Goal: Task Accomplishment & Management: Use online tool/utility

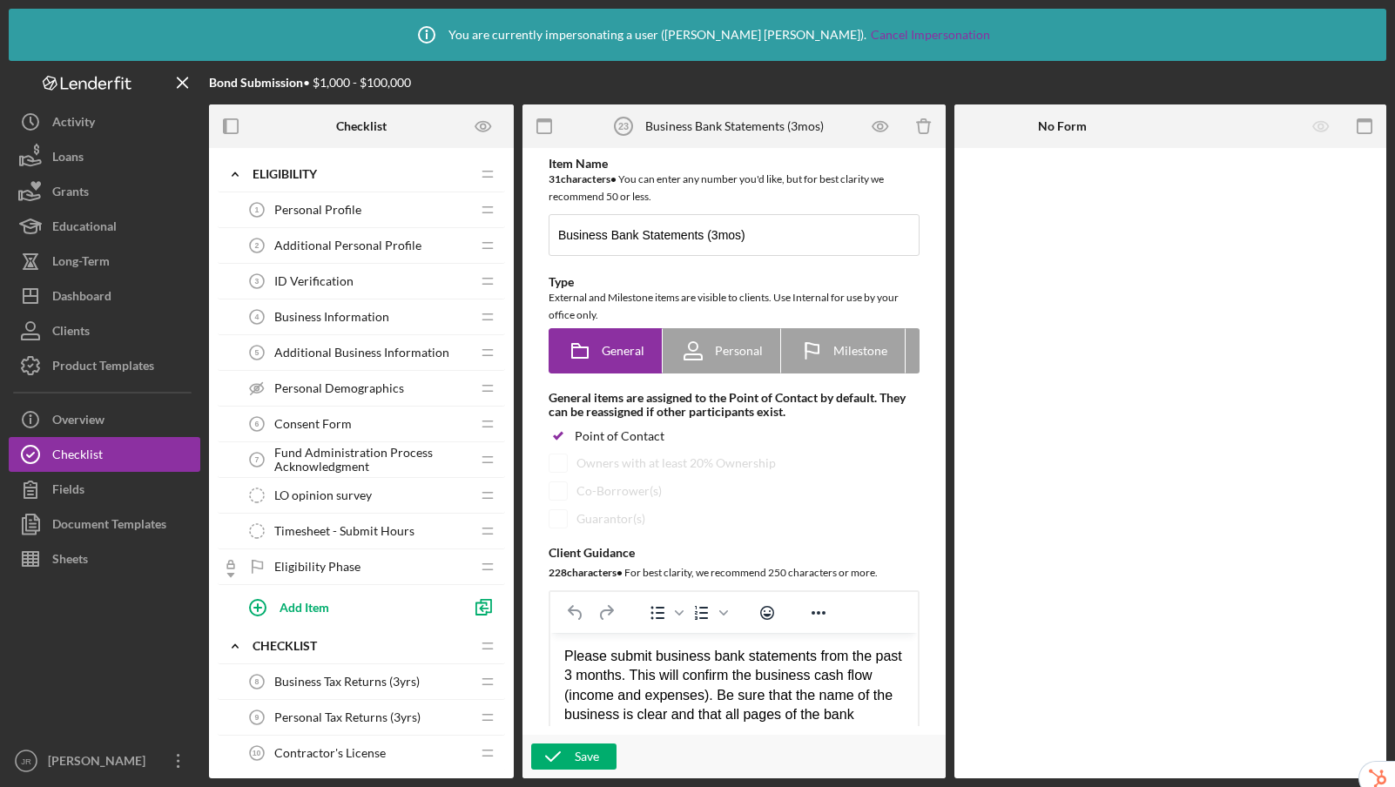
scroll to position [1030, 0]
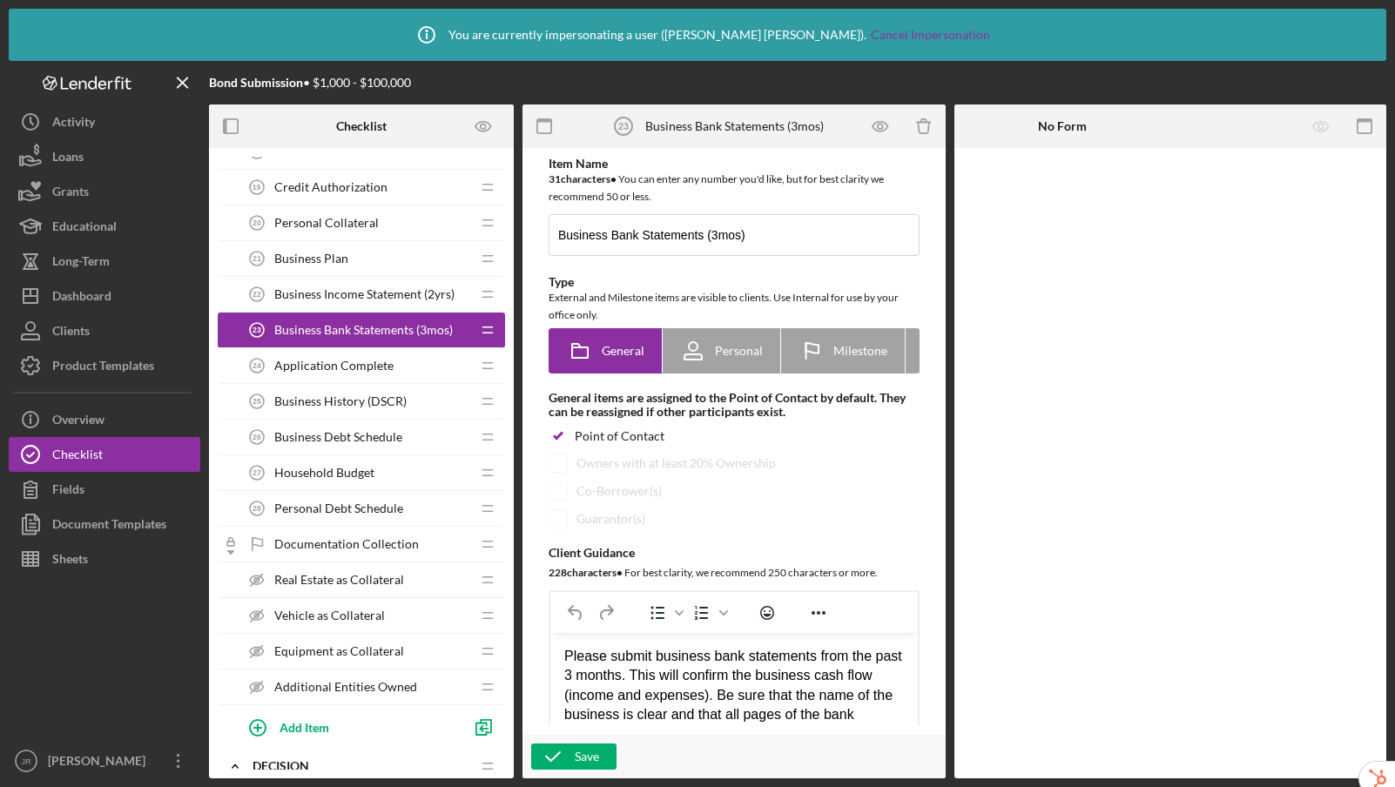
click at [382, 294] on span "Business Income Statement (2yrs)" at bounding box center [364, 294] width 180 height 14
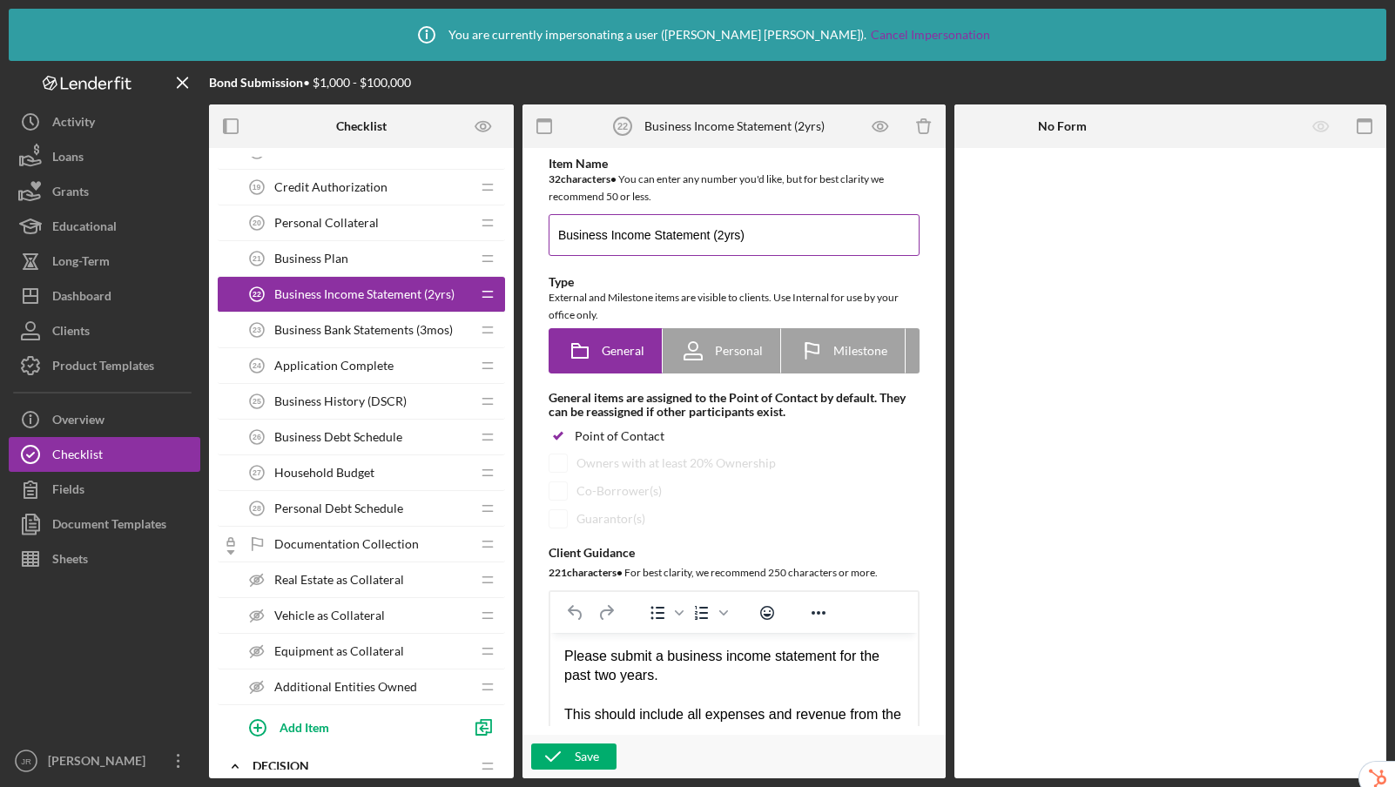
click at [724, 236] on input "Business Income Statement (2yrs)" at bounding box center [733, 235] width 371 height 42
type input "Business Income Statement ( 3yrs)"
drag, startPoint x: 622, startPoint y: 679, endPoint x: 592, endPoint y: 680, distance: 29.6
click at [592, 680] on div "Please submit a business income statement for the past two years." at bounding box center [734, 666] width 340 height 39
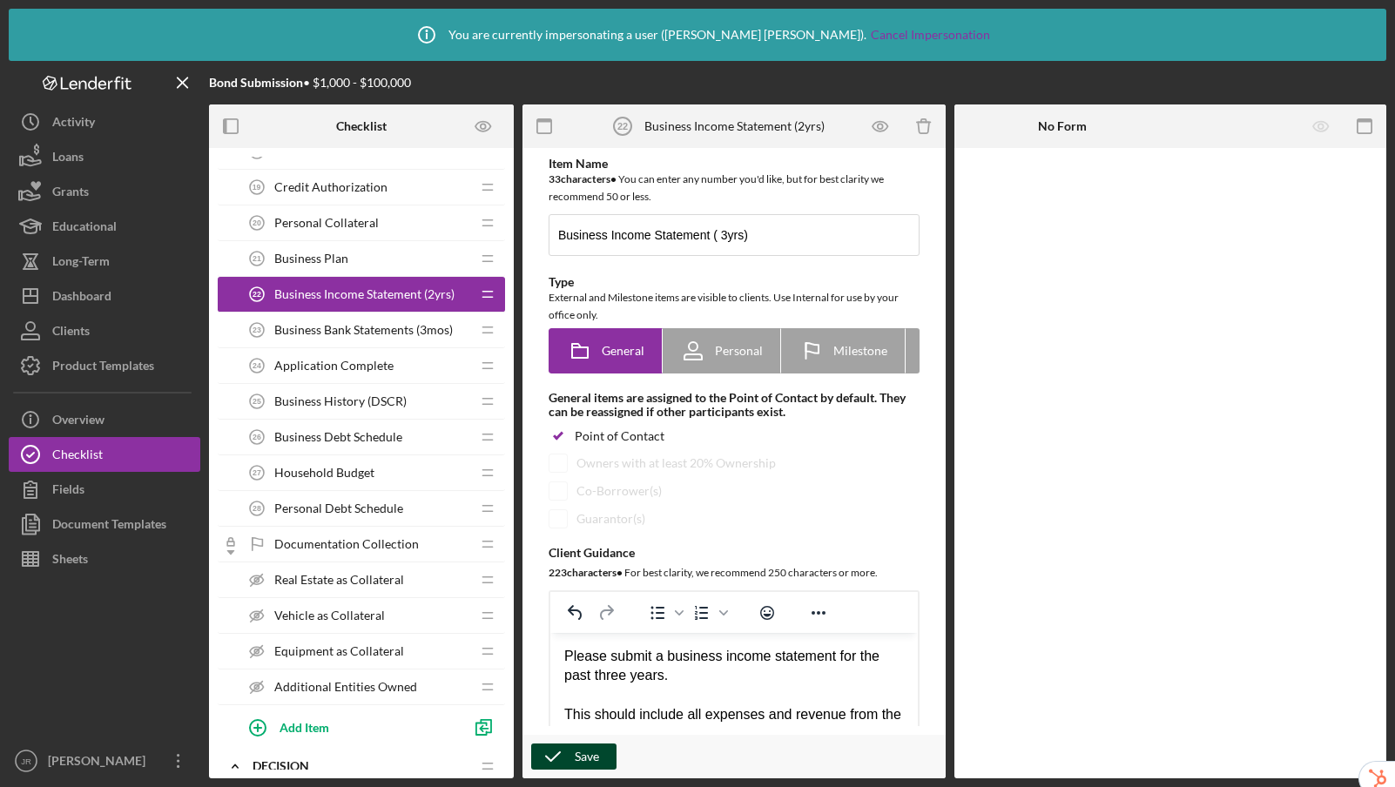
click at [592, 758] on div "Save" at bounding box center [587, 756] width 24 height 26
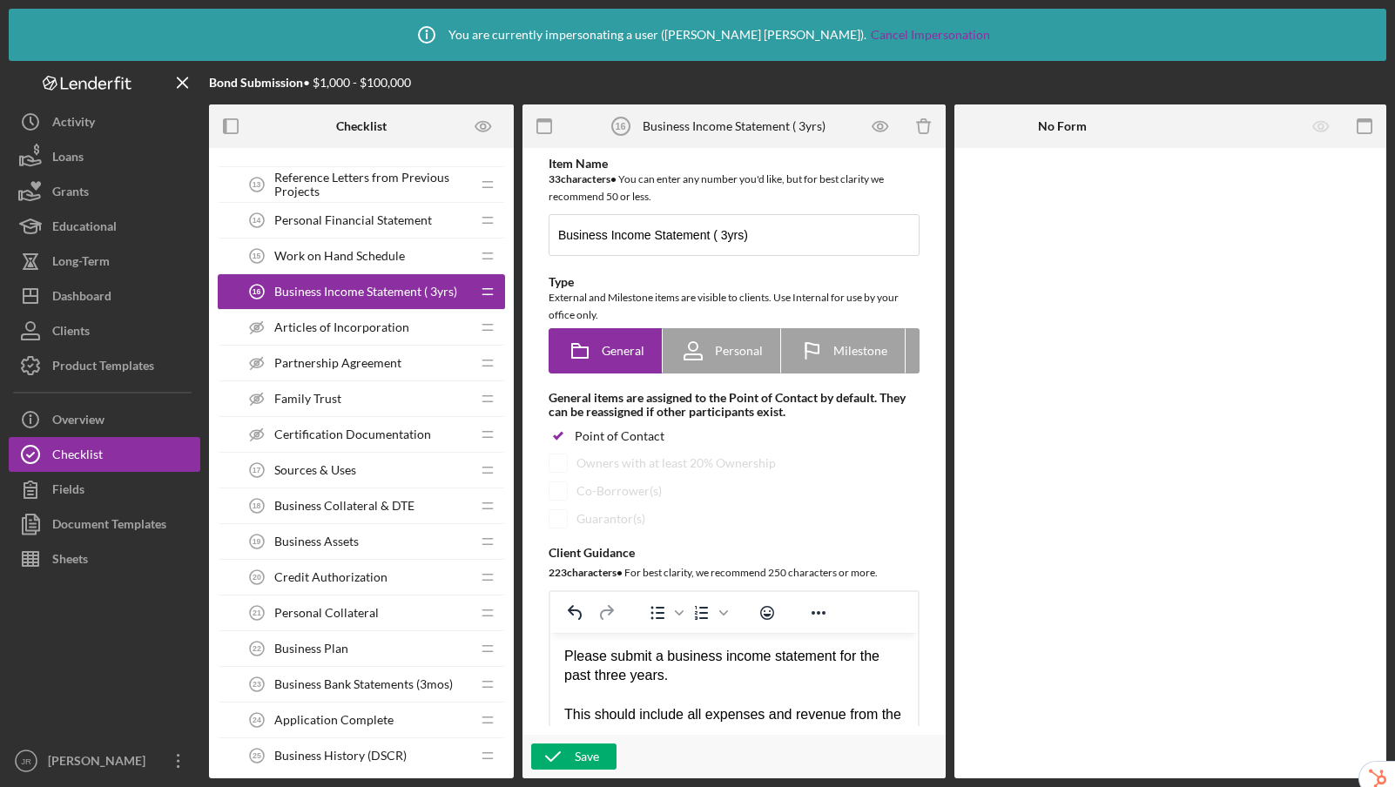
scroll to position [690, 0]
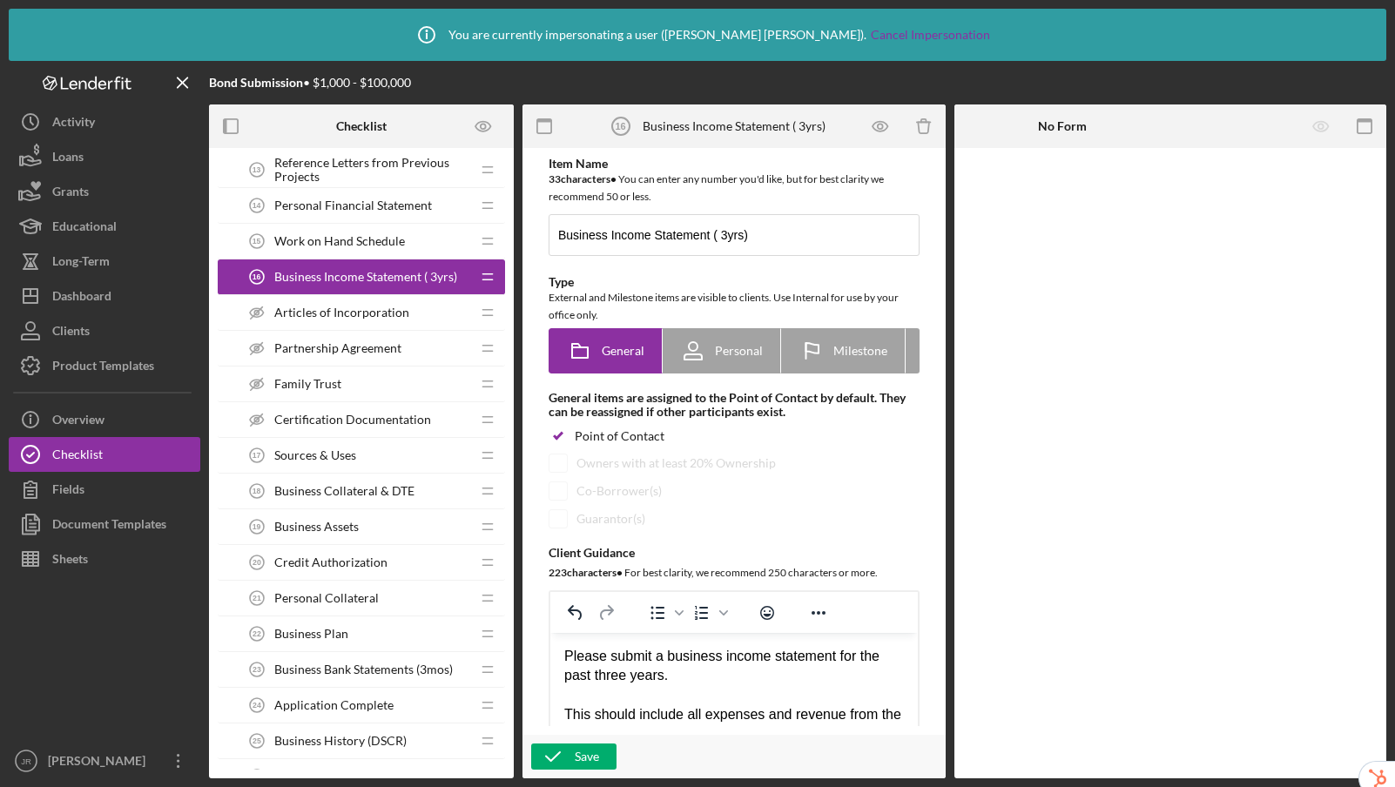
click at [347, 490] on span "Business Collateral & DTE" at bounding box center [344, 491] width 140 height 14
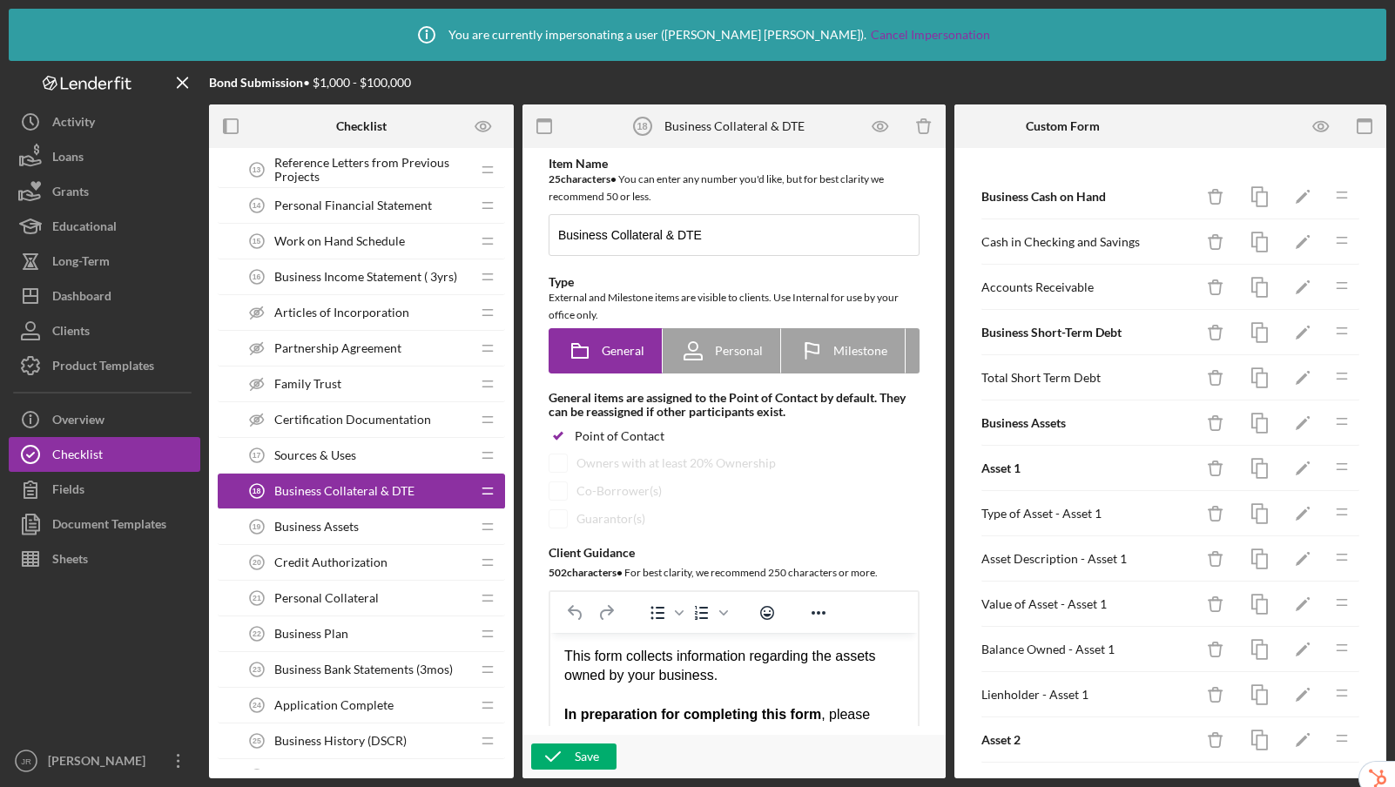
click at [353, 453] on span "Sources & Uses" at bounding box center [315, 455] width 82 height 14
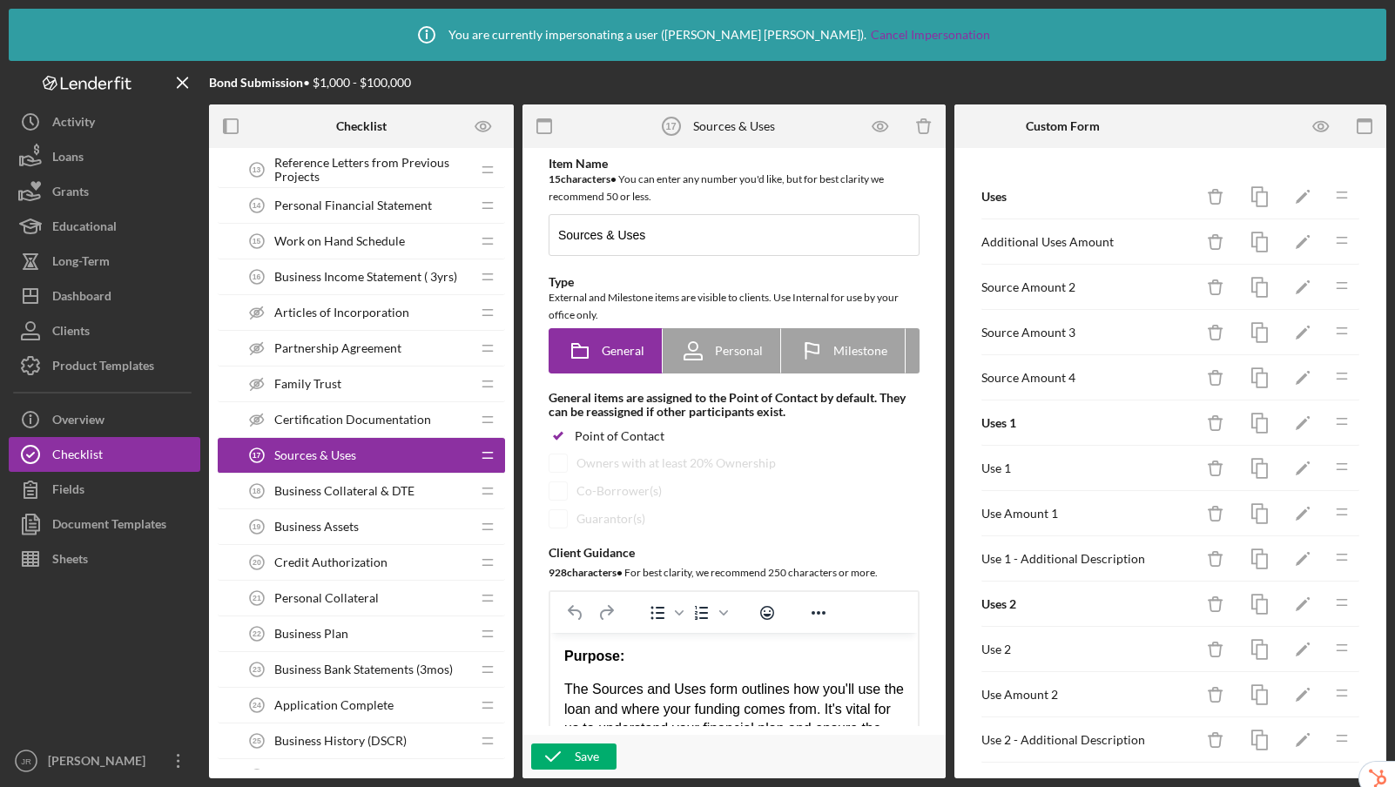
click at [354, 522] on span "Business Assets" at bounding box center [316, 527] width 84 height 14
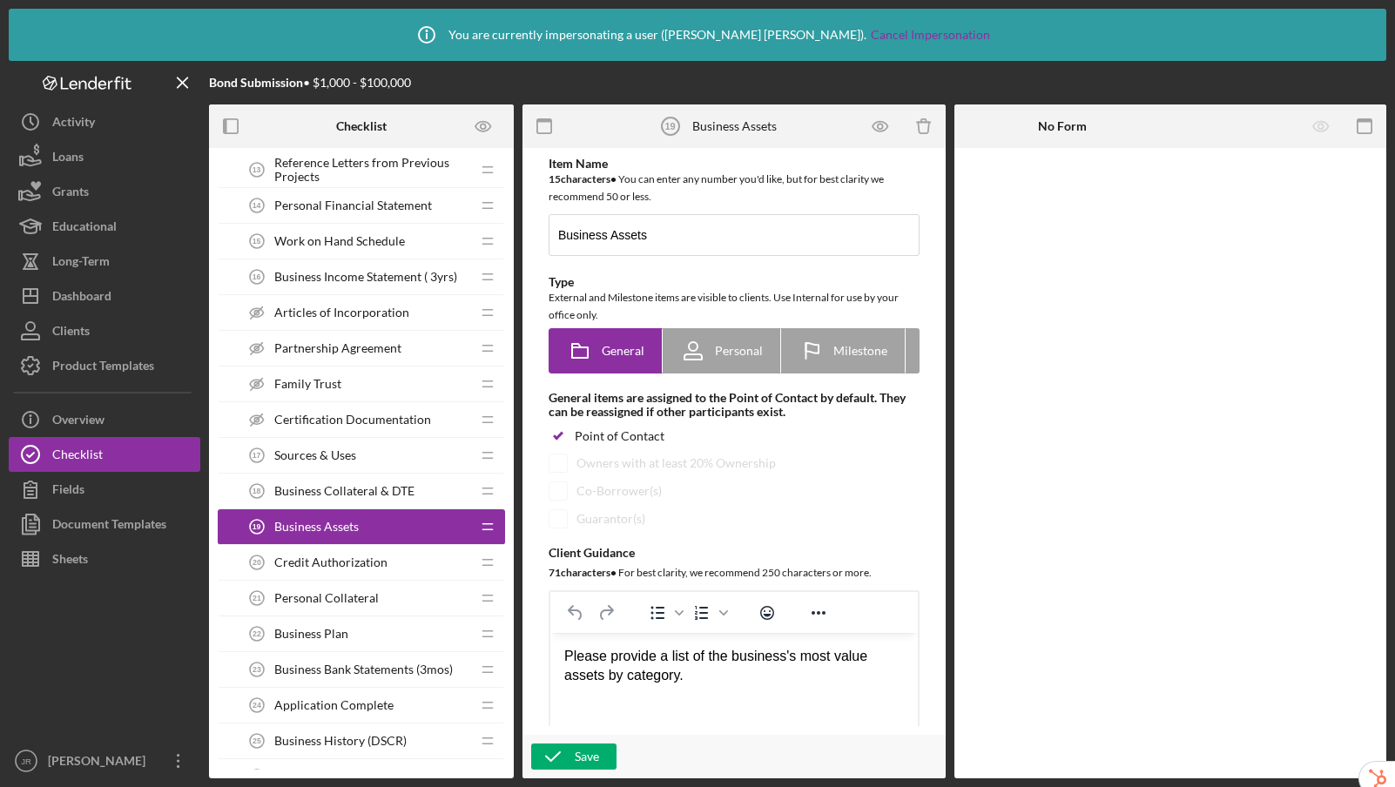
click at [357, 565] on span "Credit Authorization" at bounding box center [330, 562] width 113 height 14
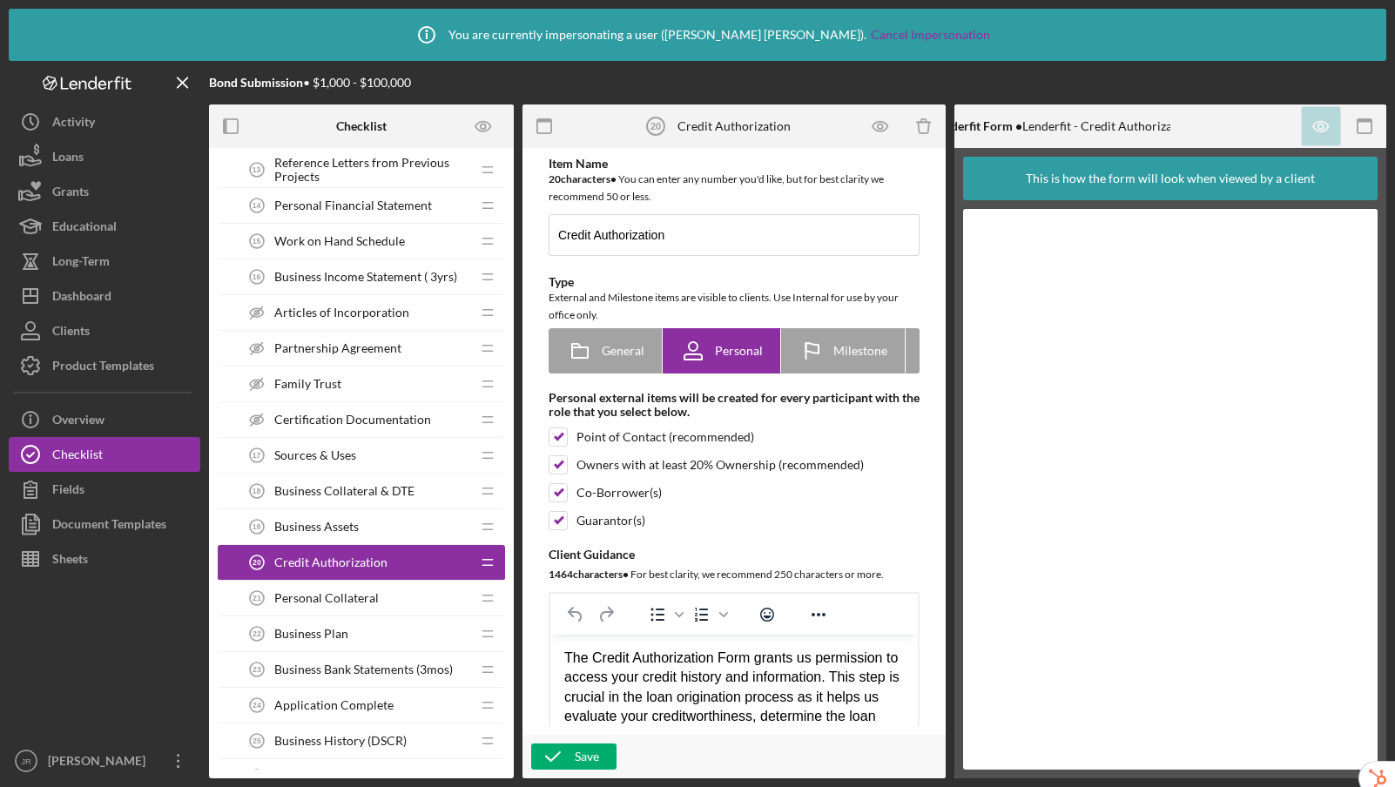
click at [355, 593] on span "Personal Collateral" at bounding box center [326, 598] width 104 height 14
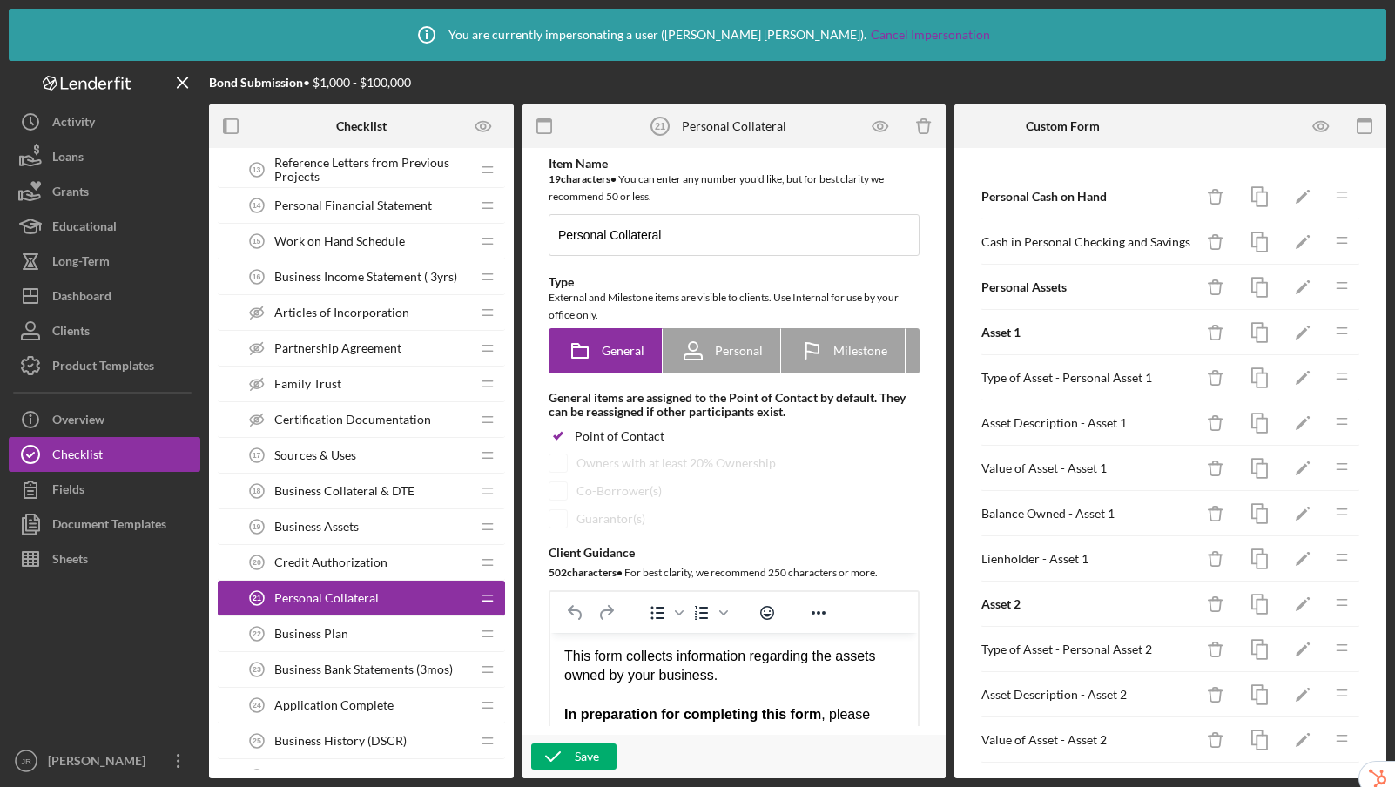
click at [355, 630] on div "Business Plan 22 Business Plan" at bounding box center [354, 633] width 231 height 35
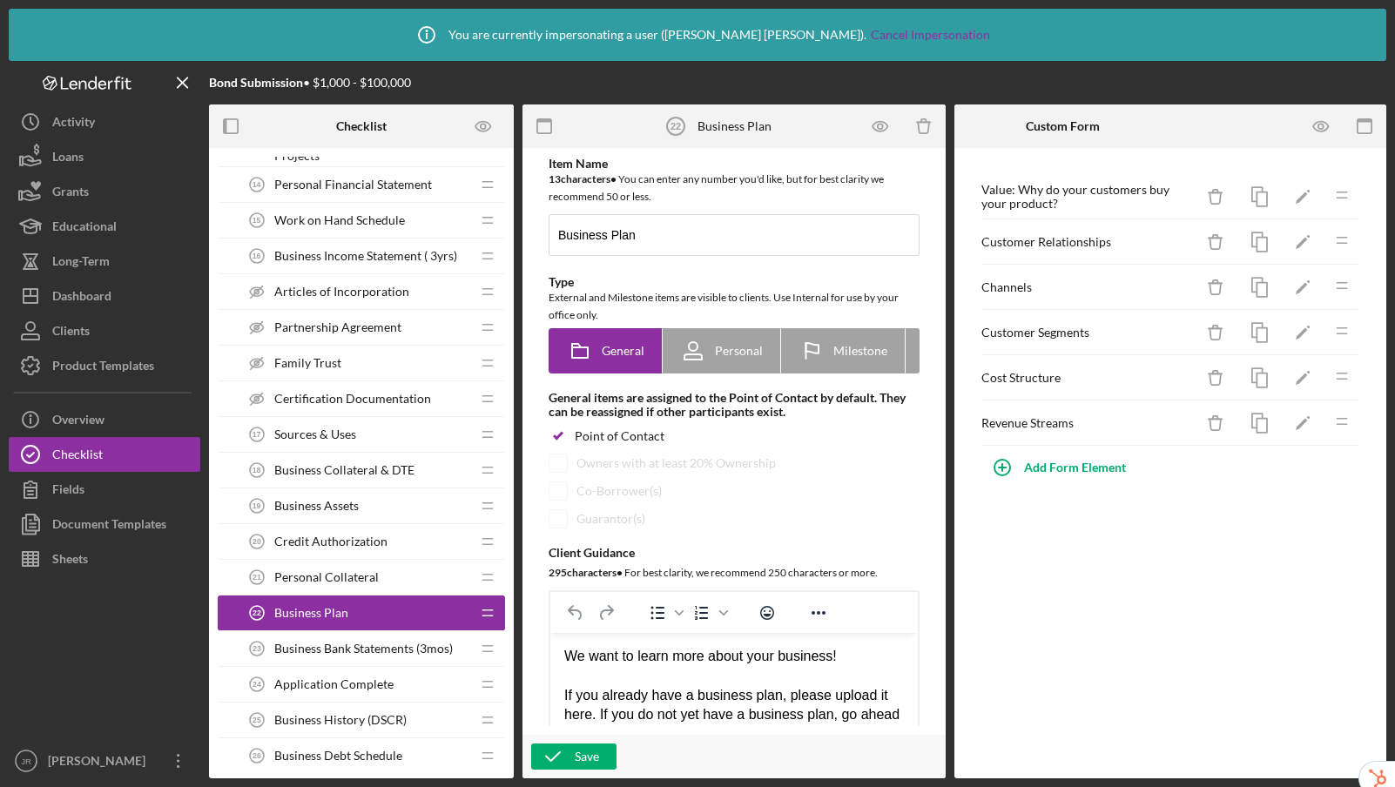
scroll to position [835, 0]
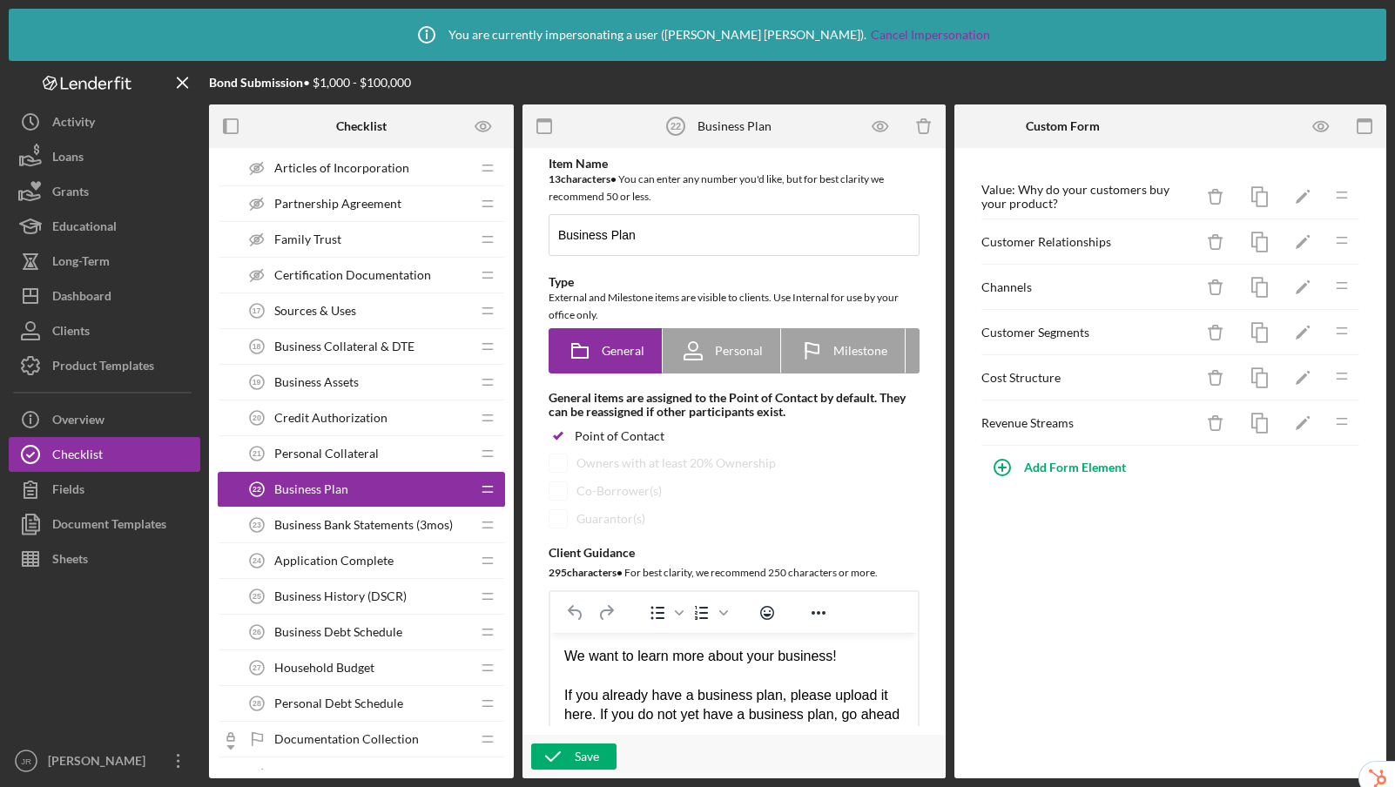
click at [378, 525] on span "Business Bank Statements (3mos)" at bounding box center [363, 525] width 178 height 14
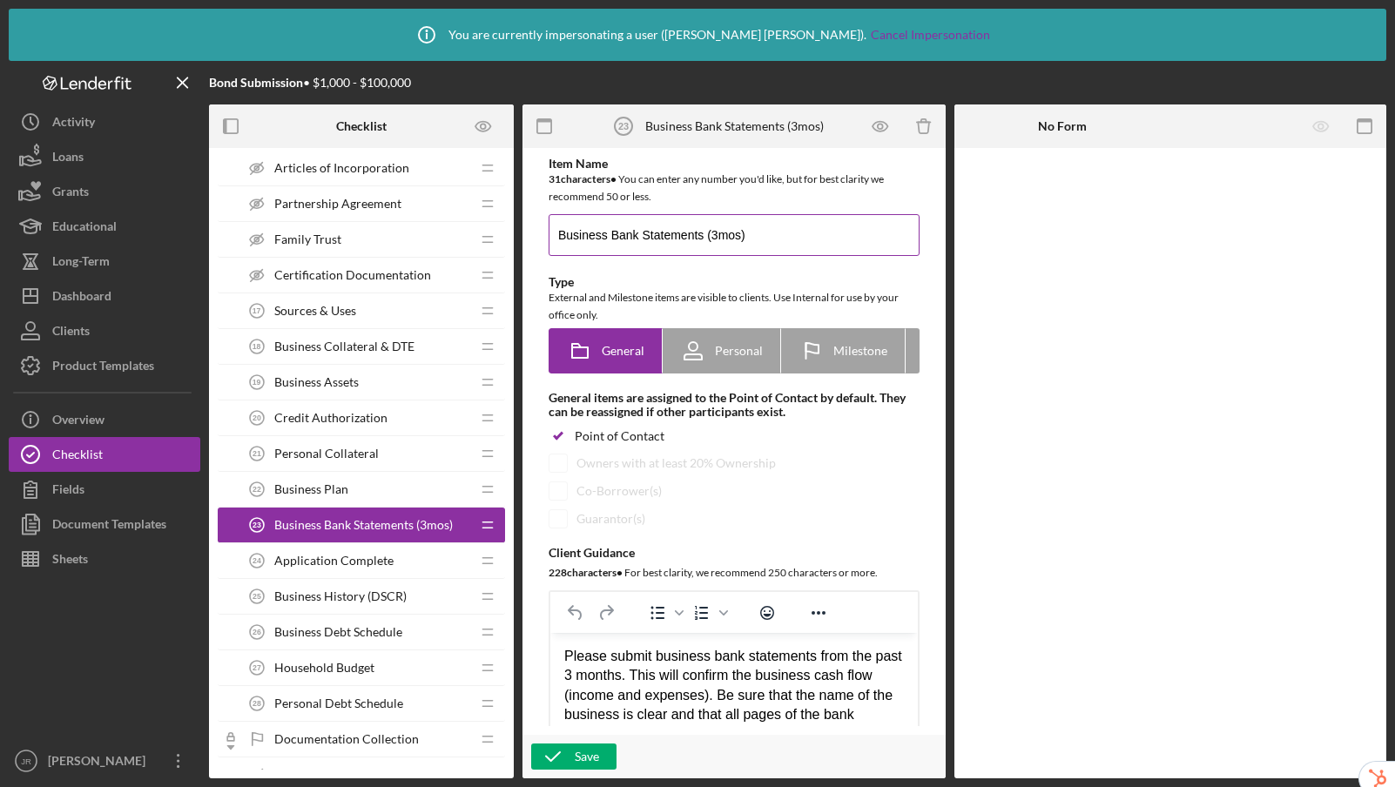
drag, startPoint x: 612, startPoint y: 237, endPoint x: 705, endPoint y: 240, distance: 93.2
click at [705, 240] on input "Business Bank Statements (3mos)" at bounding box center [733, 235] width 371 height 42
type input "Business [PERSON_NAME] (3mos)"
click at [334, 552] on div "Application Complete 24 Application Complete" at bounding box center [354, 560] width 231 height 35
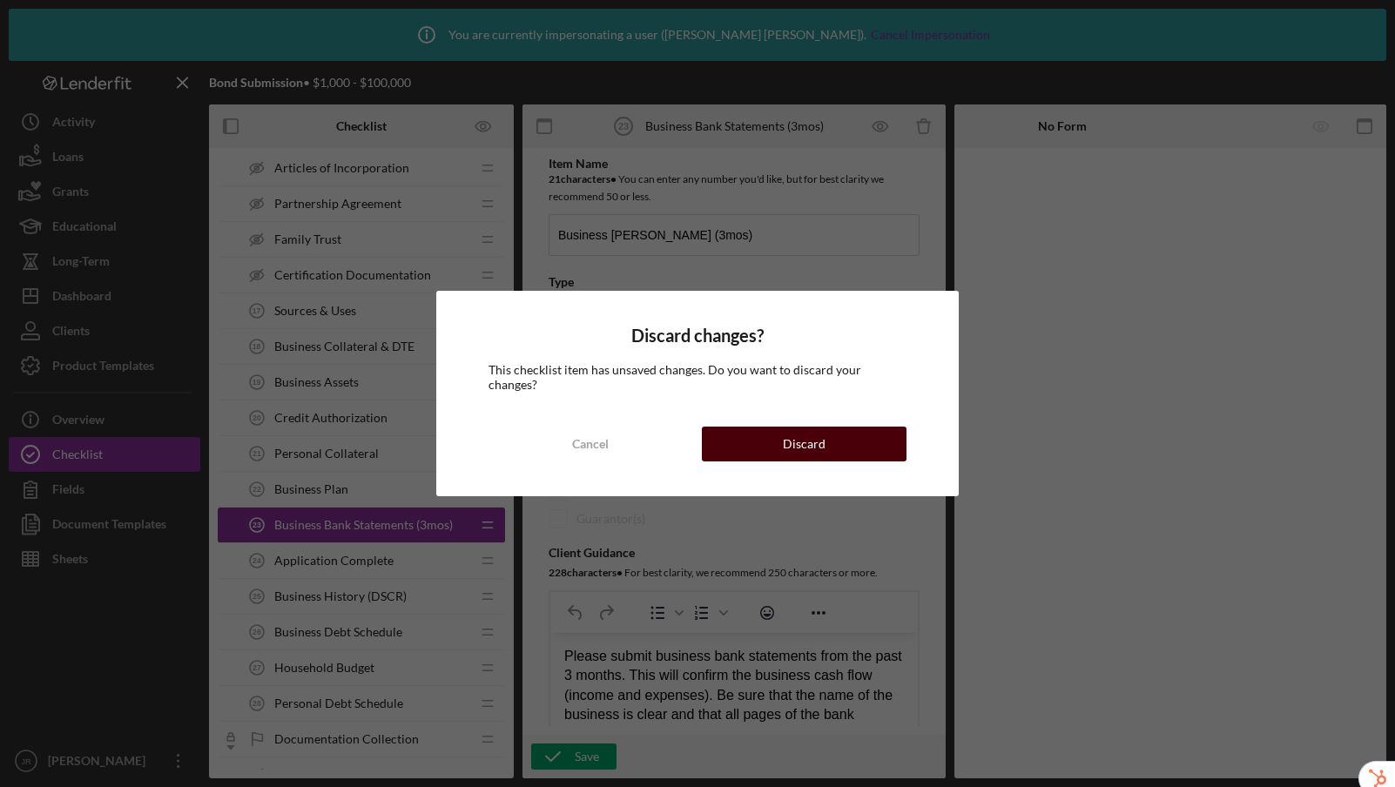
click at [797, 441] on div "Discard" at bounding box center [804, 444] width 43 height 35
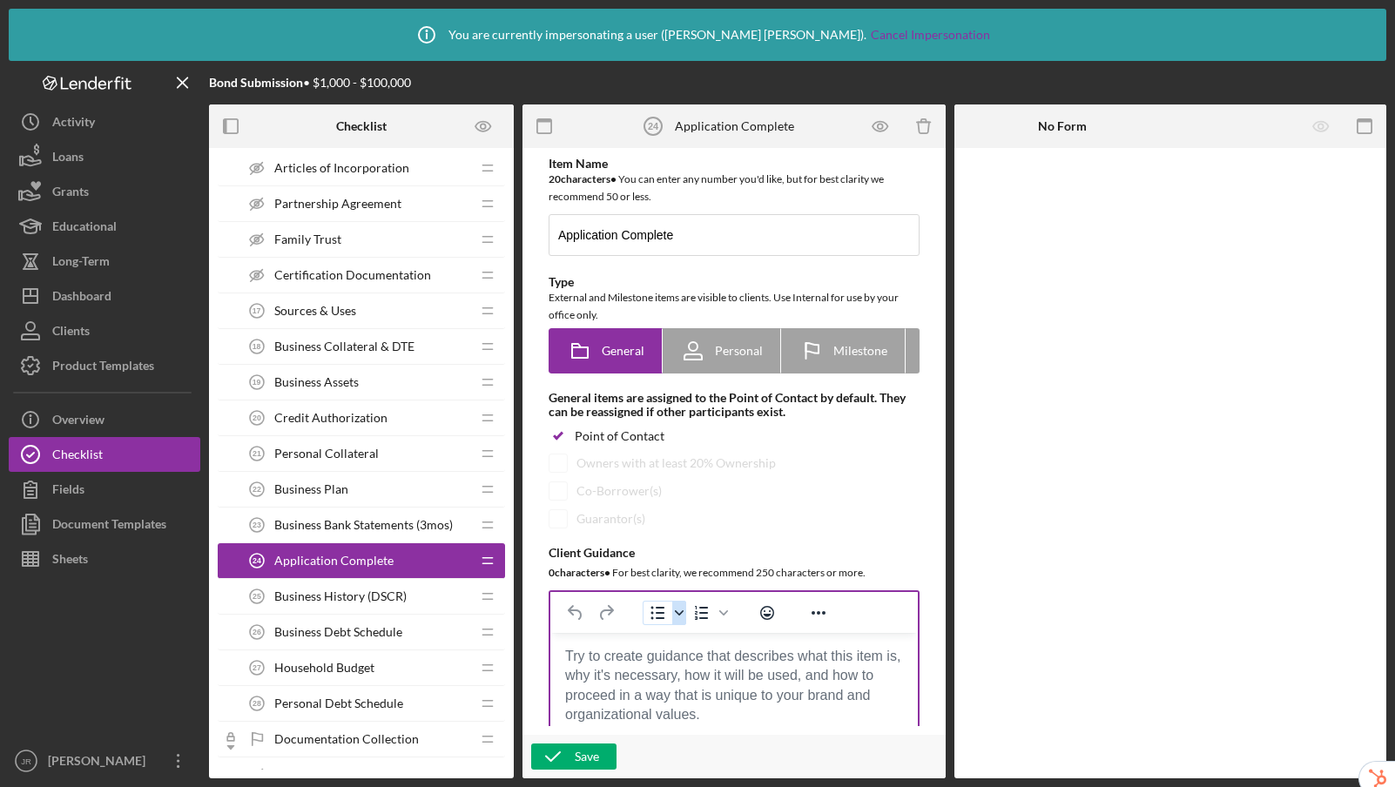
scroll to position [363, 0]
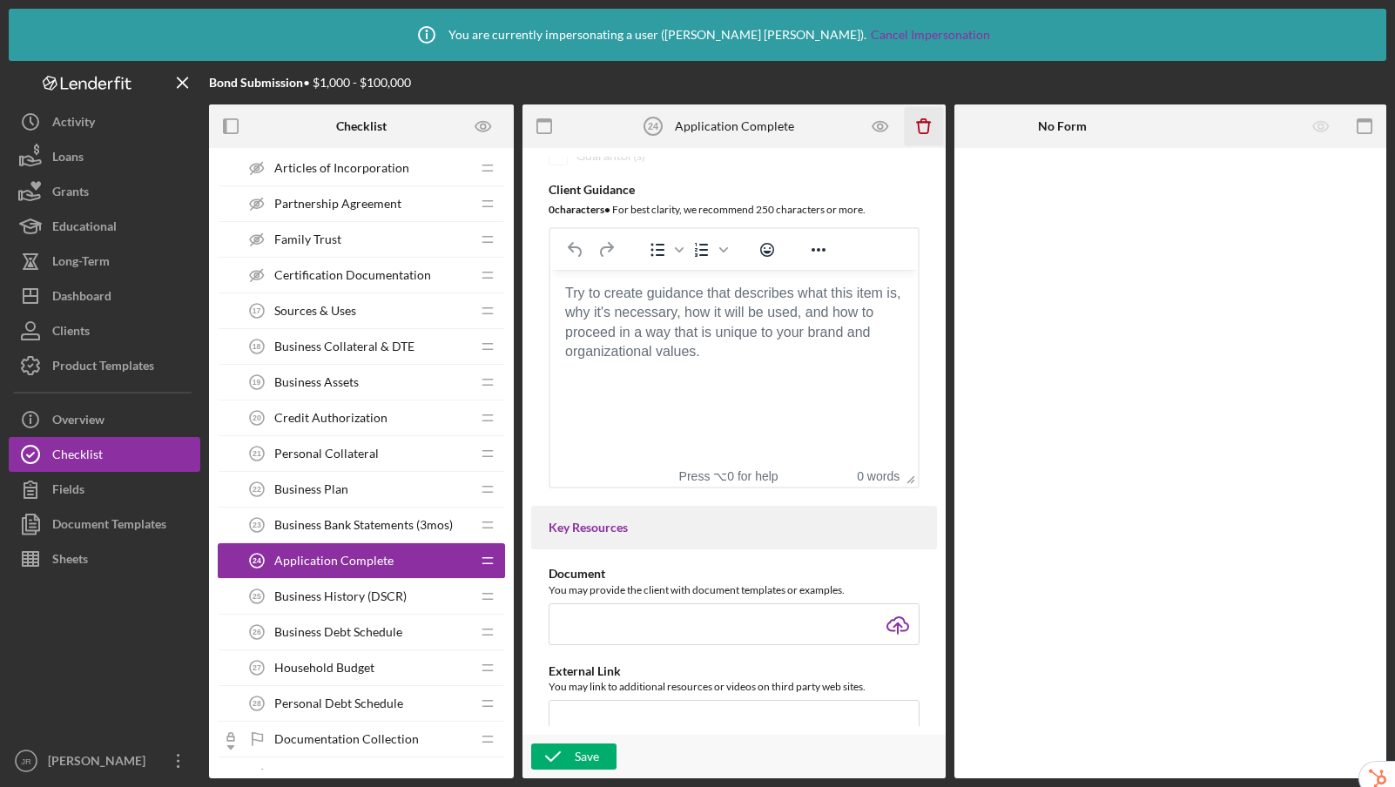
click at [927, 125] on icon "Icon/Delete" at bounding box center [924, 126] width 39 height 39
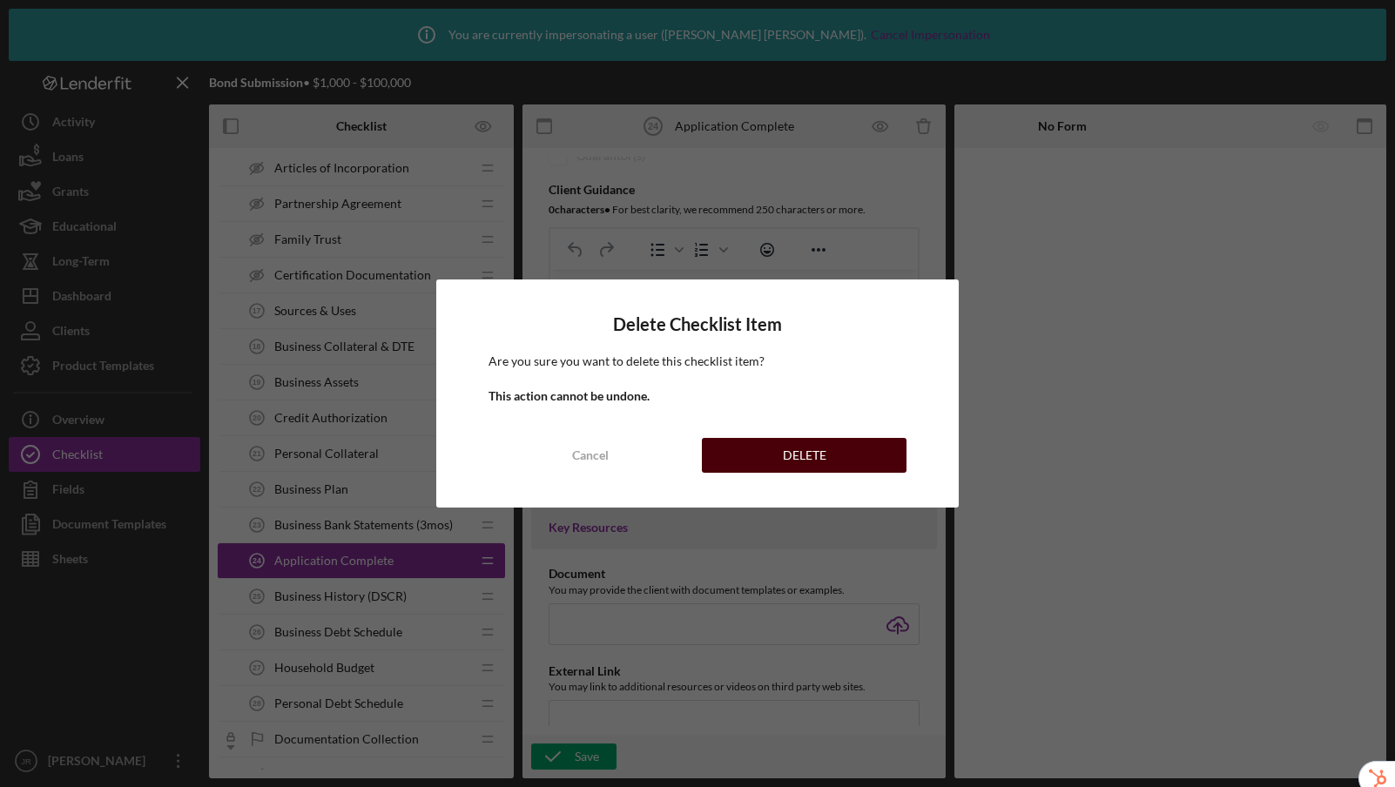
click at [794, 459] on div "DELETE" at bounding box center [805, 455] width 44 height 35
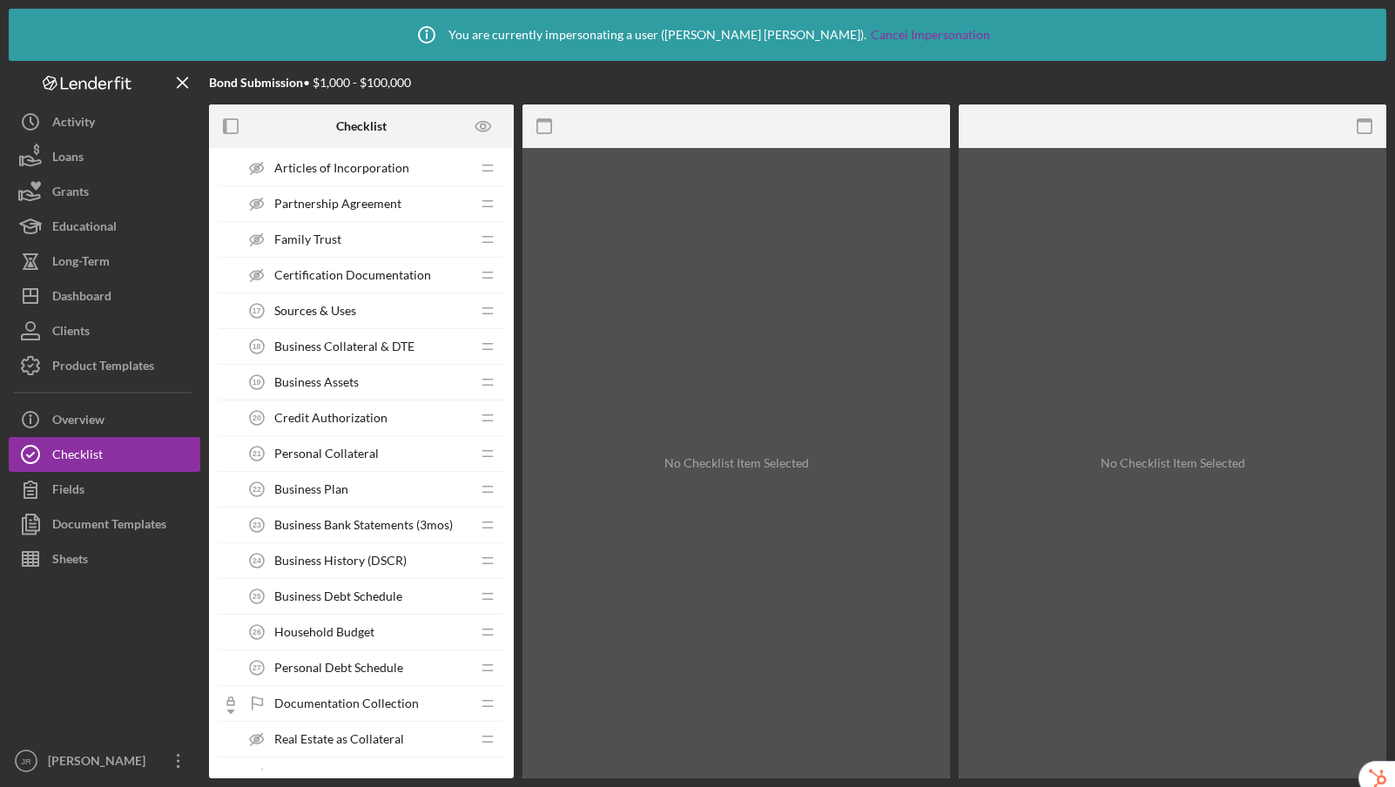
click at [372, 562] on span "Business History (DSCR)" at bounding box center [340, 561] width 132 height 14
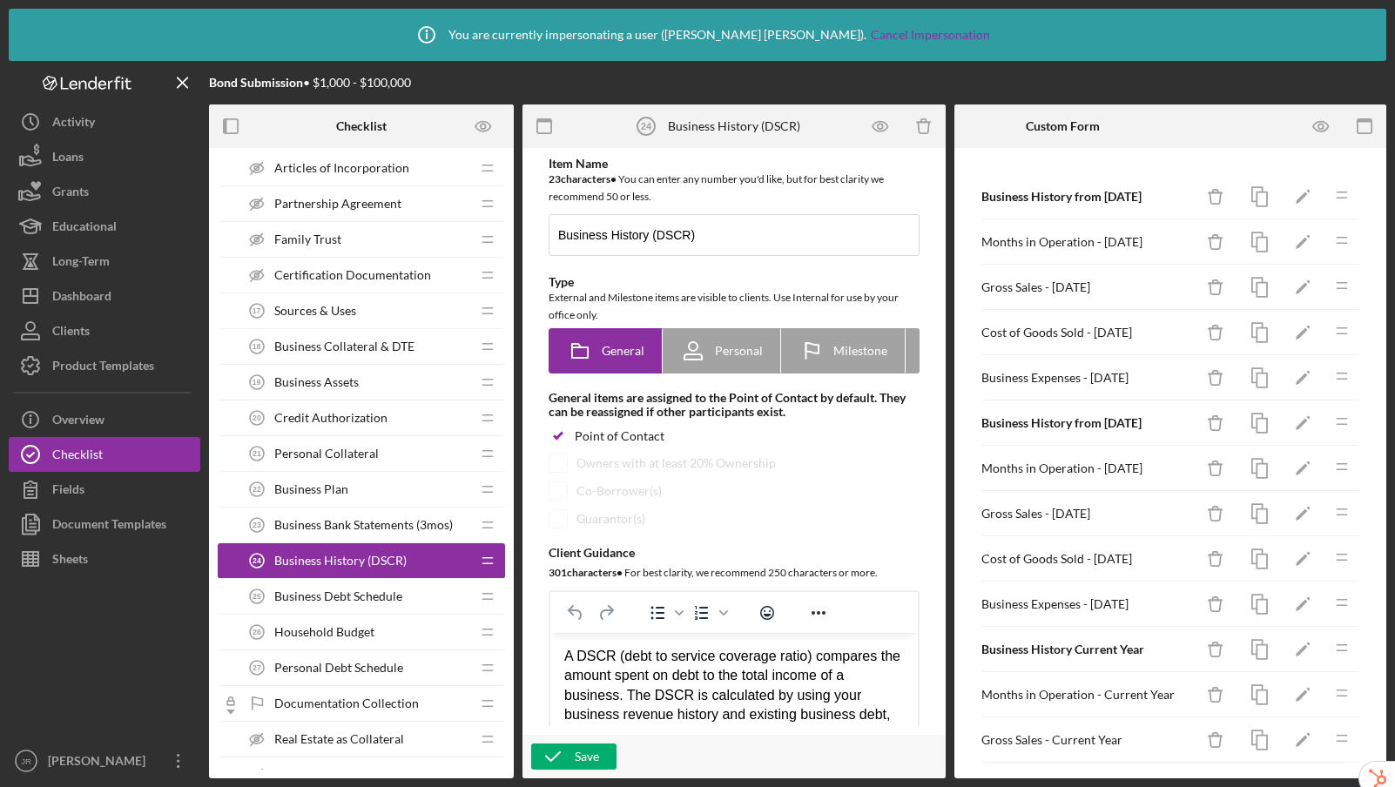
click at [364, 599] on span "Business Debt Schedule" at bounding box center [338, 596] width 128 height 14
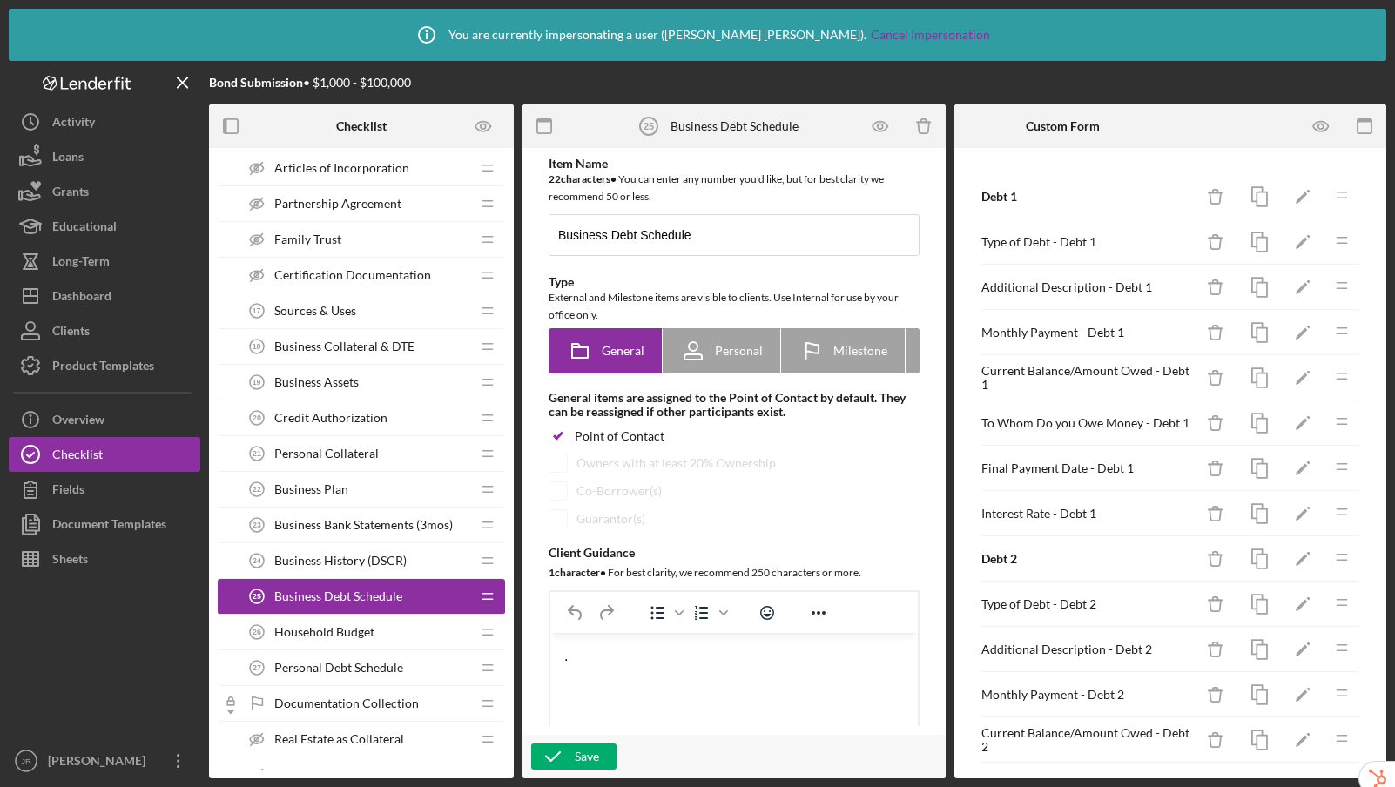
click at [349, 622] on div "Household Budget 26 Household Budget" at bounding box center [354, 632] width 231 height 35
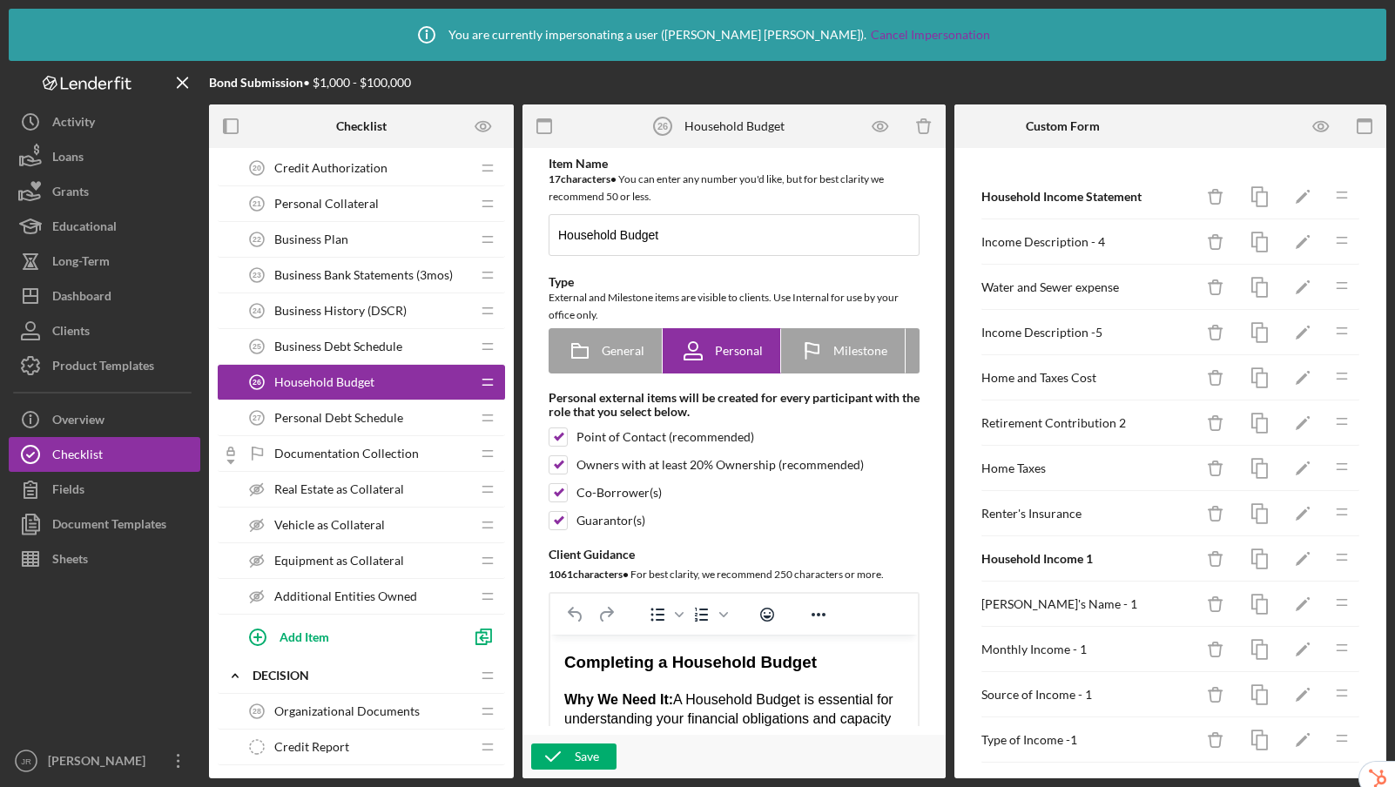
scroll to position [1086, 0]
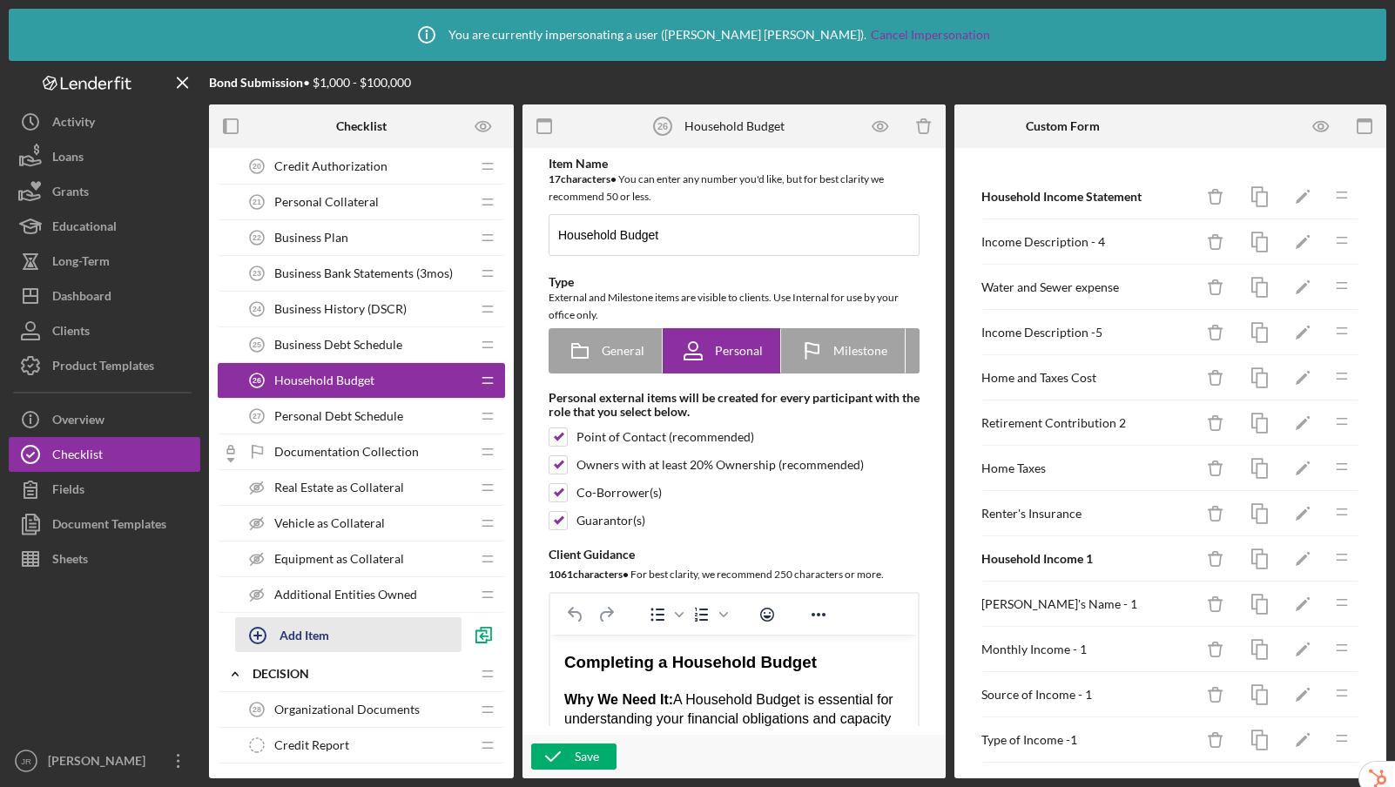
click at [314, 638] on div "Add Item" at bounding box center [304, 634] width 50 height 33
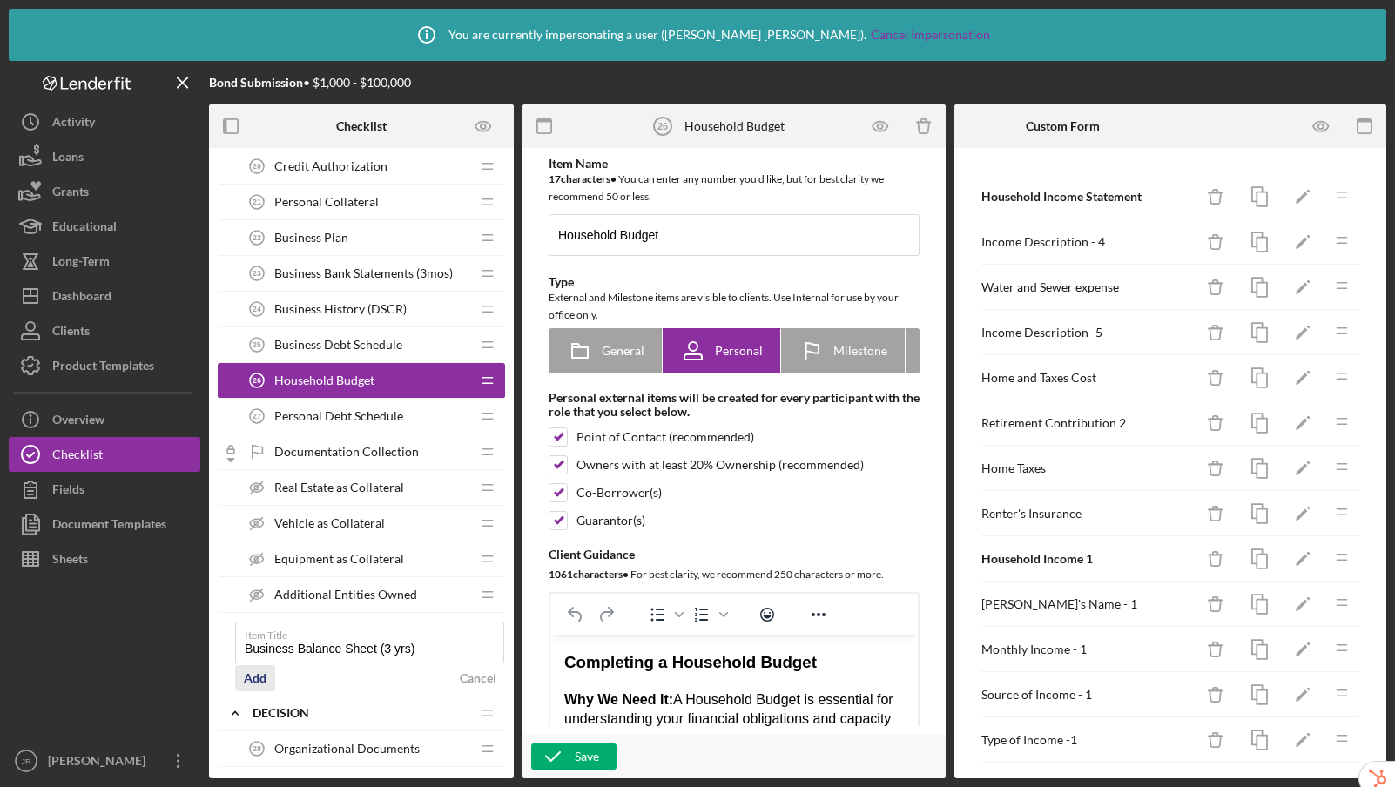
type input "Business Balance Sheet (3 yrs)"
click at [259, 681] on div "Add" at bounding box center [255, 678] width 23 height 26
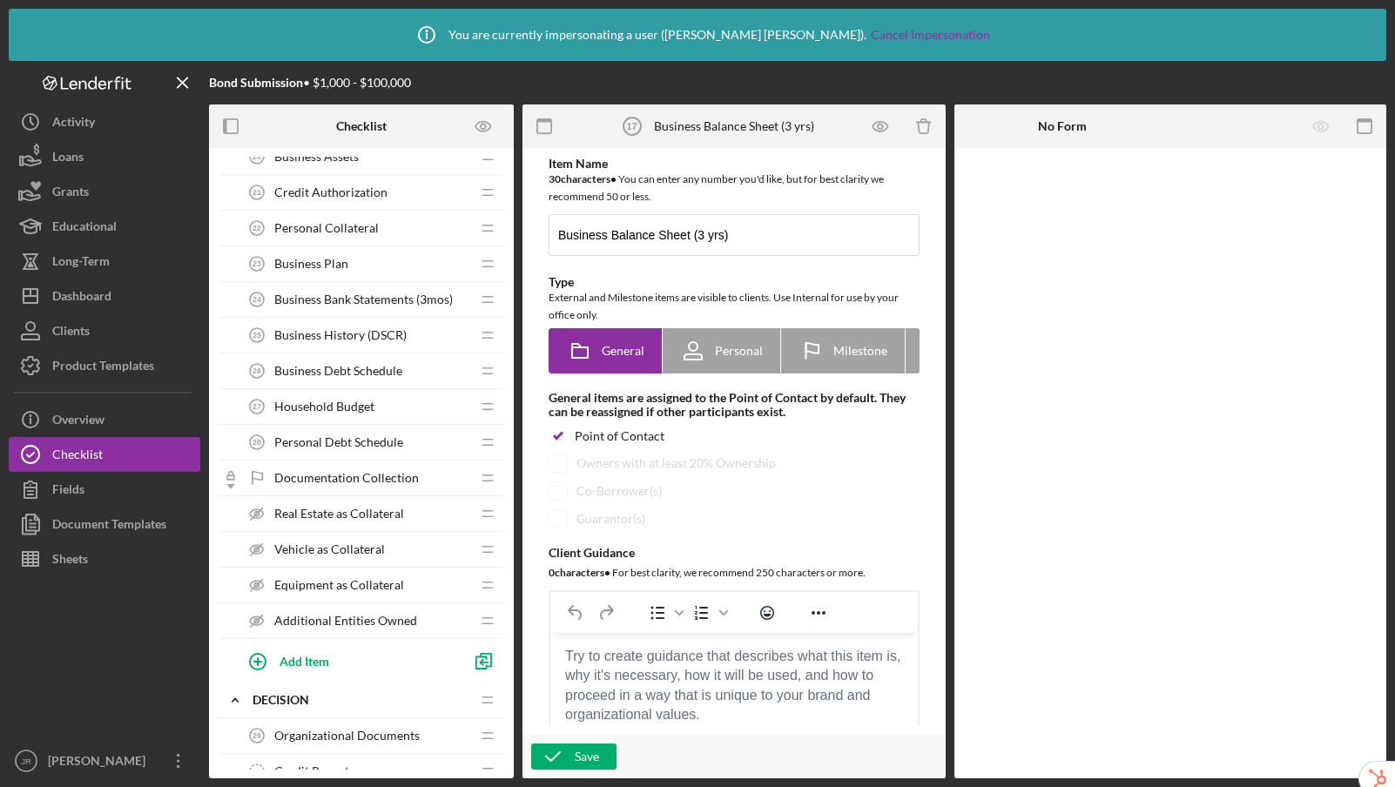
scroll to position [1097, 0]
click at [319, 660] on div "Add Item" at bounding box center [304, 659] width 50 height 33
type input "Most Recent Interim Financial Statement"
click at [253, 701] on div "Add" at bounding box center [255, 703] width 23 height 26
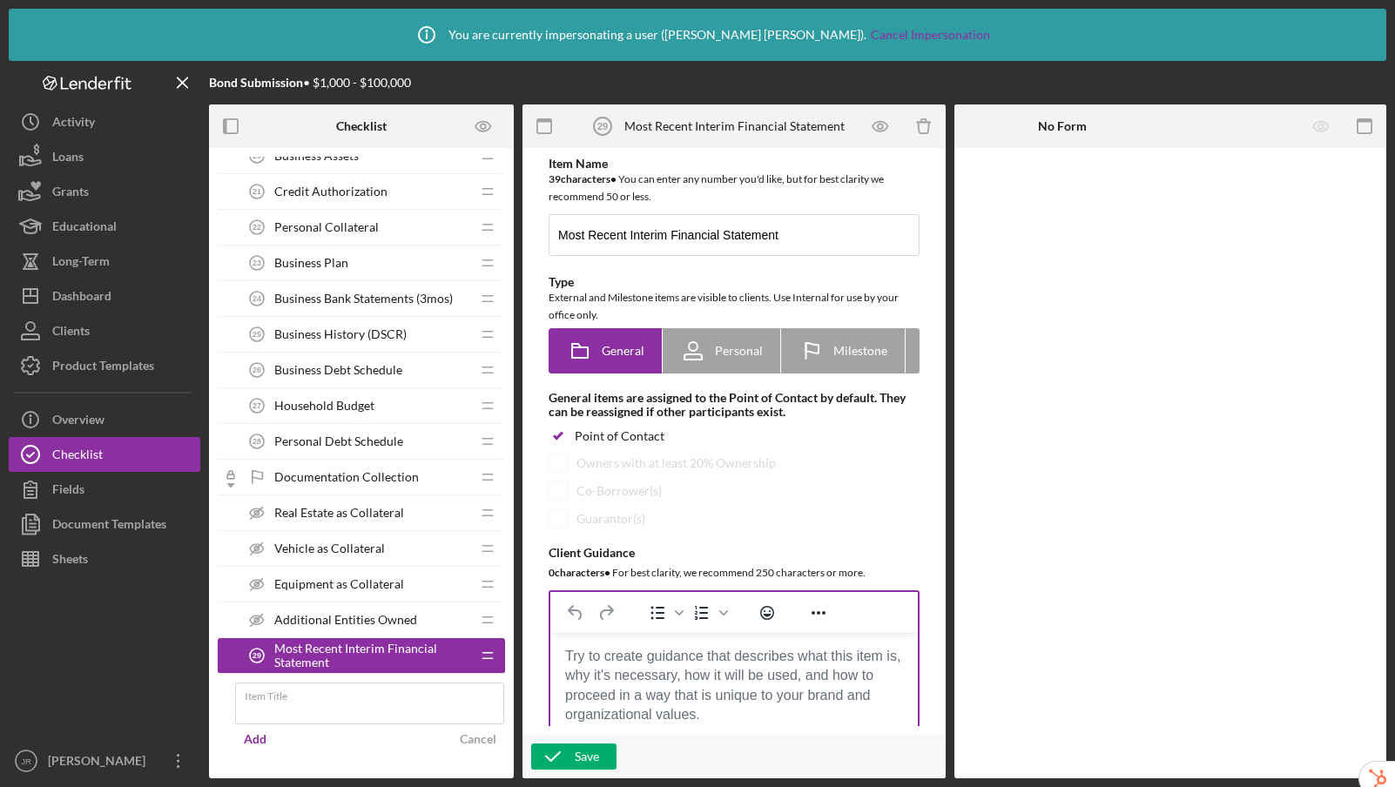
click at [640, 661] on body "Rich Text Area. Press ALT-0 for help." at bounding box center [734, 656] width 340 height 19
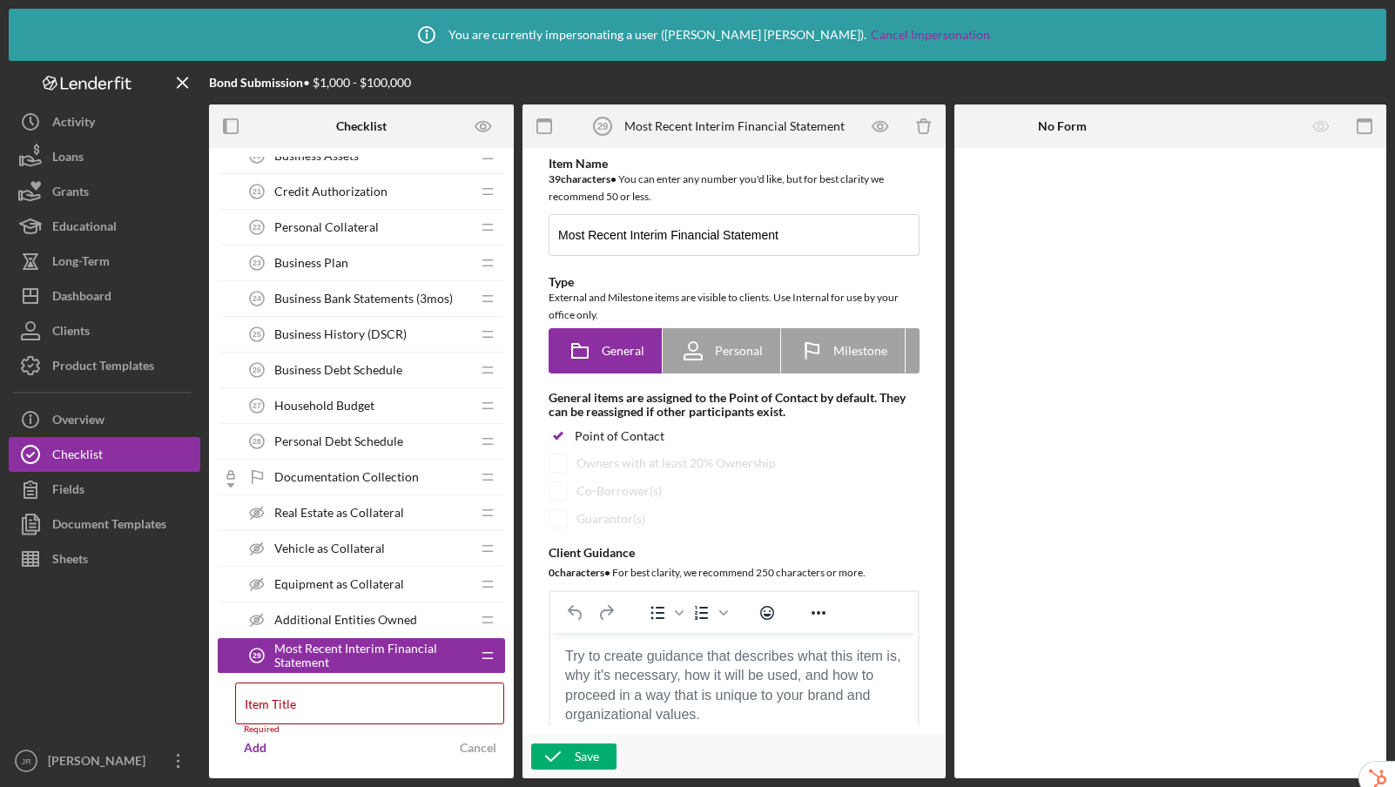
click at [679, 666] on body "Rich Text Area. Press ALT-0 for help." at bounding box center [734, 656] width 340 height 19
click at [614, 665] on body "Rich Text Area. Press ALT-0 for help." at bounding box center [734, 656] width 340 height 19
click at [600, 656] on body "Rich Text Area. Press ALT-0 for help." at bounding box center [734, 656] width 340 height 19
paste body "Rich Text Area. Press ALT-0 for help."
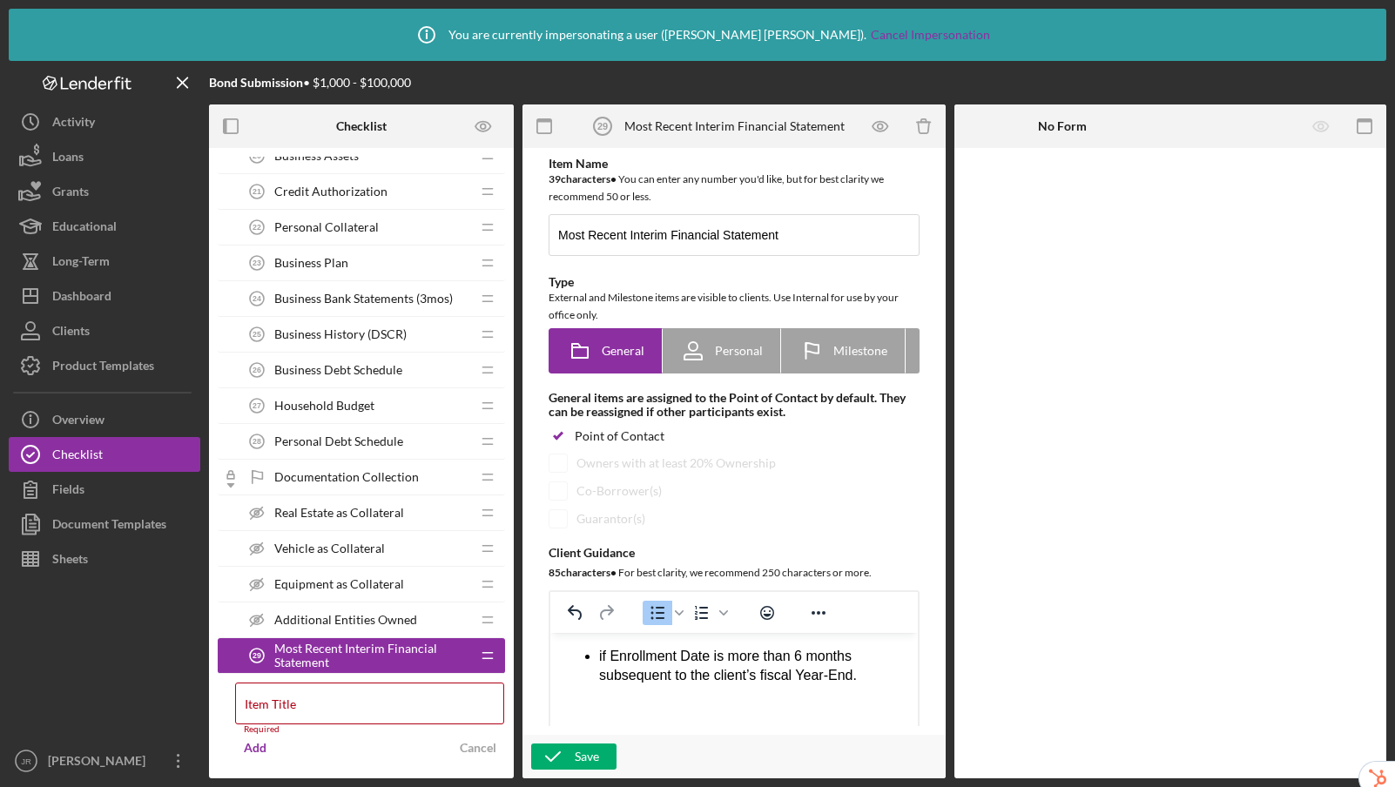
drag, startPoint x: 601, startPoint y: 659, endPoint x: 609, endPoint y: 633, distance: 27.3
click at [601, 659] on p "if Enrollment Date is more than 6 months subsequent to the client’s fiscal Year…" at bounding box center [751, 666] width 305 height 39
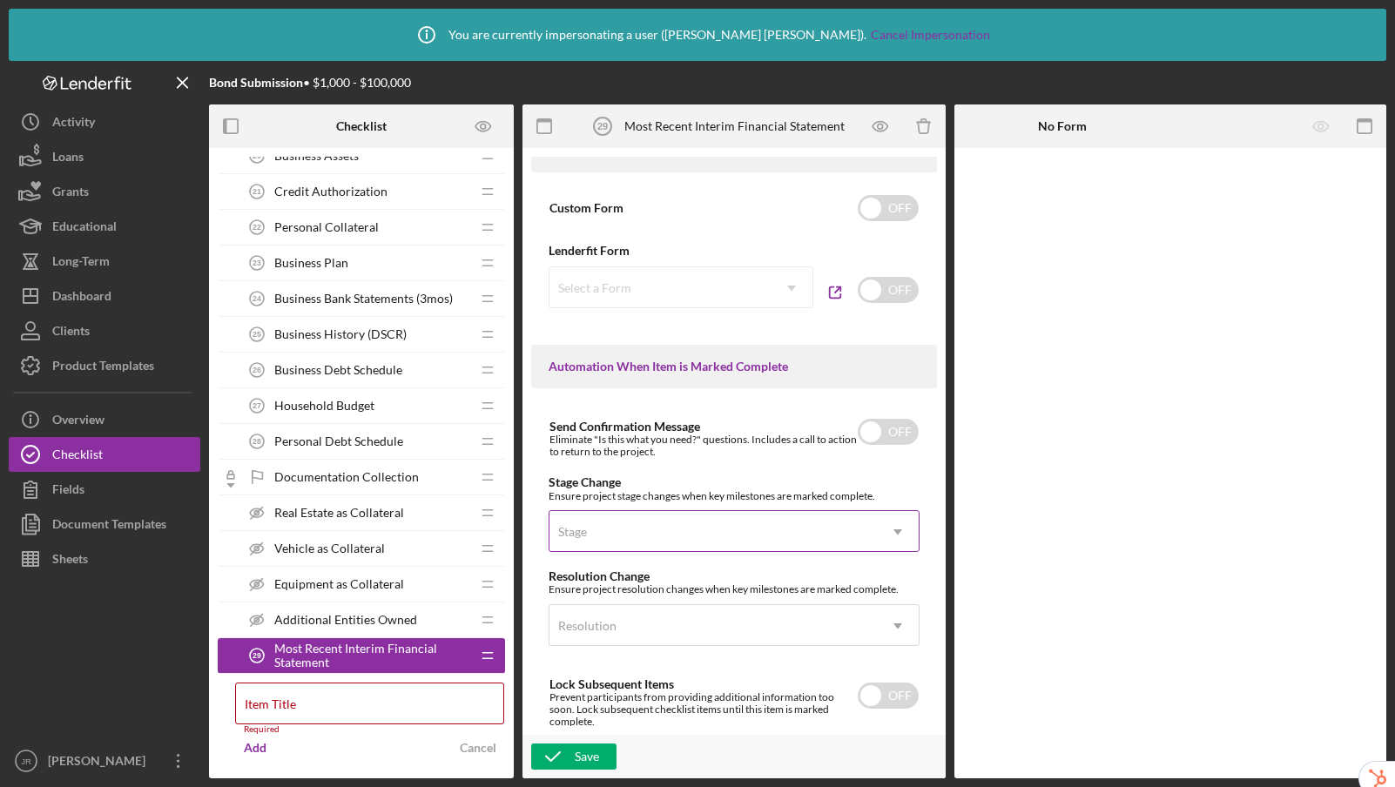
scroll to position [1316, 0]
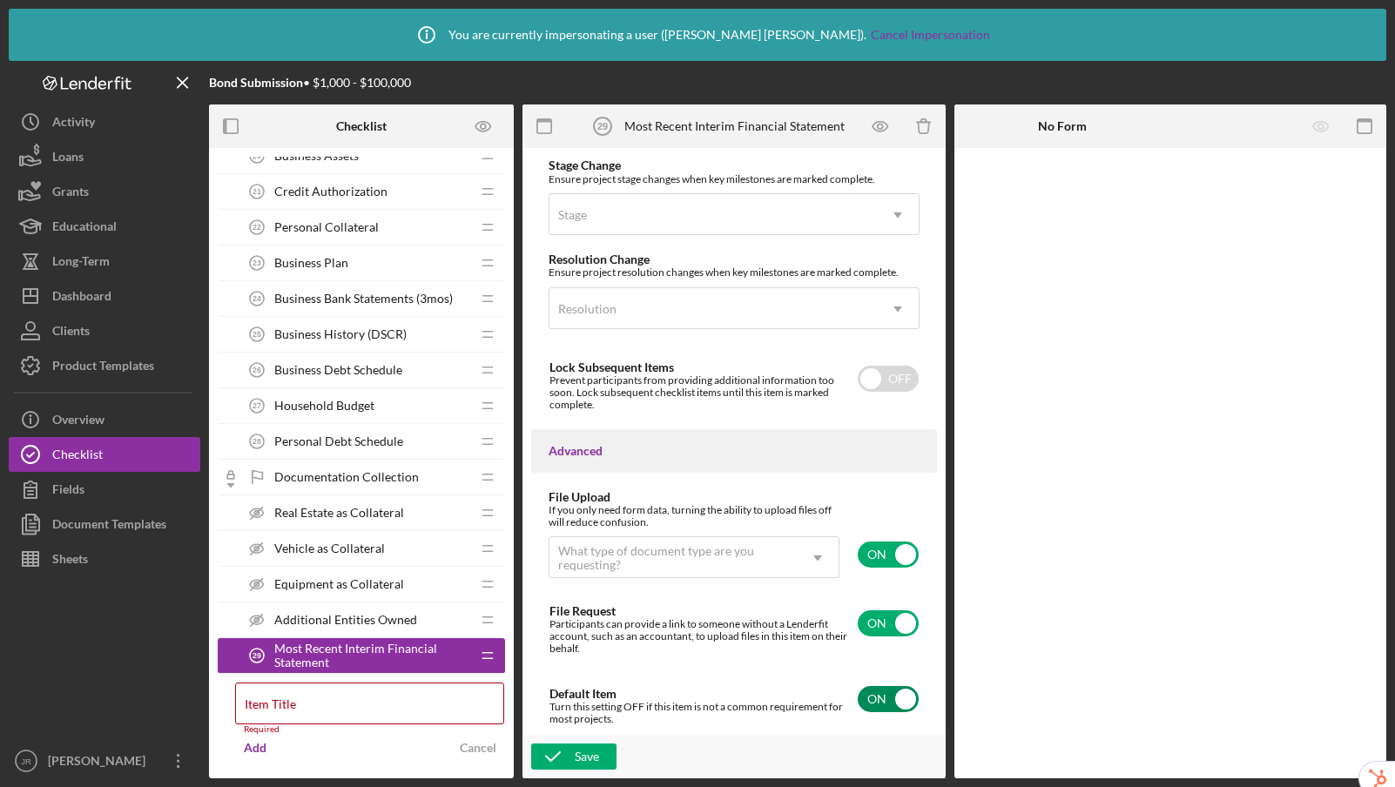
click at [876, 699] on input "checkbox" at bounding box center [888, 699] width 61 height 26
checkbox input "false"
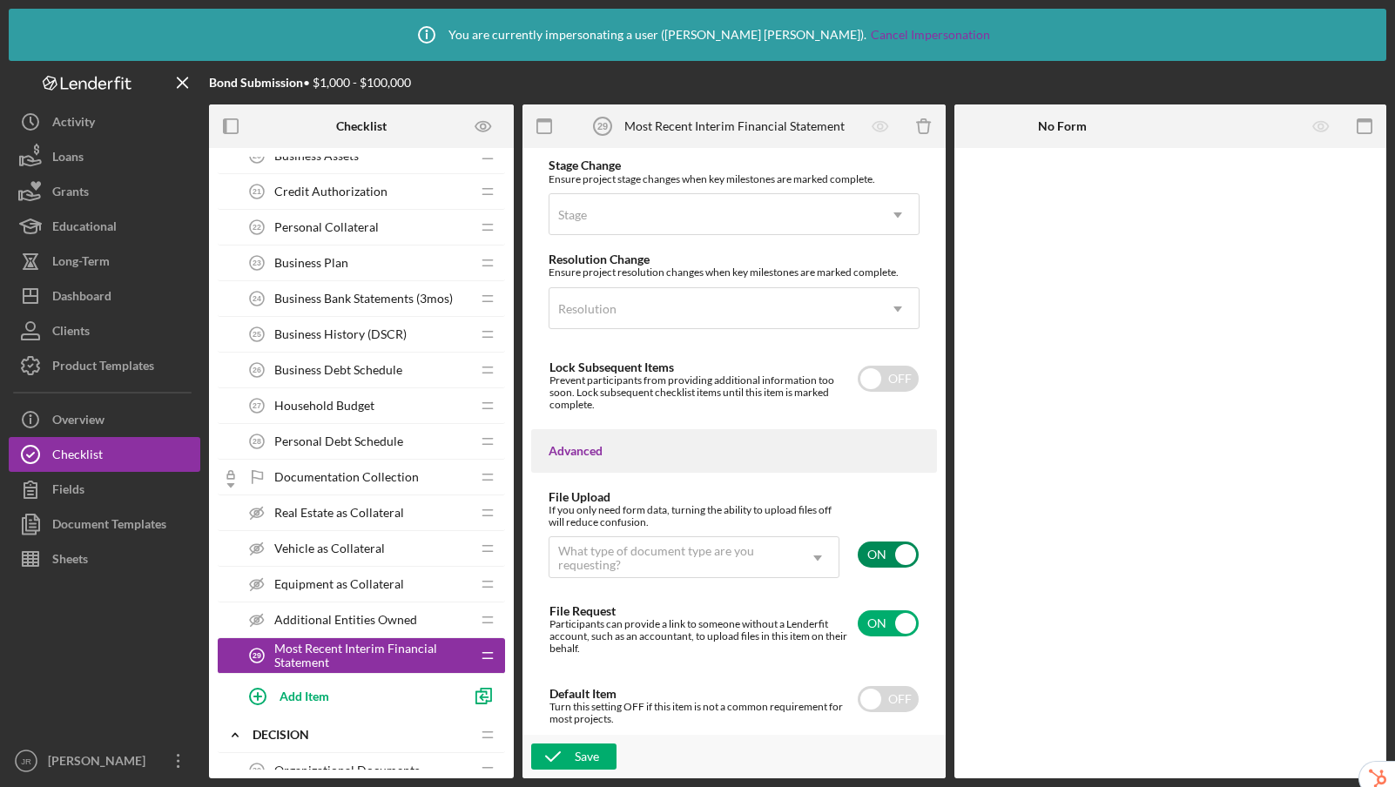
click at [870, 547] on input "checkbox" at bounding box center [888, 554] width 61 height 26
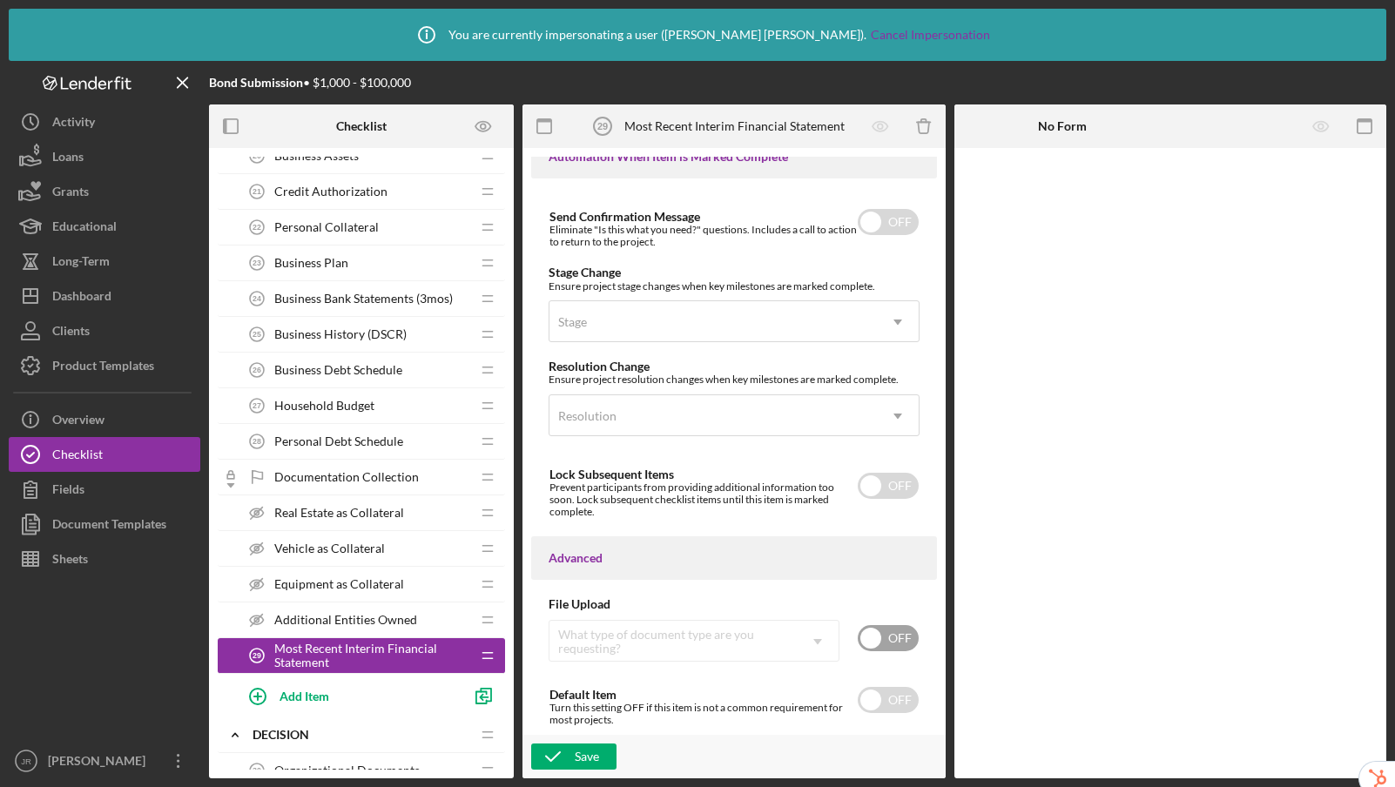
click at [880, 640] on input "checkbox" at bounding box center [888, 638] width 61 height 26
checkbox input "true"
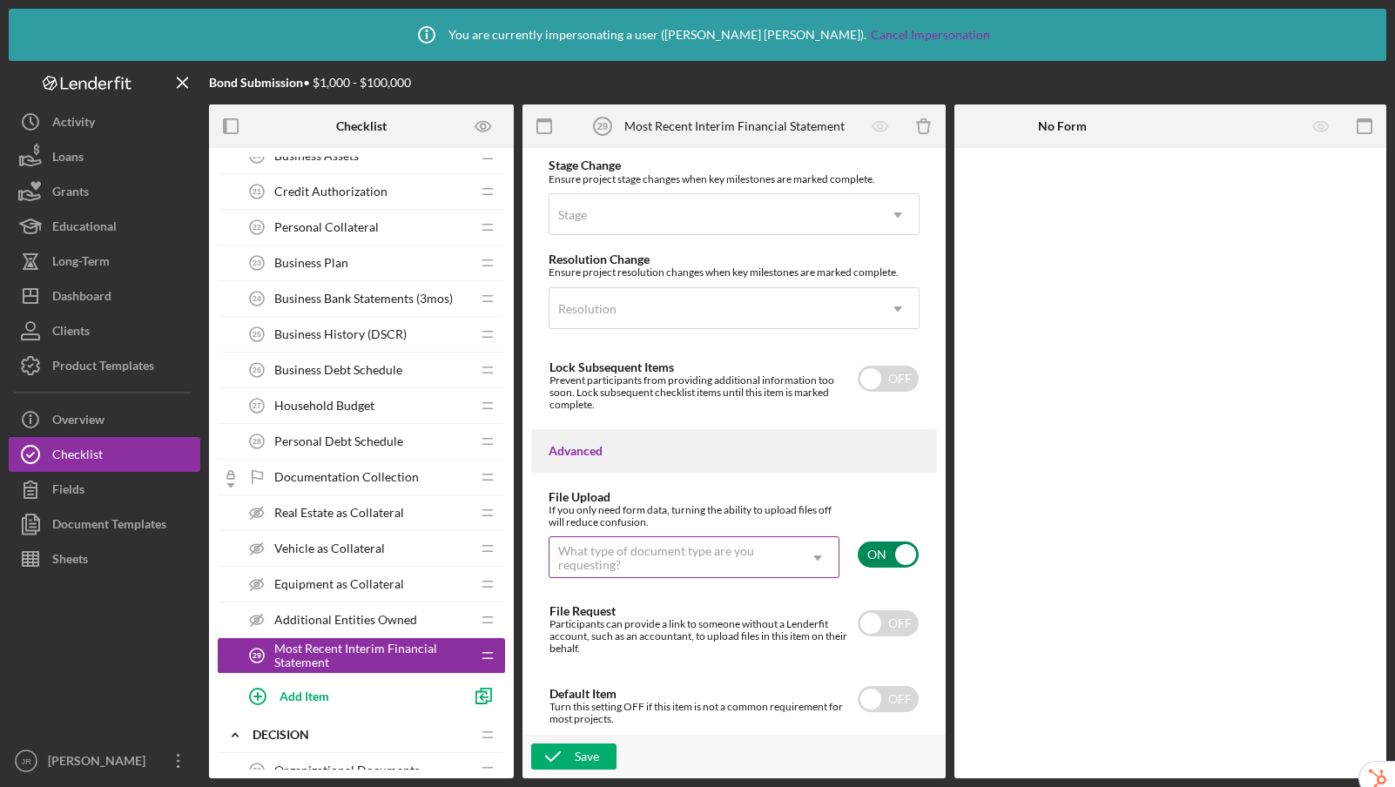
click at [750, 555] on div "What type of document type are you requesting?" at bounding box center [673, 558] width 230 height 28
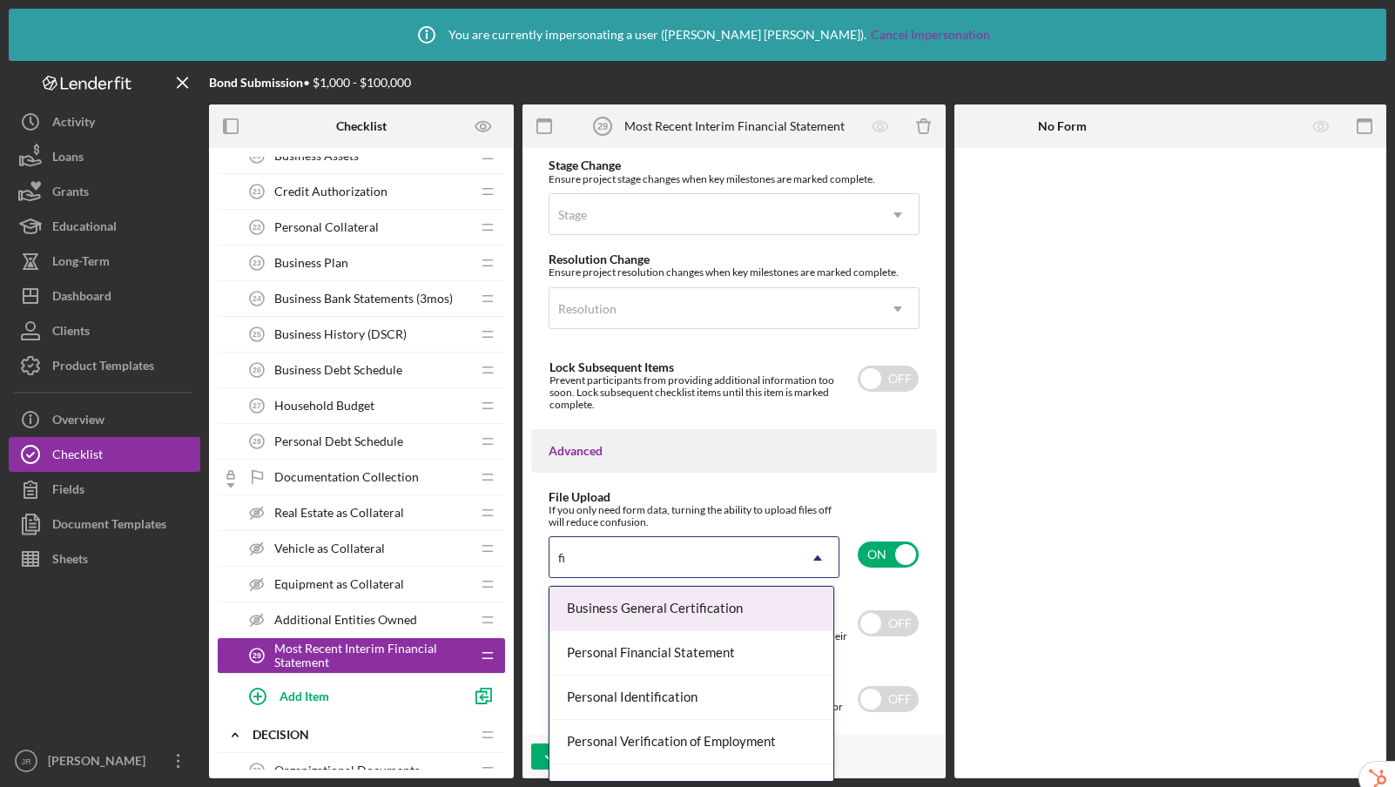
type input "f"
type input "business"
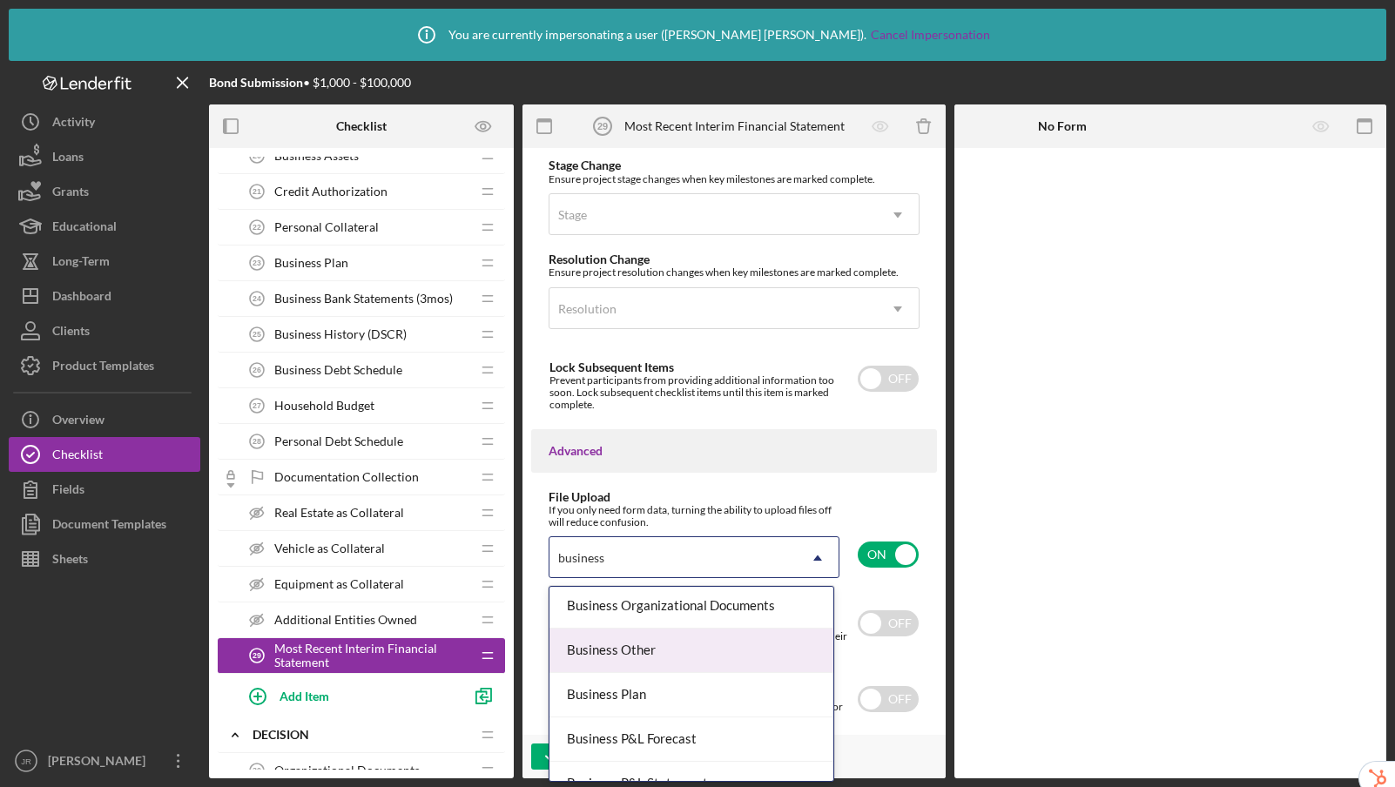
scroll to position [502, 0]
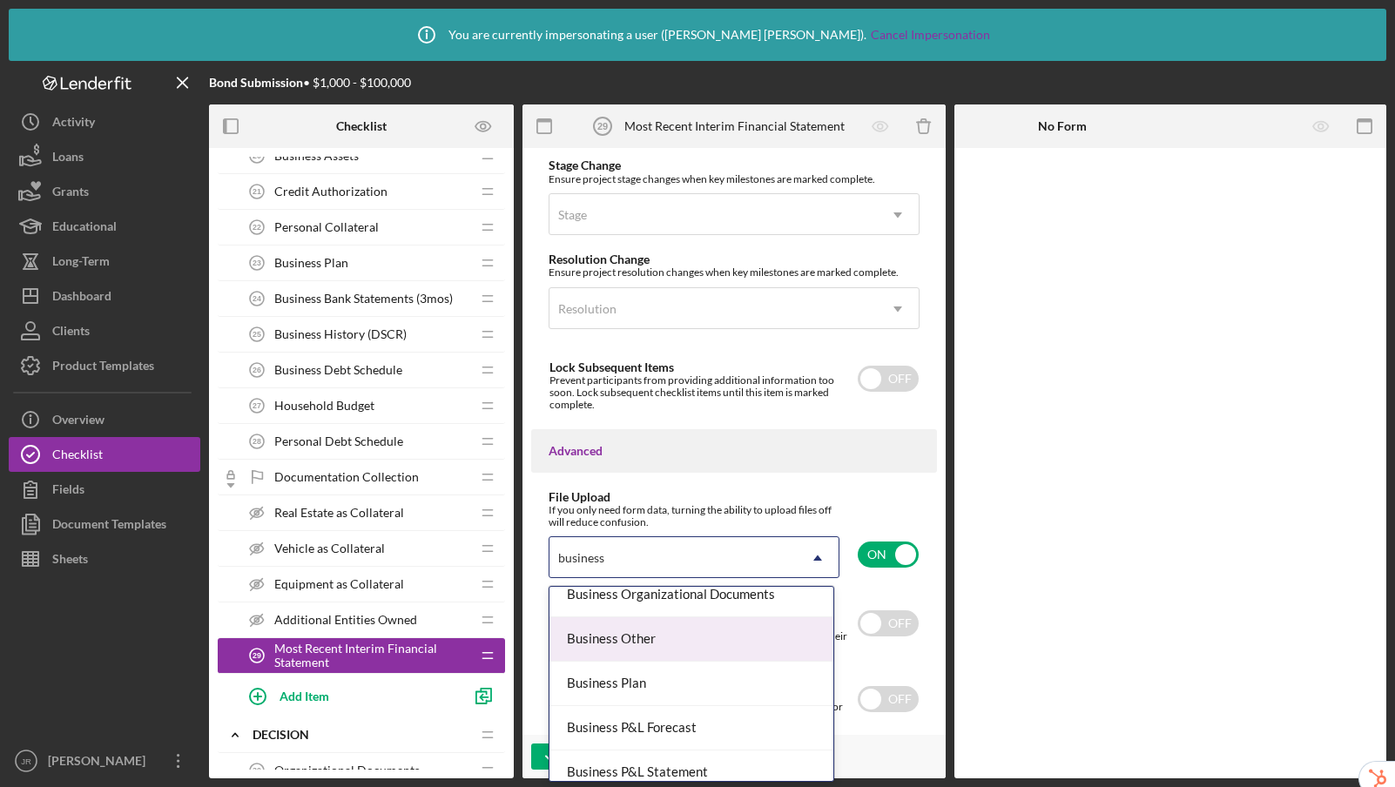
click at [704, 647] on div "Business Other" at bounding box center [691, 639] width 284 height 44
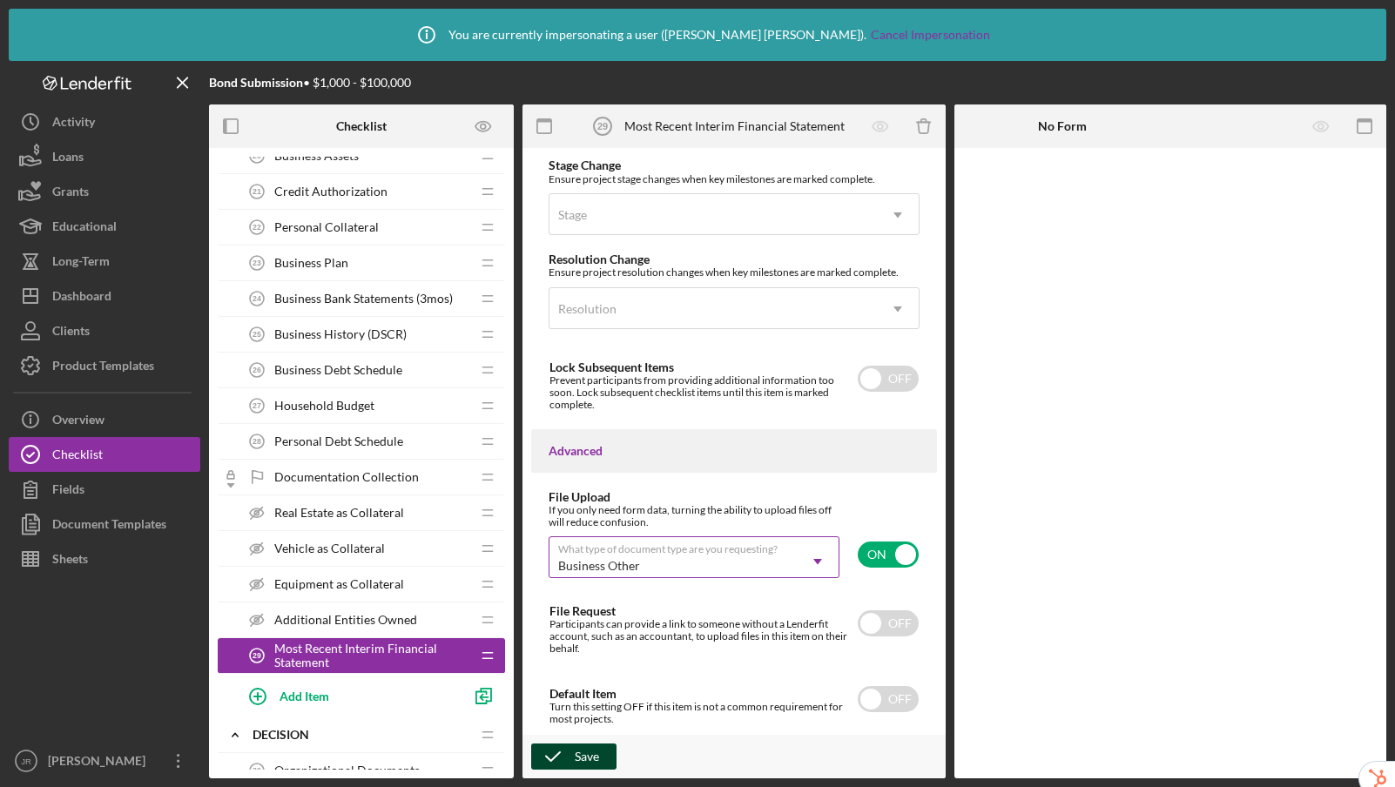
click at [575, 756] on div "Save" at bounding box center [587, 756] width 24 height 26
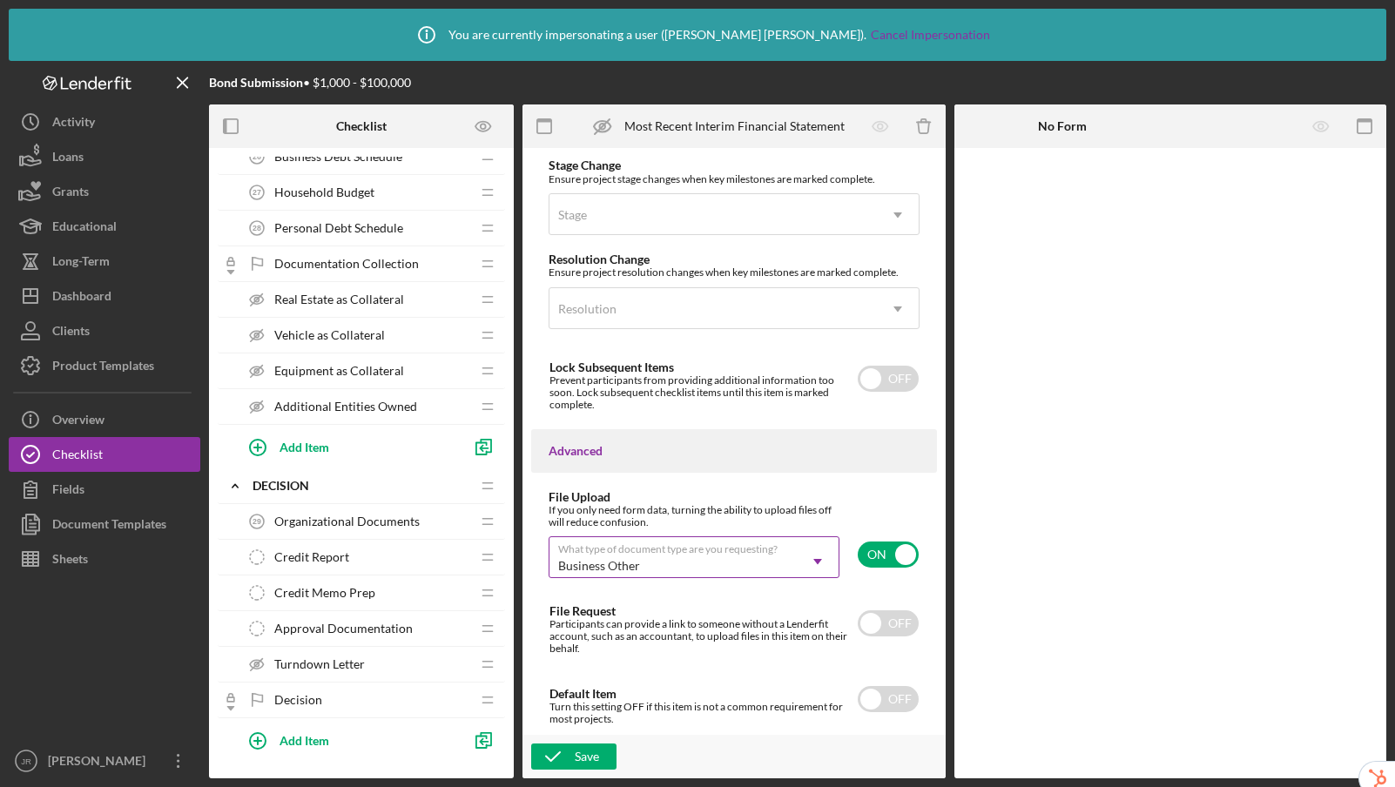
scroll to position [1490, 0]
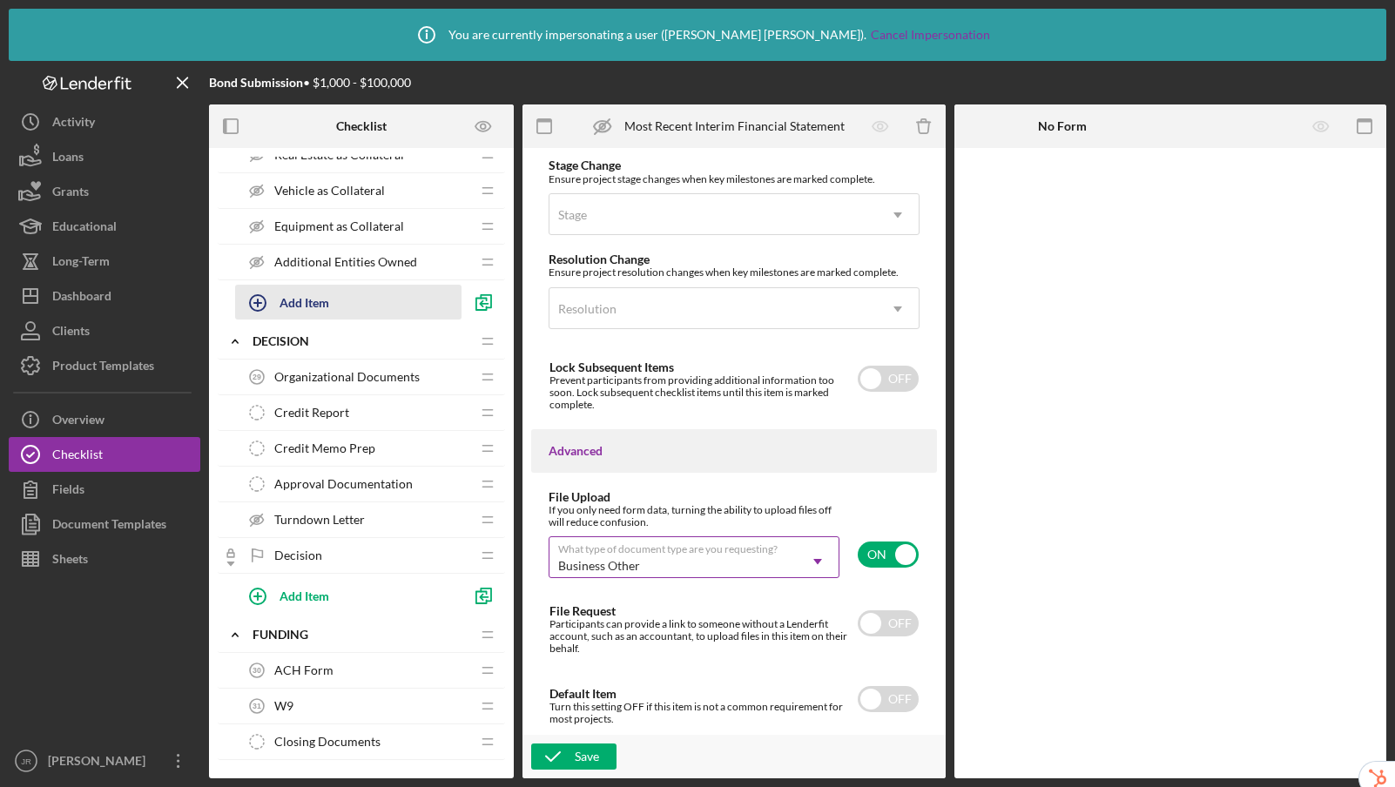
click at [302, 307] on div "Add Item" at bounding box center [304, 302] width 50 height 33
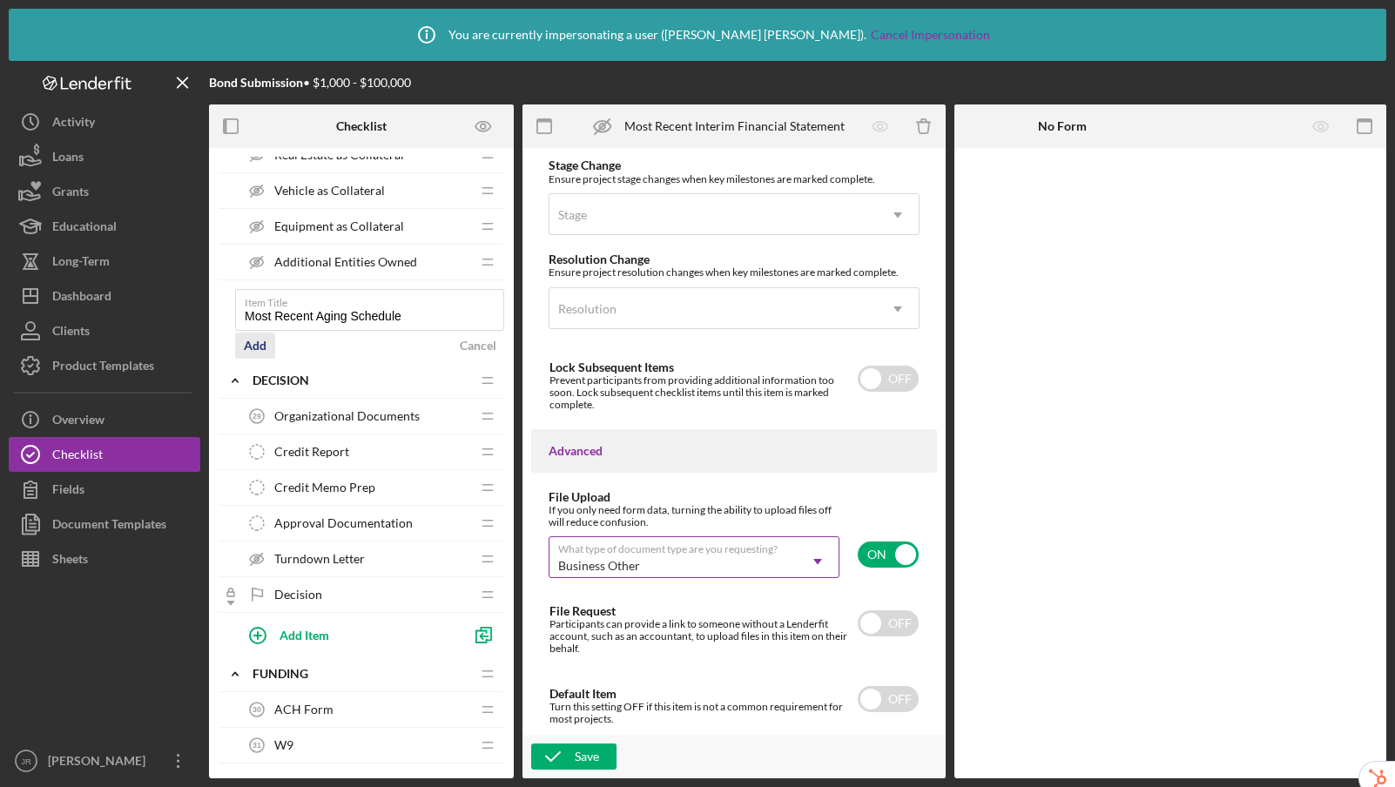
type input "Most Recent Aging Schedule"
click at [266, 351] on button "Add" at bounding box center [255, 346] width 40 height 26
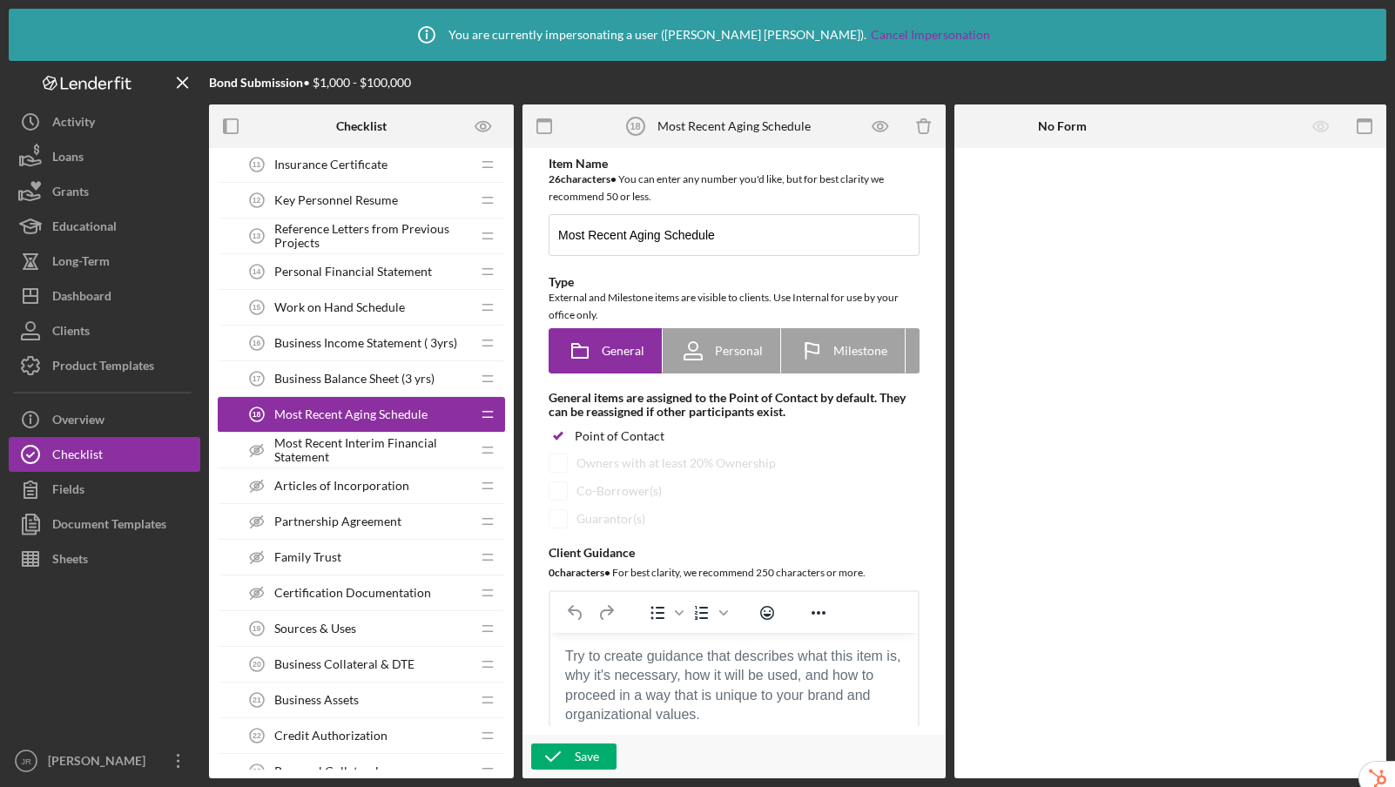
scroll to position [617, 0]
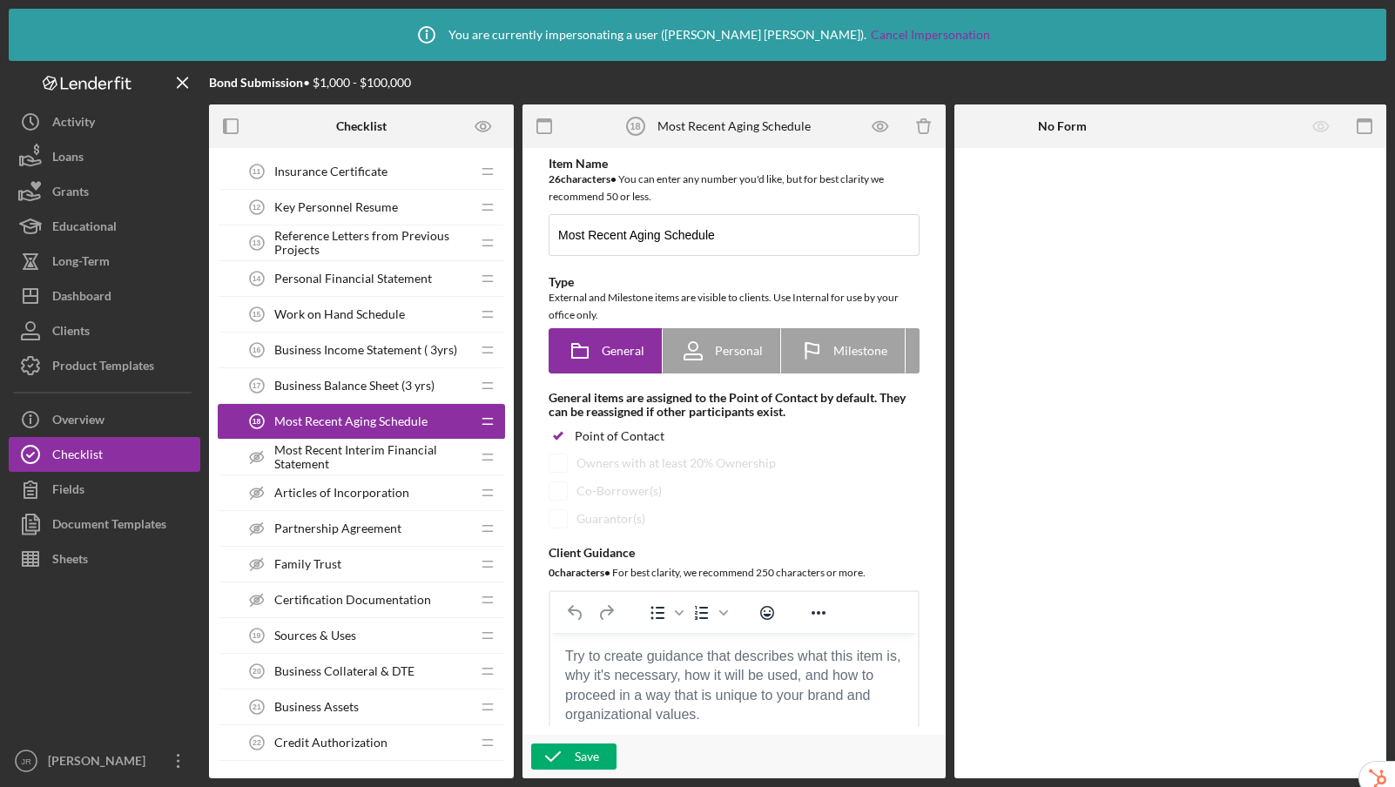
click at [417, 457] on span "Most Recent Interim Financial Statement" at bounding box center [372, 457] width 196 height 28
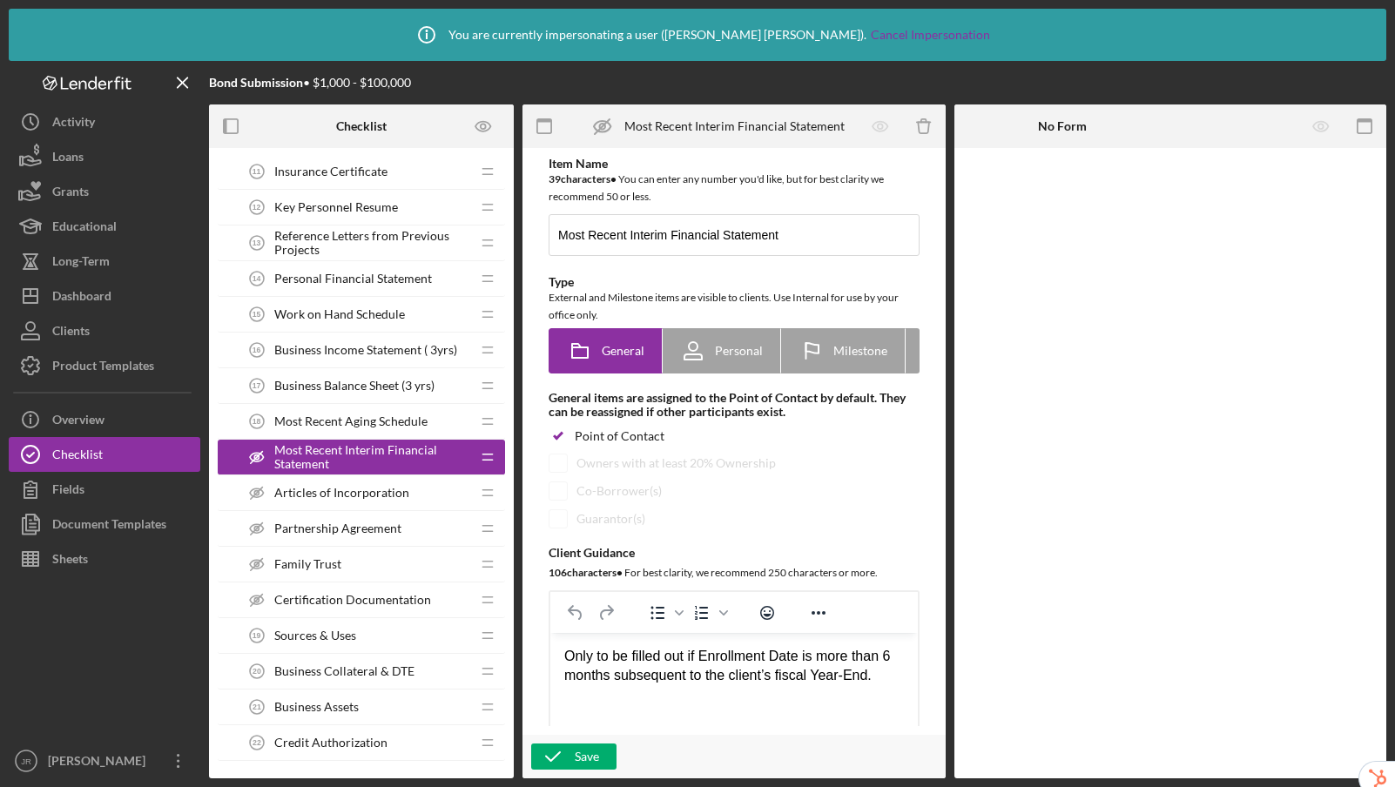
click at [389, 487] on span "Articles of Incorporation" at bounding box center [341, 493] width 135 height 14
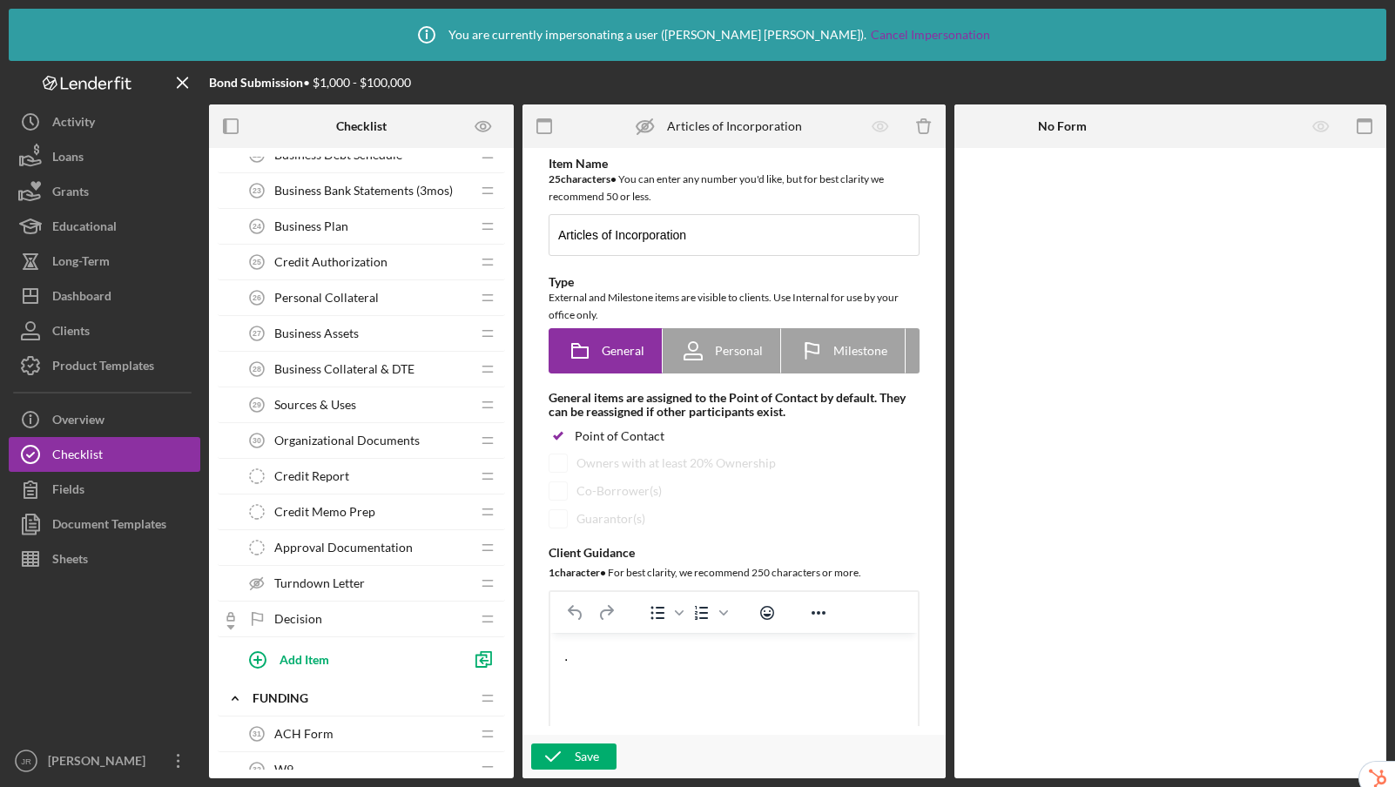
scroll to position [1490, 0]
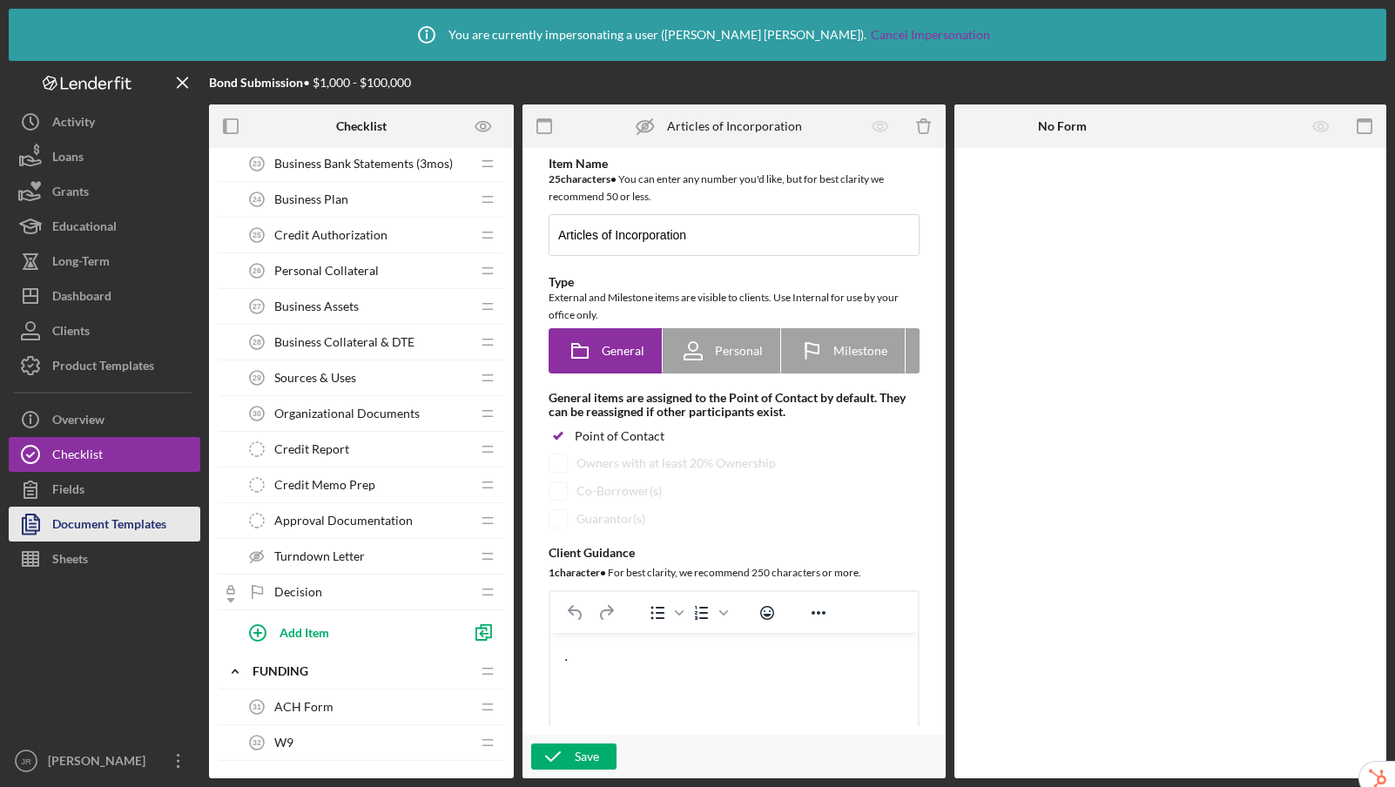
click at [105, 528] on div "Document Templates" at bounding box center [109, 526] width 114 height 39
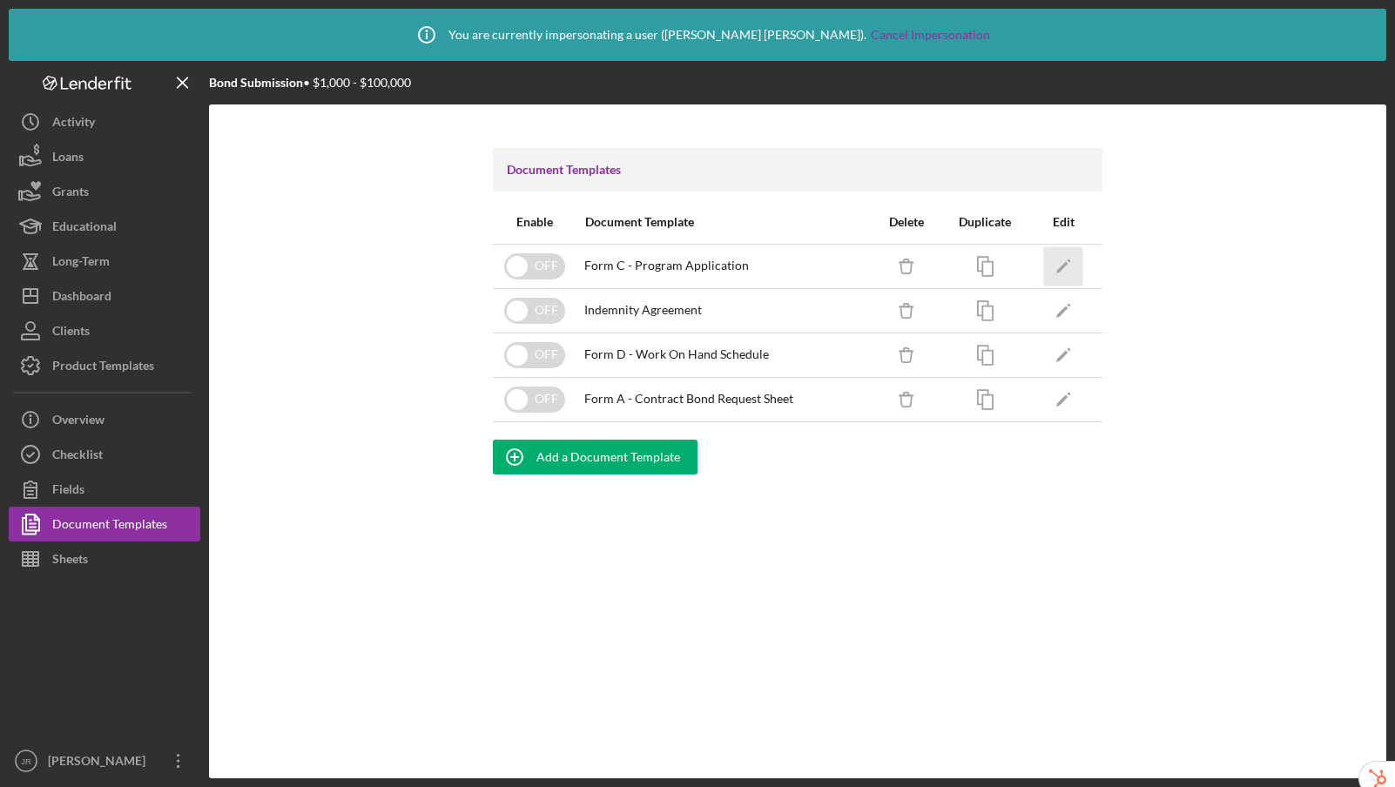
click at [1062, 266] on polygon "button" at bounding box center [1062, 267] width 12 height 12
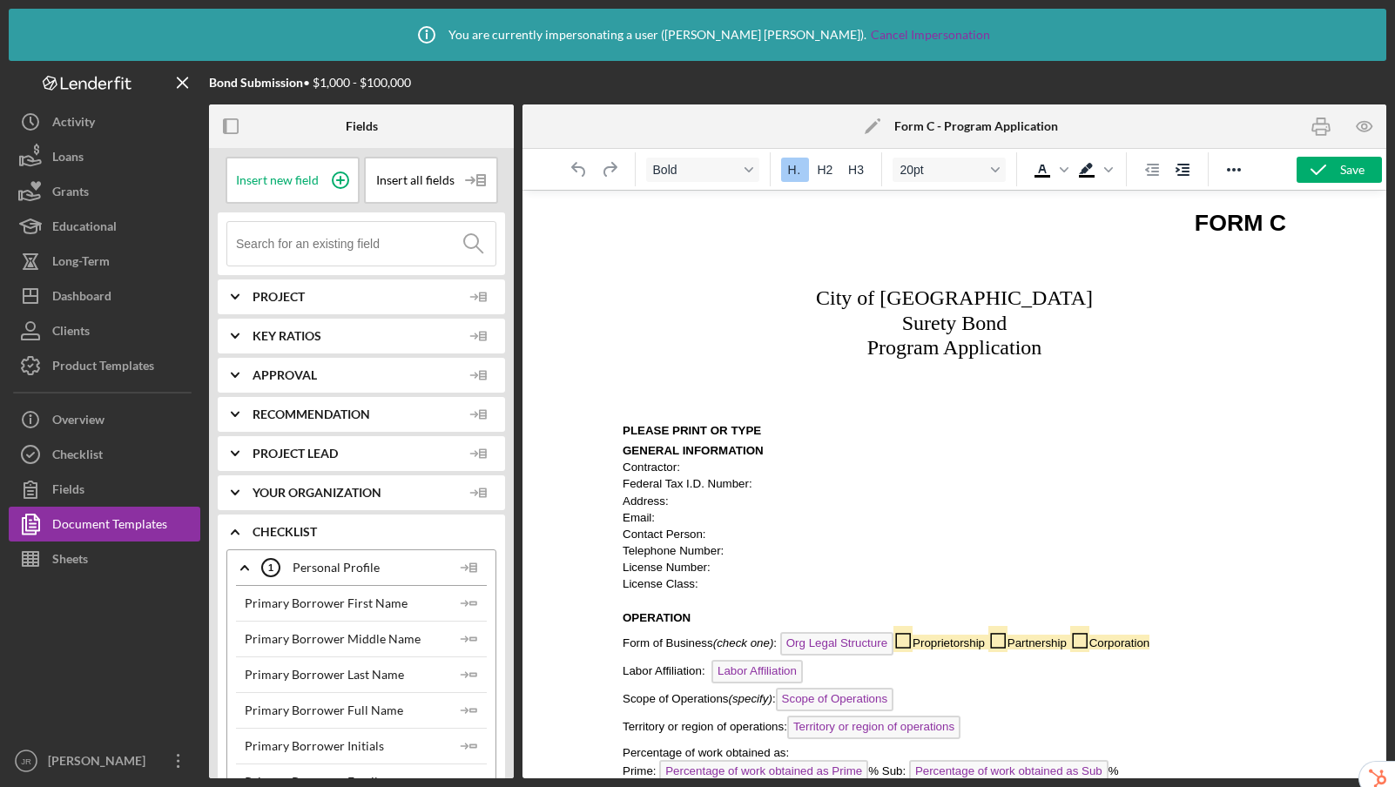
scroll to position [160, 0]
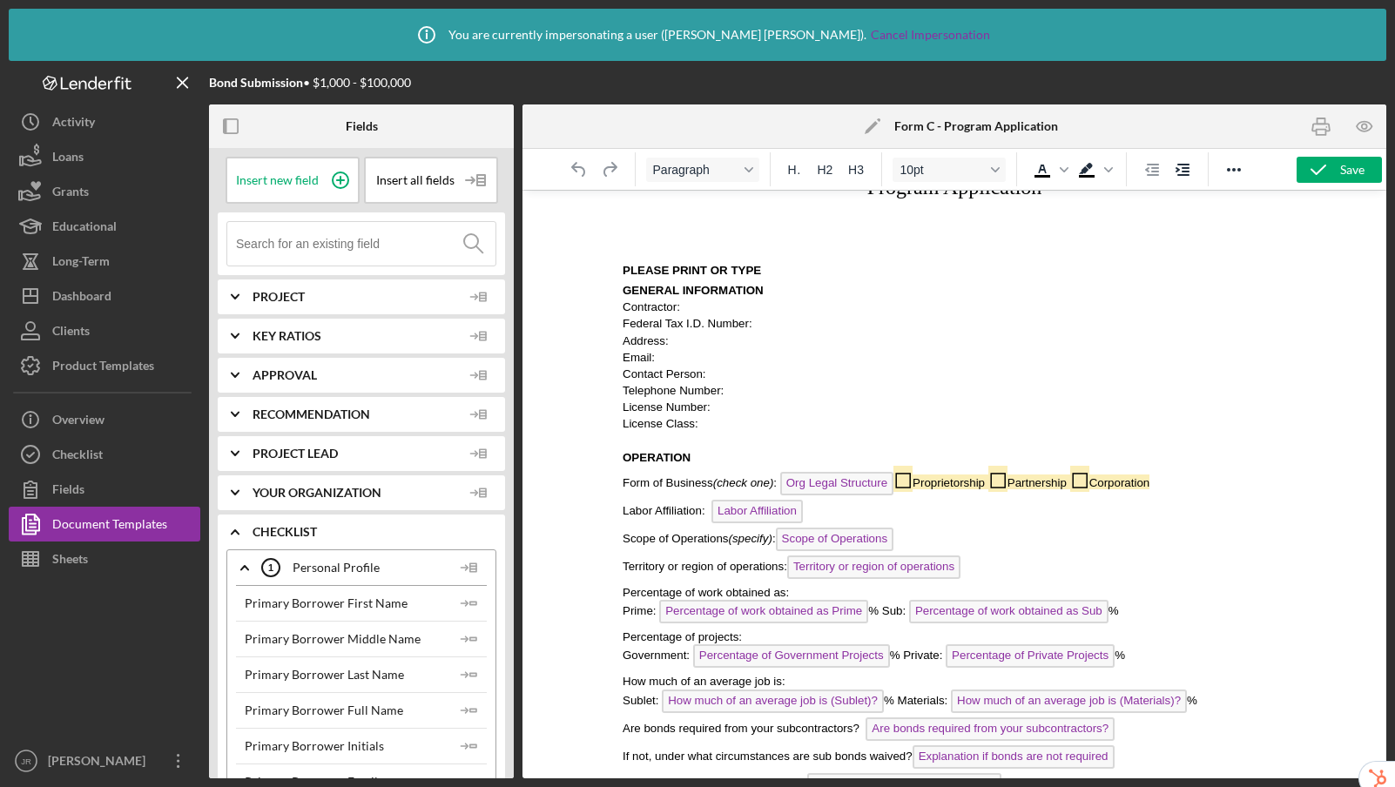
click at [706, 358] on p "Email:" at bounding box center [953, 356] width 663 height 17
click at [680, 310] on span "Contractor:" at bounding box center [650, 306] width 57 height 13
click at [680, 309] on span "Contractor:" at bounding box center [650, 306] width 57 height 13
click at [723, 348] on p "Email:" at bounding box center [953, 356] width 663 height 17
click at [743, 418] on p "License Class:" at bounding box center [953, 422] width 663 height 17
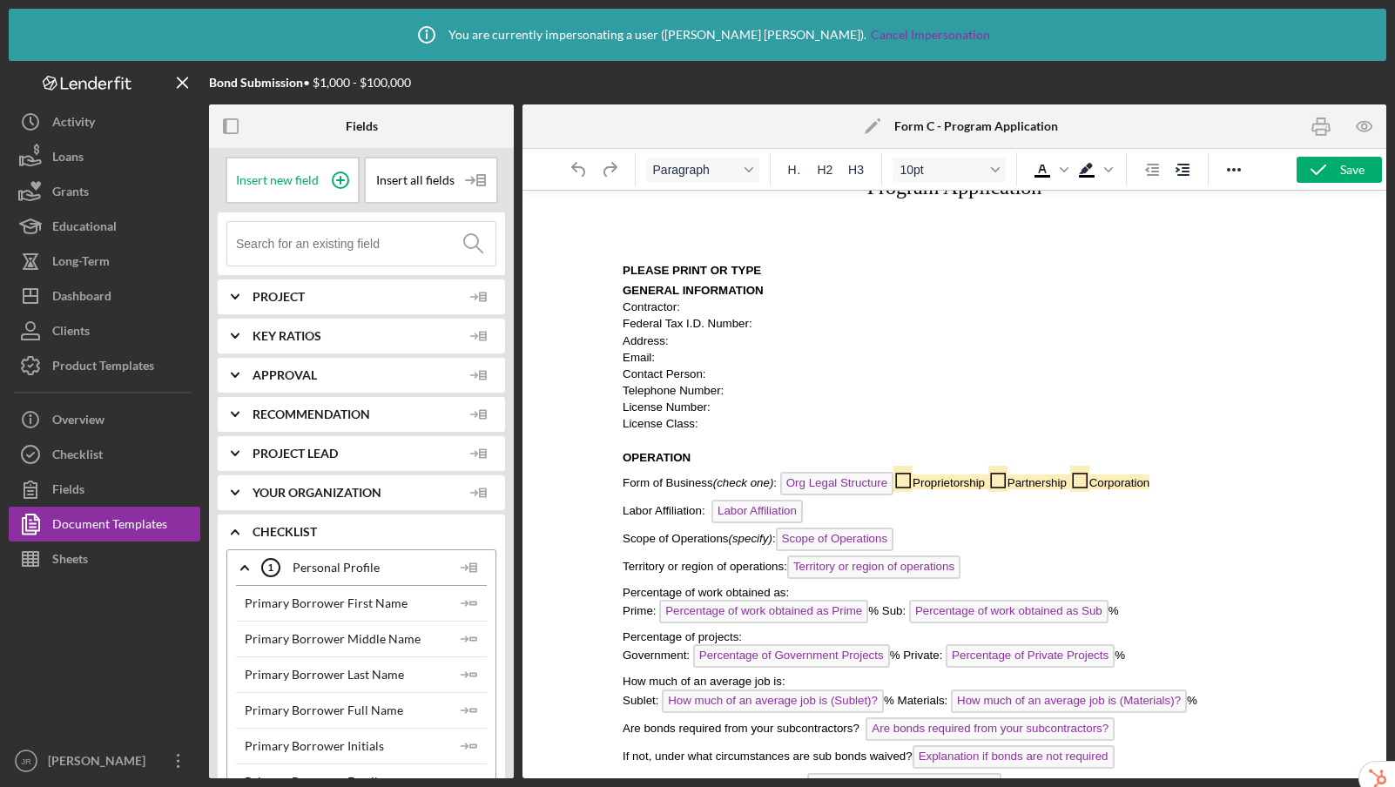
click at [730, 411] on p "License Number:" at bounding box center [953, 406] width 663 height 17
click at [717, 425] on p "License Class:" at bounding box center [953, 422] width 663 height 17
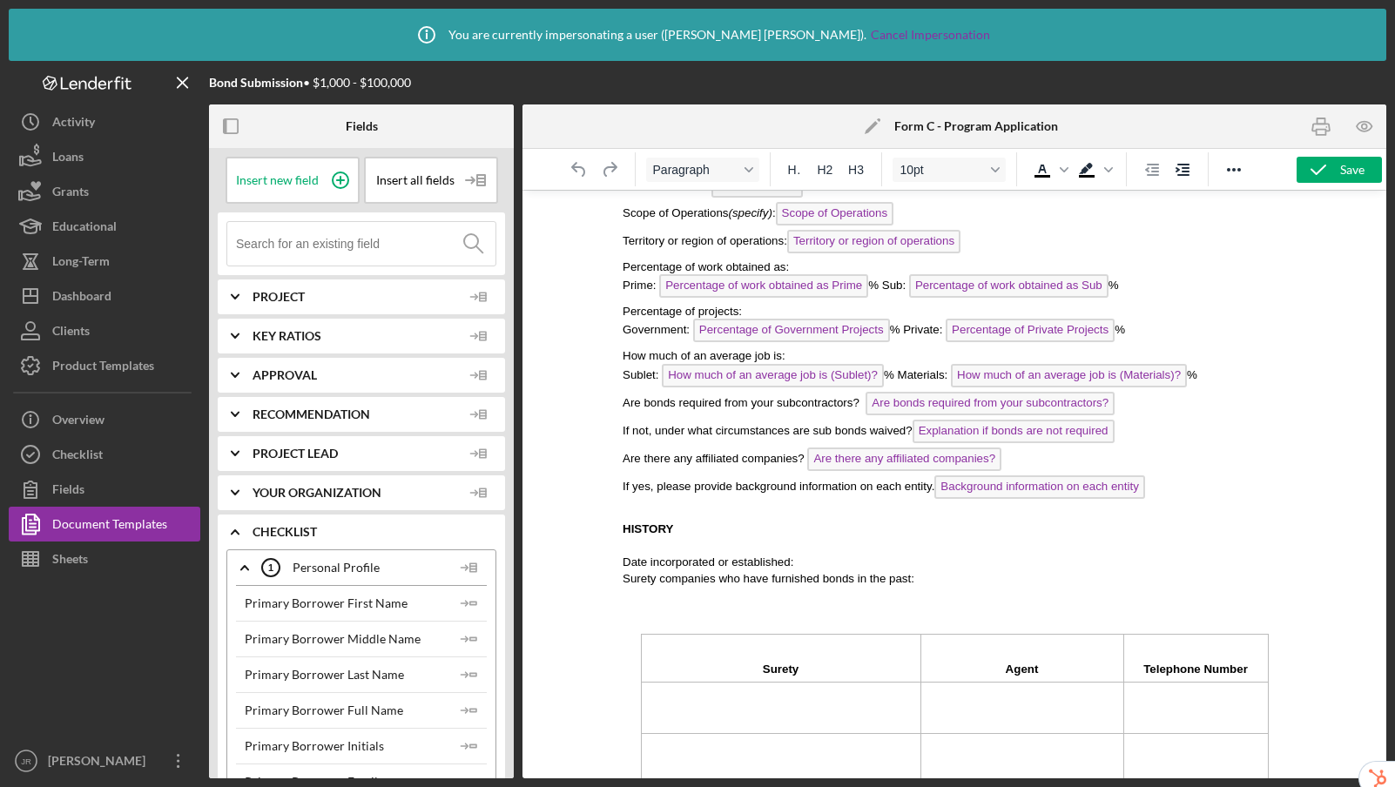
scroll to position [563, 0]
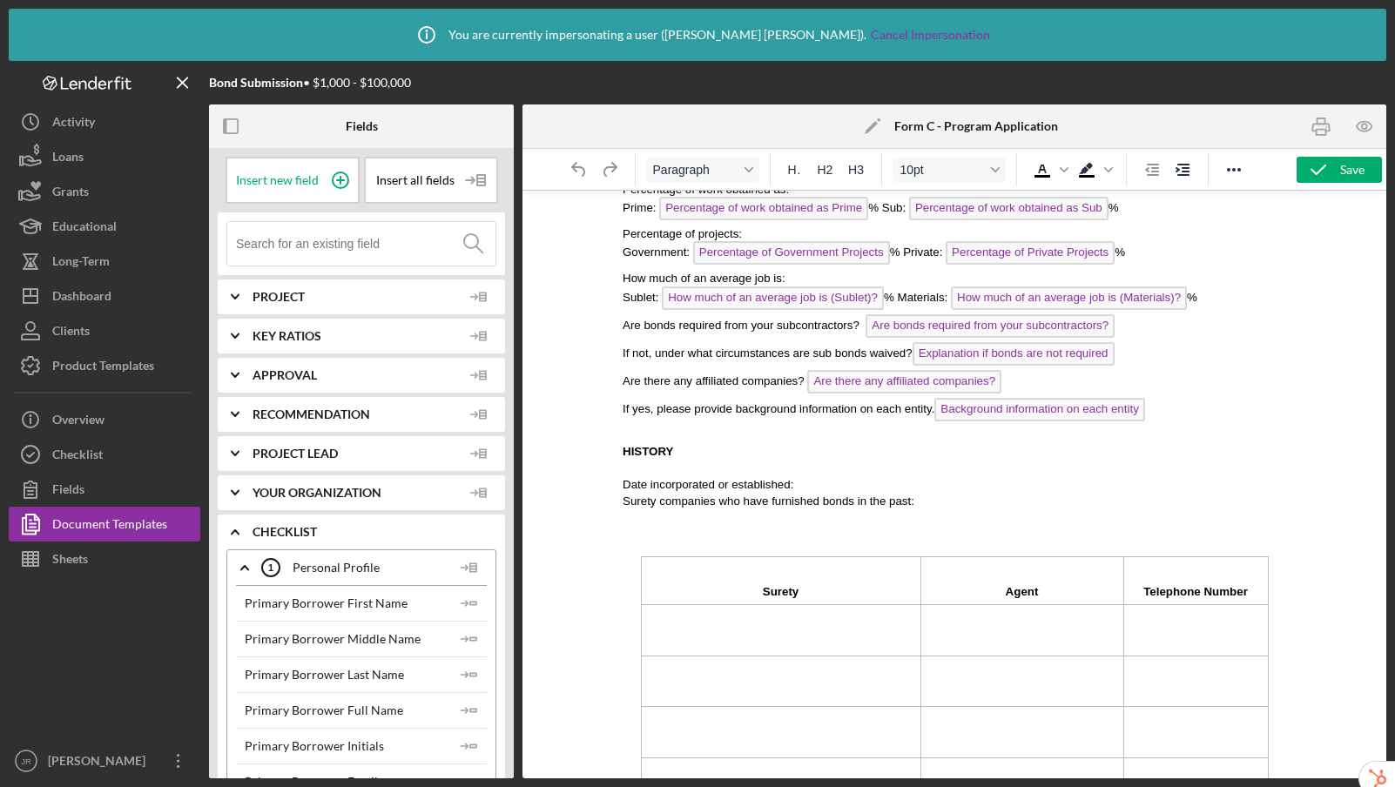
click at [804, 485] on p "Date incorporated or established:" at bounding box center [953, 483] width 663 height 17
click at [349, 239] on input at bounding box center [365, 244] width 259 height 44
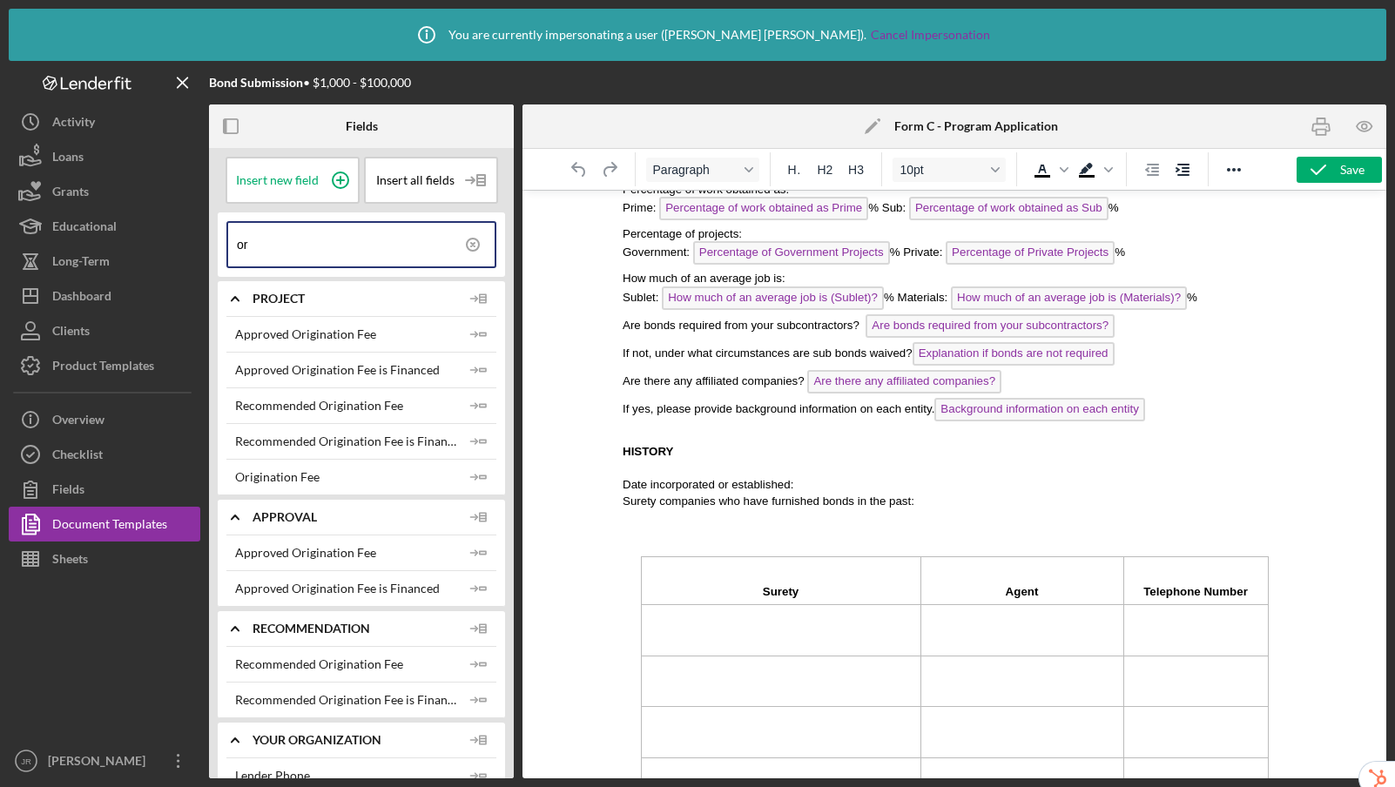
type input "o"
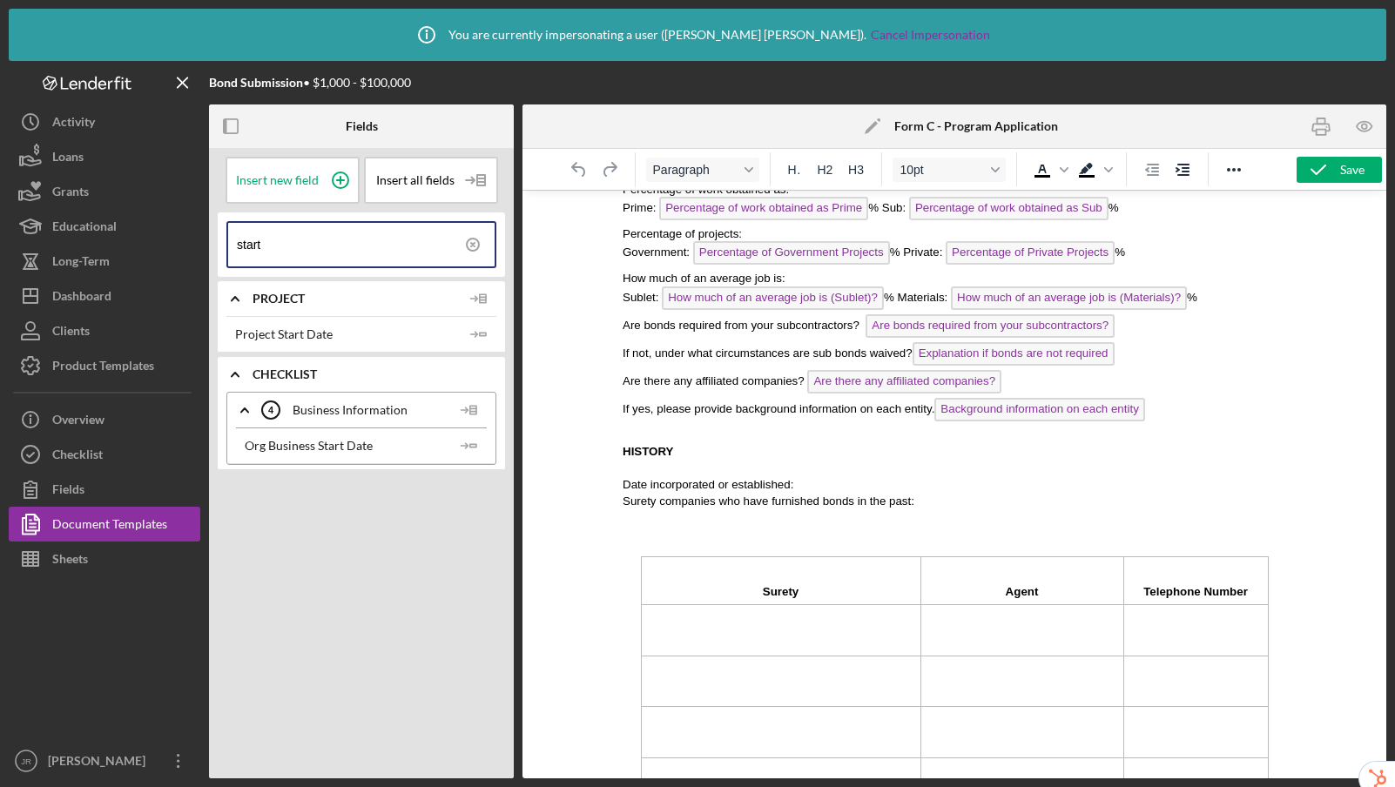
type input "start"
click at [823, 484] on p "Date incorporated or established:" at bounding box center [953, 483] width 663 height 17
drag, startPoint x: 468, startPoint y: 444, endPoint x: 586, endPoint y: 426, distance: 118.9
click at [468, 444] on icon "Icon/Insert Field" at bounding box center [469, 445] width 35 height 35
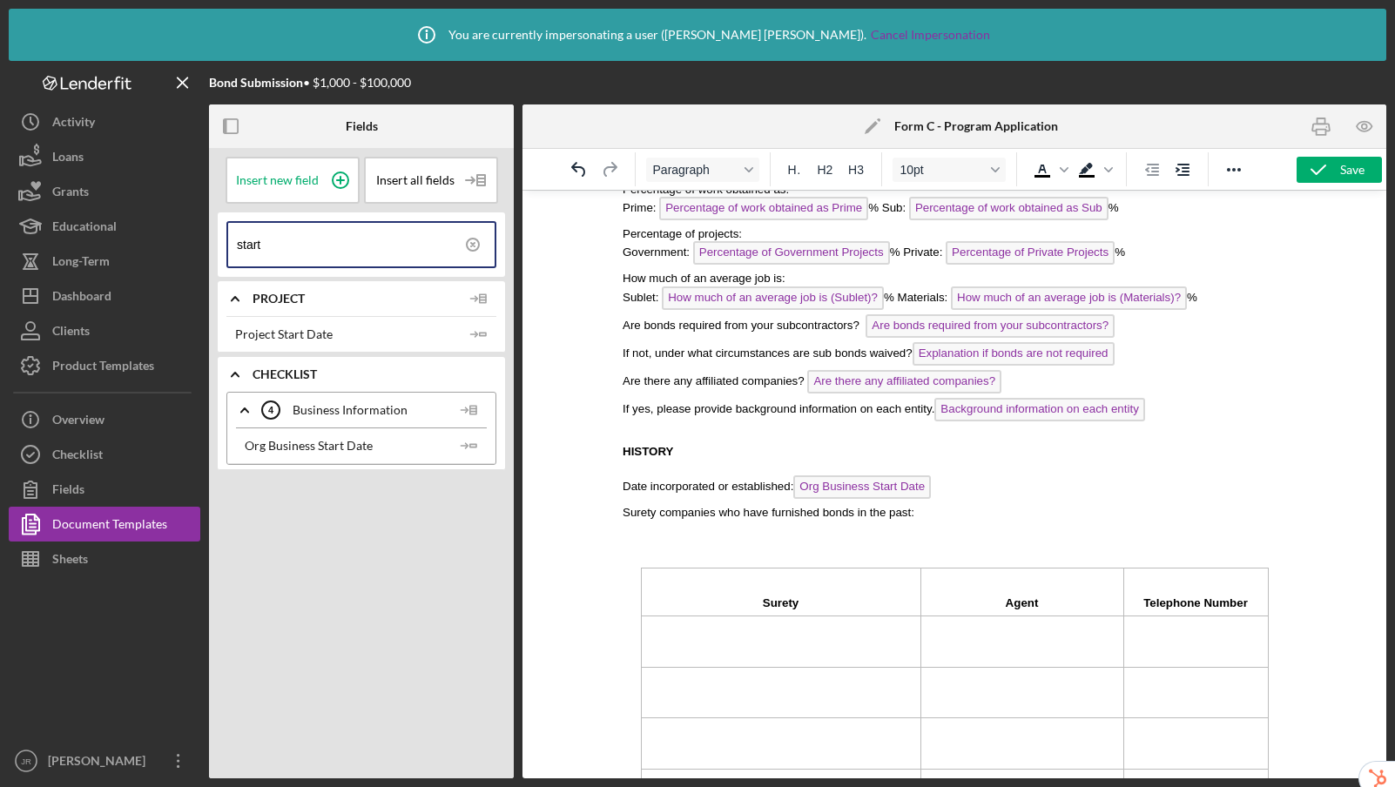
click at [791, 489] on span "Date incorporated or established: Org Business Start Date" at bounding box center [776, 486] width 308 height 13
click at [954, 515] on p "Surety companies who have furnished bonds in the past:" at bounding box center [953, 511] width 663 height 17
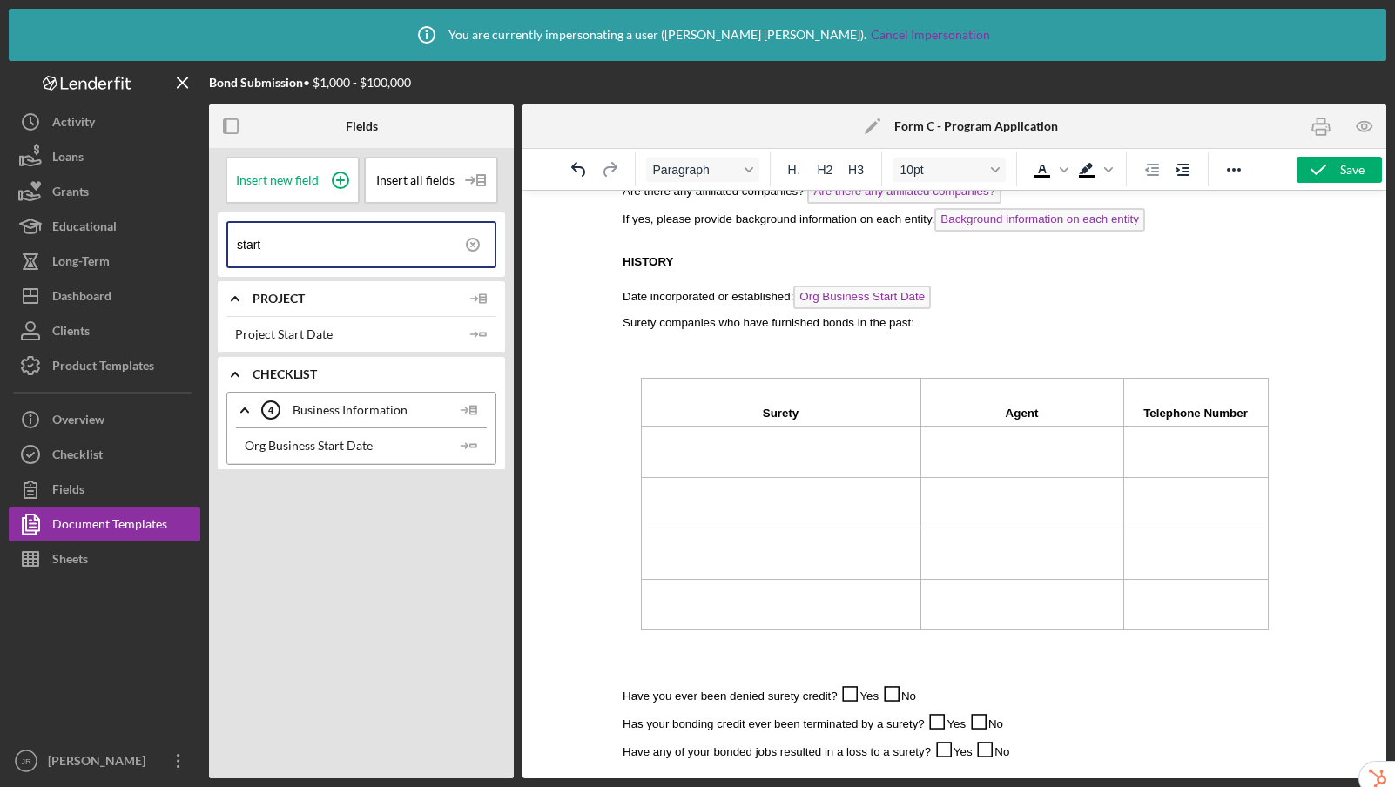
scroll to position [679, 0]
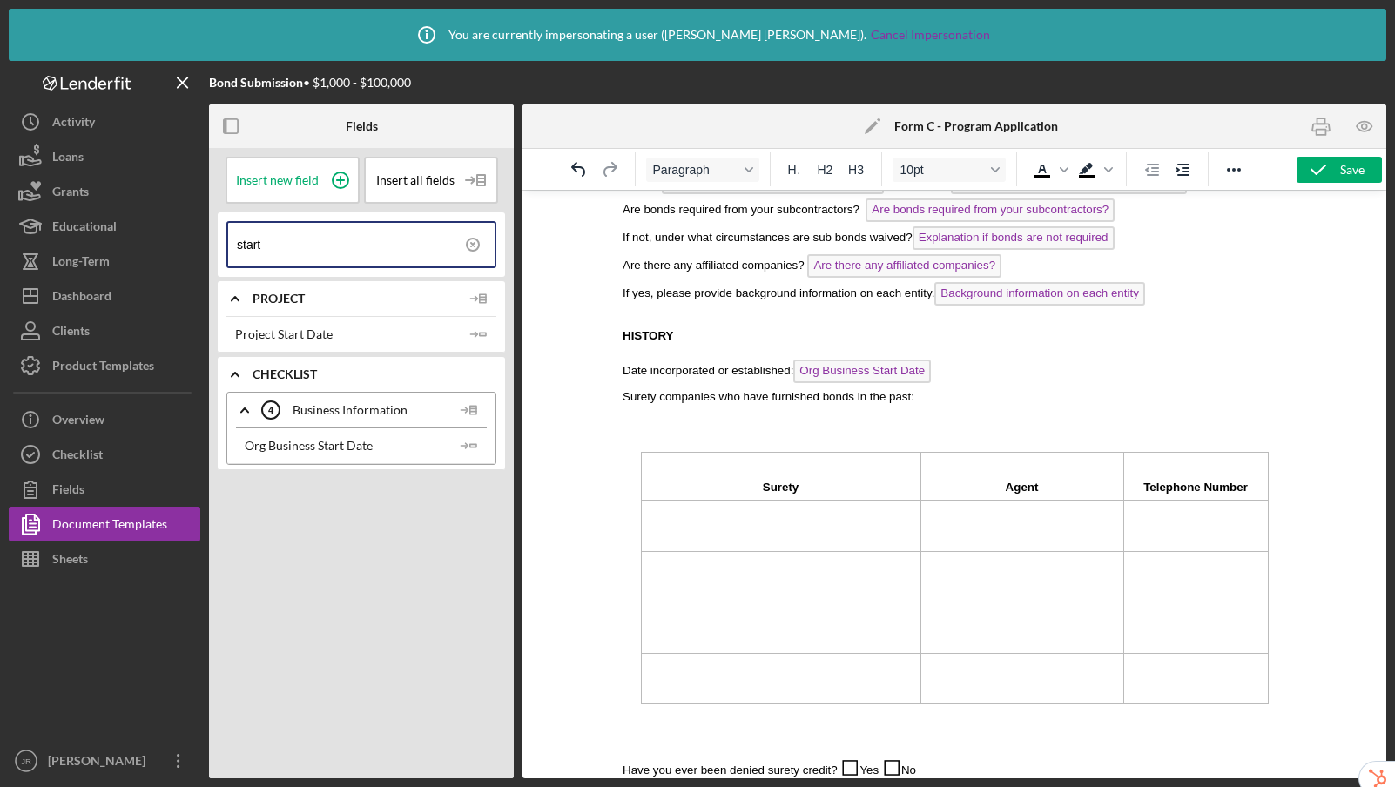
click at [476, 240] on icon at bounding box center [473, 245] width 44 height 44
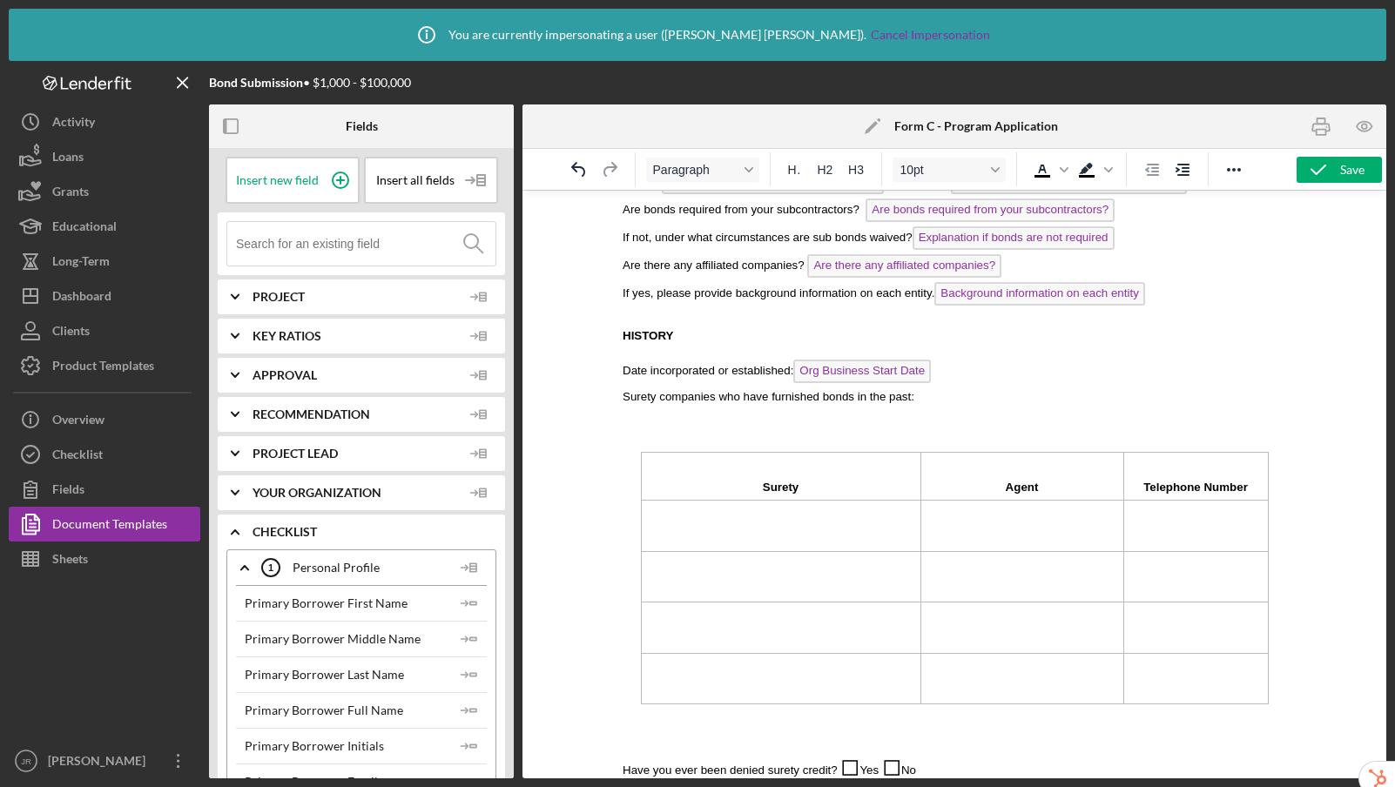
click at [662, 423] on p "Rich Text Area. Press ALT-0 for help." at bounding box center [953, 427] width 663 height 19
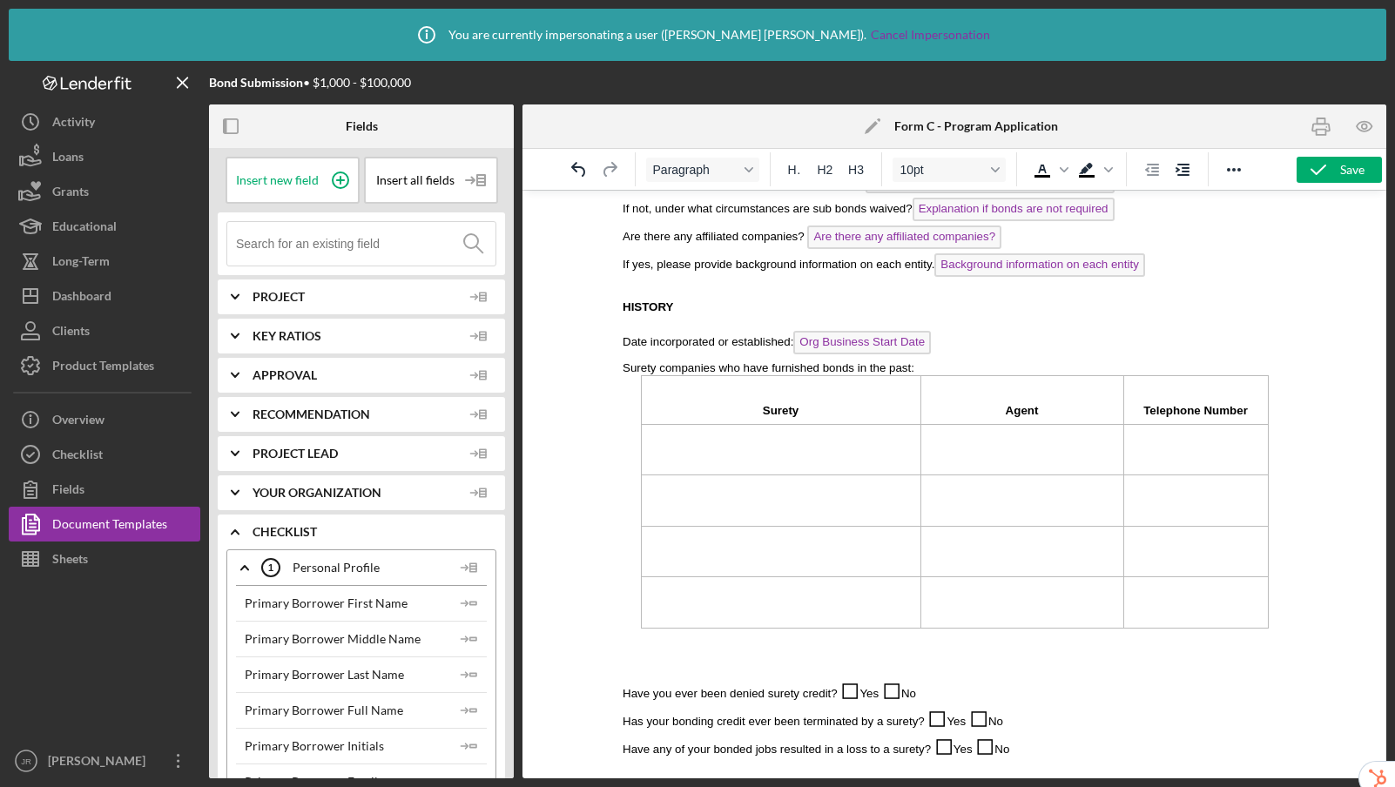
scroll to position [781, 0]
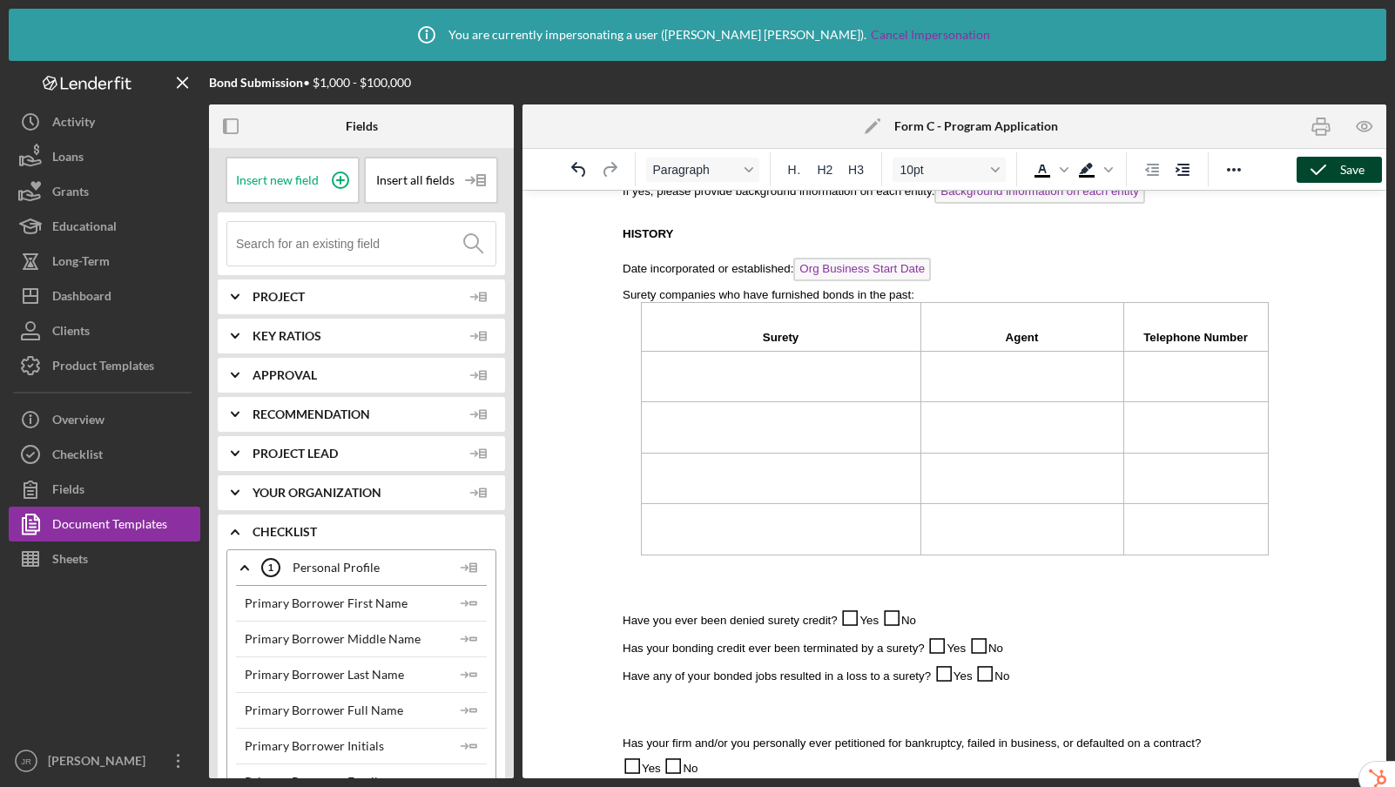
click at [1316, 167] on icon "button" at bounding box center [1318, 170] width 44 height 44
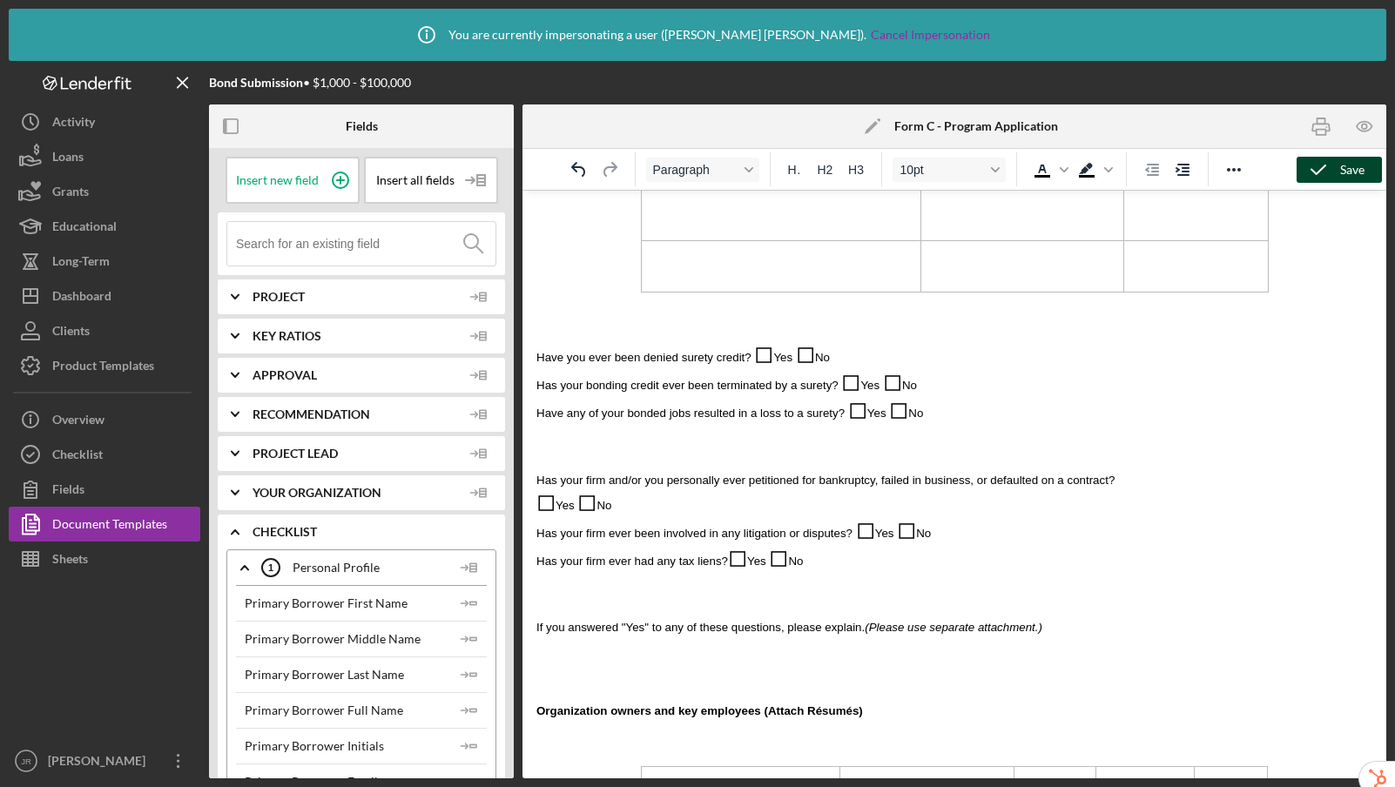
scroll to position [1041, 0]
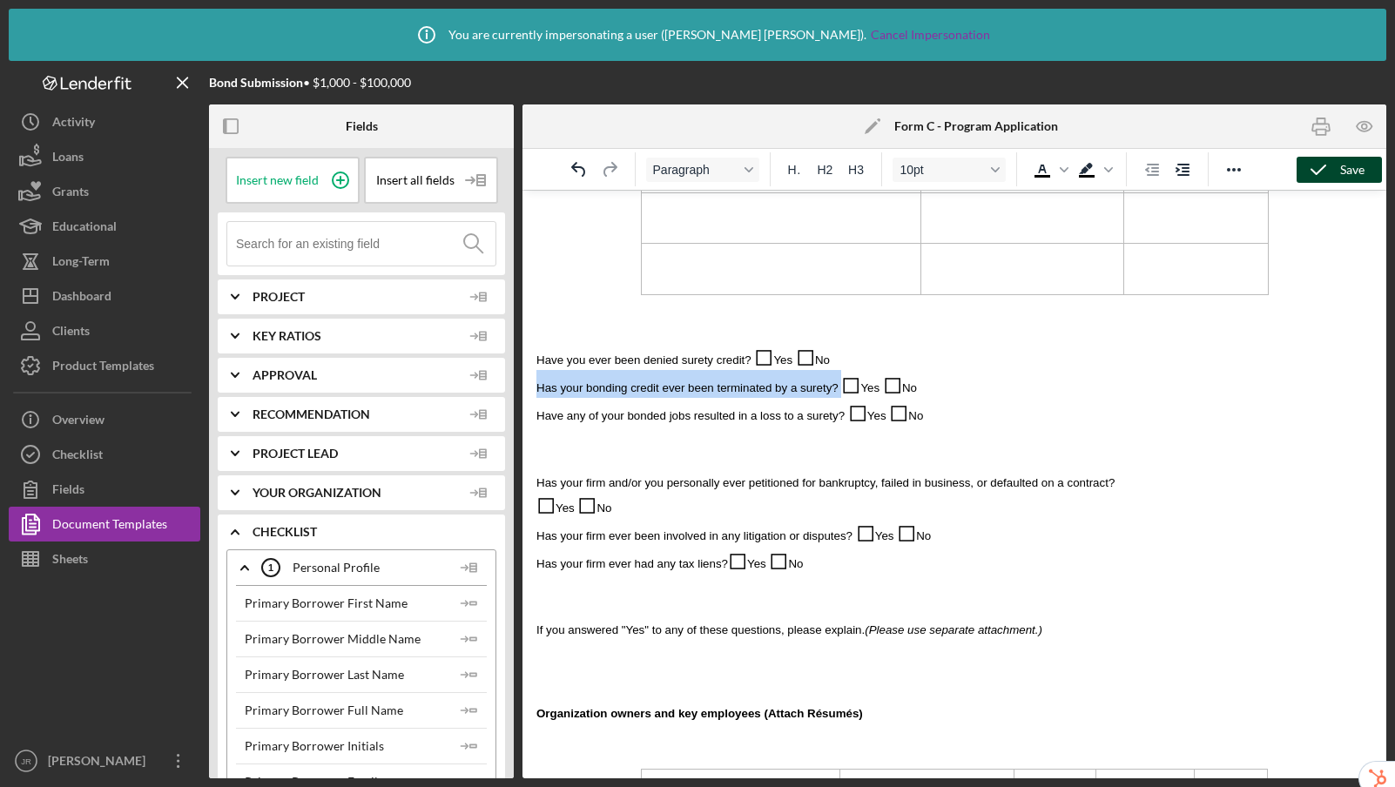
drag, startPoint x: 840, startPoint y: 391, endPoint x: 533, endPoint y: 393, distance: 307.3
copy p "Has your bonding credit ever been terminated by a surety?"
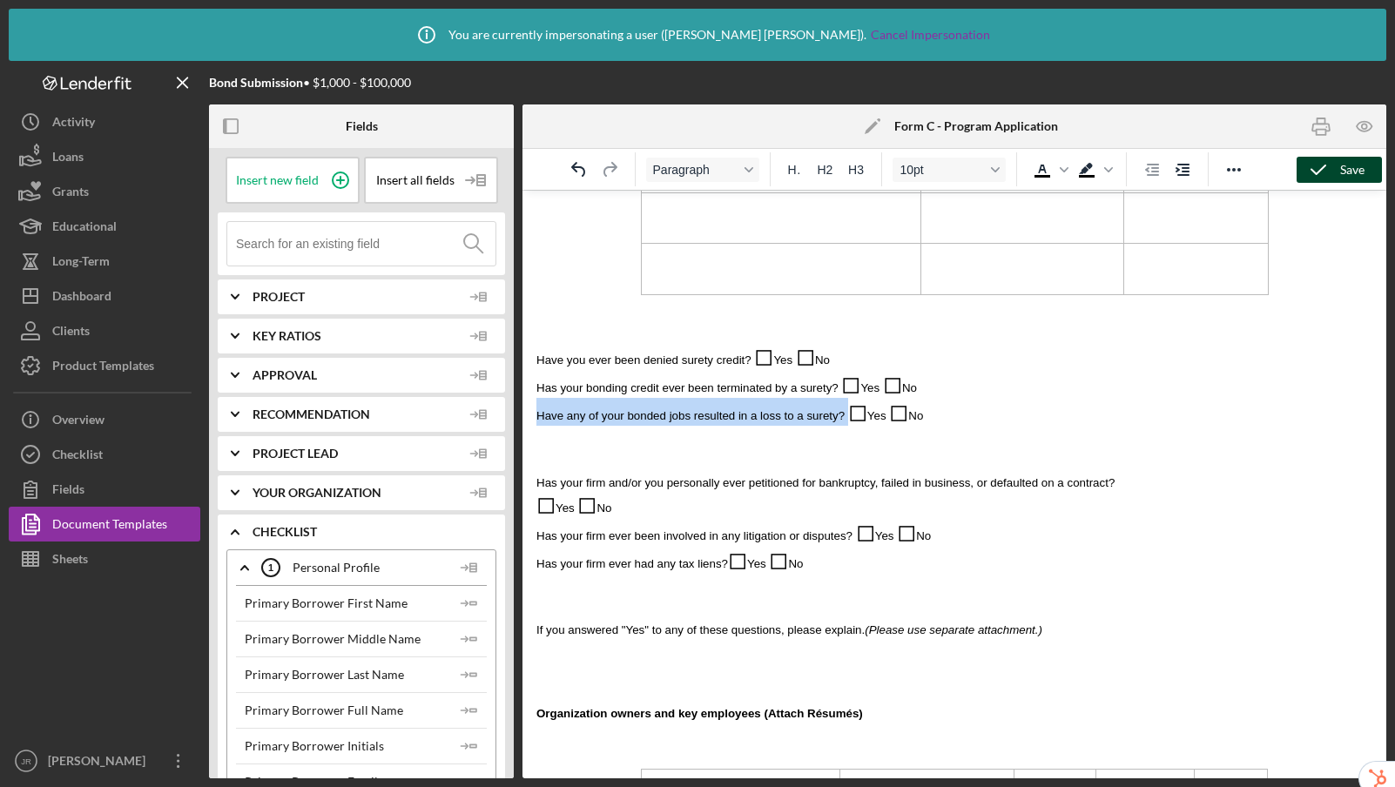
drag, startPoint x: 847, startPoint y: 415, endPoint x: 530, endPoint y: 423, distance: 317.0
copy p "Have any of your bonded jobs resulted in a loss to a surety?"
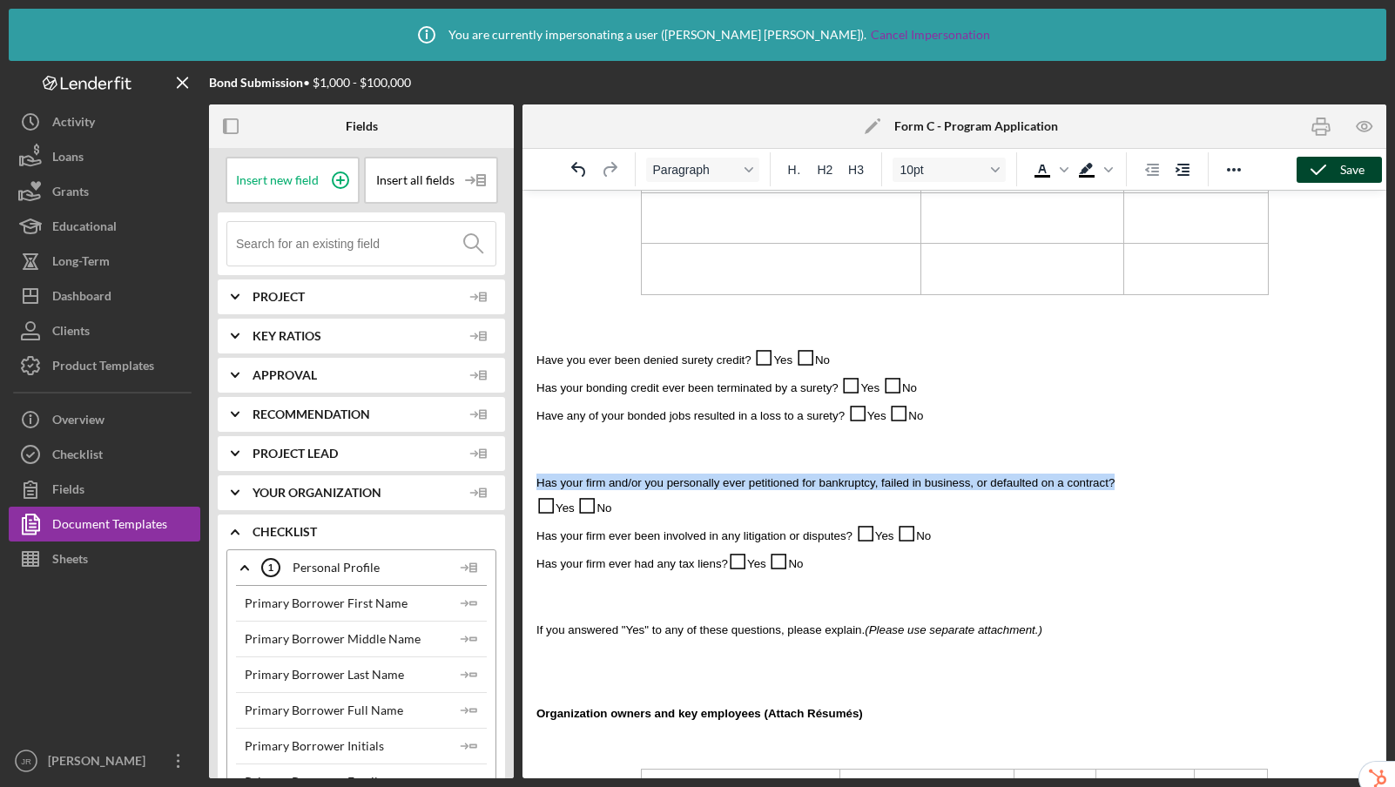
drag, startPoint x: 1105, startPoint y: 483, endPoint x: 531, endPoint y: 487, distance: 573.7
copy span "Has your firm and/or you personally ever petitioned for bankruptcy, failed in b…"
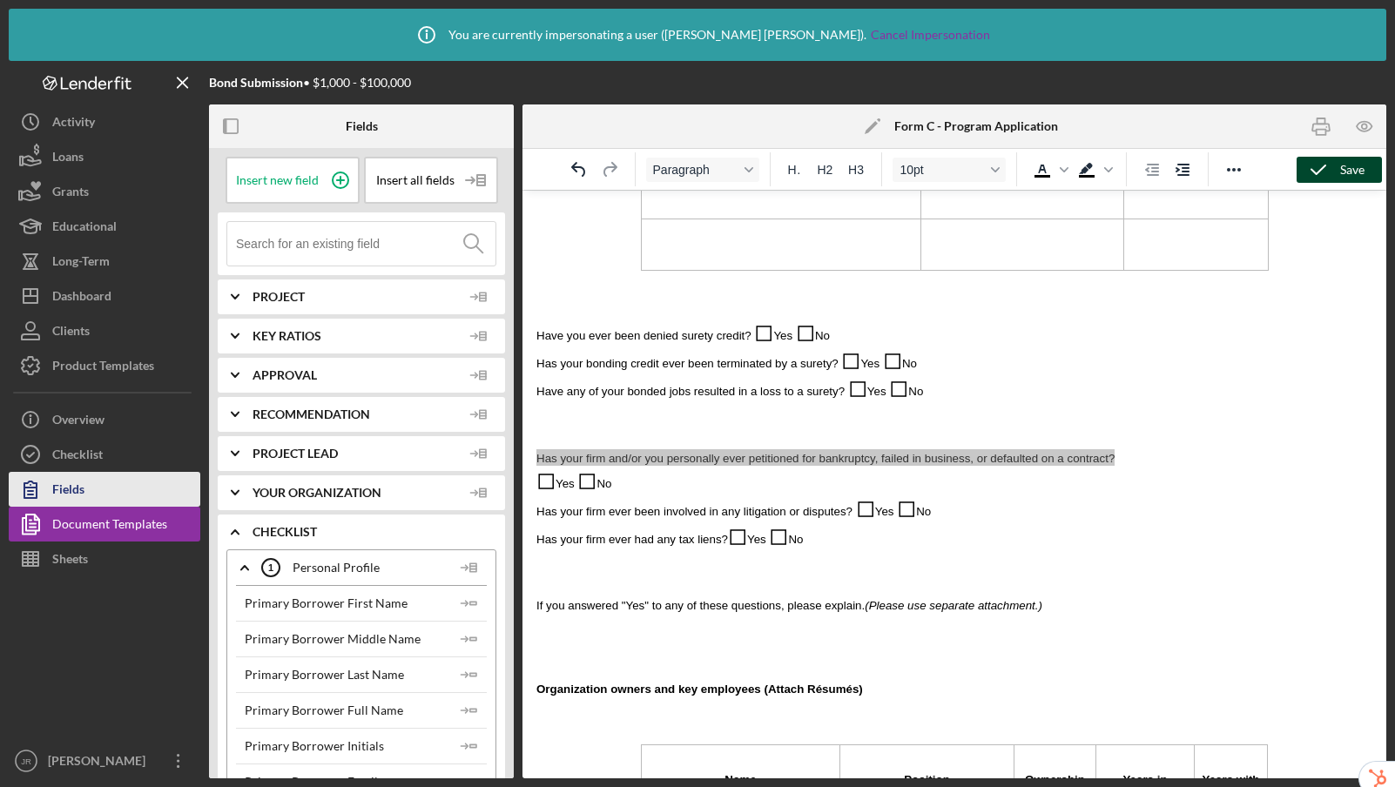
scroll to position [1077, 0]
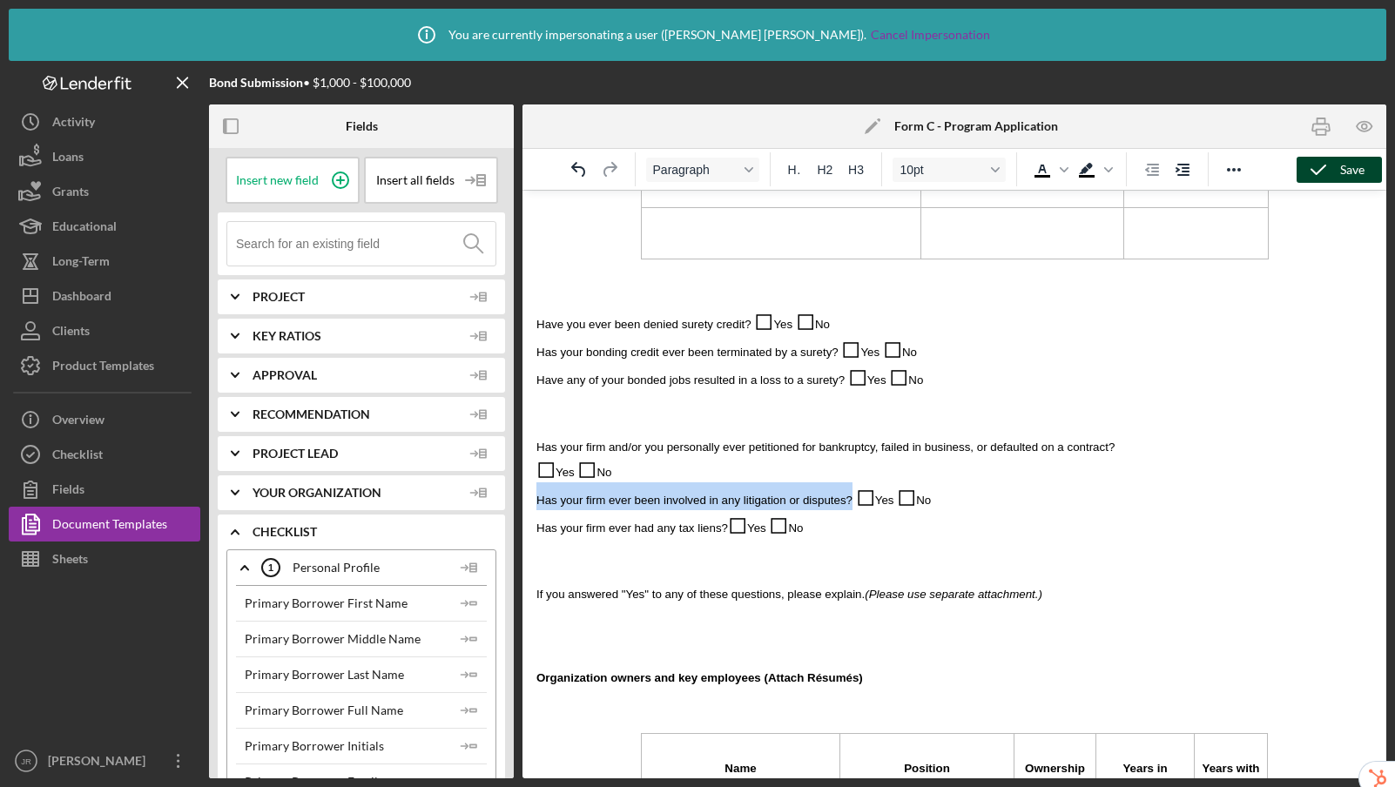
drag, startPoint x: 851, startPoint y: 499, endPoint x: 537, endPoint y: 501, distance: 314.3
click at [537, 501] on span "Has your firm ever been involved in any litigation or disputes?" at bounding box center [694, 500] width 316 height 13
copy span "Has your firm ever been involved in any litigation or disputes?"
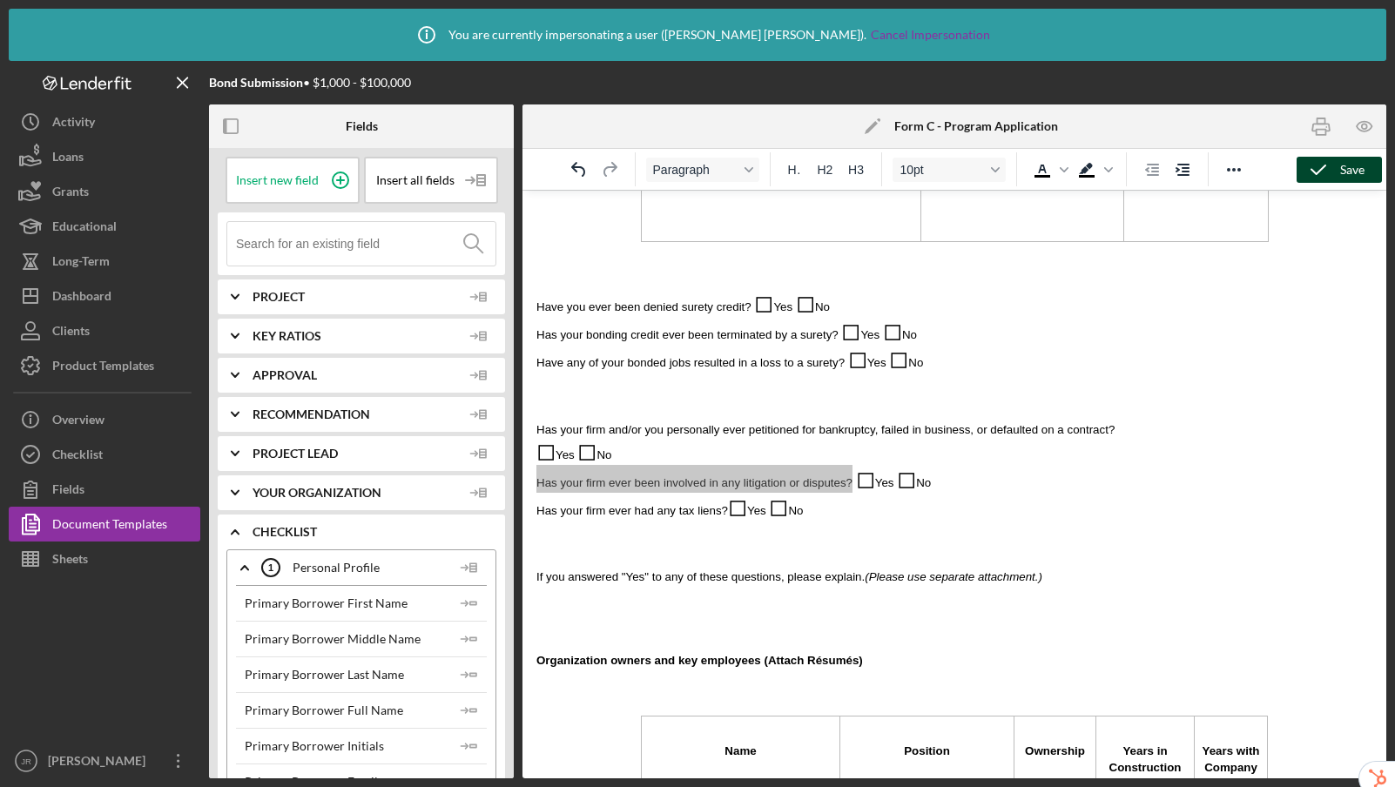
scroll to position [1094, 0]
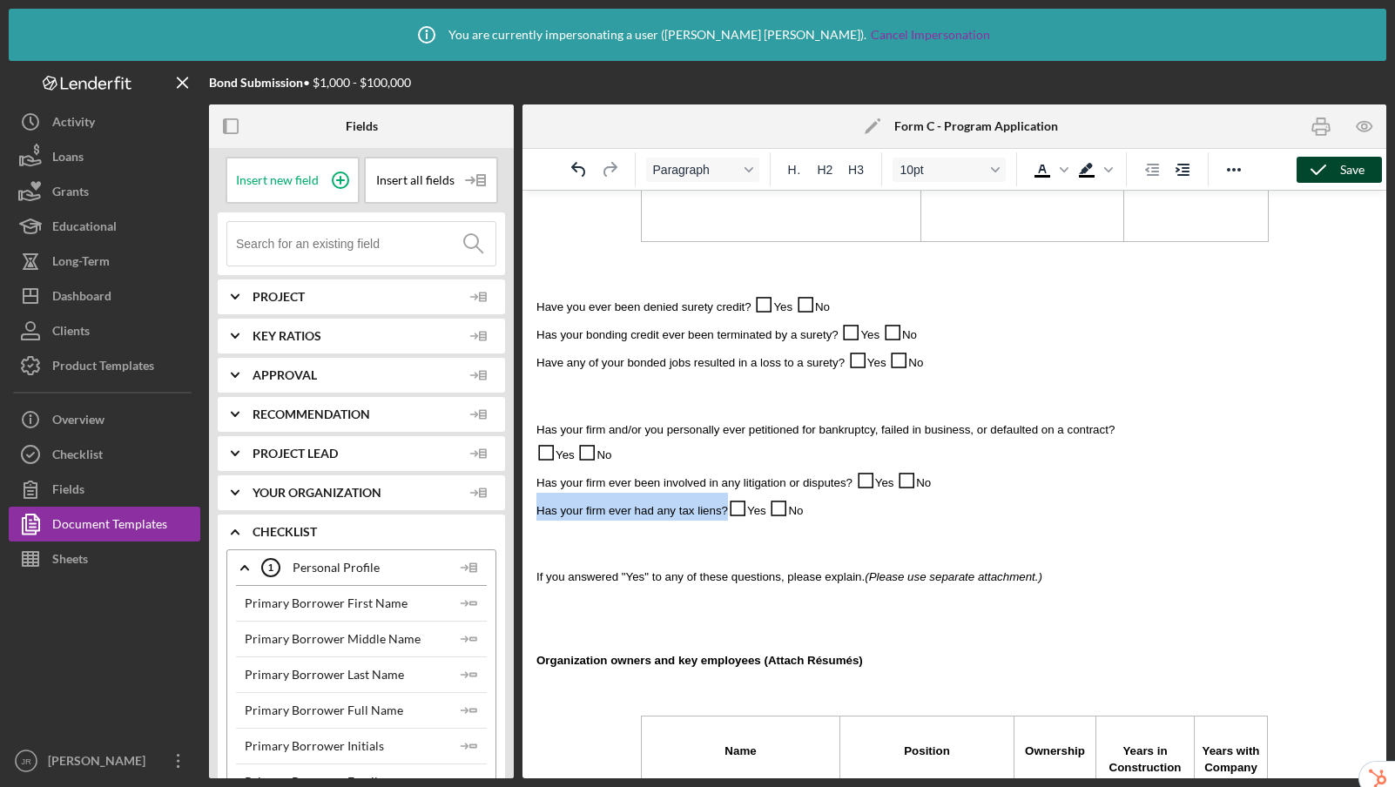
drag, startPoint x: 727, startPoint y: 512, endPoint x: 539, endPoint y: 511, distance: 188.0
click at [539, 511] on p "Has your firm ever had any tax liens? ◻ Yes ◻ No" at bounding box center [954, 507] width 836 height 28
copy span "Has your firm ever had any tax liens?"
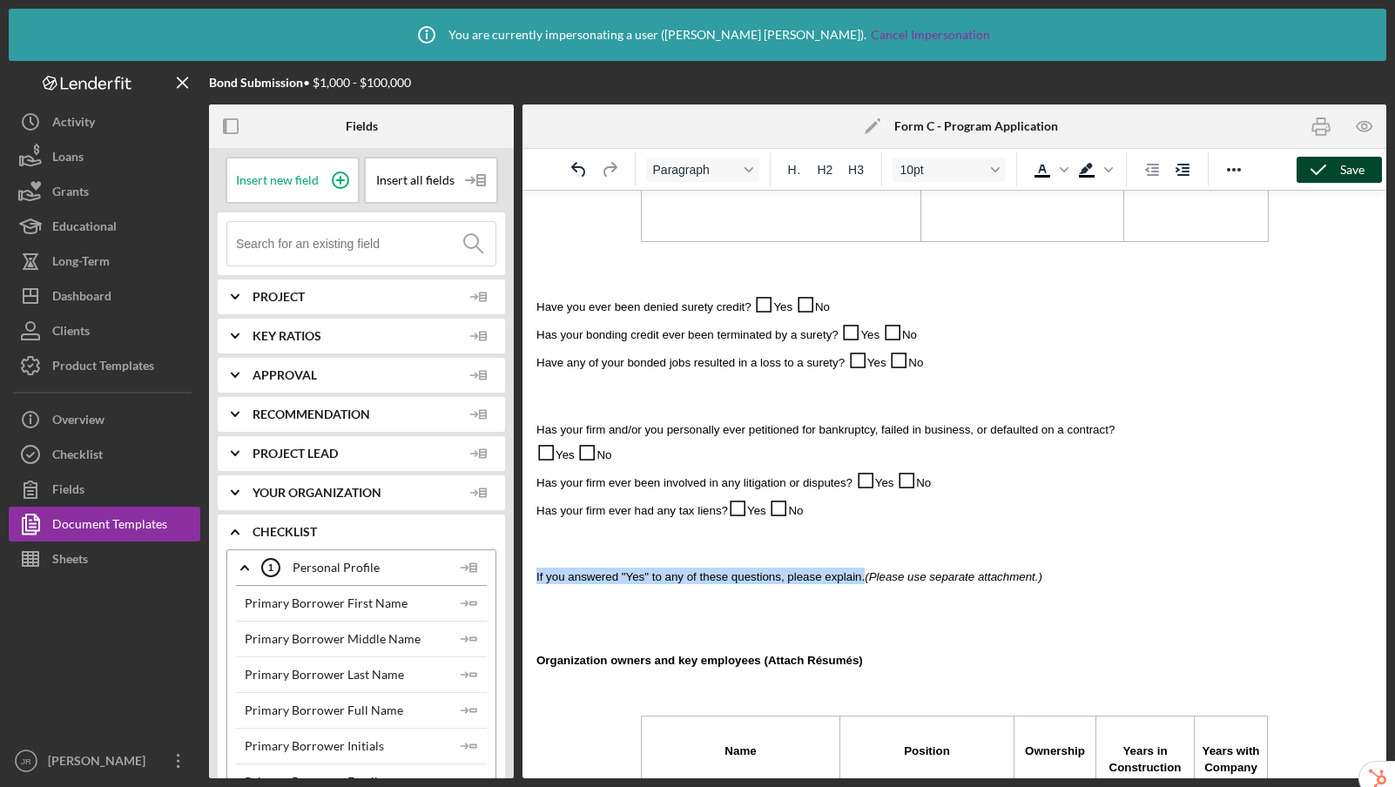
drag, startPoint x: 864, startPoint y: 577, endPoint x: 532, endPoint y: 581, distance: 332.6
copy span "If you answered "Yes" to any of these questions, please explain."
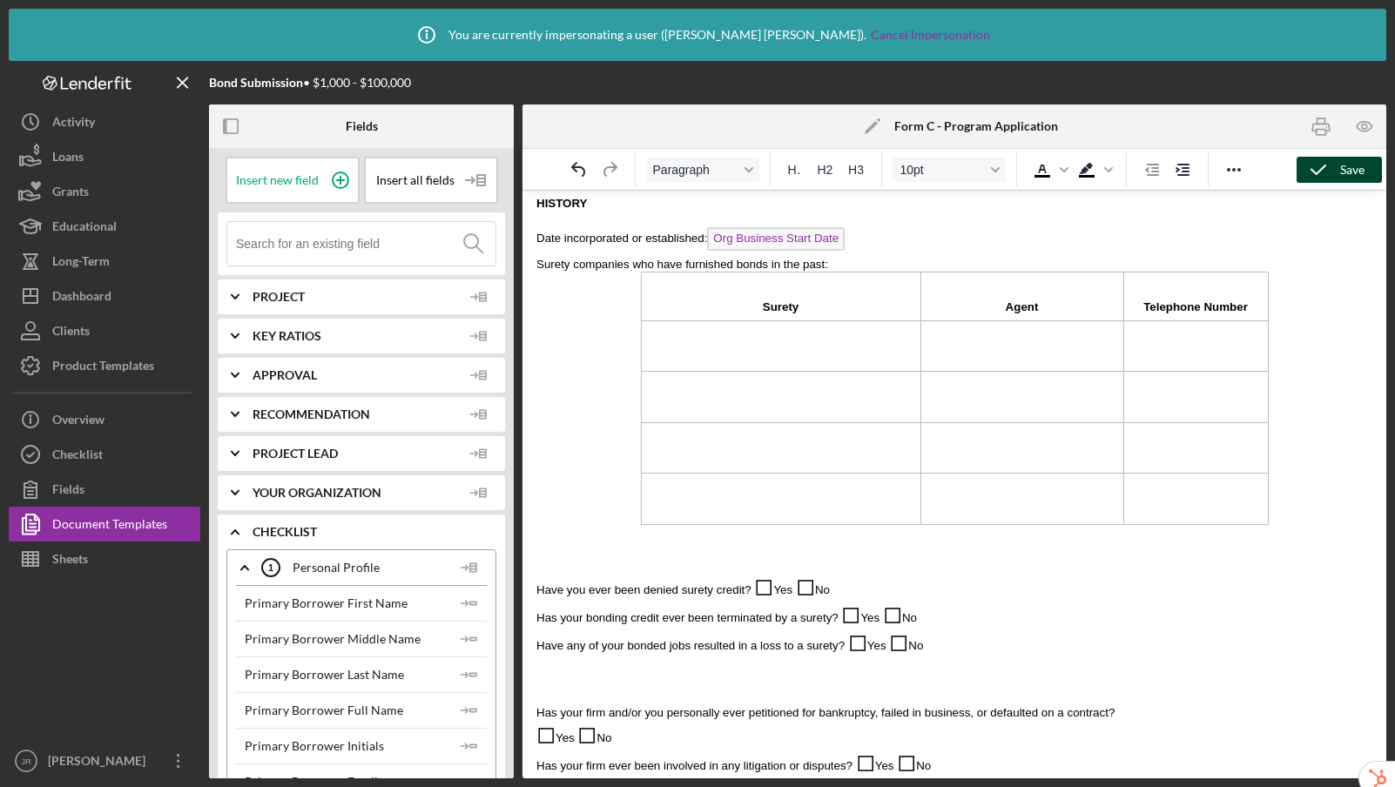
scroll to position [726, 0]
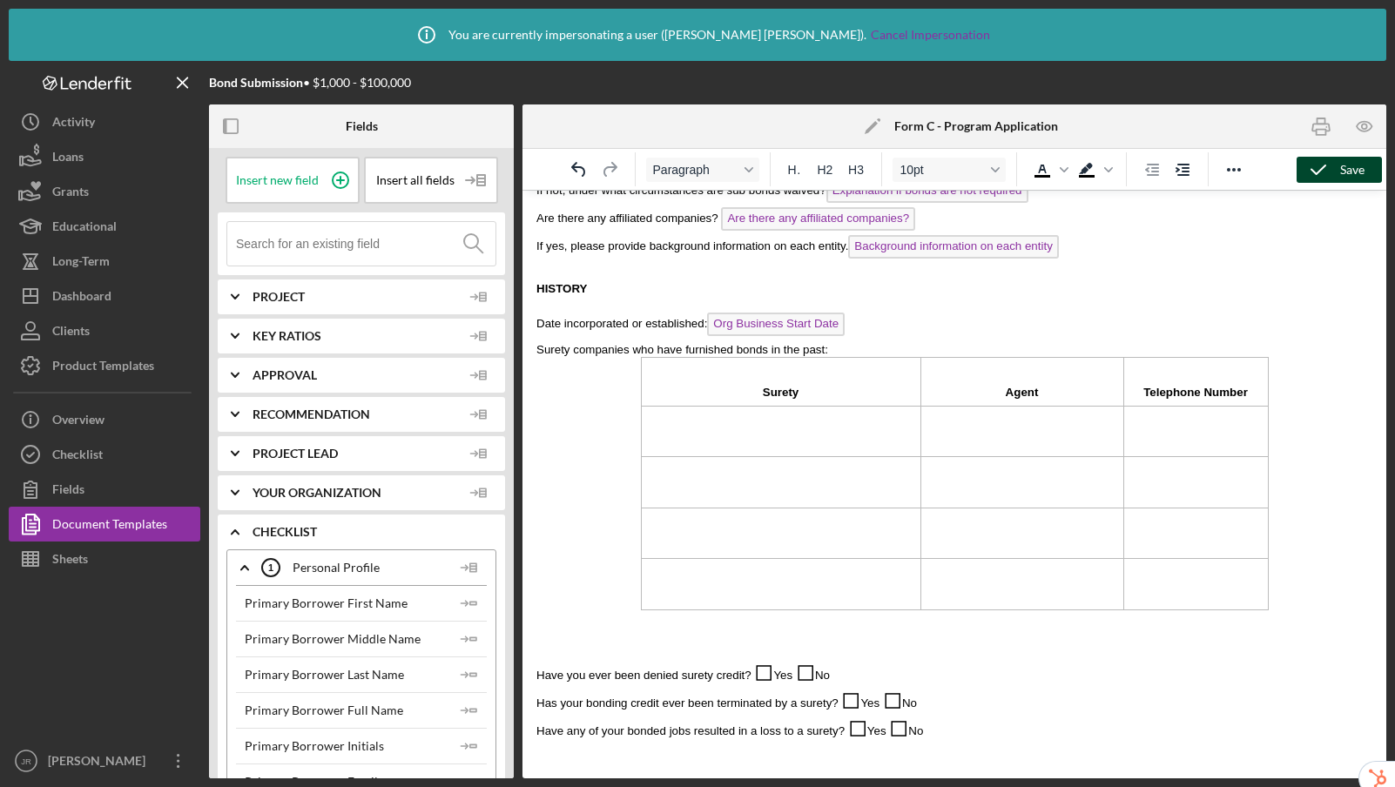
click at [722, 442] on td "Rich Text Area. Press ALT-0 for help." at bounding box center [780, 431] width 279 height 51
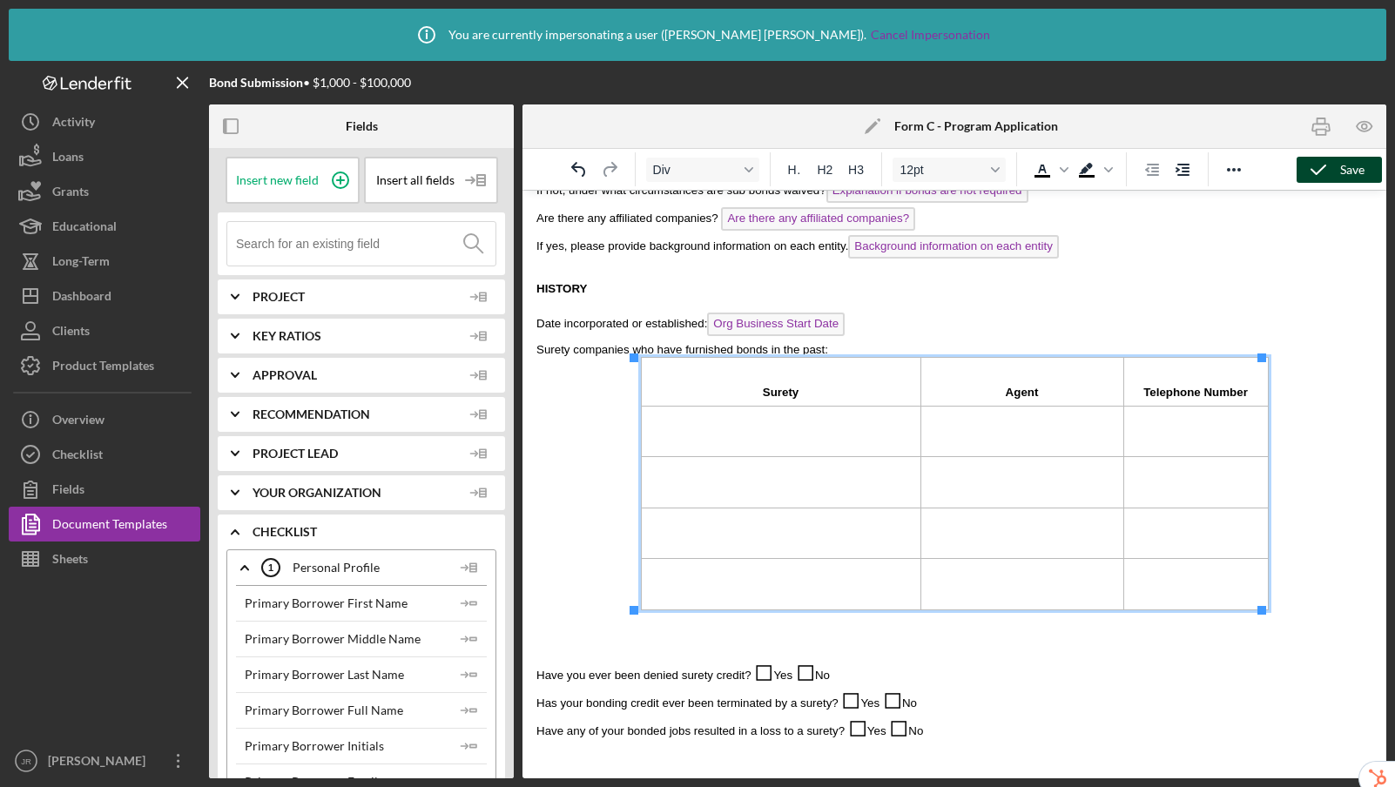
click at [292, 247] on input at bounding box center [365, 244] width 259 height 44
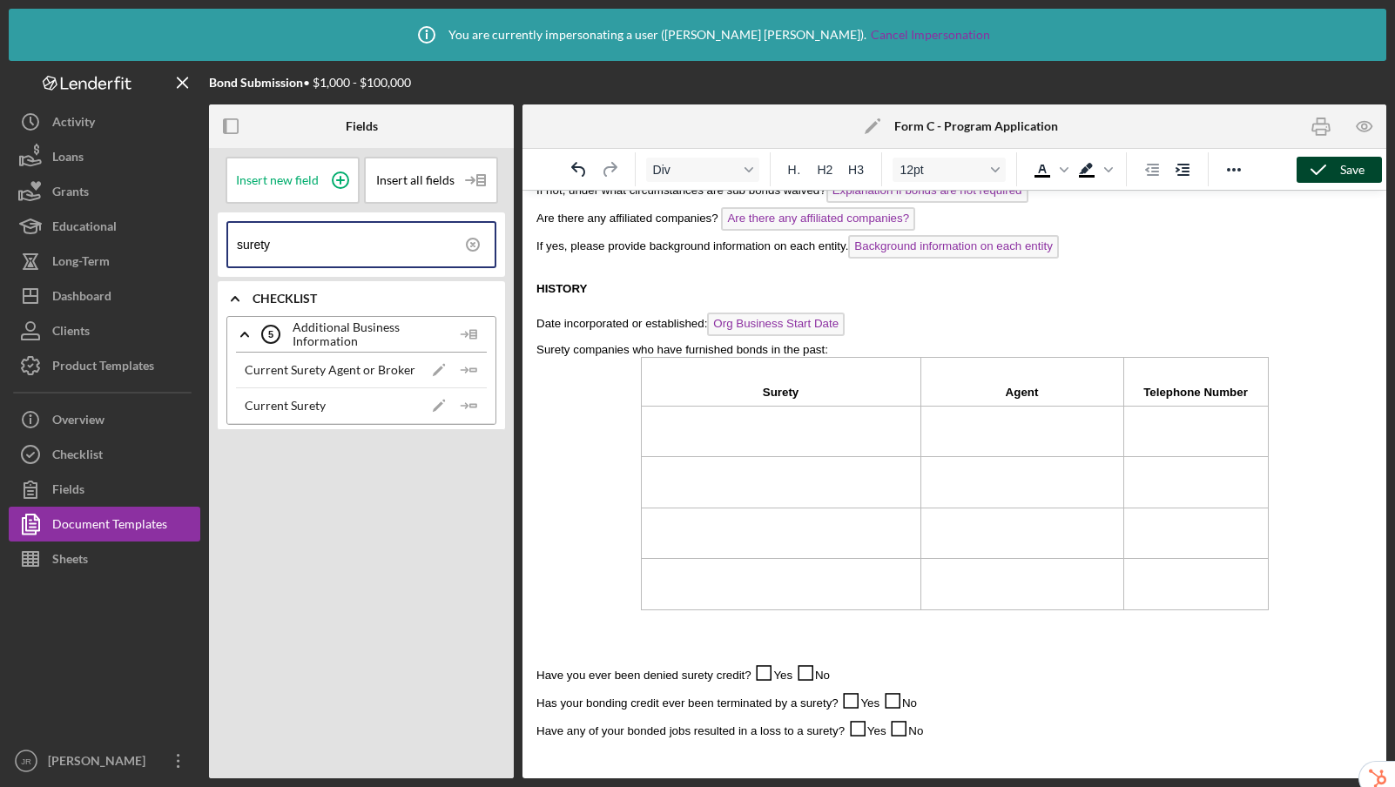
type input "surety"
click at [474, 243] on icon at bounding box center [472, 244] width 3 height 3
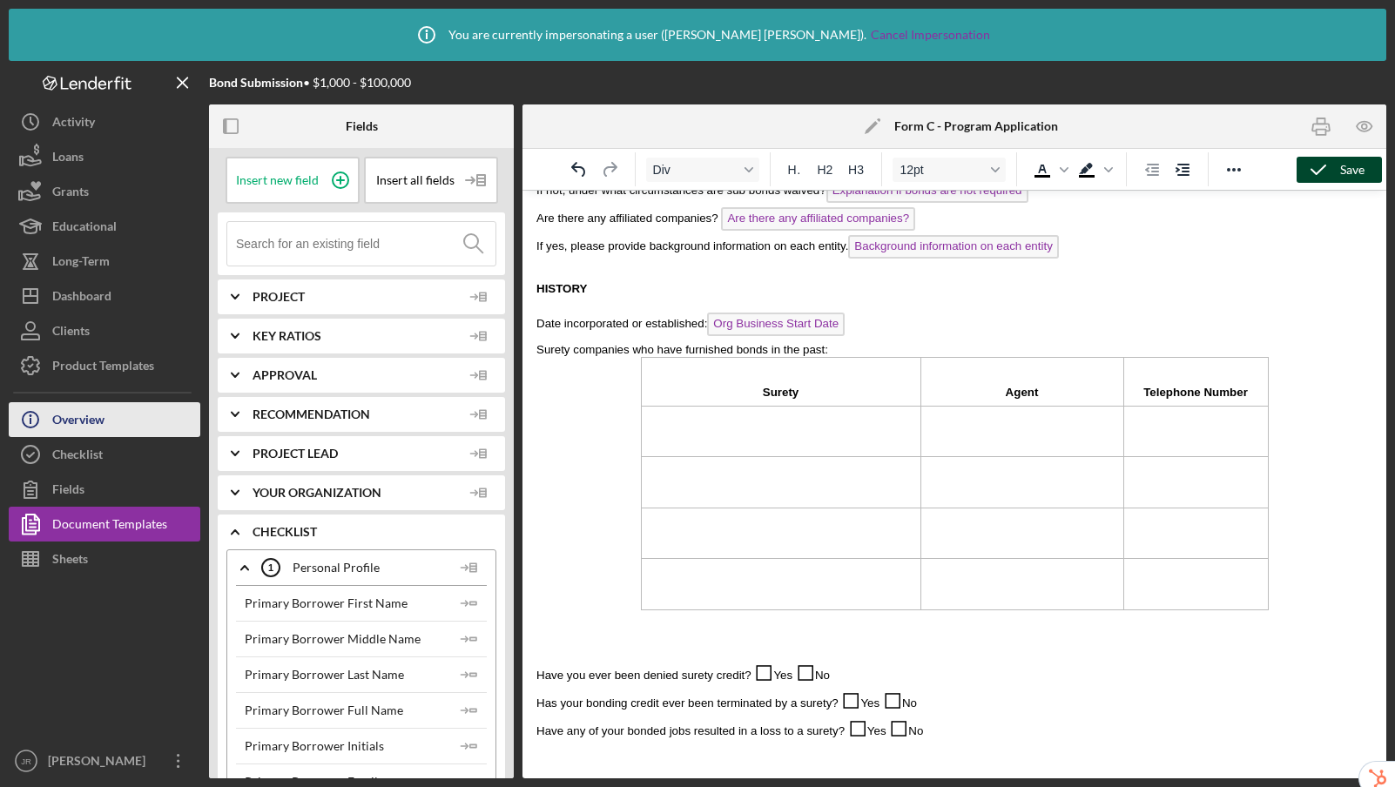
click at [106, 429] on button "Icon/Info Overview" at bounding box center [105, 419] width 192 height 35
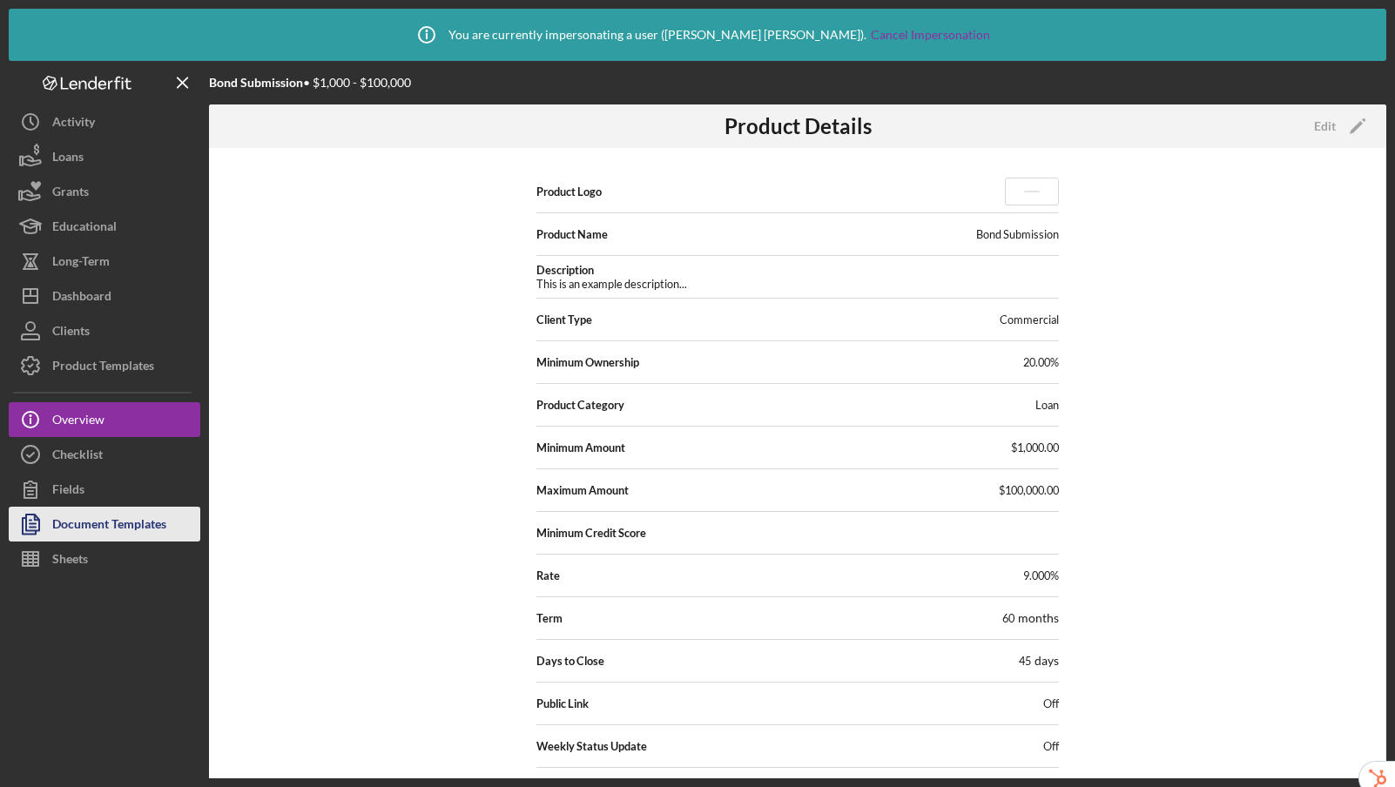
click at [108, 522] on div "Document Templates" at bounding box center [109, 526] width 114 height 39
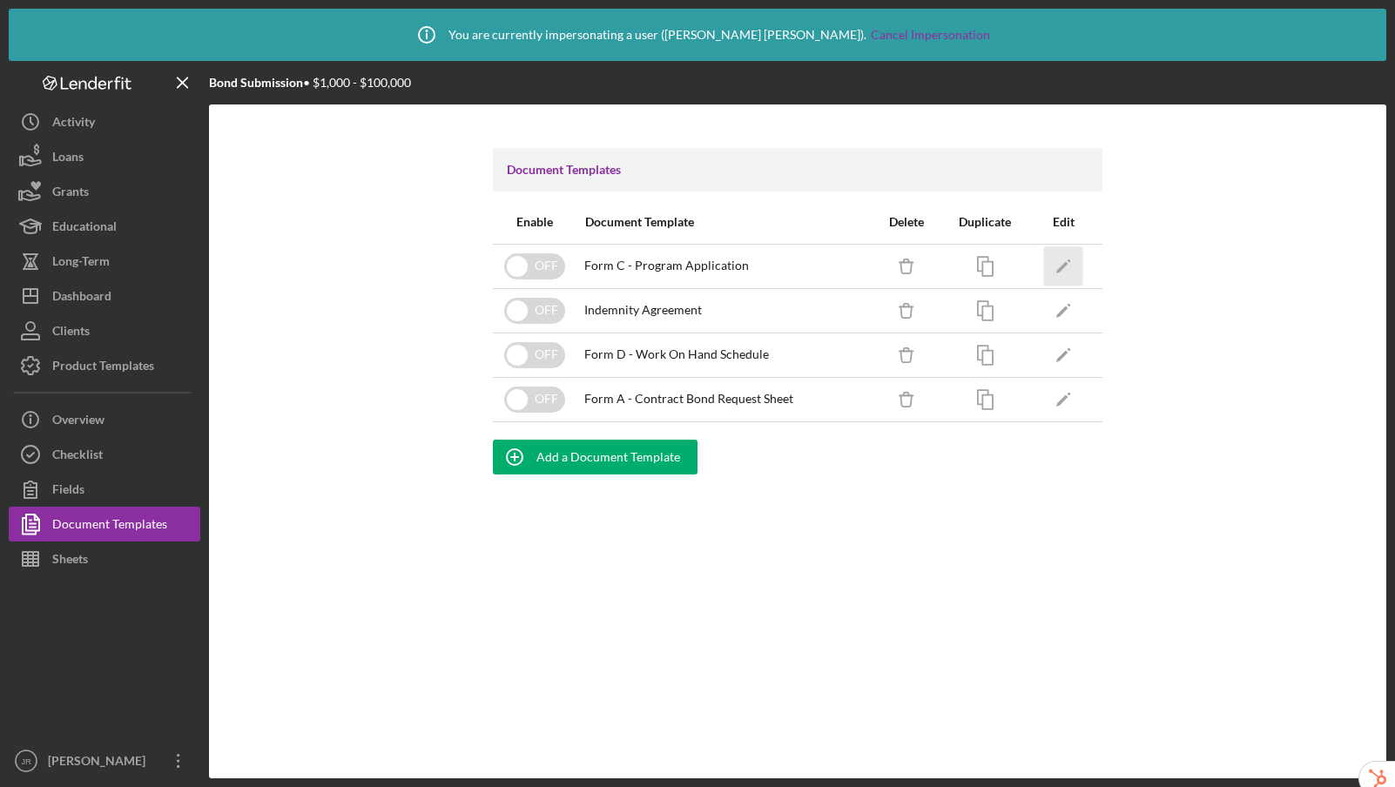
click at [1059, 265] on icon "Icon/Edit" at bounding box center [1063, 265] width 39 height 39
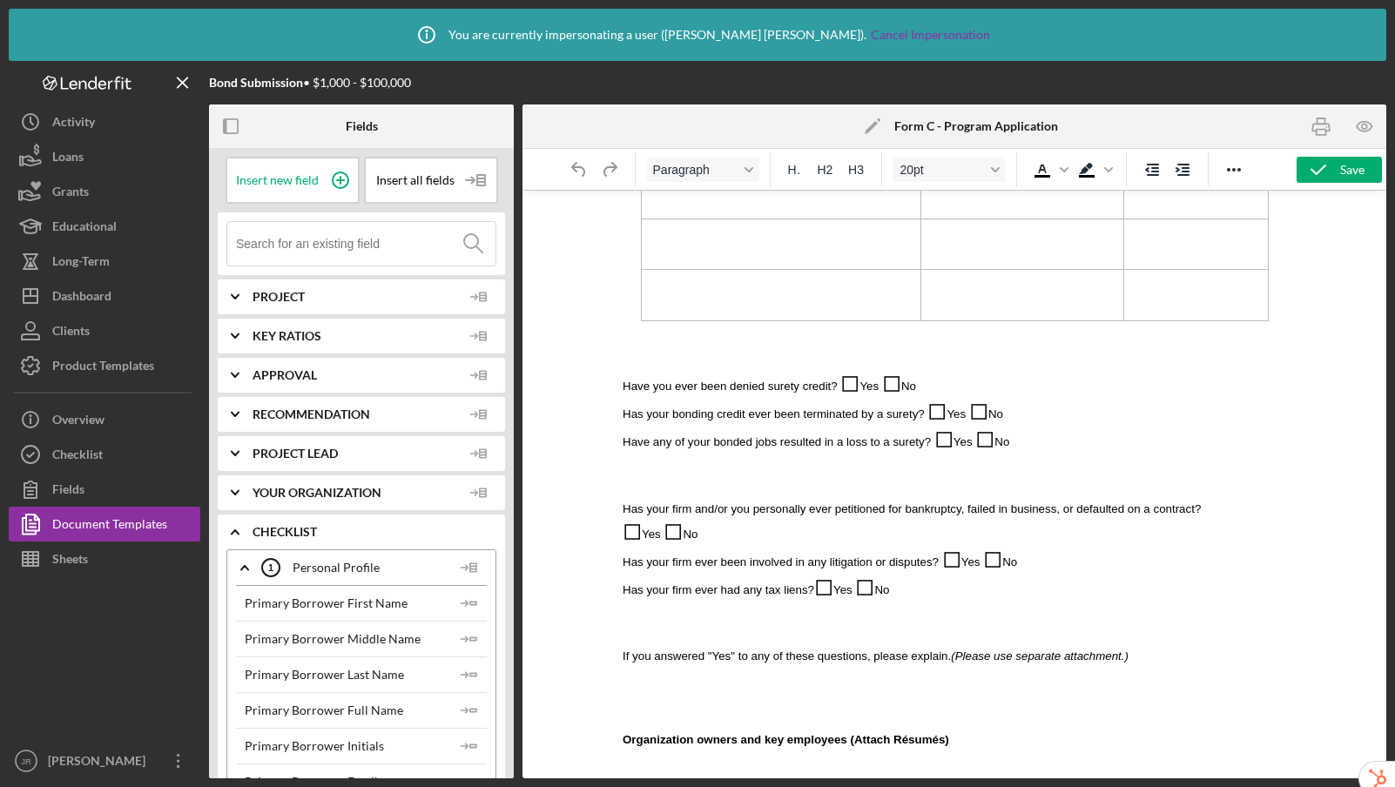
scroll to position [744, 0]
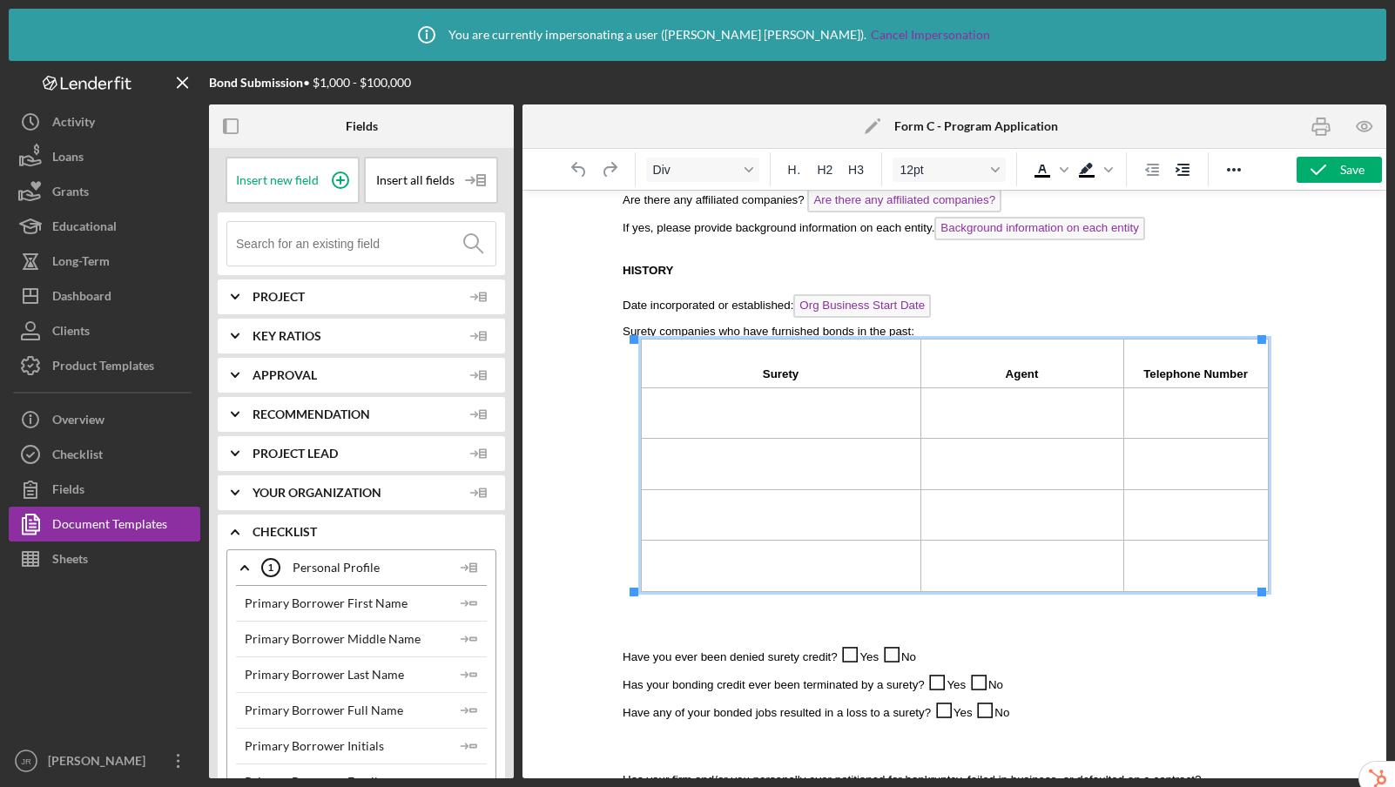
drag, startPoint x: 672, startPoint y: 414, endPoint x: 954, endPoint y: 400, distance: 282.4
click at [672, 414] on td "Rich Text Area. Press ALT-0 for help." at bounding box center [780, 412] width 279 height 51
click at [333, 239] on input at bounding box center [365, 244] width 259 height 44
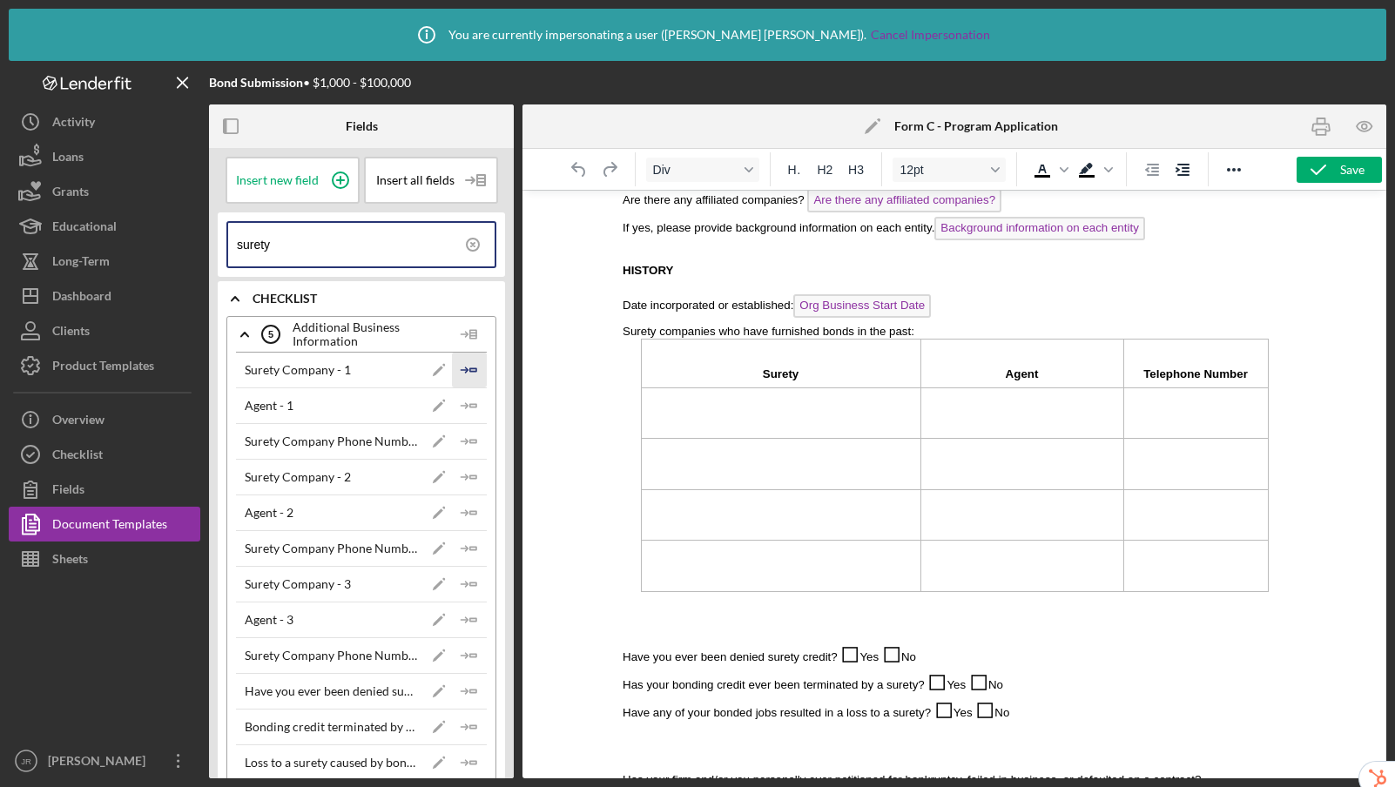
click at [465, 370] on icon "Icon/Insert Field" at bounding box center [469, 370] width 35 height 35
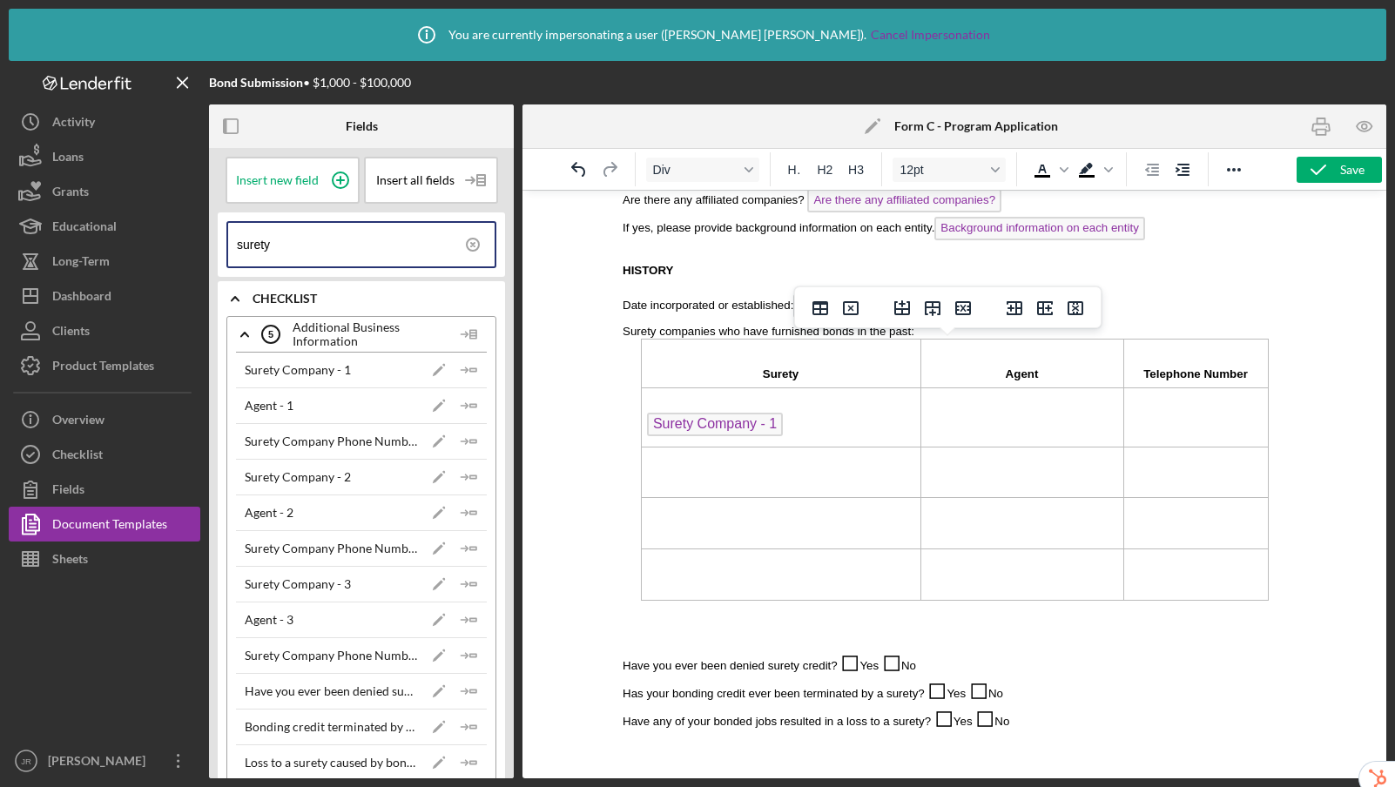
click at [958, 428] on td "Rich Text Area. Press ALT-0 for help." at bounding box center [1021, 416] width 203 height 59
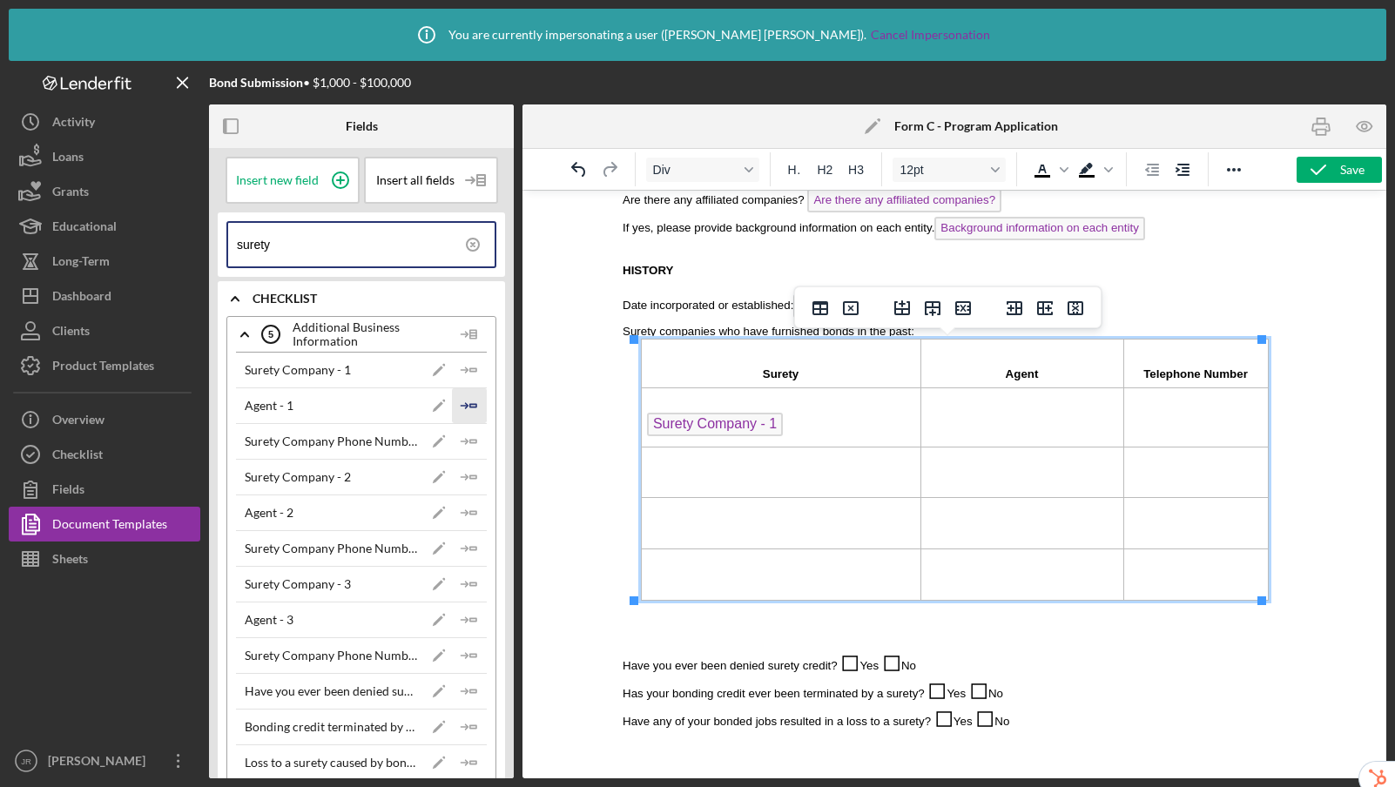
click at [461, 403] on icon "Icon/Insert Field" at bounding box center [469, 405] width 35 height 35
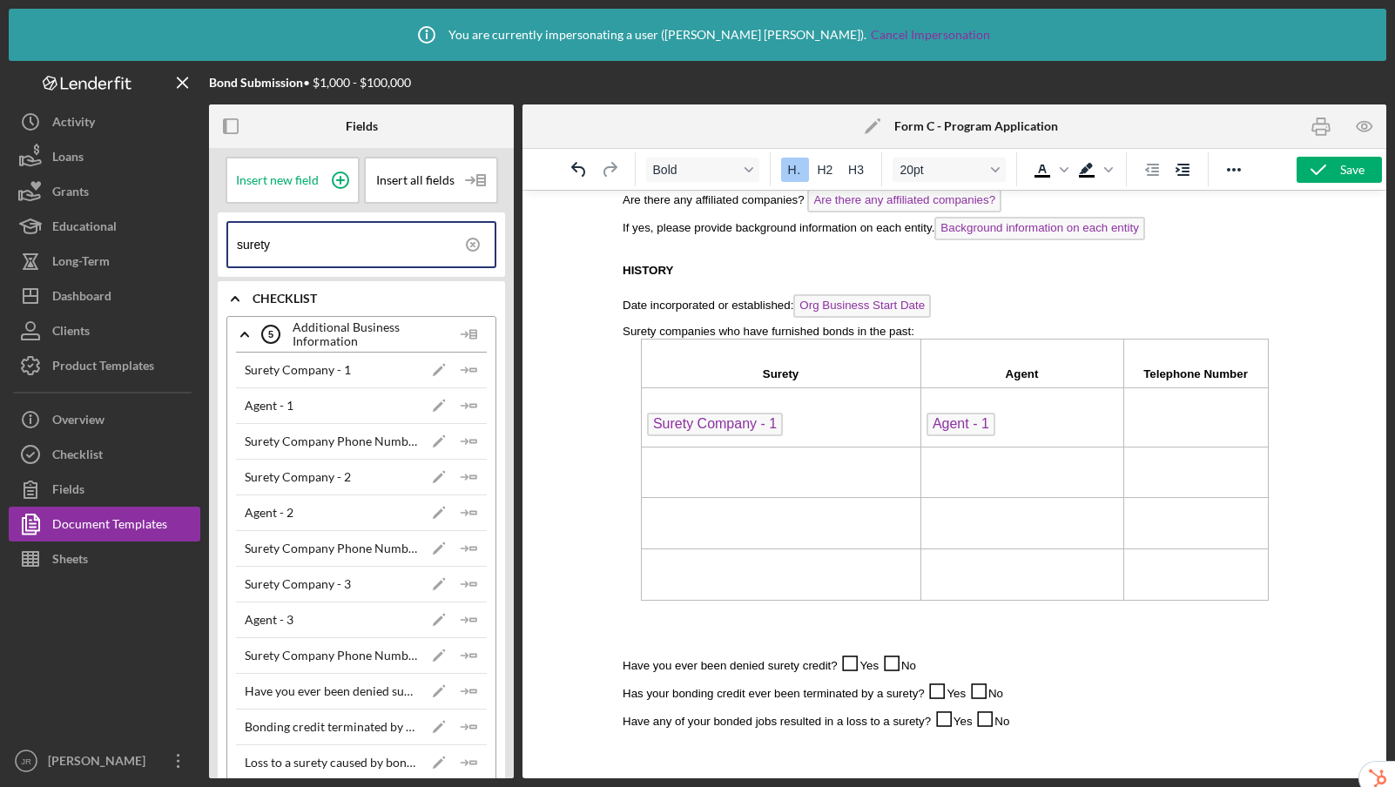
click at [1131, 427] on td "Rich Text Area. Press ALT-0 for help." at bounding box center [1195, 416] width 145 height 59
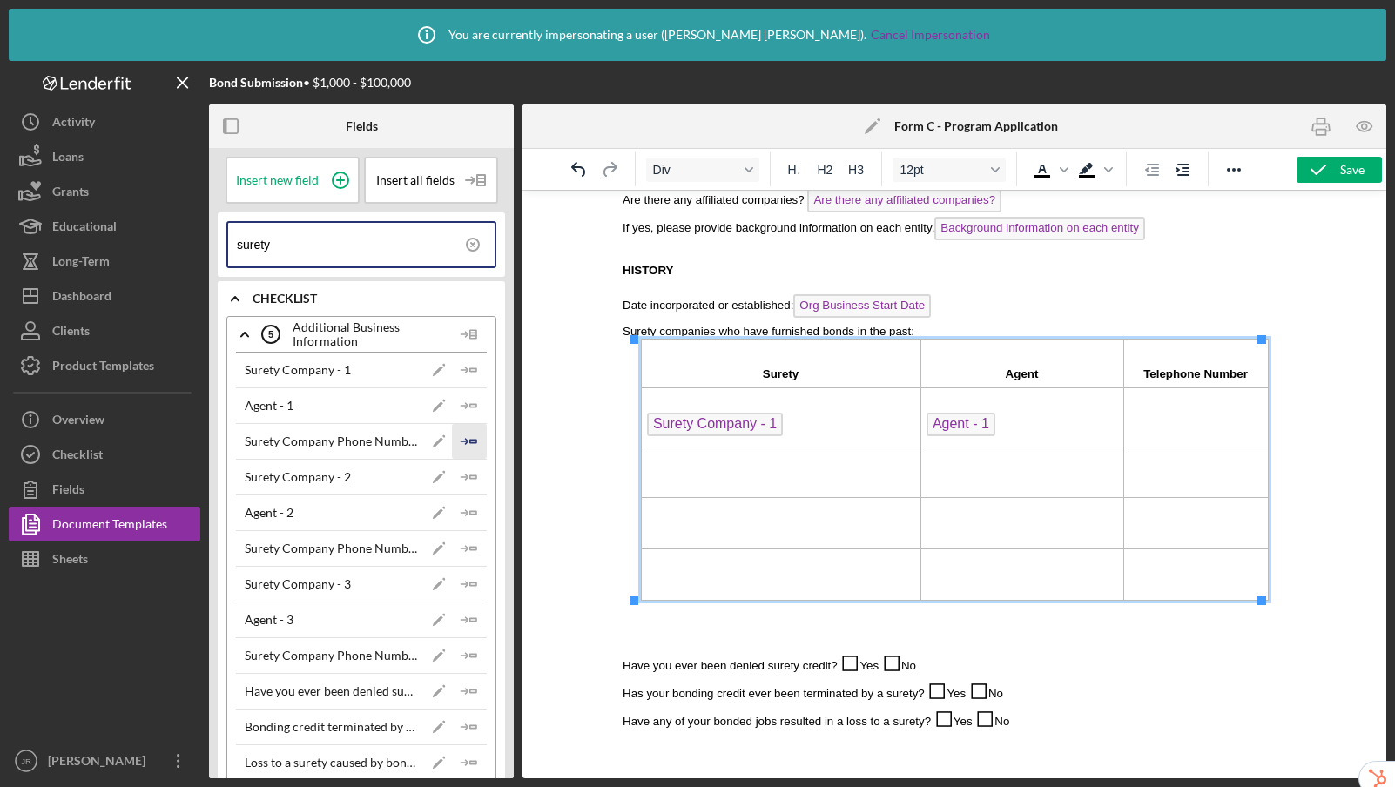
click at [463, 440] on icon "Icon/Insert Field" at bounding box center [469, 441] width 35 height 35
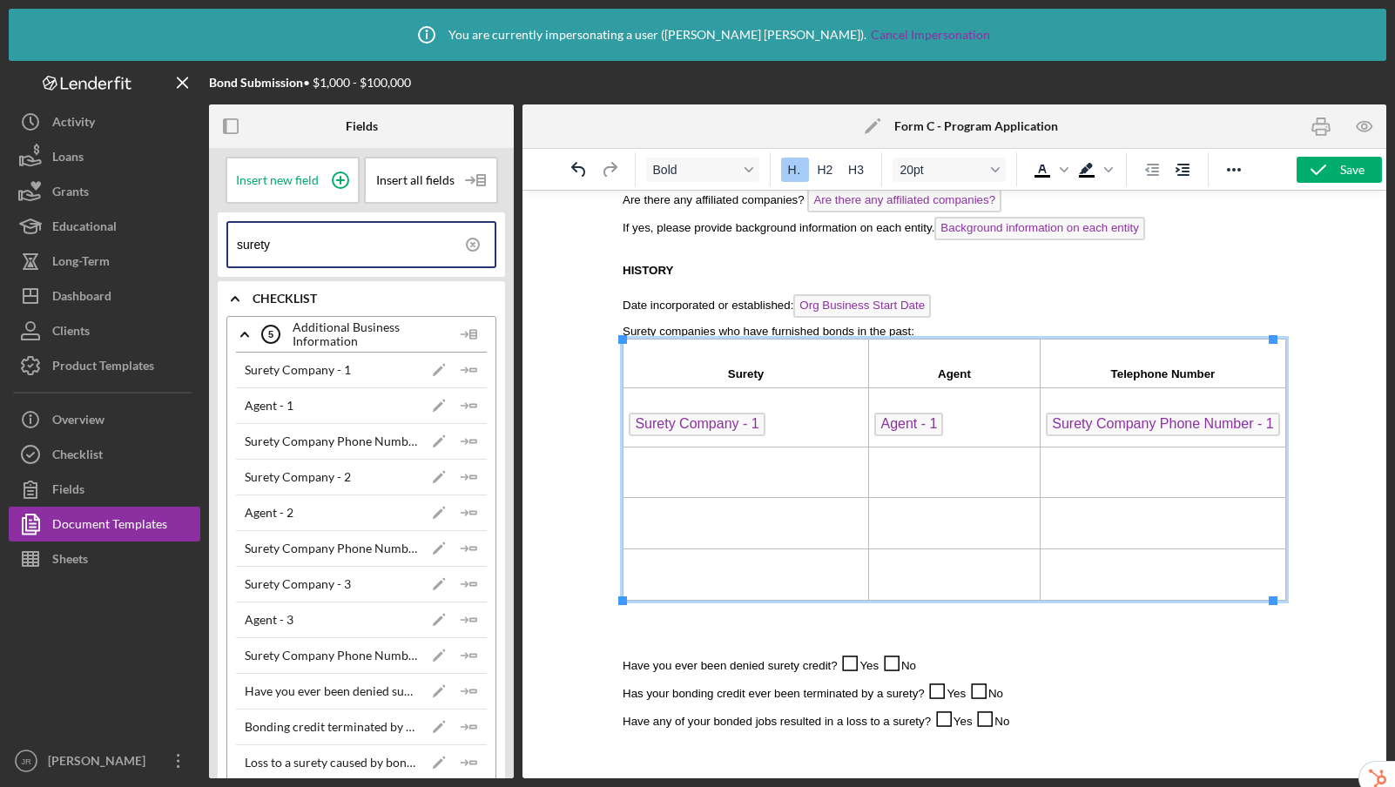
click at [681, 478] on td "Rich Text Area. Press ALT-0 for help." at bounding box center [745, 472] width 245 height 51
click at [470, 475] on polygon "button" at bounding box center [473, 476] width 6 height 3
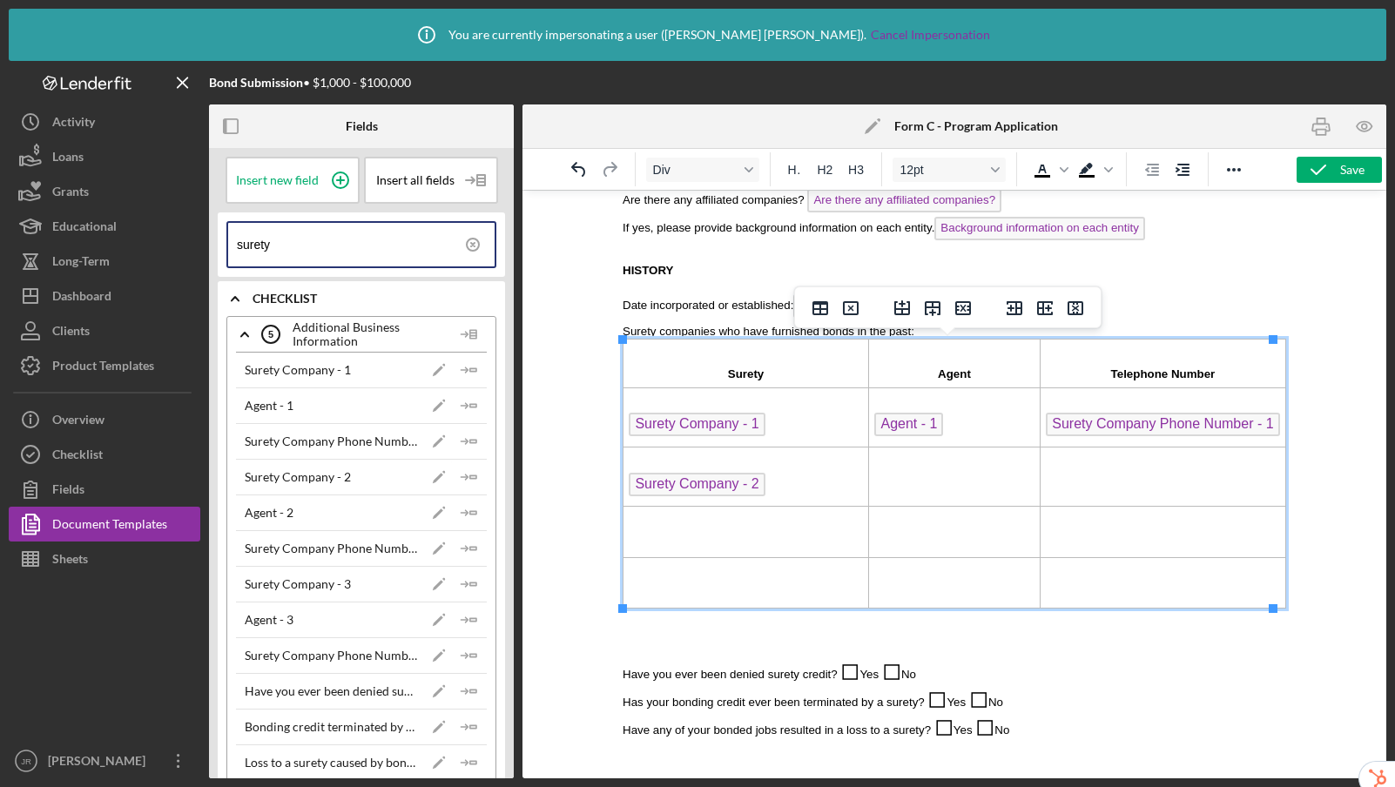
drag, startPoint x: 458, startPoint y: 508, endPoint x: 596, endPoint y: 491, distance: 139.5
click at [458, 508] on icon "Icon/Insert Field" at bounding box center [469, 512] width 35 height 35
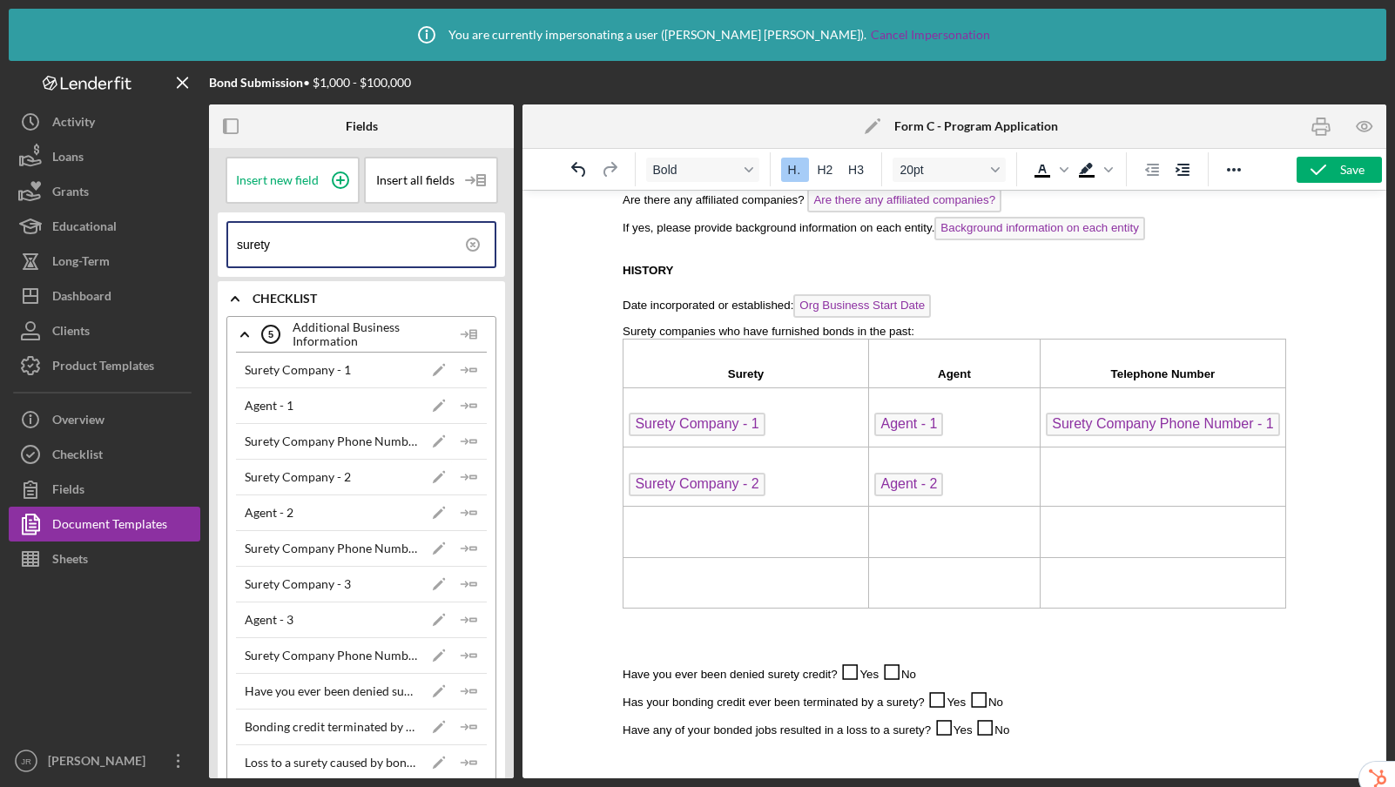
click at [1114, 493] on td "Rich Text Area. Press ALT-0 for help." at bounding box center [1161, 476] width 245 height 59
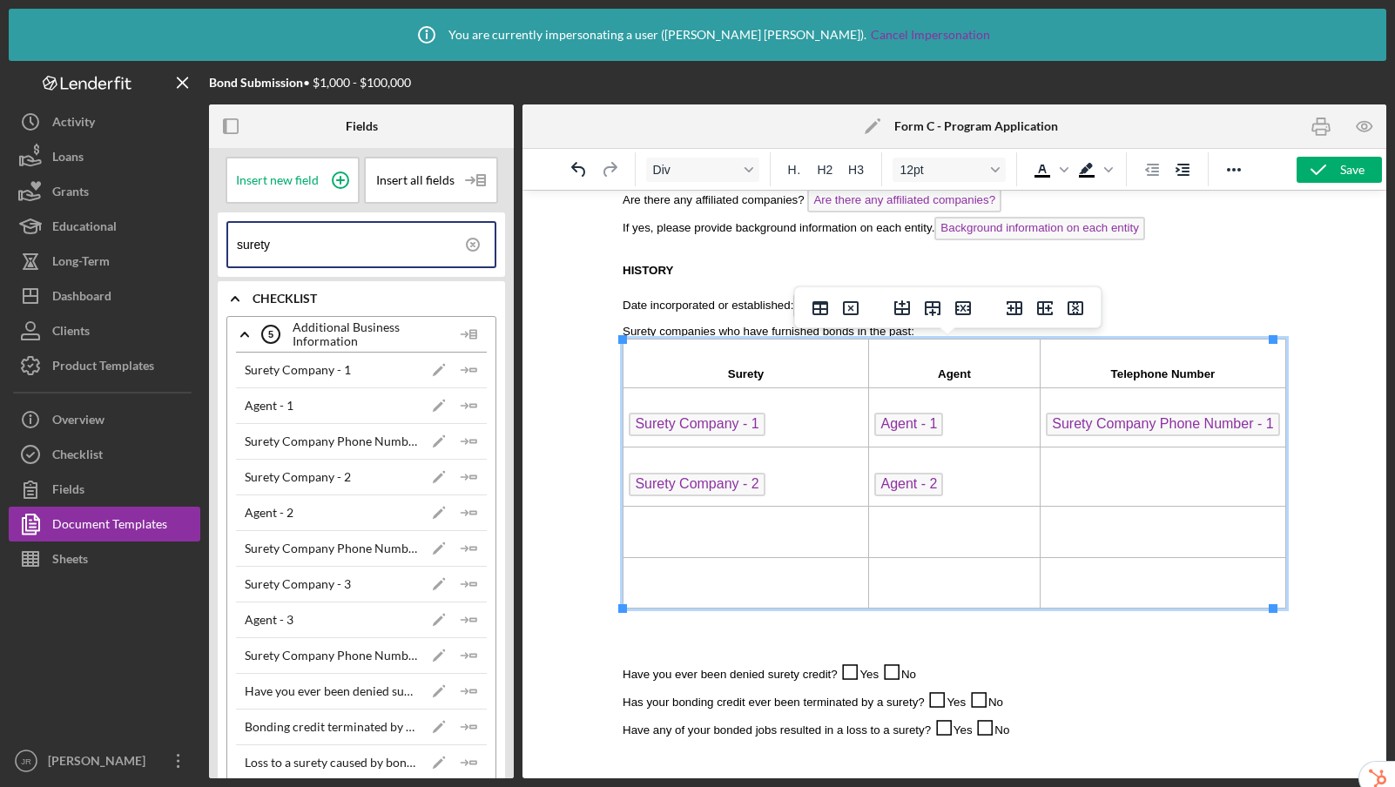
click at [455, 545] on icon "Icon/Insert Field" at bounding box center [469, 548] width 35 height 35
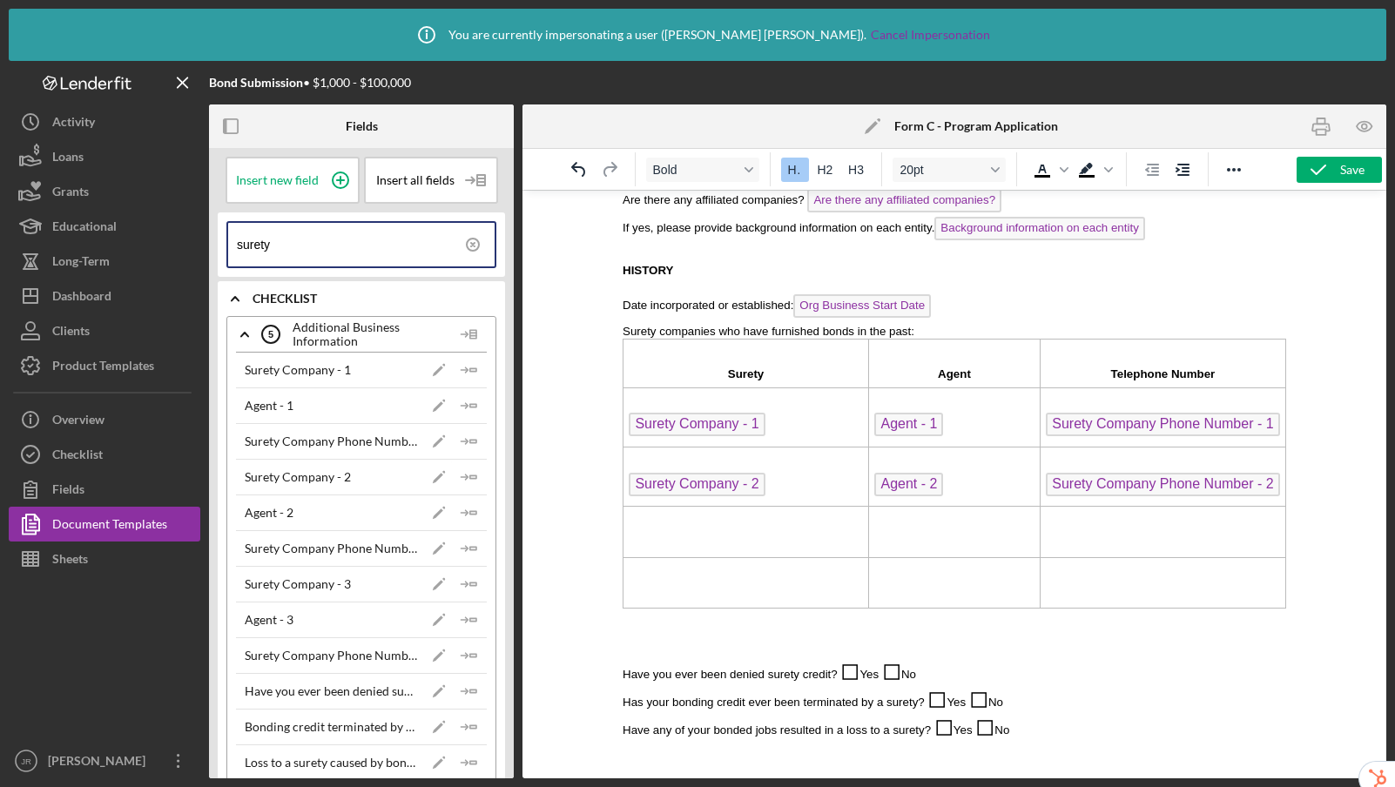
drag, startPoint x: 676, startPoint y: 541, endPoint x: 667, endPoint y: 535, distance: 10.6
click at [688, 533] on td "Rich Text Area. Press ALT-0 for help." at bounding box center [745, 532] width 245 height 51
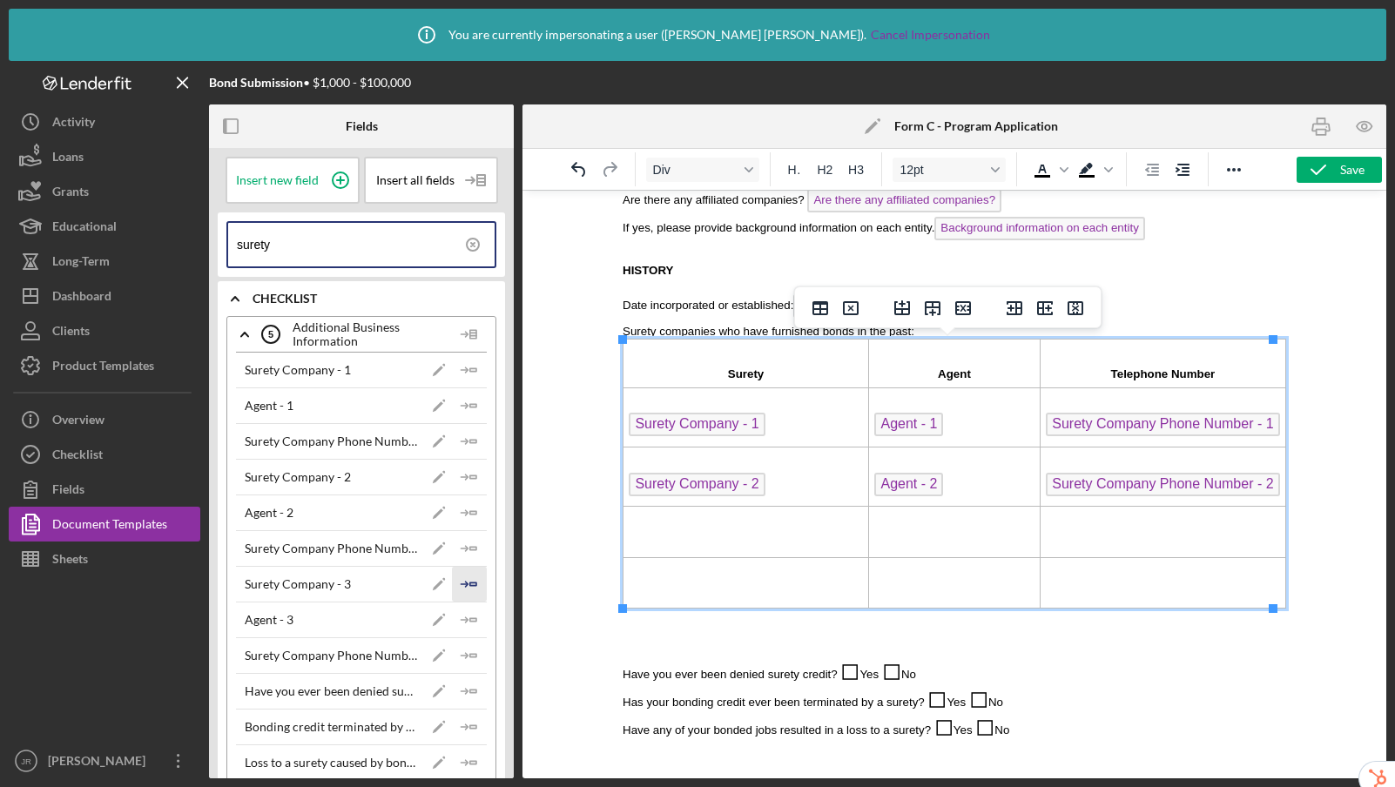
click at [468, 587] on icon "Icon/Insert Field" at bounding box center [469, 584] width 35 height 35
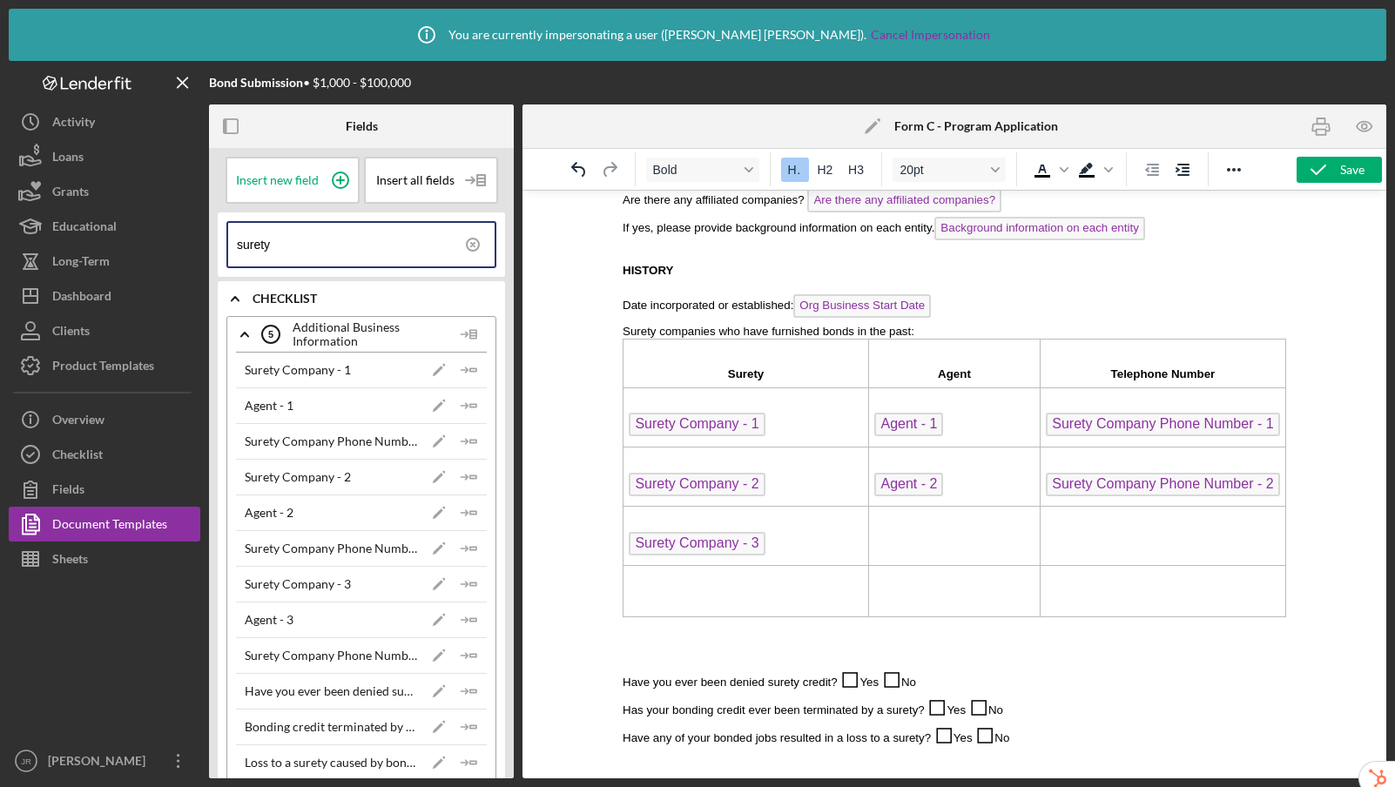
click at [897, 545] on td "Rich Text Area. Press ALT-0 for help." at bounding box center [955, 536] width 172 height 59
click at [469, 619] on icon "Icon/Insert Field" at bounding box center [469, 619] width 35 height 35
click at [1079, 541] on td "Rich Text Area. Press ALT-0 for help." at bounding box center [1161, 536] width 245 height 59
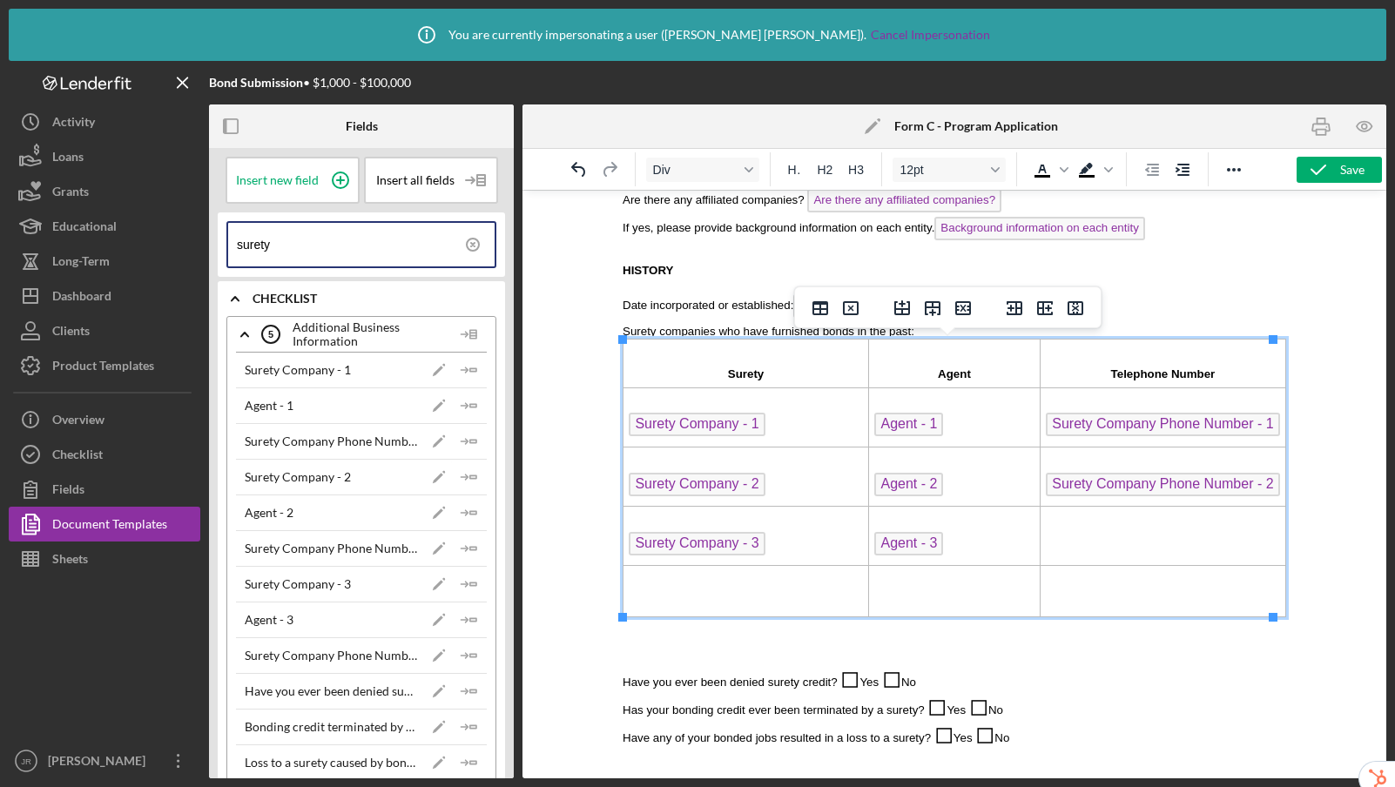
click at [470, 656] on polygon "button" at bounding box center [473, 655] width 6 height 3
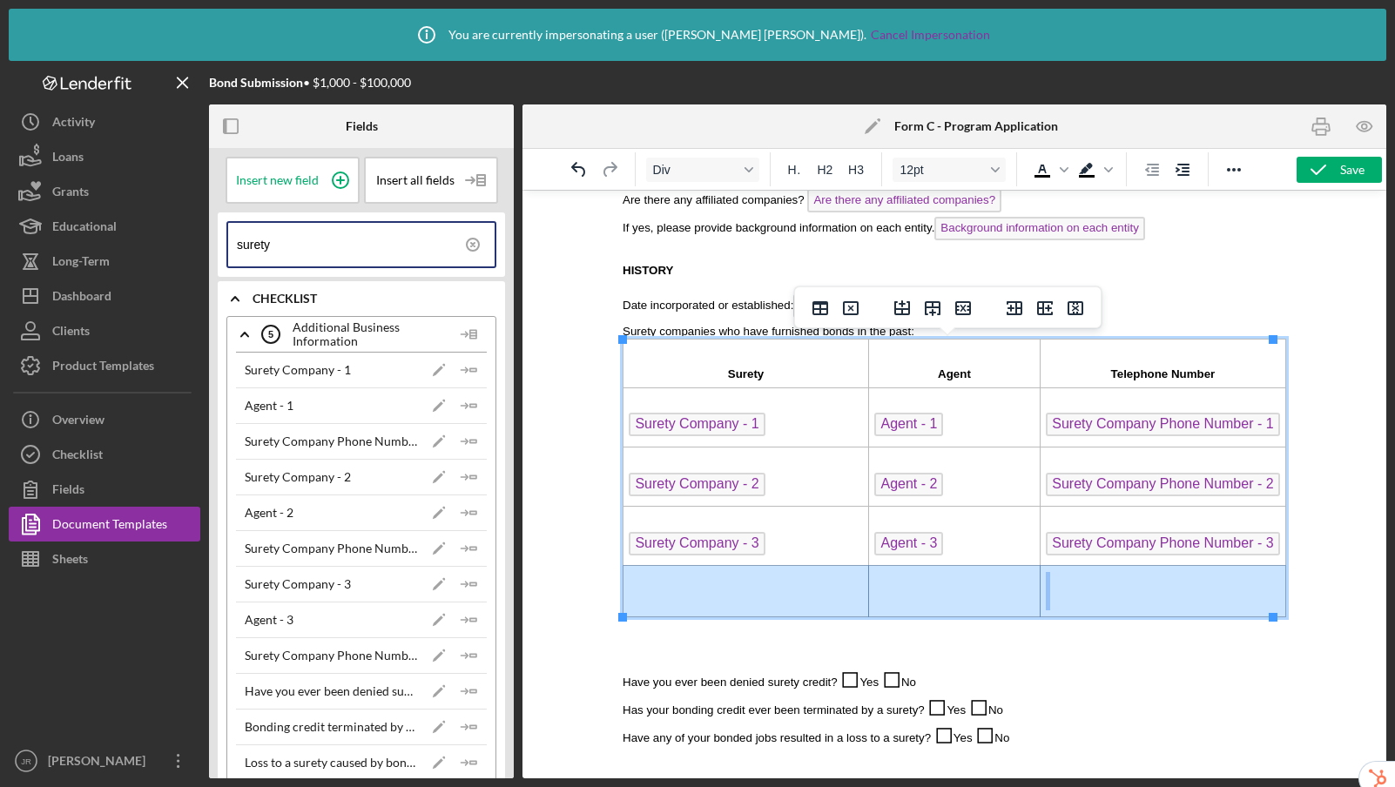
drag, startPoint x: 680, startPoint y: 595, endPoint x: 1124, endPoint y: 599, distance: 444.0
click at [1124, 599] on tr "Rich Text Area. Press ALT-0 for help." at bounding box center [954, 591] width 662 height 51
click at [957, 311] on icon "Delete row" at bounding box center [962, 308] width 21 height 21
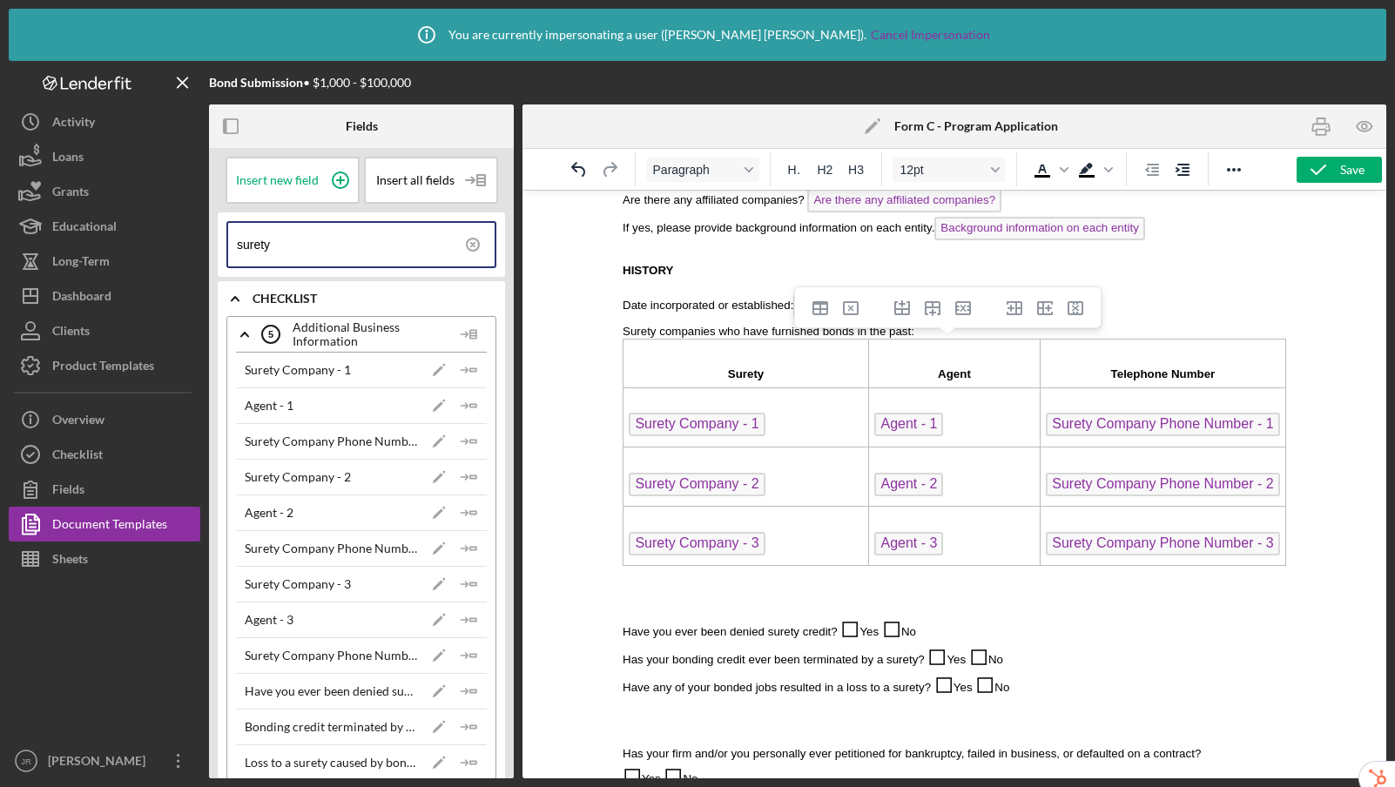
click at [710, 593] on p "Rich Text Area. Press ALT-0 for help." at bounding box center [953, 589] width 663 height 19
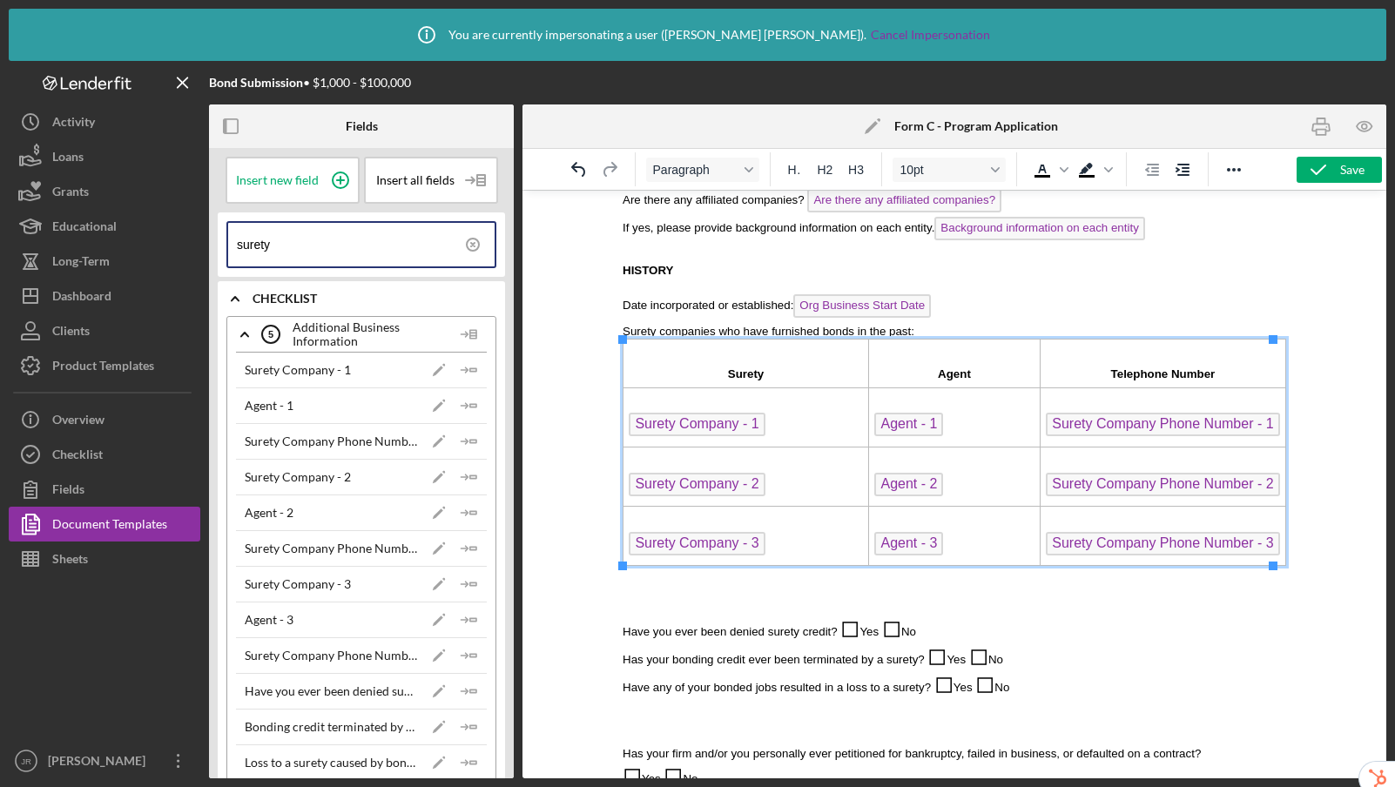
click at [665, 614] on p "Have you ever been denied surety credit? ◻ Yes ◻ No" at bounding box center [953, 628] width 663 height 28
click at [661, 588] on p "Rich Text Area. Press ALT-0 for help." at bounding box center [953, 589] width 663 height 19
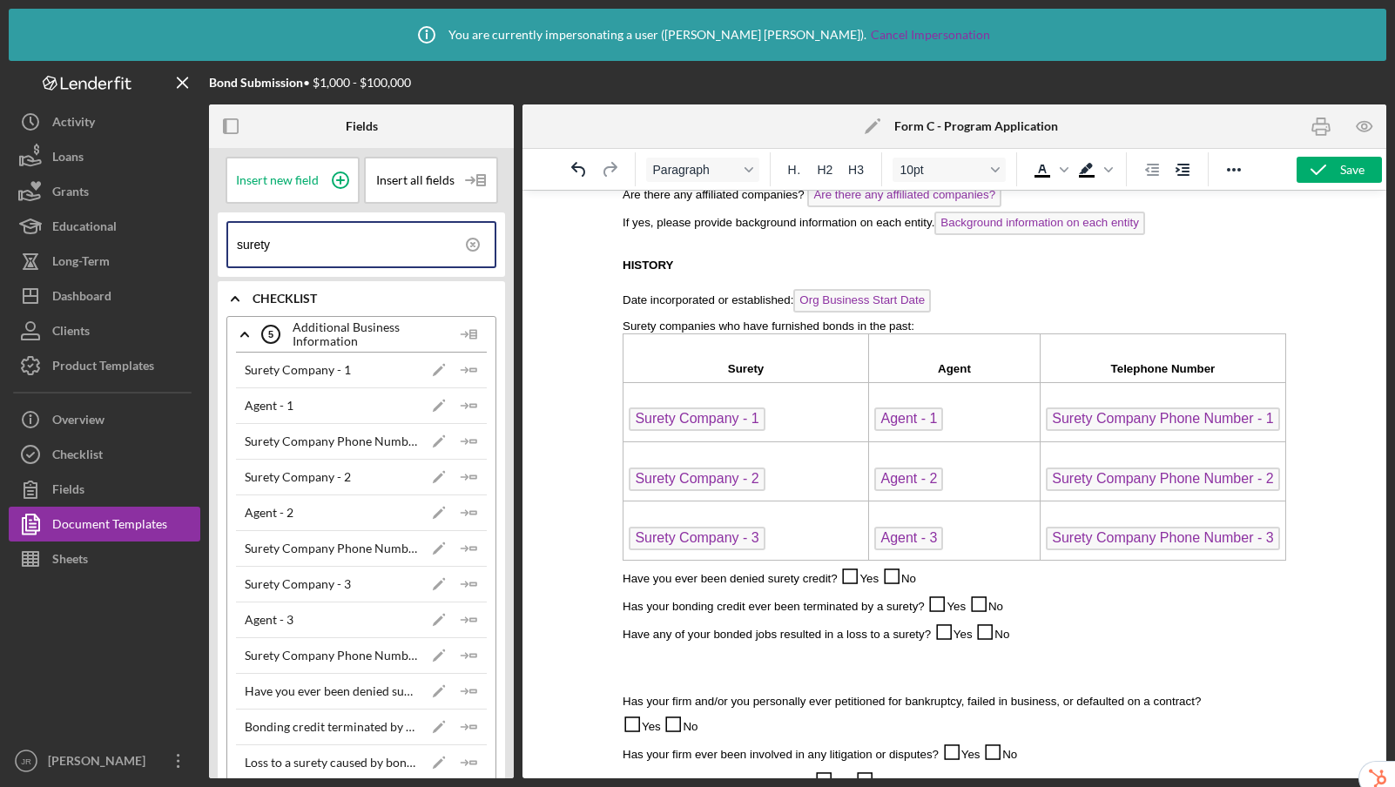
scroll to position [764, 0]
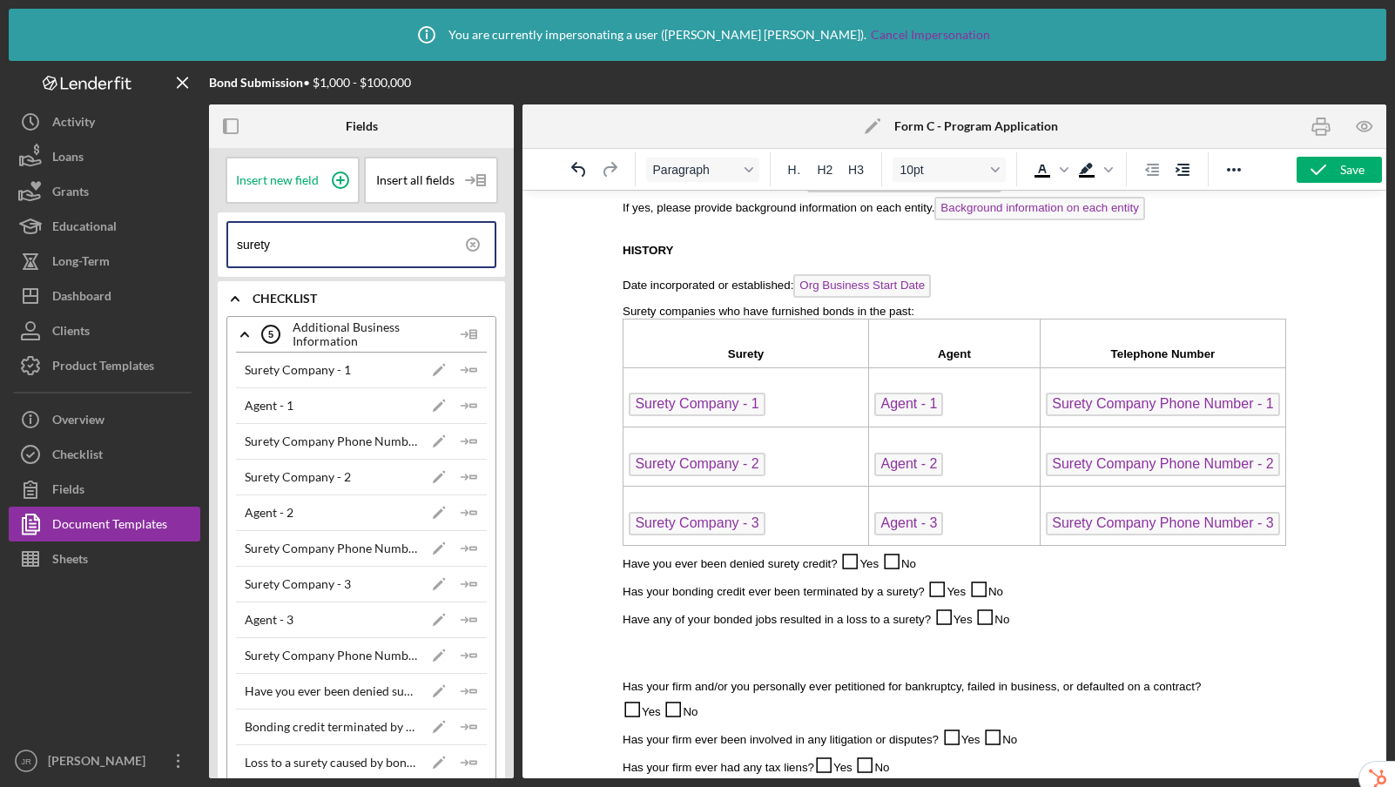
click at [341, 242] on input "surety" at bounding box center [366, 245] width 258 height 44
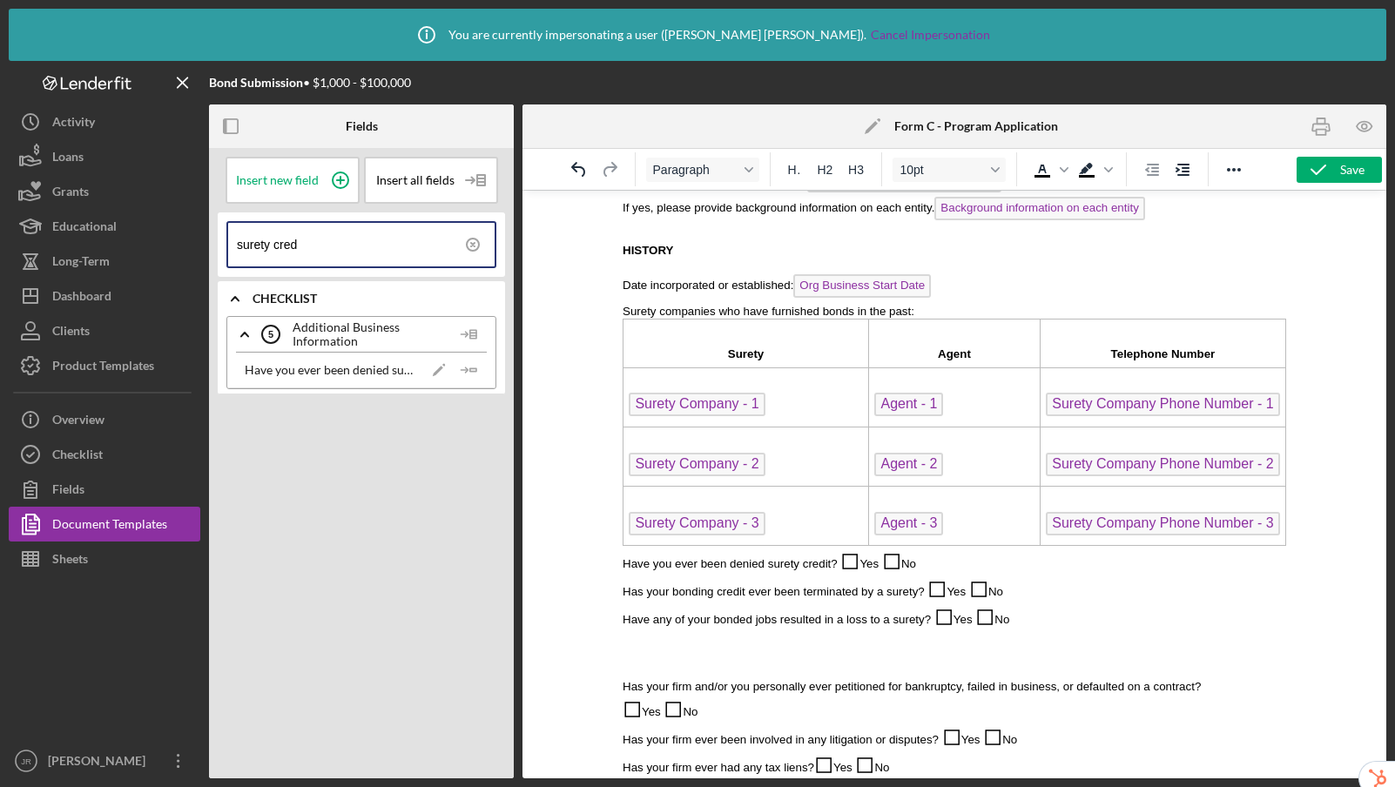
type input "surety cred"
drag, startPoint x: 957, startPoint y: 566, endPoint x: 838, endPoint y: 565, distance: 118.4
click at [838, 565] on p "Have you ever been denied surety credit? ◻ Yes ◻ No" at bounding box center [953, 560] width 663 height 28
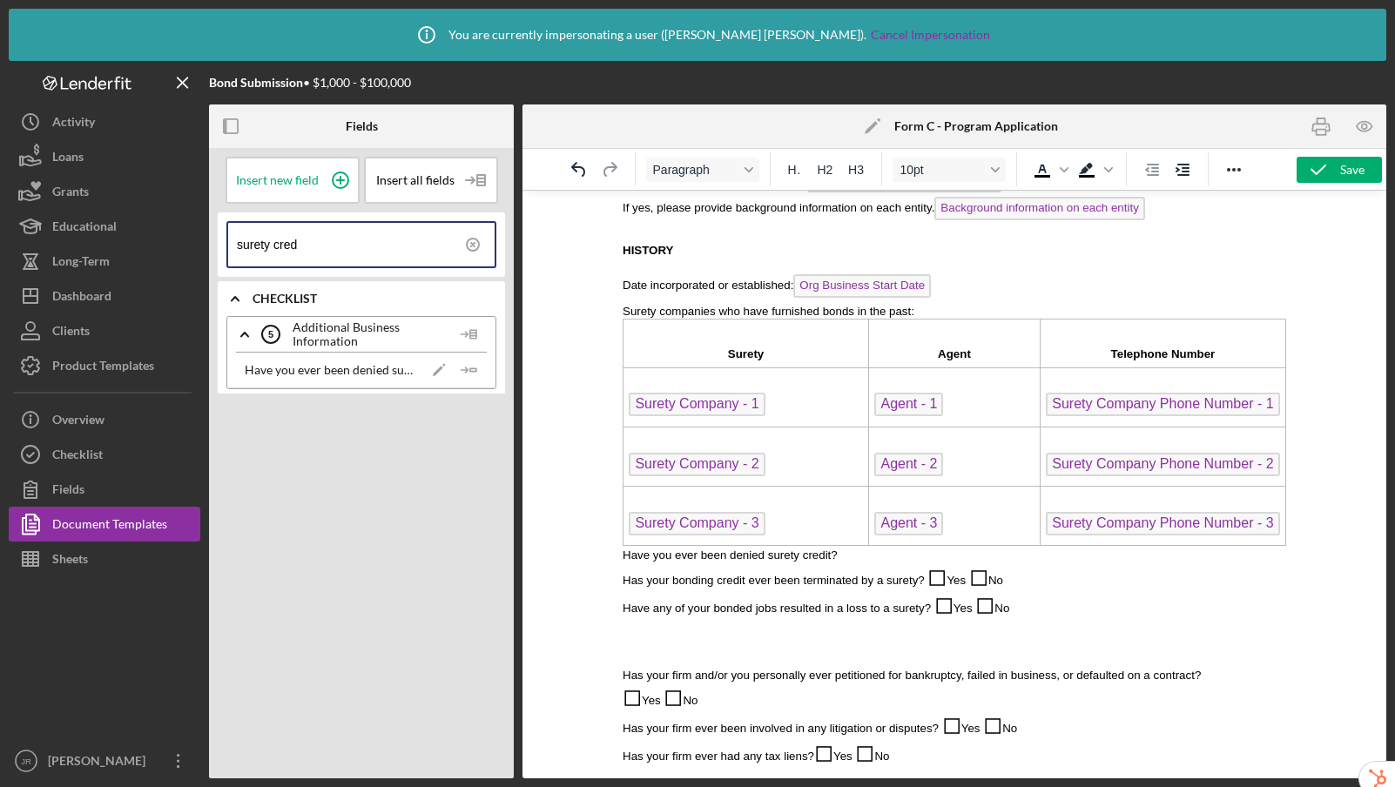
click at [864, 556] on p "Have you ever been denied surety credit?" at bounding box center [953, 554] width 663 height 17
click at [473, 368] on polygon "button" at bounding box center [473, 369] width 6 height 3
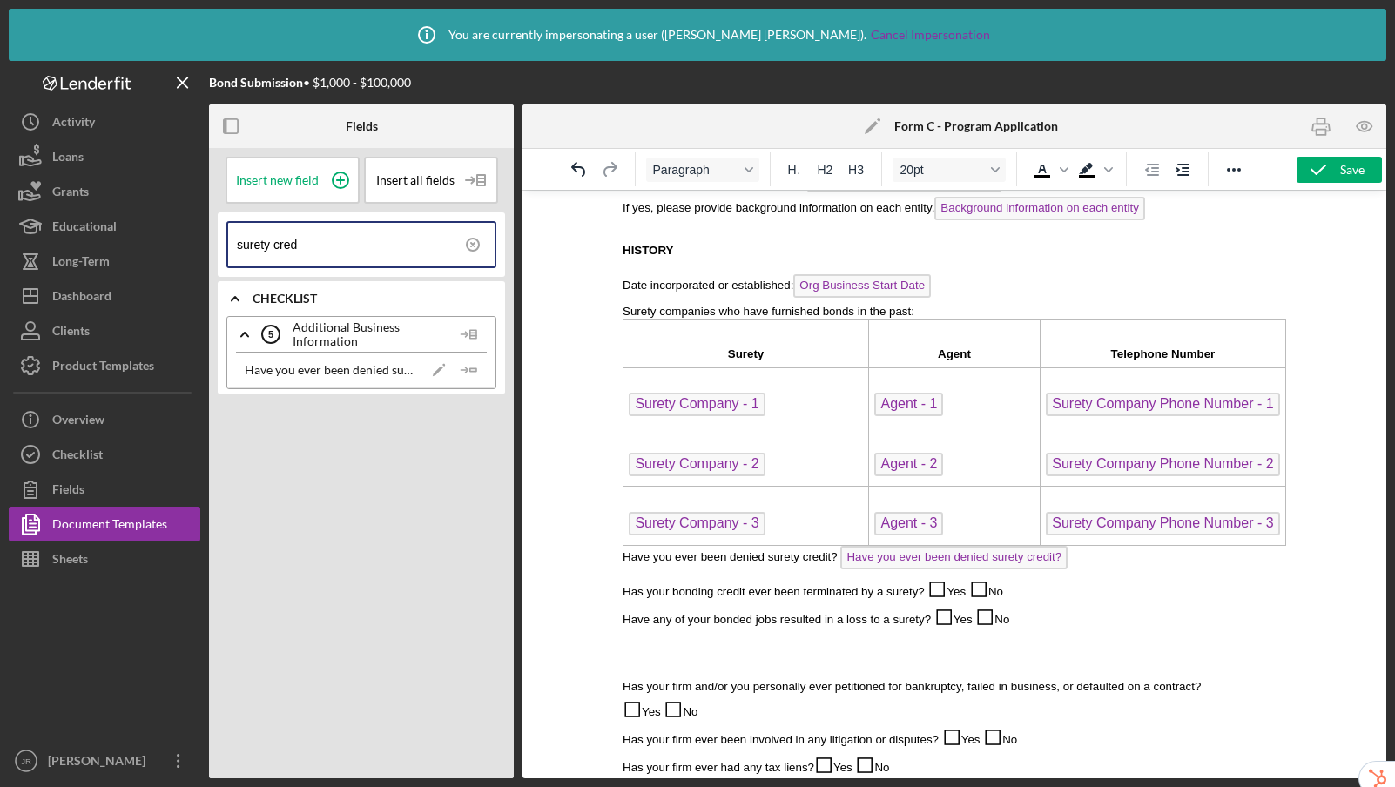
drag, startPoint x: 1040, startPoint y: 592, endPoint x: 931, endPoint y: 586, distance: 109.9
click at [931, 586] on p "Has your bonding credit ever been terminated by a surety? ◻ Yes ◻ No" at bounding box center [953, 588] width 663 height 28
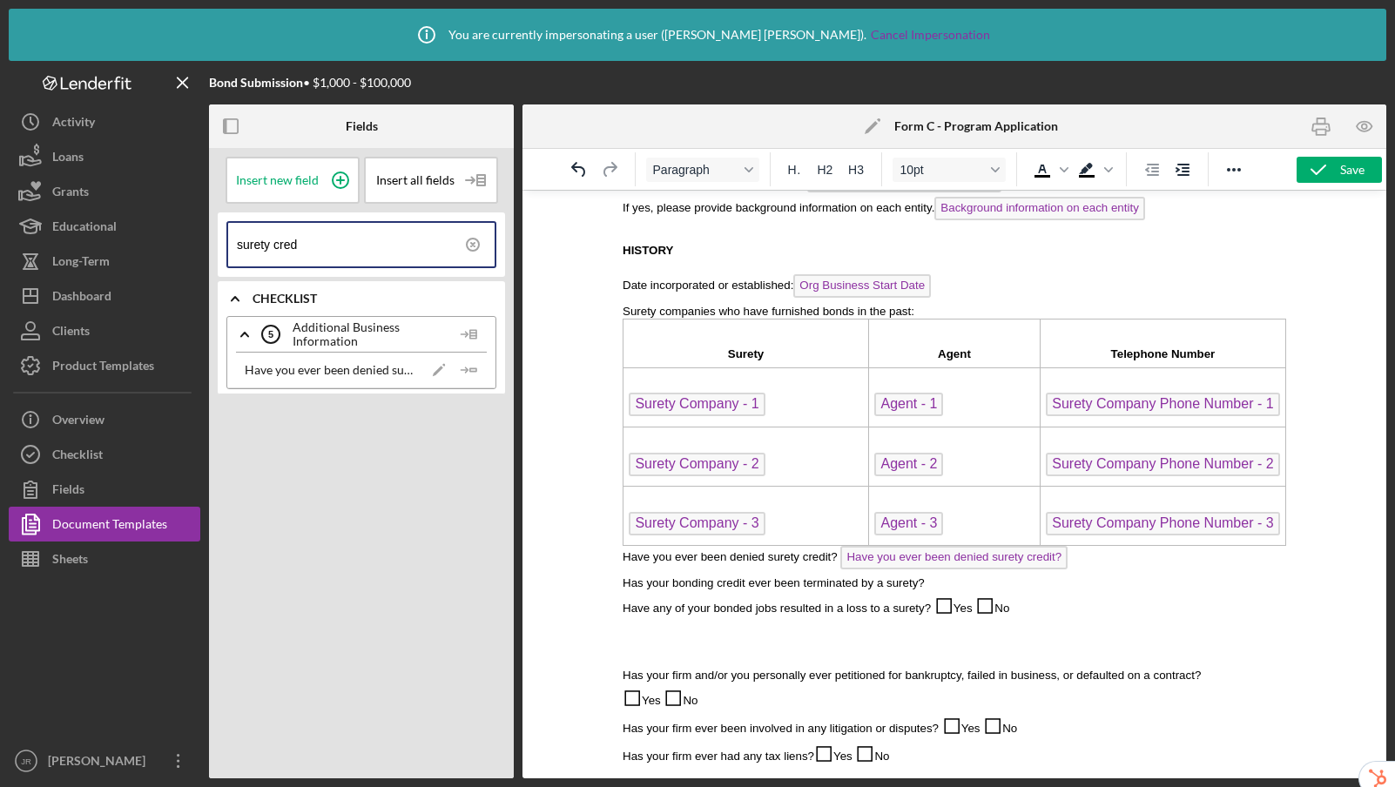
click at [952, 585] on p "Has your bonding credit ever been terminated by a surety?" at bounding box center [953, 582] width 663 height 17
click at [333, 245] on input "surety cred" at bounding box center [366, 245] width 258 height 44
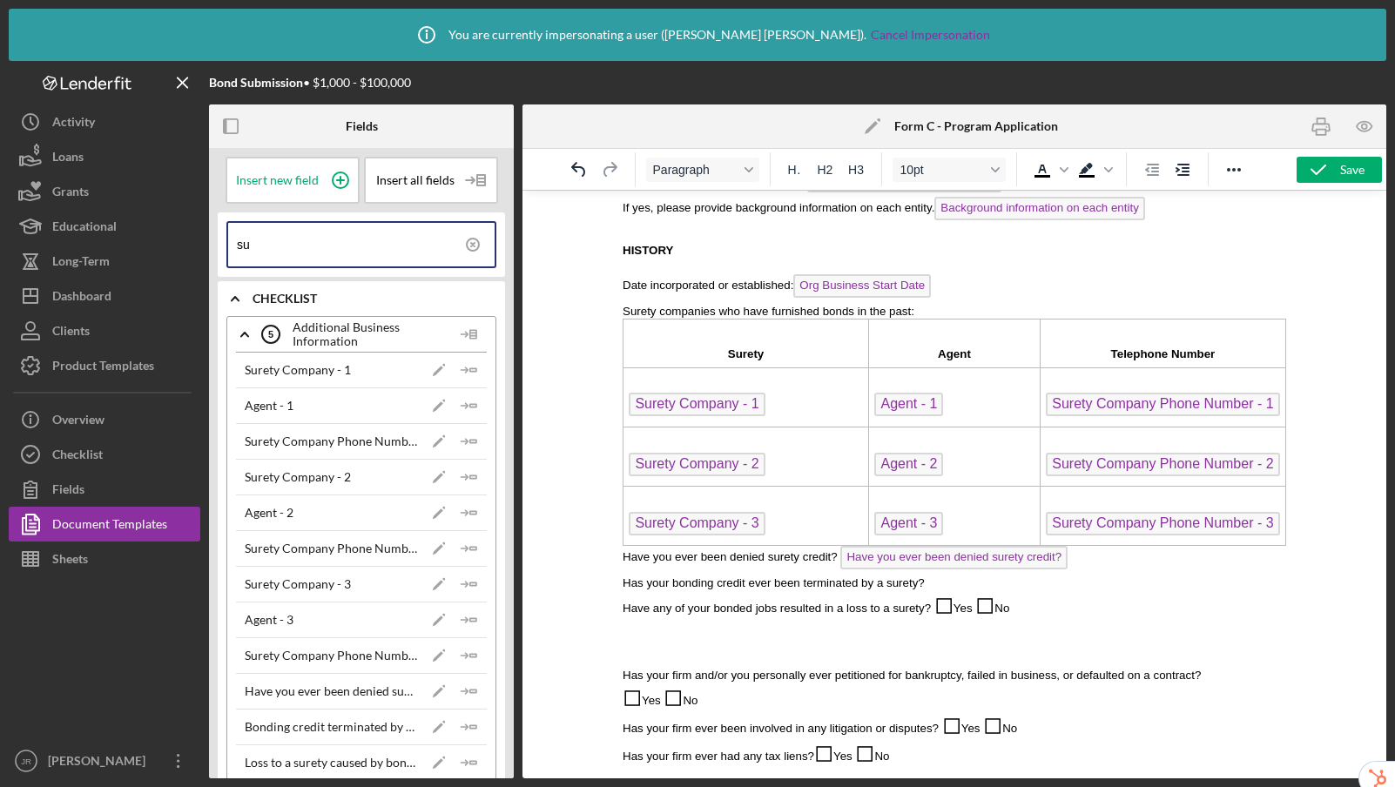
type input "s"
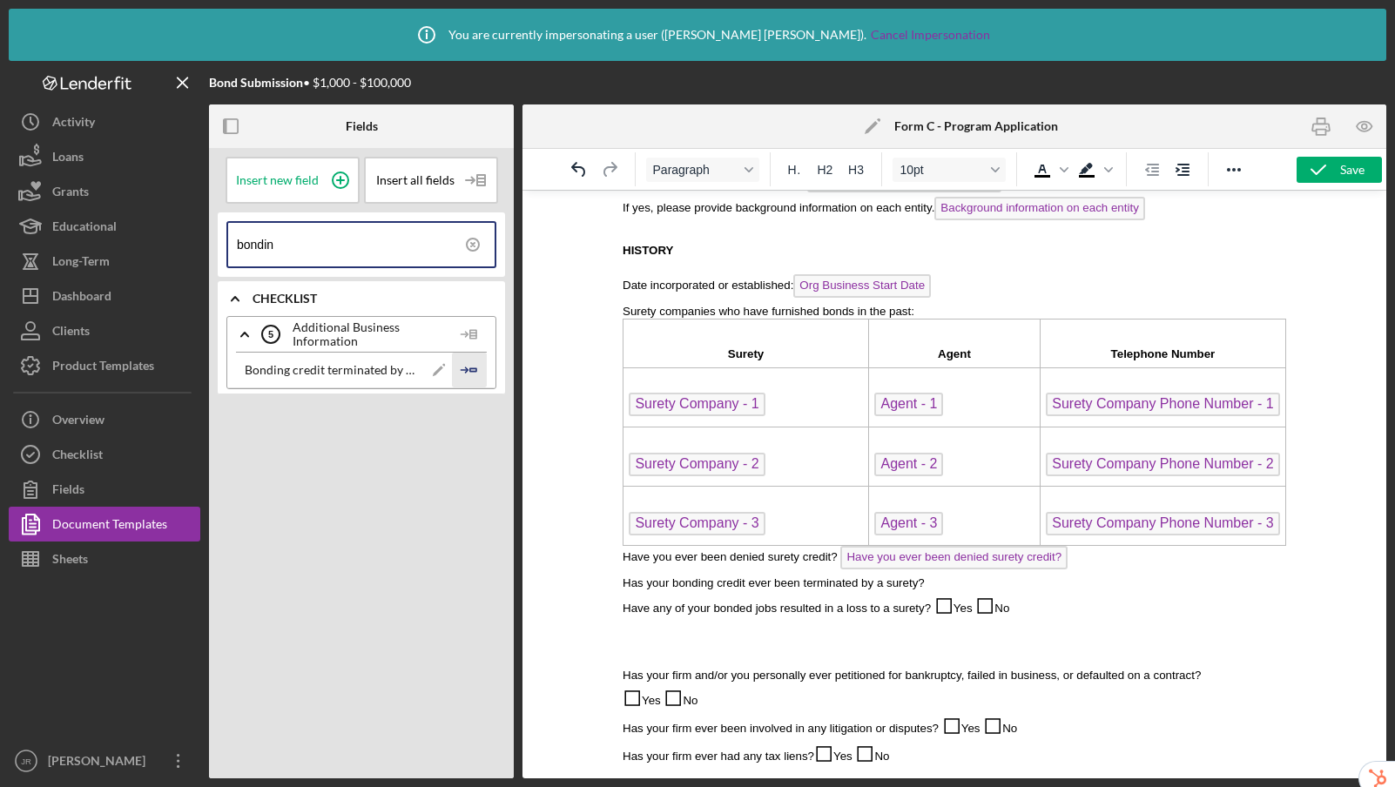
click at [474, 369] on icon "Icon/Insert Field" at bounding box center [469, 370] width 35 height 35
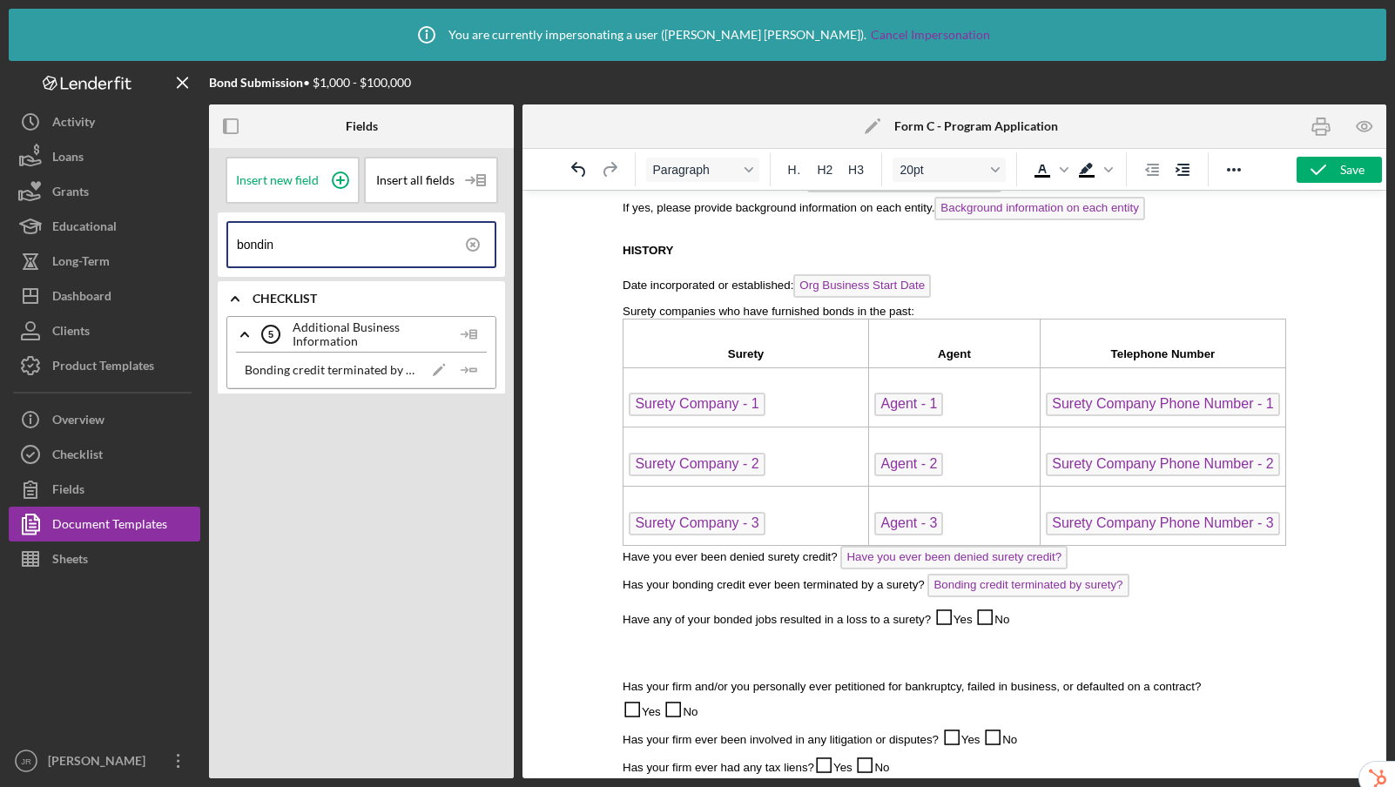
drag, startPoint x: 1041, startPoint y: 619, endPoint x: 939, endPoint y: 618, distance: 101.9
click at [939, 618] on p "Have any of your bonded jobs resulted in a loss to a surety? ◻ Yes ◻ No" at bounding box center [953, 616] width 663 height 28
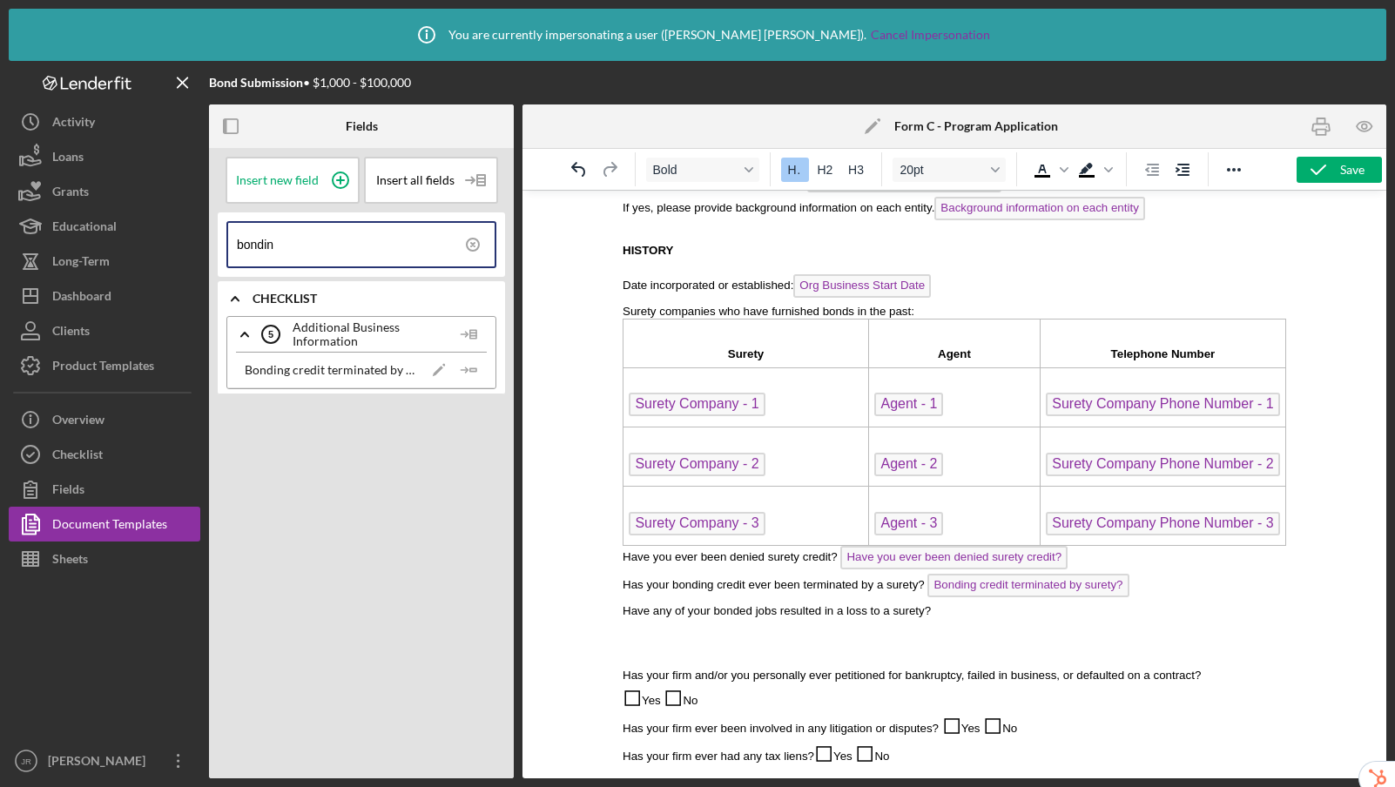
click at [985, 615] on p "Have any of your bonded jobs resulted in a loss to a surety?" at bounding box center [953, 610] width 663 height 17
drag, startPoint x: 296, startPoint y: 247, endPoint x: 198, endPoint y: 232, distance: 98.8
click at [198, 232] on div "Bond Submission • $1,000 - $100,000 Fields Insert new field Insert all fields b…" at bounding box center [697, 419] width 1377 height 717
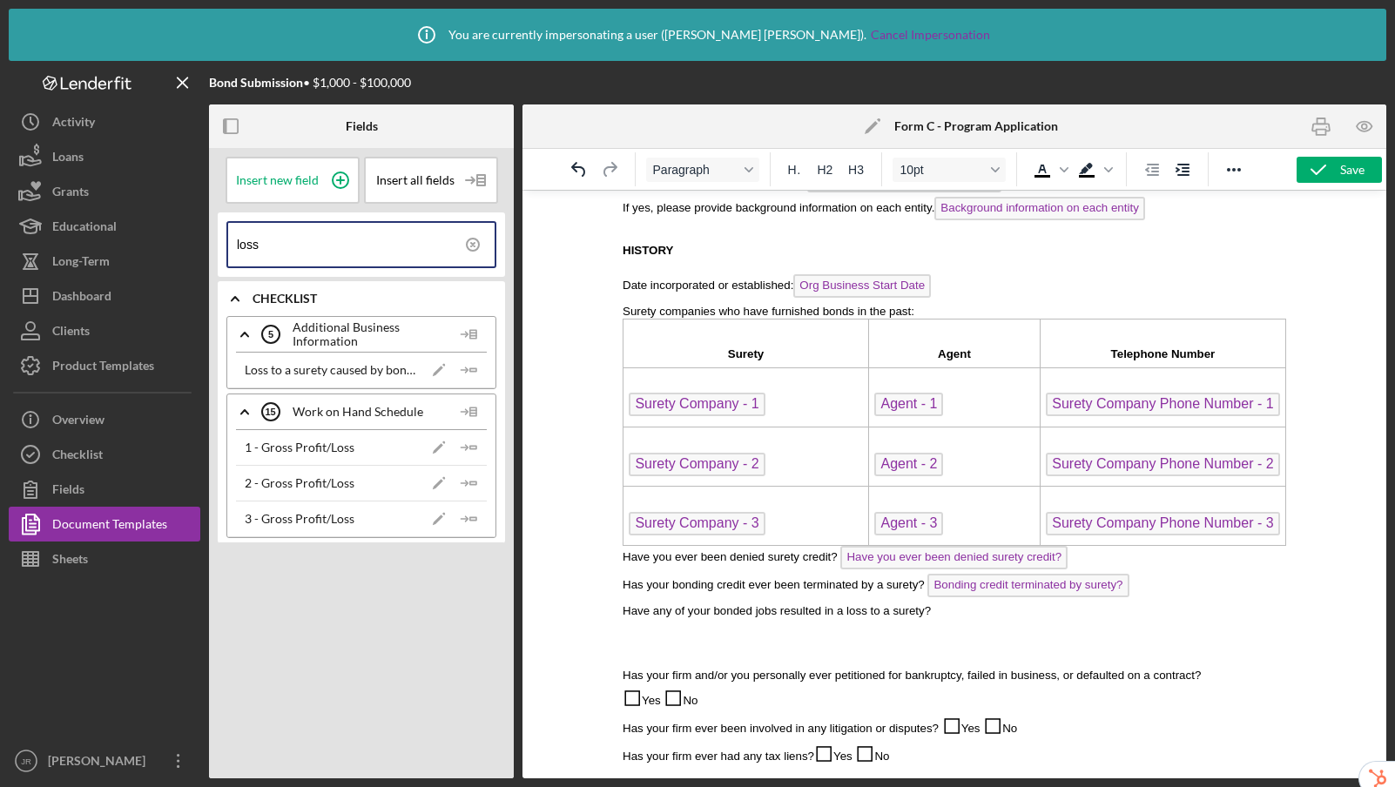
click at [954, 618] on p "Have any of your bonded jobs resulted in a loss to a surety?" at bounding box center [953, 610] width 663 height 17
drag, startPoint x: 472, startPoint y: 372, endPoint x: 530, endPoint y: 362, distance: 59.1
click at [472, 372] on icon "Icon/Insert Field" at bounding box center [469, 370] width 35 height 35
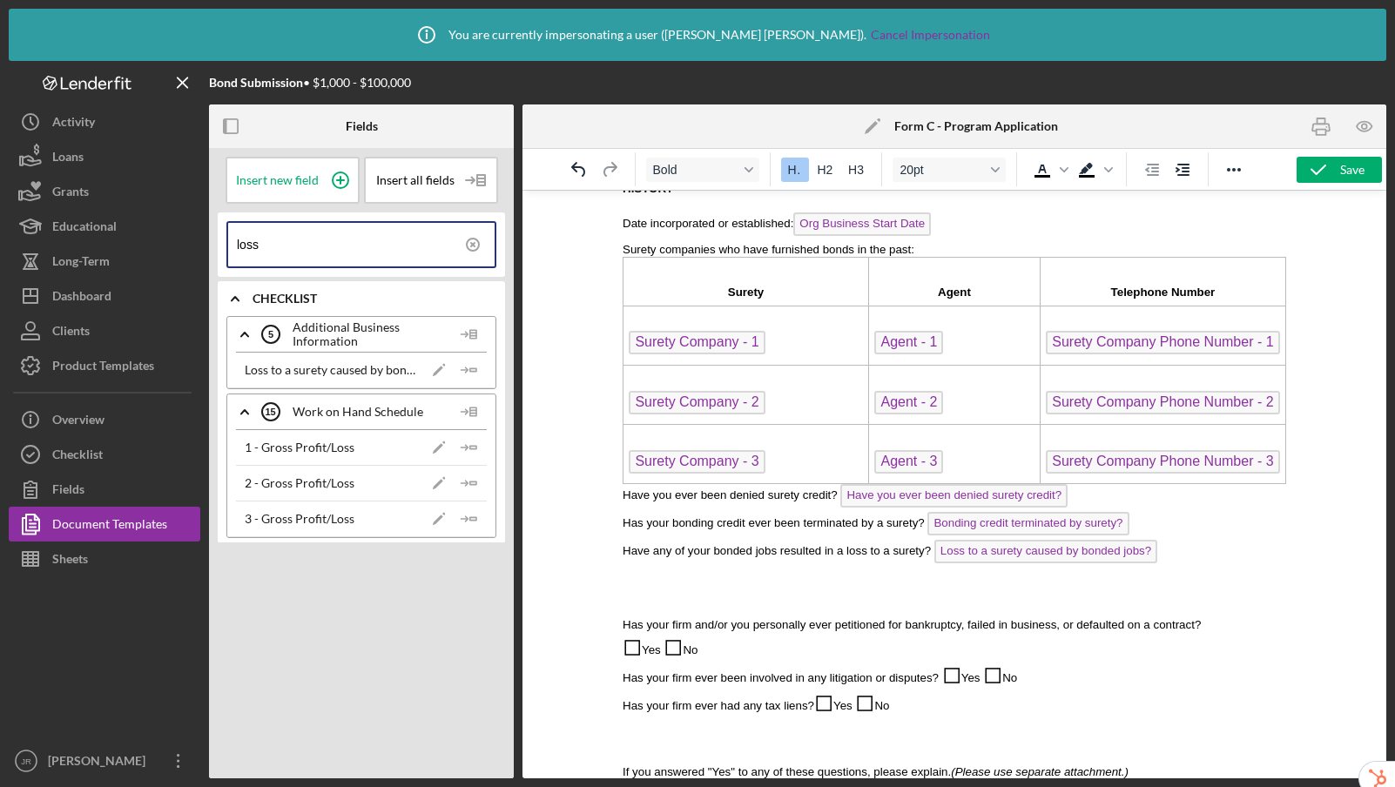
scroll to position [925, 0]
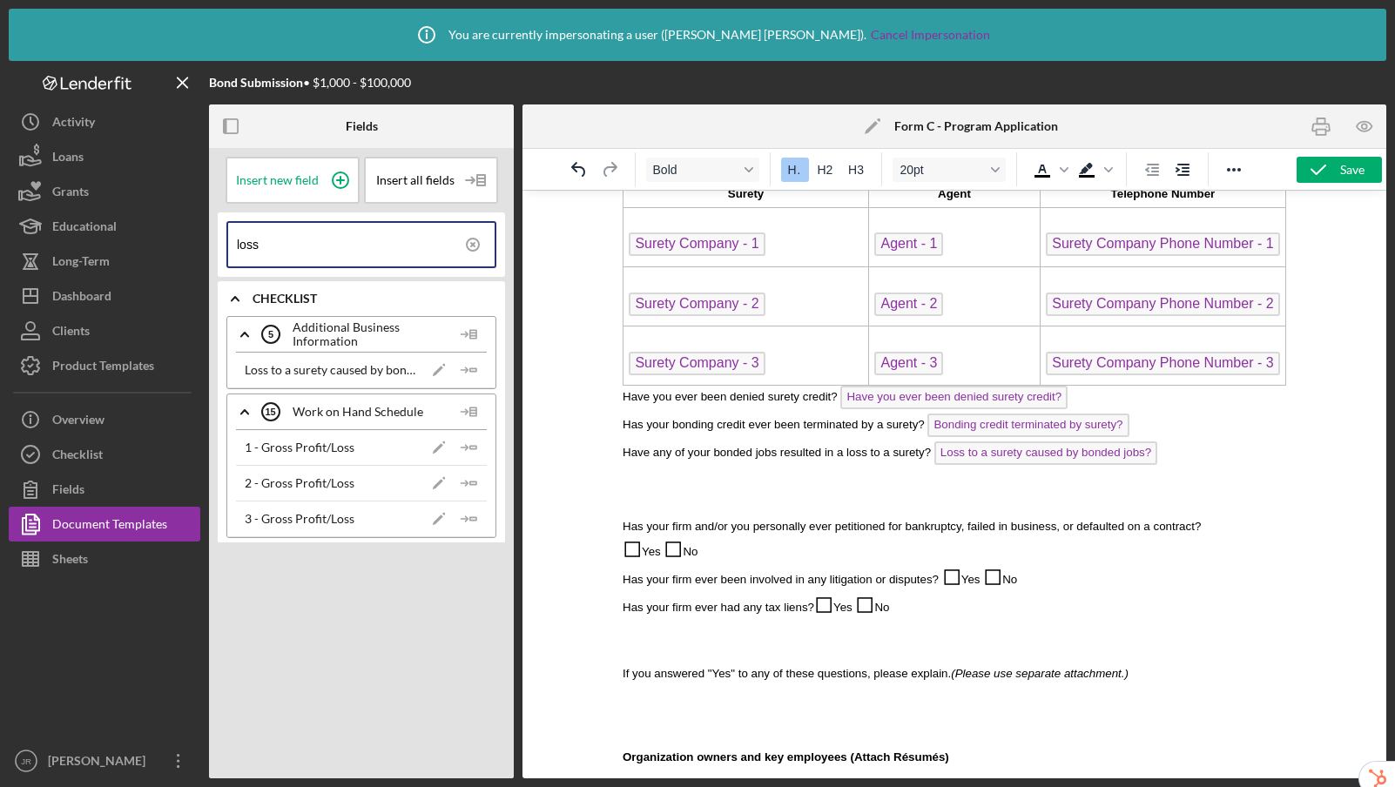
click at [662, 493] on p "Rich Text Area. Press ALT-0 for help." at bounding box center [953, 492] width 663 height 19
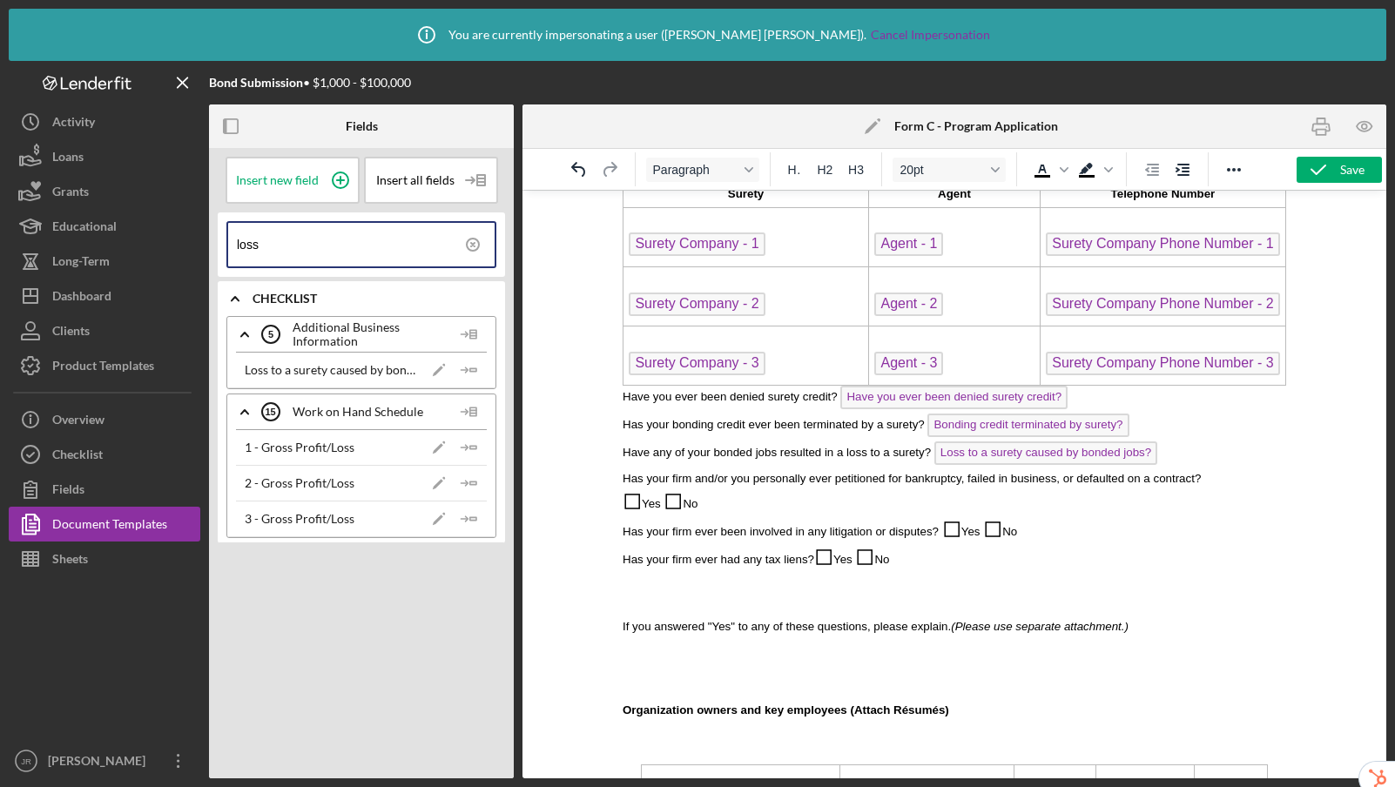
drag, startPoint x: 728, startPoint y: 504, endPoint x: 622, endPoint y: 497, distance: 105.6
click at [622, 497] on p "◻ Yes ◻ No" at bounding box center [953, 500] width 663 height 28
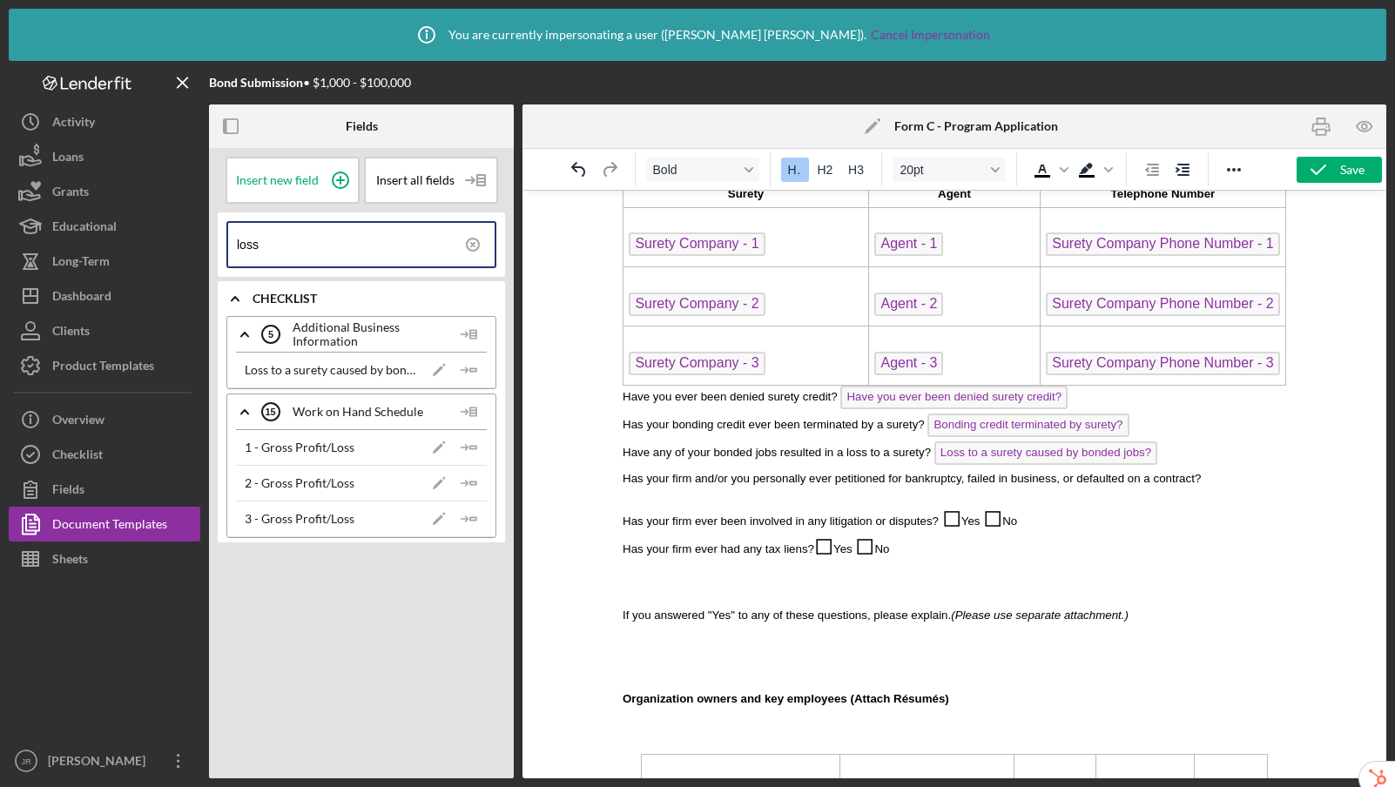
drag, startPoint x: 353, startPoint y: 243, endPoint x: 227, endPoint y: 232, distance: 125.8
click at [227, 232] on div "loss" at bounding box center [361, 244] width 270 height 47
click at [1219, 479] on p "Has your firm and/or you personally ever petitioned for bankruptcy, failed in b…" at bounding box center [953, 477] width 663 height 17
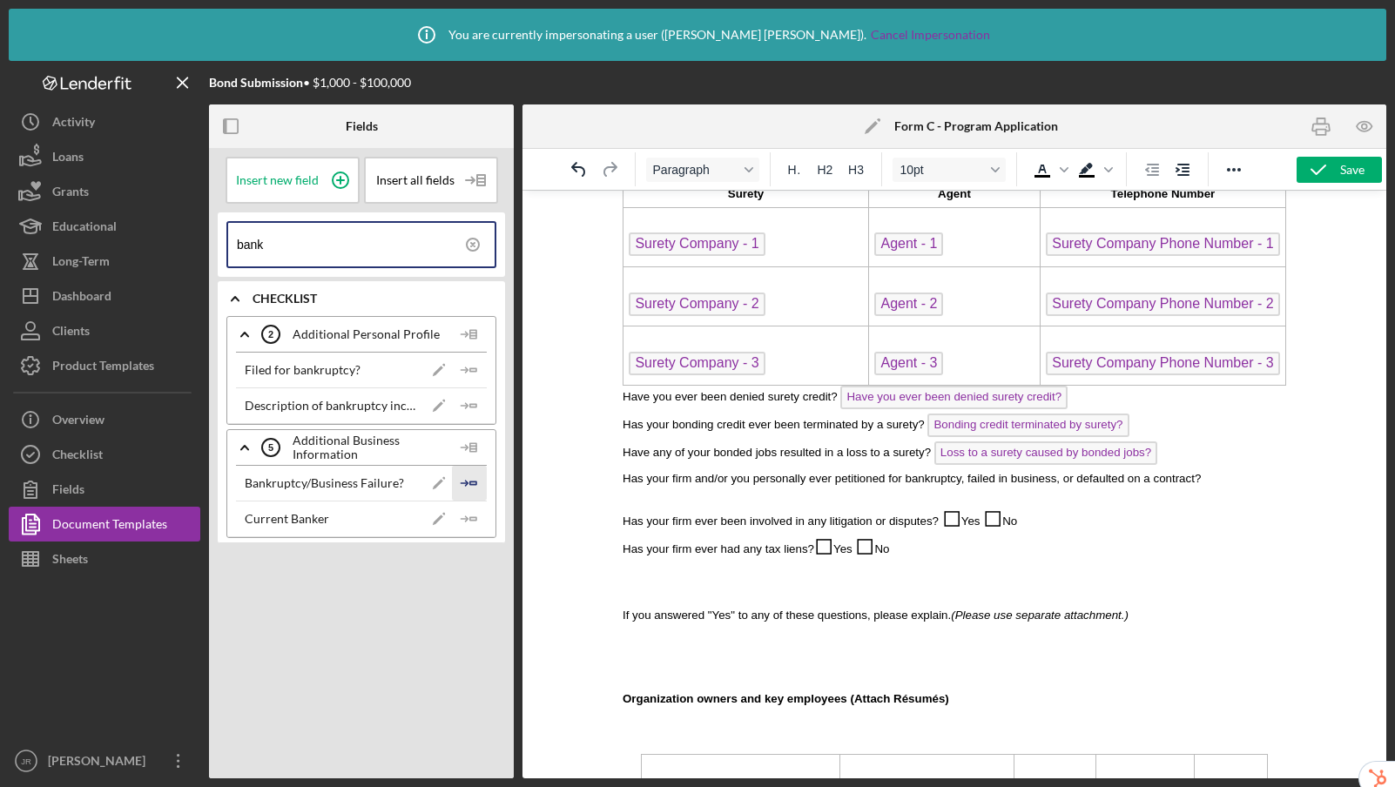
click at [470, 480] on icon "Icon/Insert Field" at bounding box center [469, 483] width 35 height 35
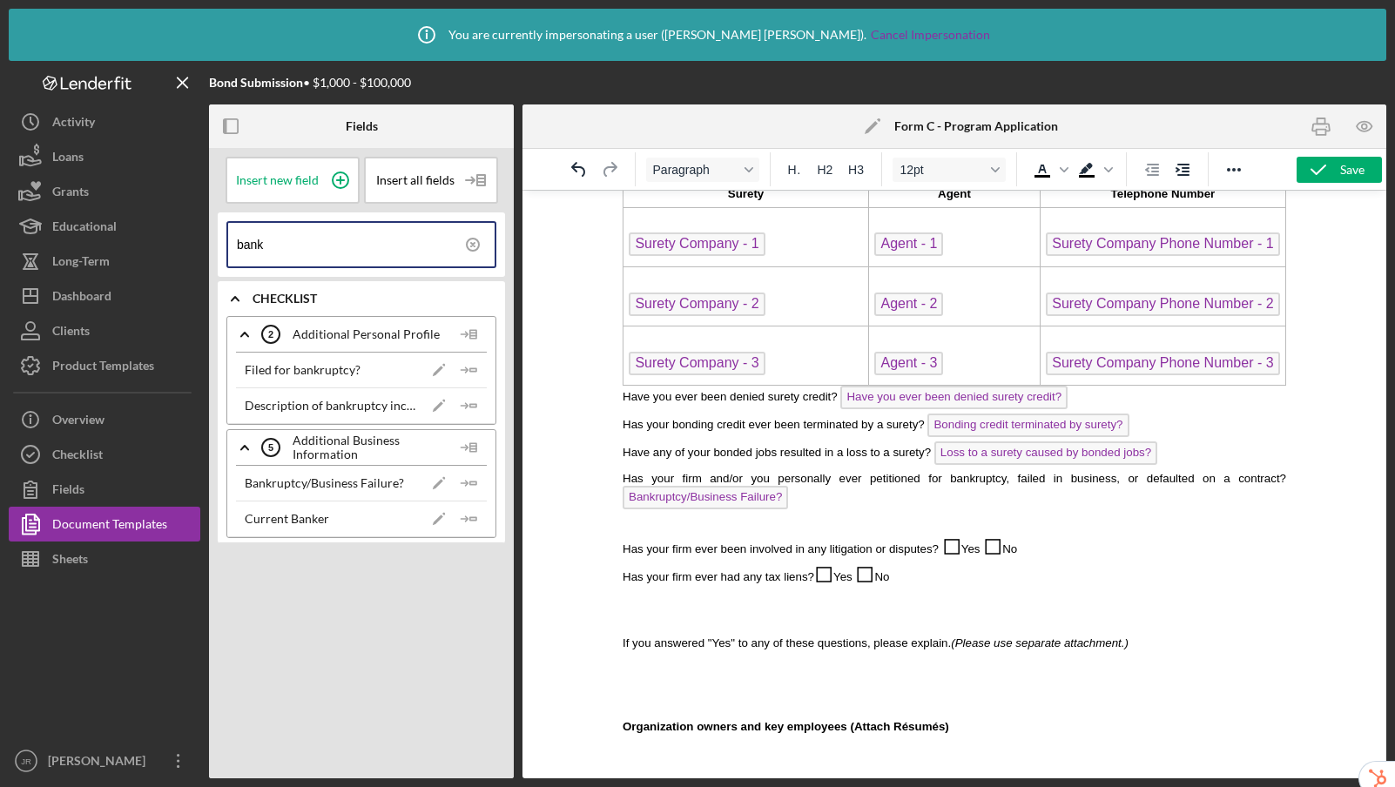
click at [699, 527] on p "Rich Text Area. Press ALT-0 for help." at bounding box center [953, 522] width 663 height 17
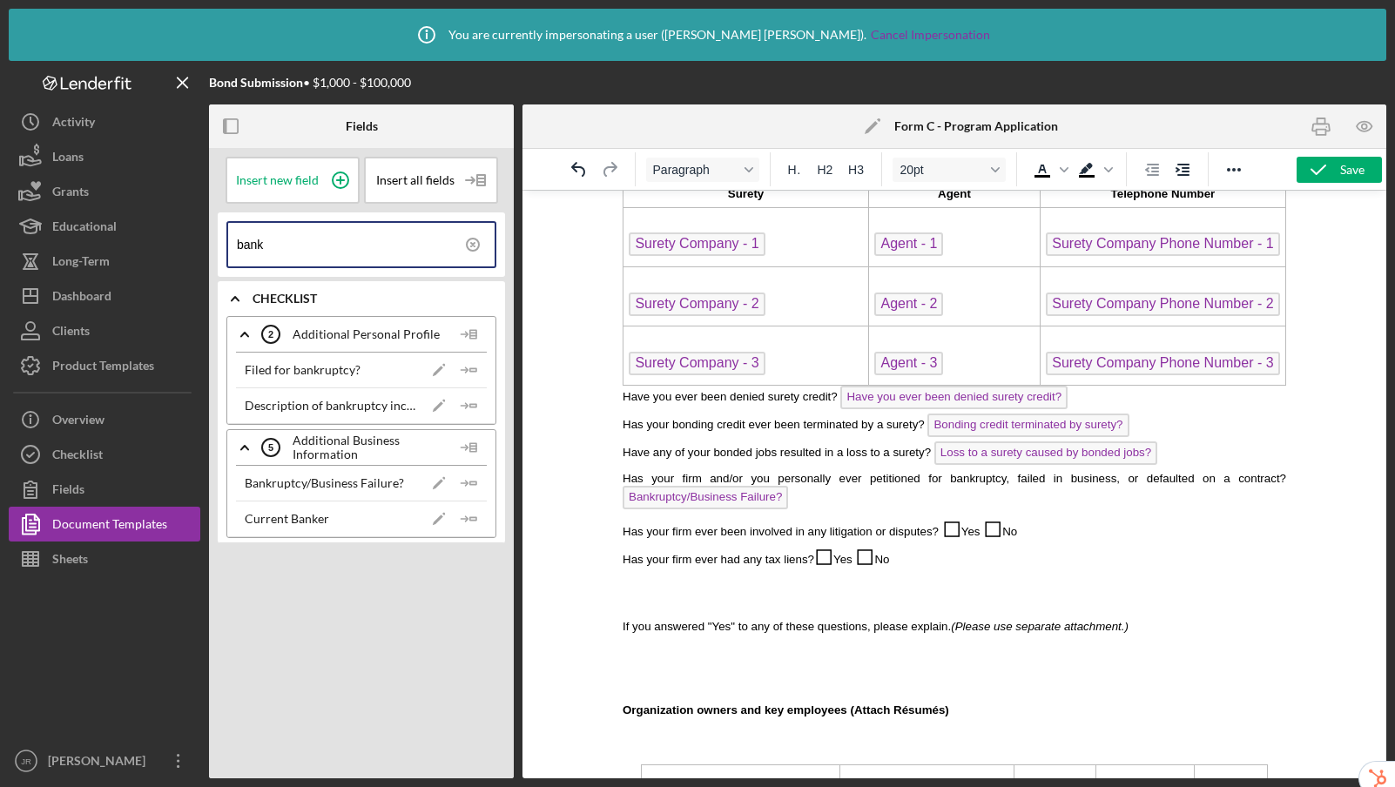
drag, startPoint x: 1059, startPoint y: 537, endPoint x: 944, endPoint y: 525, distance: 116.4
click at [944, 525] on p "Has your firm ever been involved in any litigation or disputes? ◻ Yes ◻ No" at bounding box center [953, 528] width 663 height 28
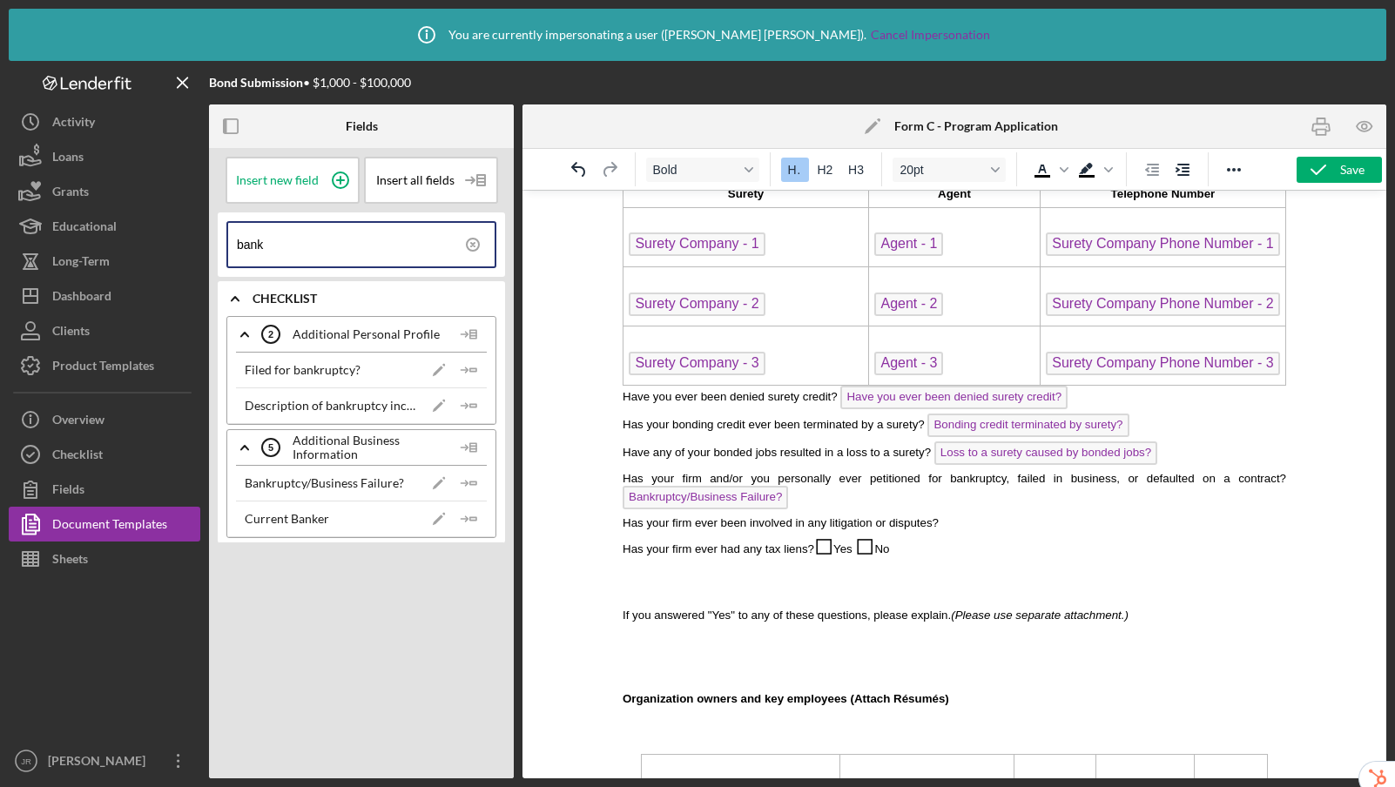
drag, startPoint x: 318, startPoint y: 245, endPoint x: 224, endPoint y: 231, distance: 95.0
click at [224, 231] on div "bank" at bounding box center [361, 244] width 287 height 64
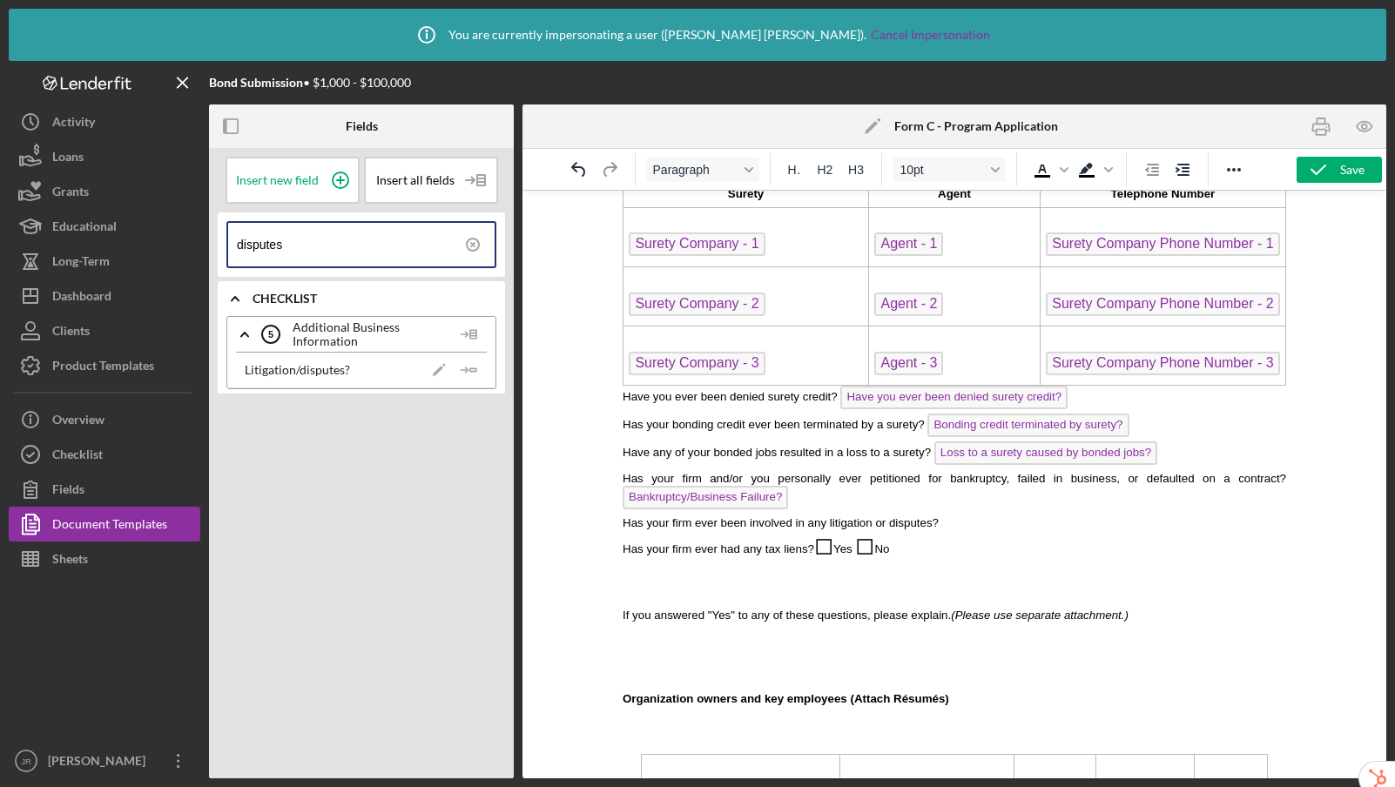
click at [989, 517] on p "Has your firm ever been involved in any litigation or disputes?" at bounding box center [953, 522] width 663 height 17
click at [468, 370] on icon "Icon/Insert Field" at bounding box center [469, 370] width 35 height 35
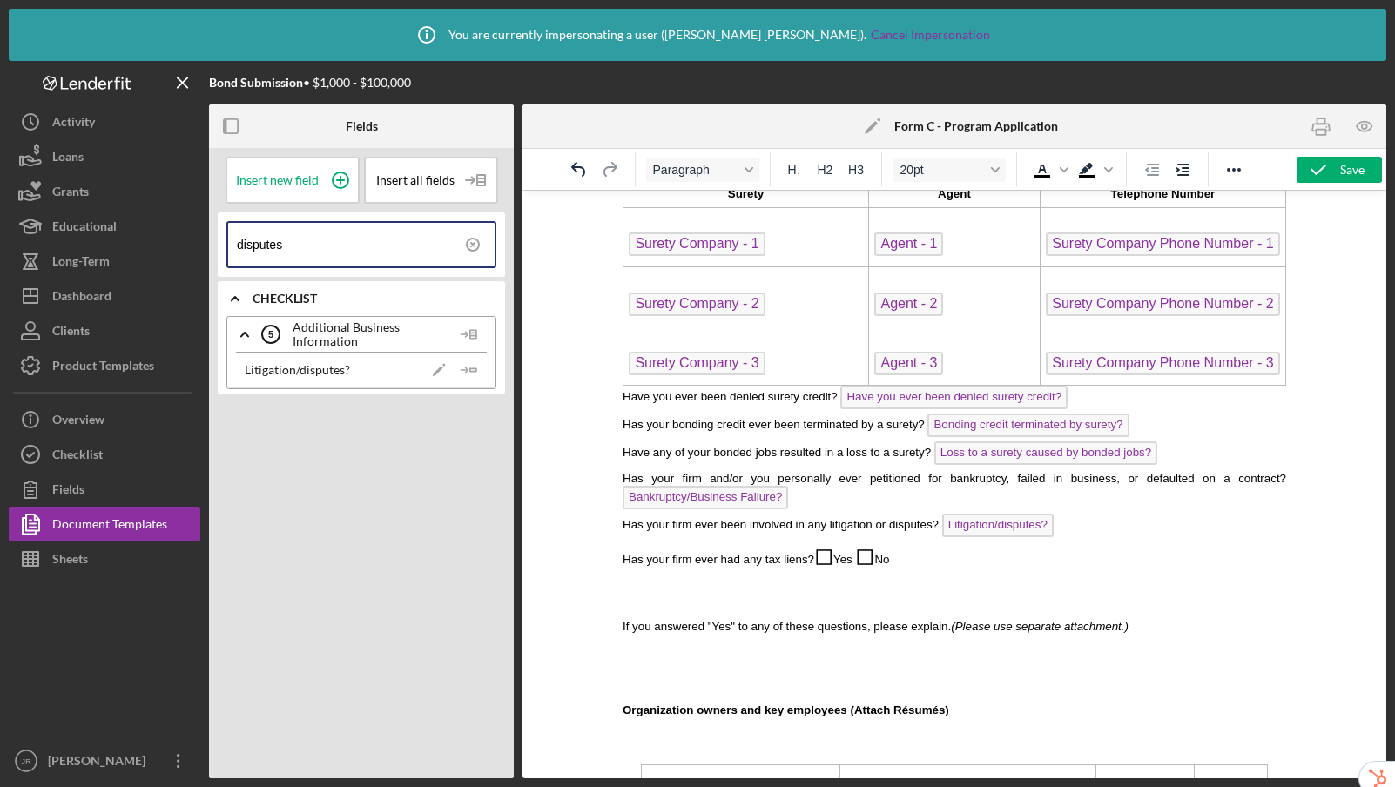
drag, startPoint x: 942, startPoint y: 559, endPoint x: 823, endPoint y: 555, distance: 119.3
click at [823, 555] on p "Has your firm ever had any tax liens? ◻ Yes ◻ No" at bounding box center [953, 555] width 663 height 28
drag, startPoint x: 346, startPoint y: 252, endPoint x: 181, endPoint y: 224, distance: 167.9
click at [181, 224] on div "Bond Submission • $1,000 - $100,000 Fields Insert new field Insert all fields d…" at bounding box center [697, 419] width 1377 height 717
type input "tax lien"
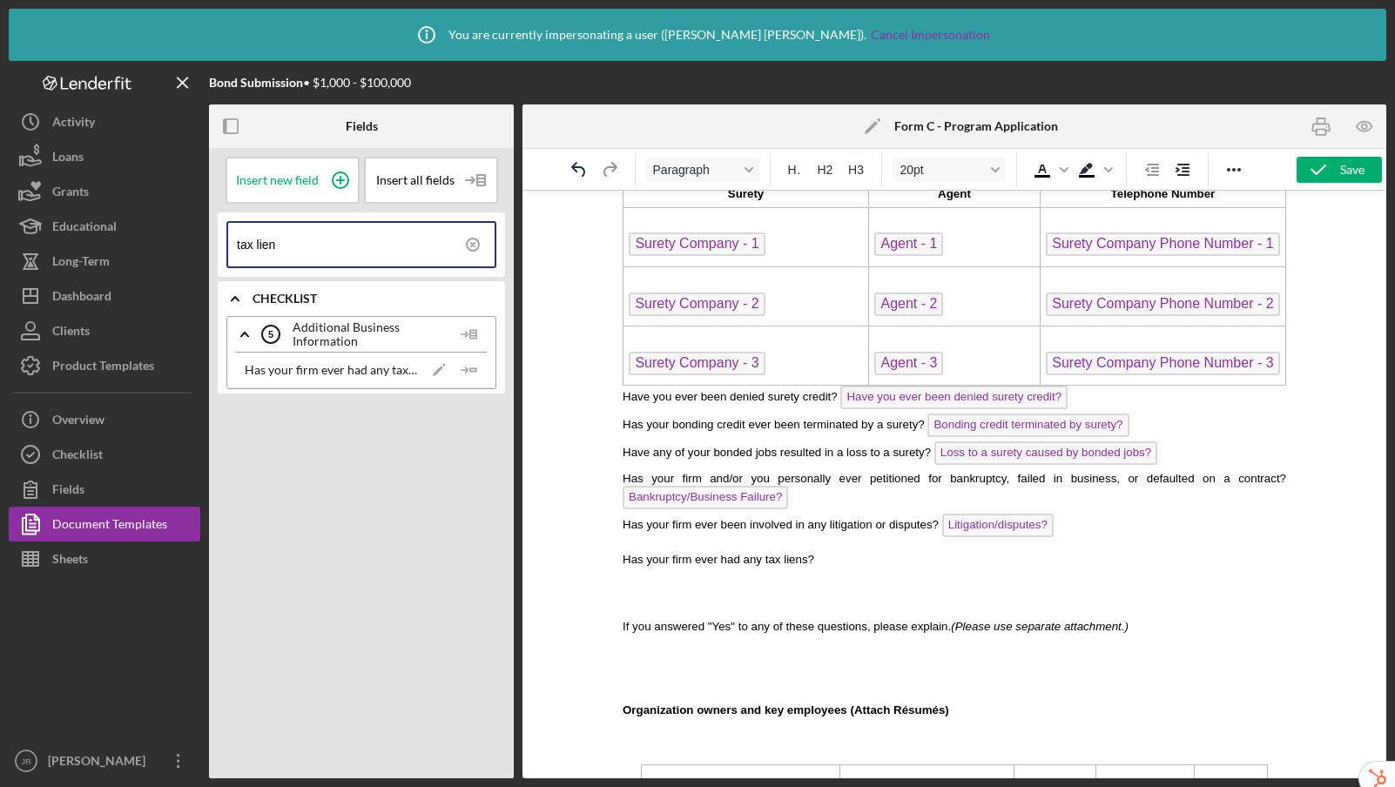
click at [845, 561] on p "Has your firm ever had any tax liens?" at bounding box center [953, 555] width 663 height 28
click at [475, 368] on polygon "button" at bounding box center [473, 369] width 6 height 3
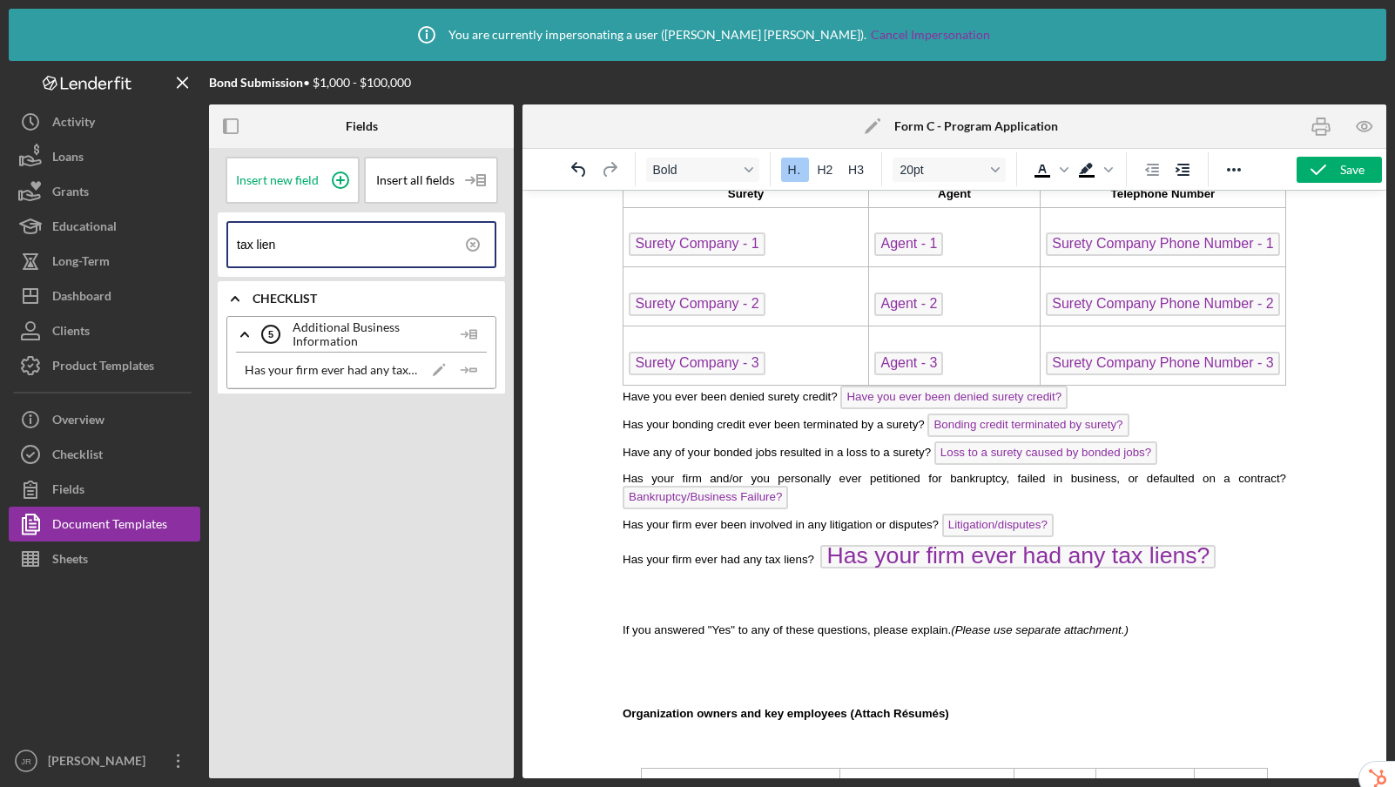
click at [1068, 599] on p "Rich Text Area. Press ALT-0 for help." at bounding box center [953, 596] width 663 height 19
click at [1241, 564] on p "Has your firm ever had any tax liens? Has your firm ever had any tax liens?" at bounding box center [953, 556] width 663 height 31
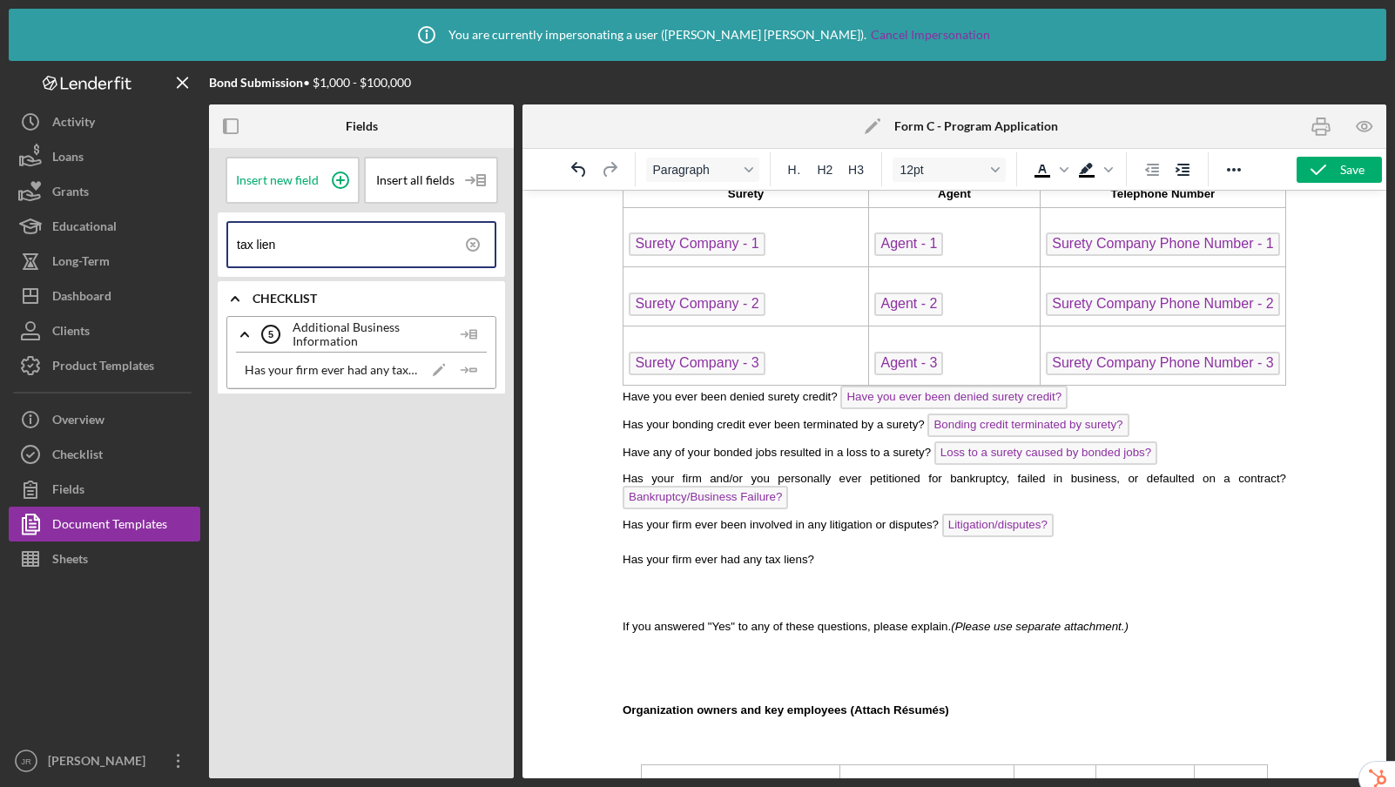
click at [772, 595] on p "Rich Text Area. Press ALT-0 for help." at bounding box center [953, 592] width 663 height 19
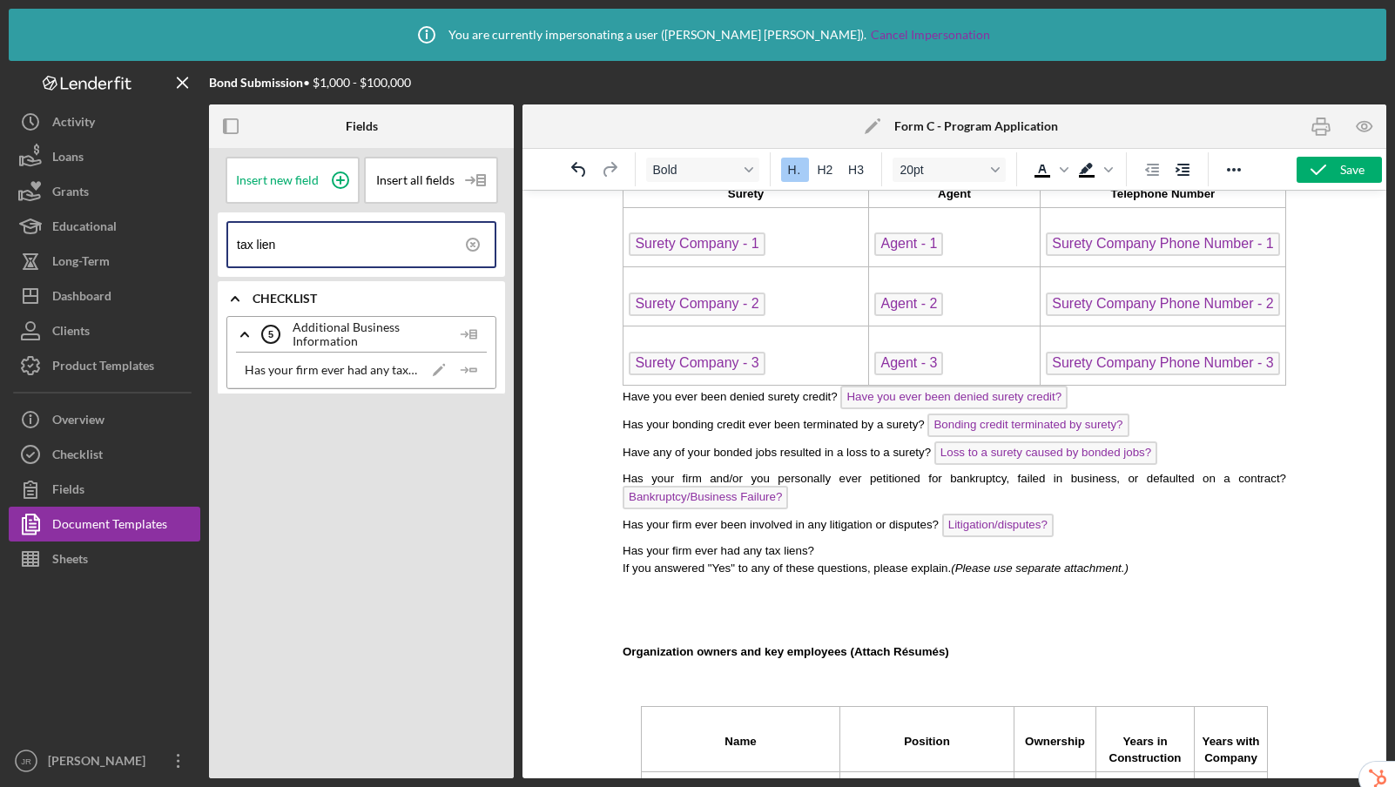
click at [821, 553] on p "Has your firm ever had any tax liens?" at bounding box center [953, 549] width 663 height 17
click at [475, 369] on icon "Icon/Insert Field" at bounding box center [469, 370] width 35 height 35
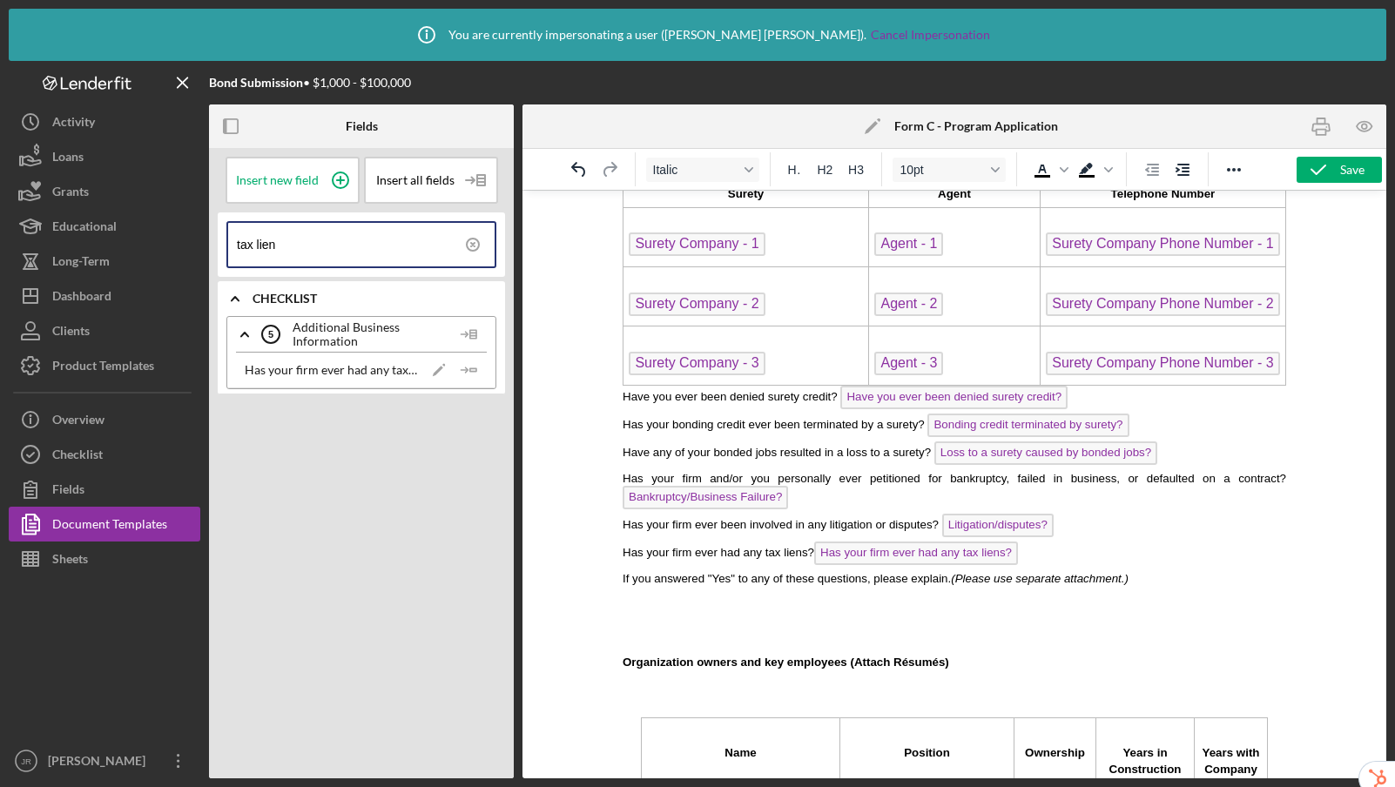
click at [1174, 579] on p "If you answered "Yes" to any of these questions, please explain. (Please use se…" at bounding box center [953, 577] width 663 height 17
click at [480, 243] on icon at bounding box center [473, 245] width 44 height 44
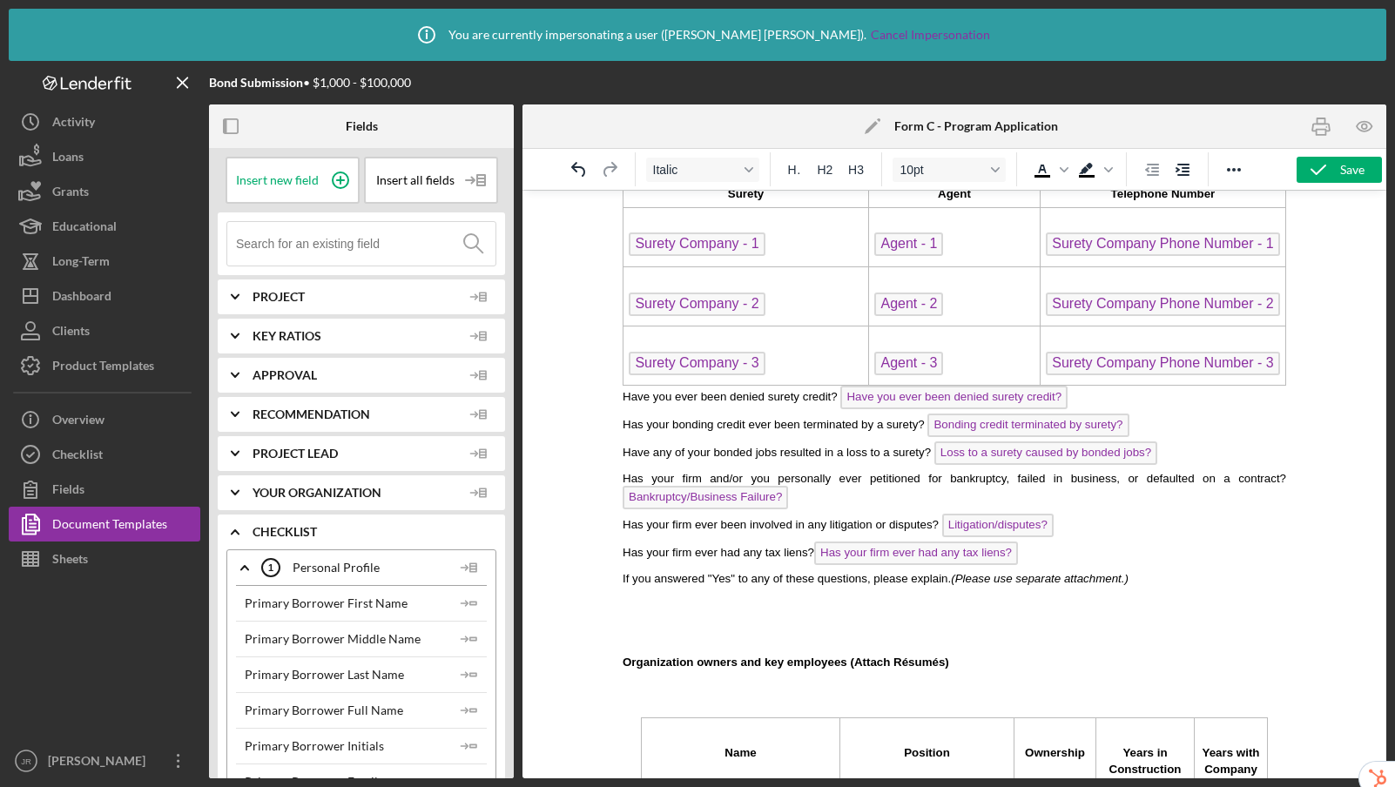
click at [368, 245] on input at bounding box center [365, 244] width 259 height 44
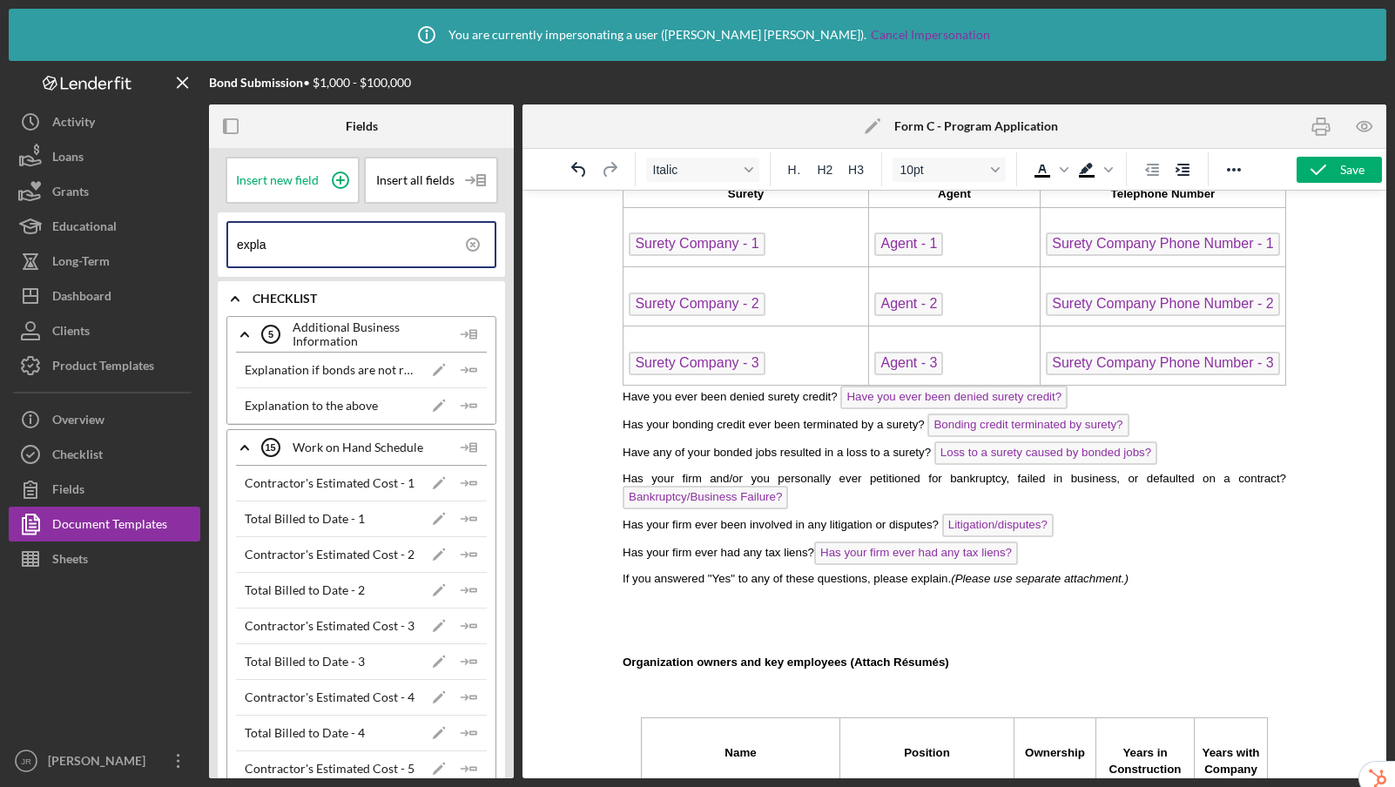
type input "expla"
drag, startPoint x: 1169, startPoint y: 582, endPoint x: 964, endPoint y: 584, distance: 205.5
click at [964, 584] on p "If you answered "Yes" to any of these questions, please explain. (Please use se…" at bounding box center [953, 577] width 663 height 17
click at [465, 401] on icon "Icon/Insert Field" at bounding box center [469, 405] width 35 height 35
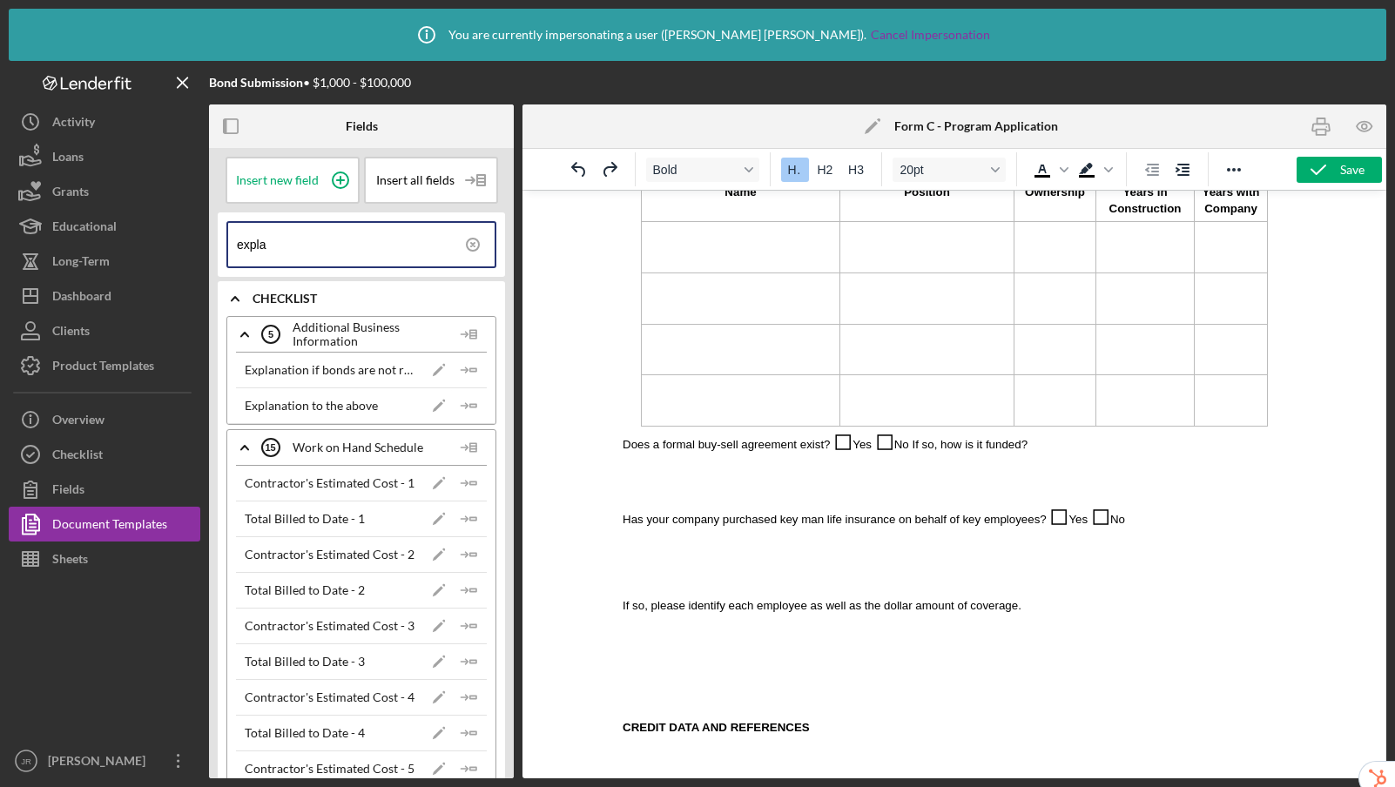
scroll to position [908, 0]
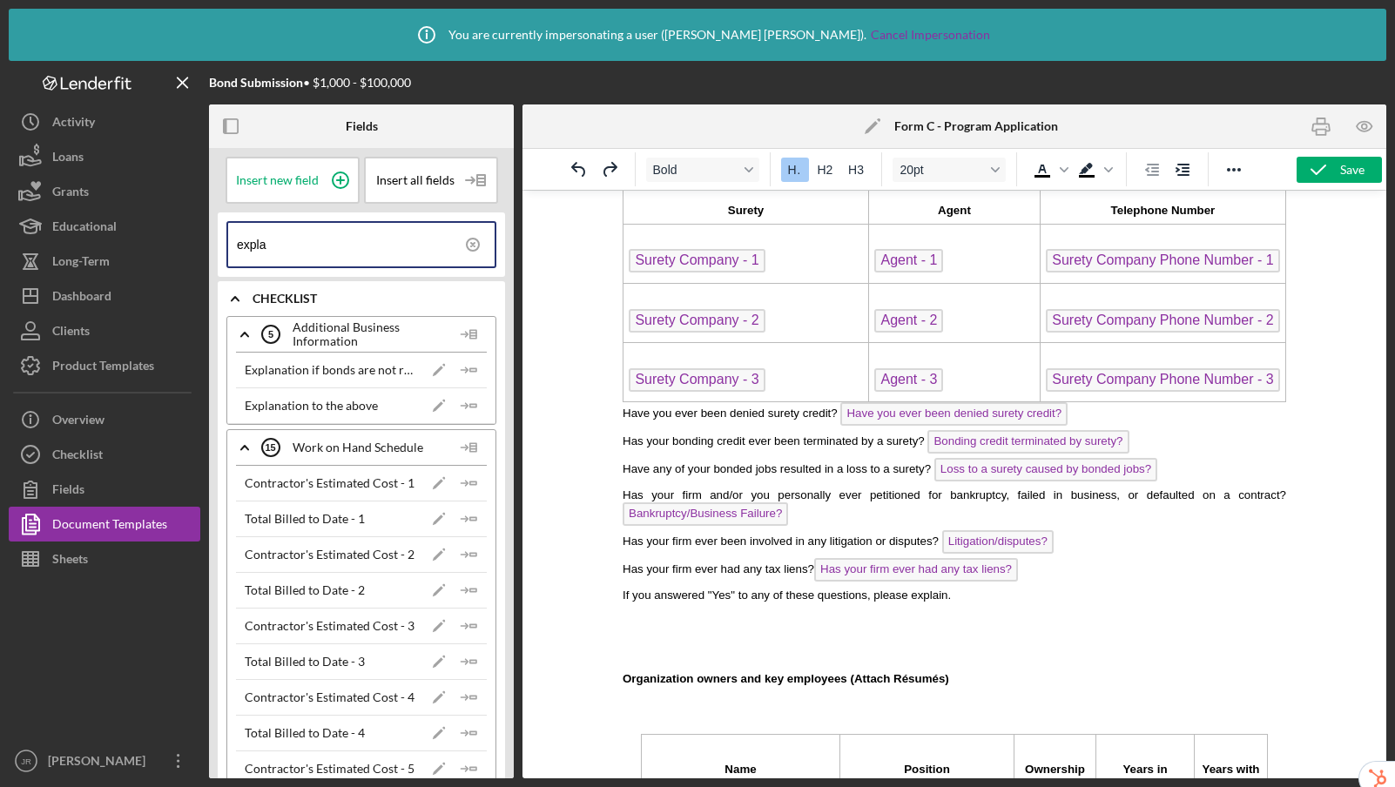
click at [980, 602] on p "If you answered "Yes" to any of these questions, please explain." at bounding box center [953, 594] width 663 height 17
click at [463, 405] on polyline "button" at bounding box center [465, 405] width 5 height 5
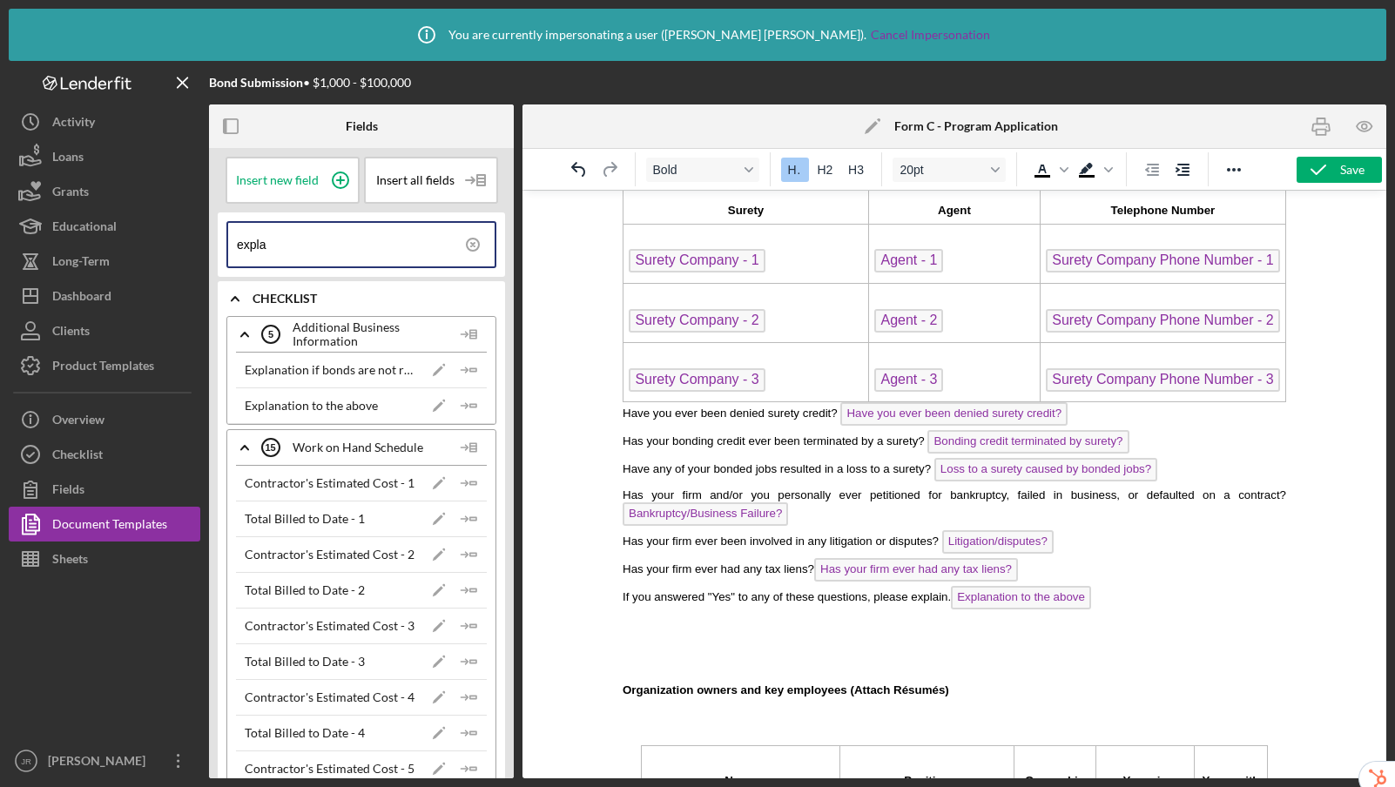
scroll to position [911, 0]
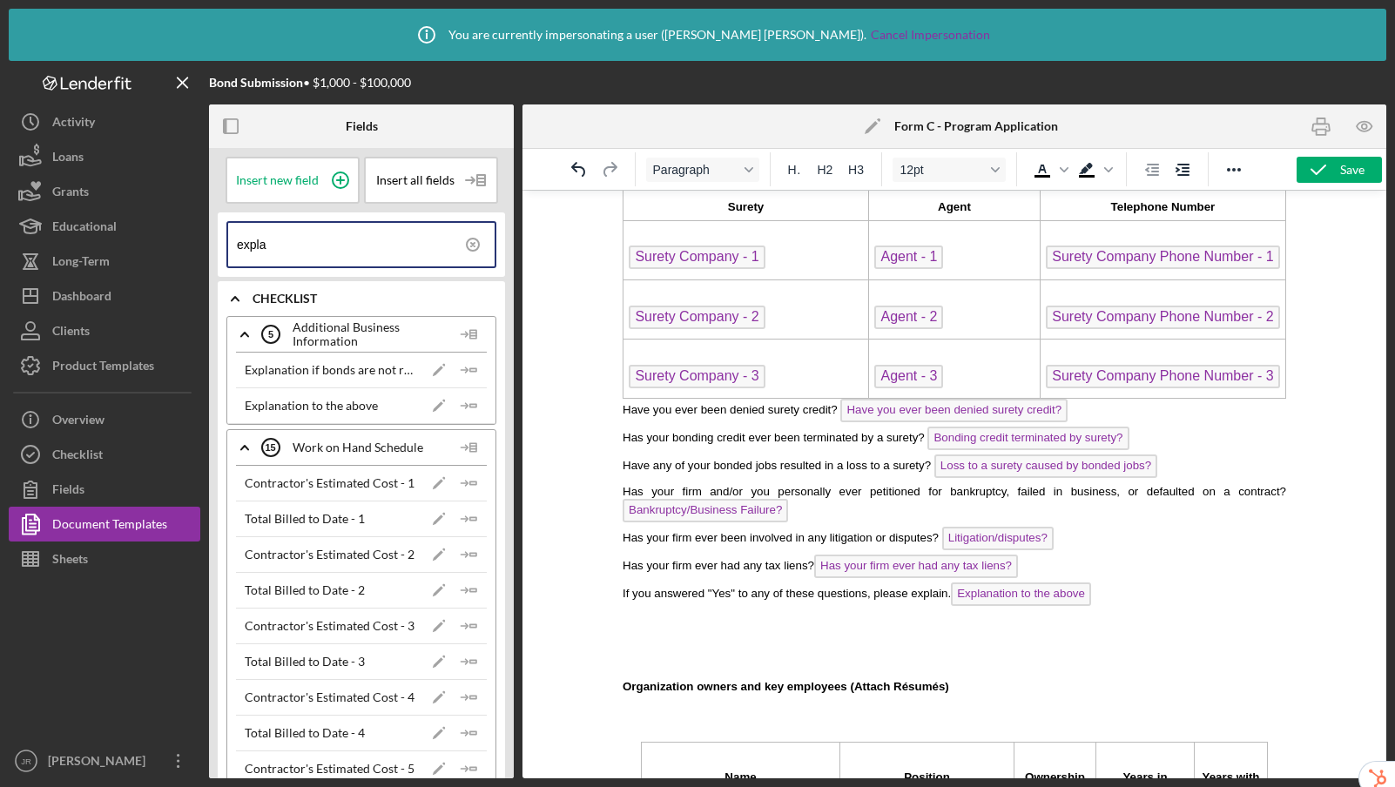
click at [664, 651] on p "Rich Text Area. Press ALT-0 for help." at bounding box center [953, 643] width 663 height 39
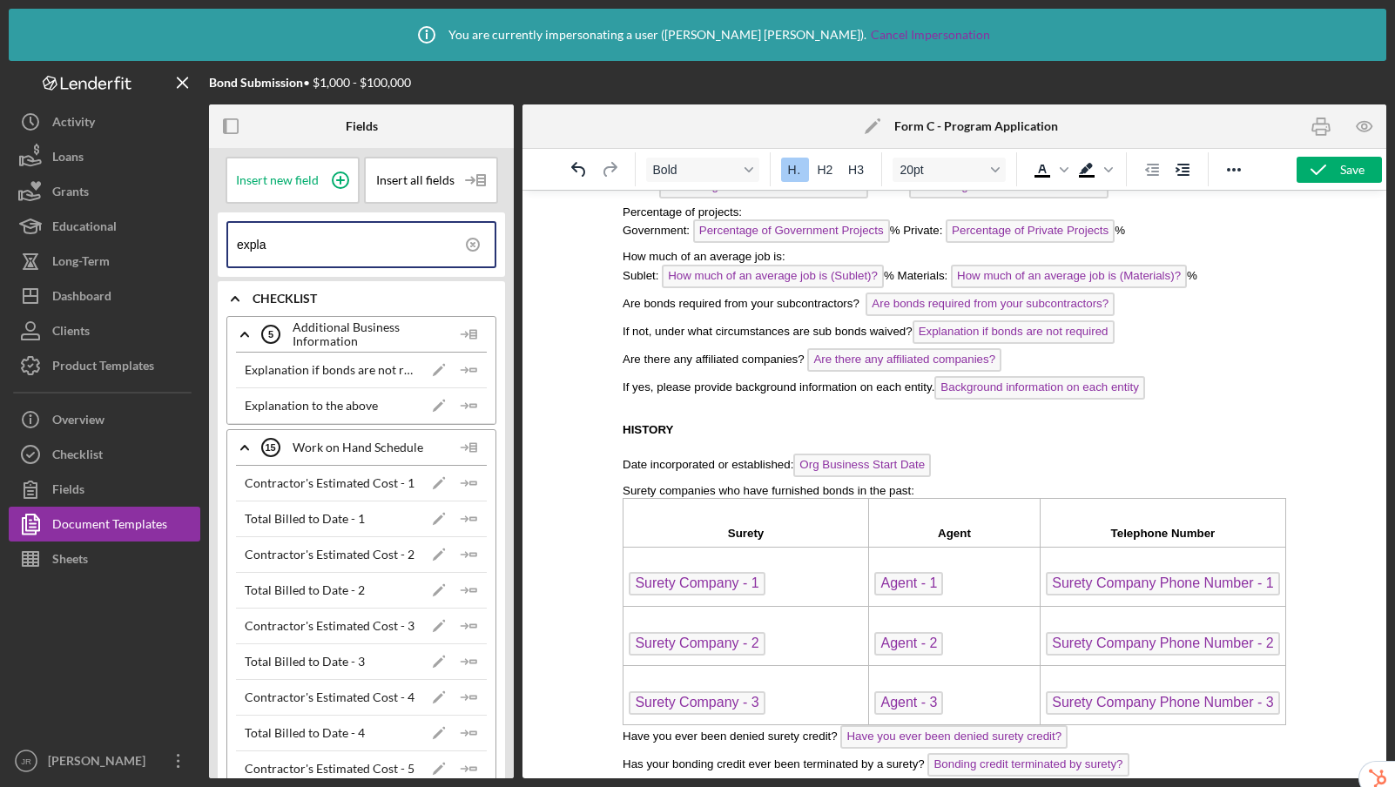
scroll to position [0, 0]
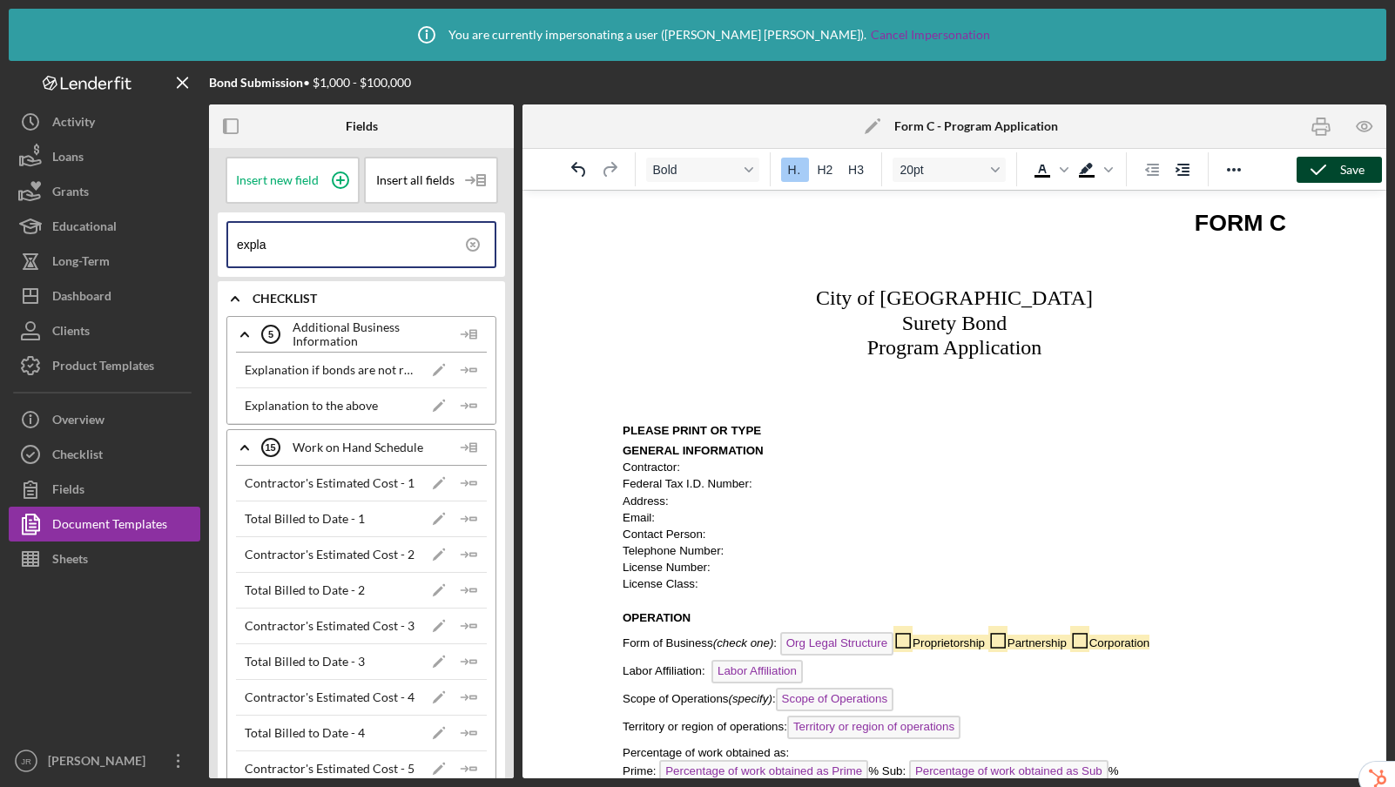
click at [1319, 174] on icon "button" at bounding box center [1318, 170] width 44 height 44
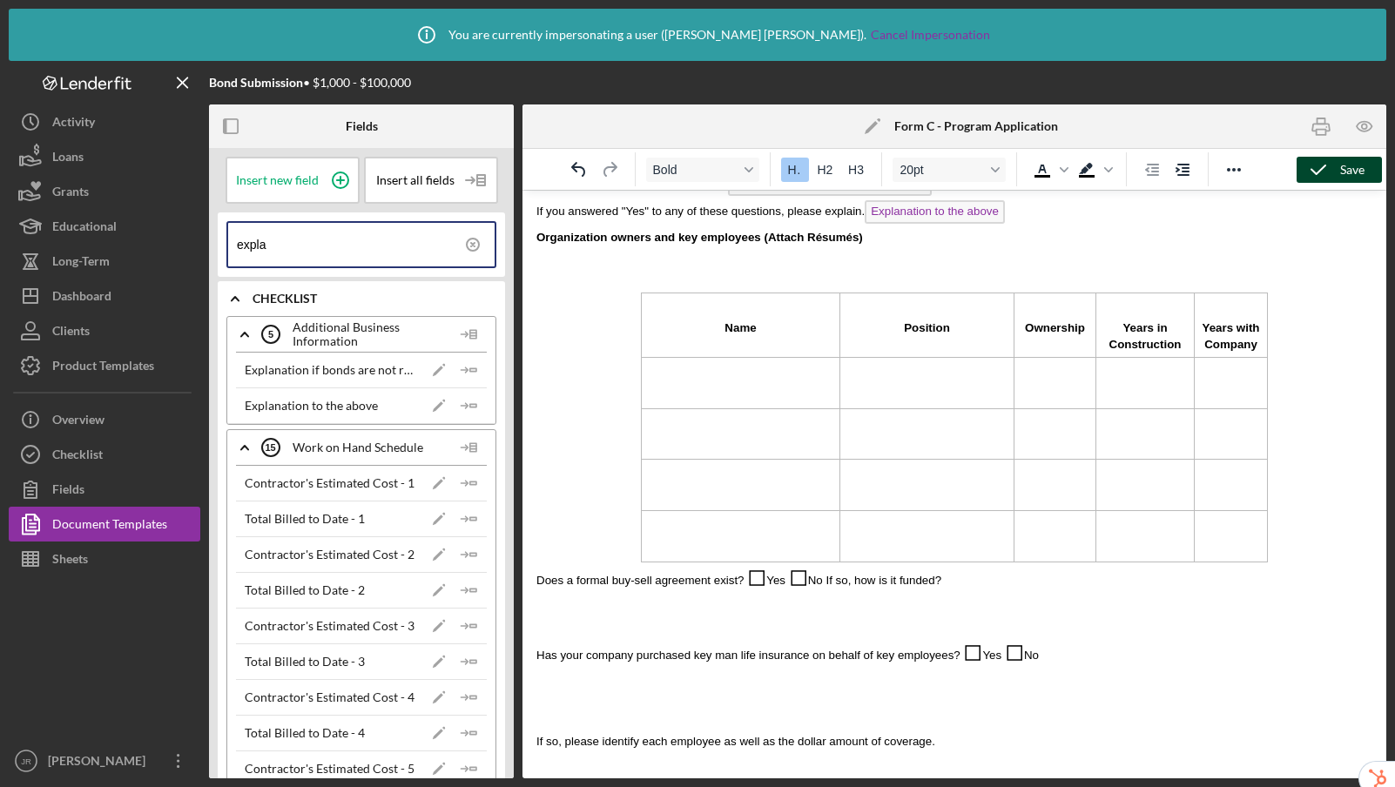
scroll to position [1207, 0]
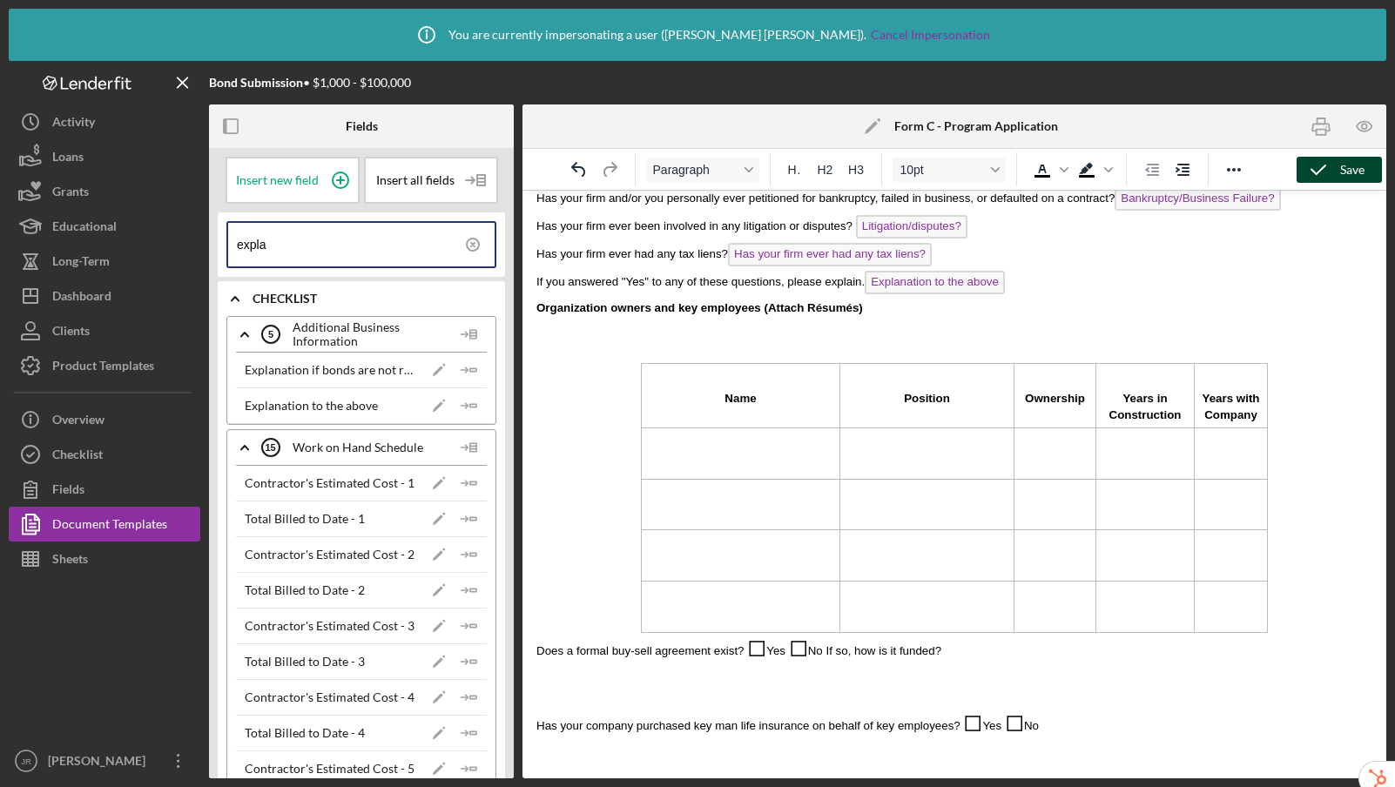
click at [1027, 286] on p "If you answered "Yes" to any of these questions, please explain. Explanation to…" at bounding box center [954, 285] width 836 height 28
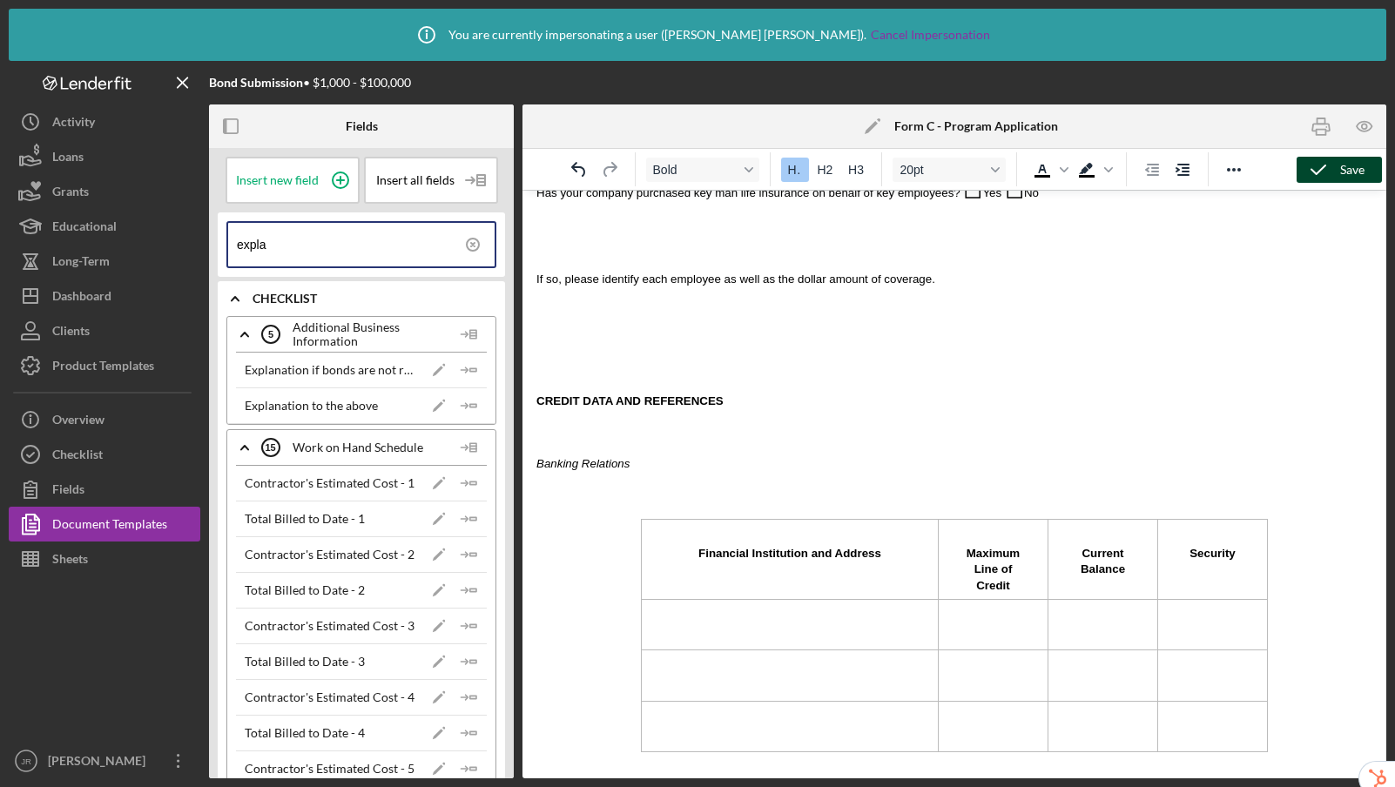
scroll to position [2055, 0]
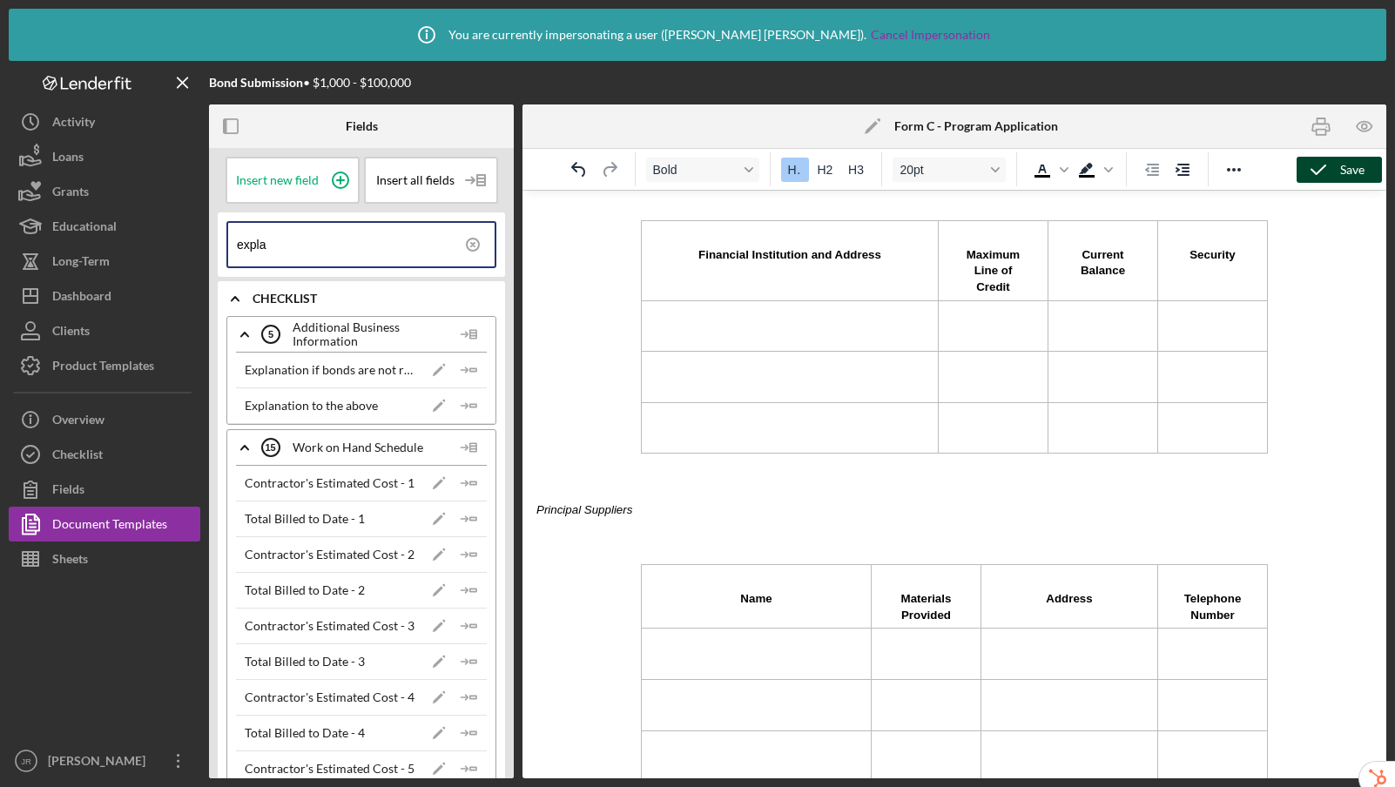
click at [1309, 174] on icon "button" at bounding box center [1318, 170] width 44 height 44
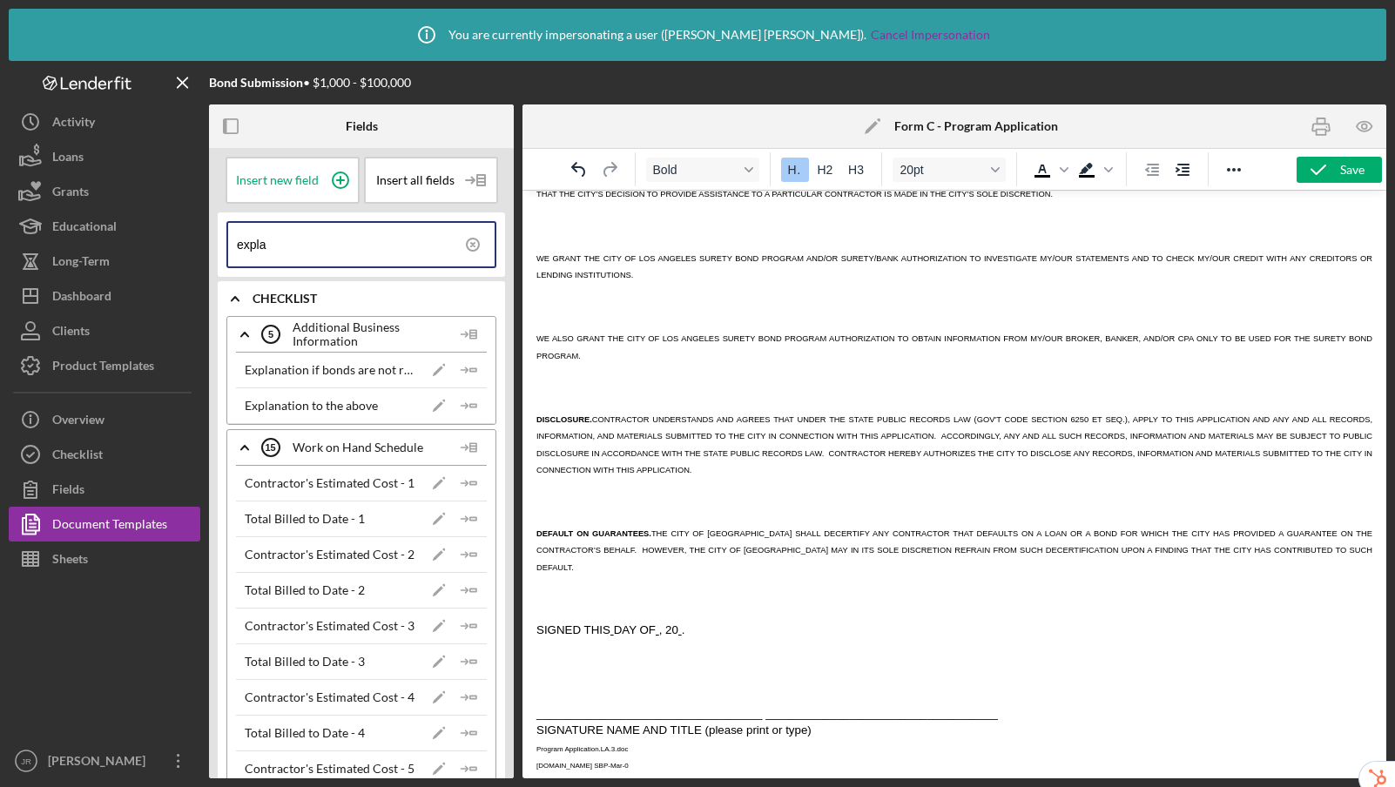
scroll to position [4324, 0]
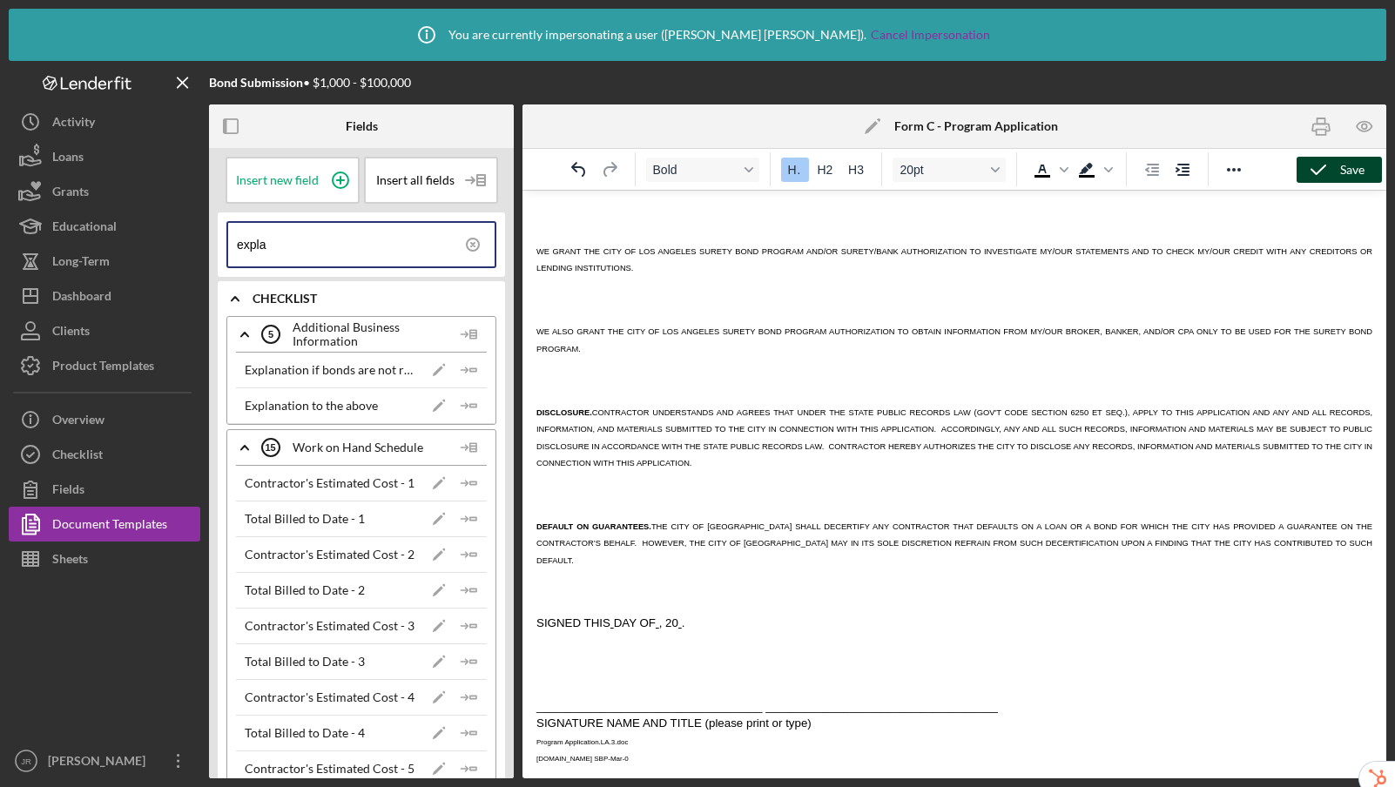
click at [1320, 169] on polyline "button" at bounding box center [1318, 169] width 14 height 9
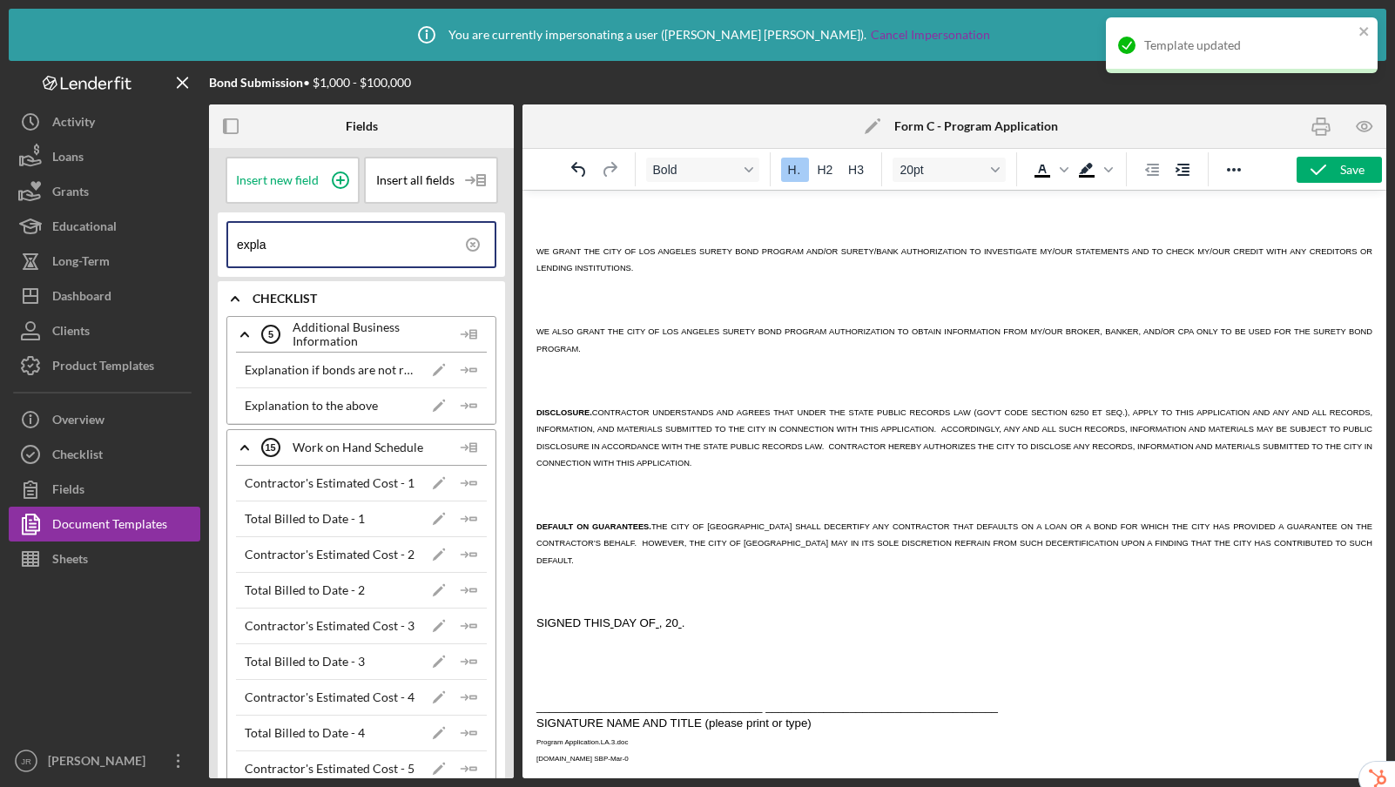
click at [476, 245] on icon at bounding box center [473, 245] width 44 height 44
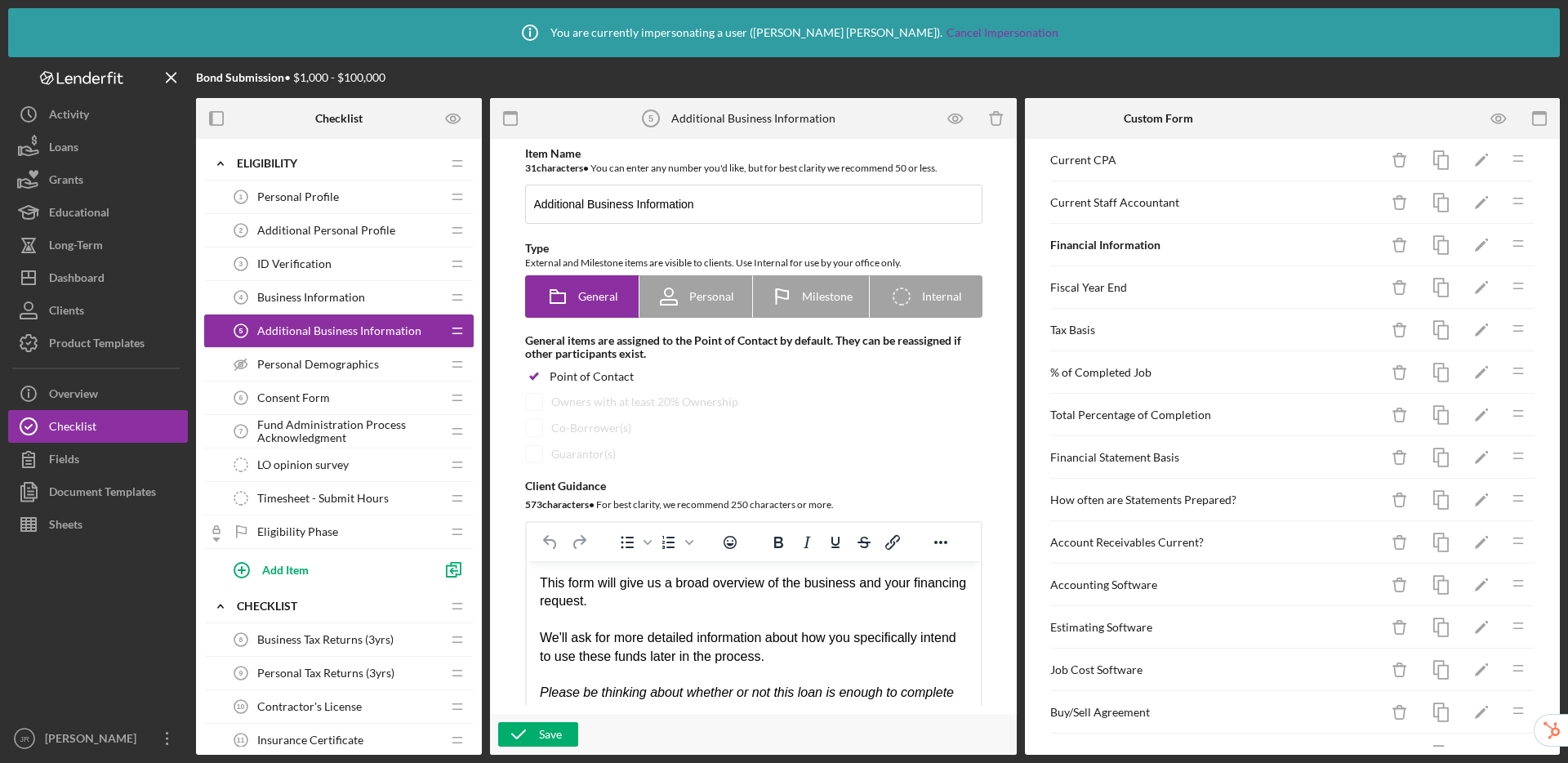
scroll to position [1721, 0]
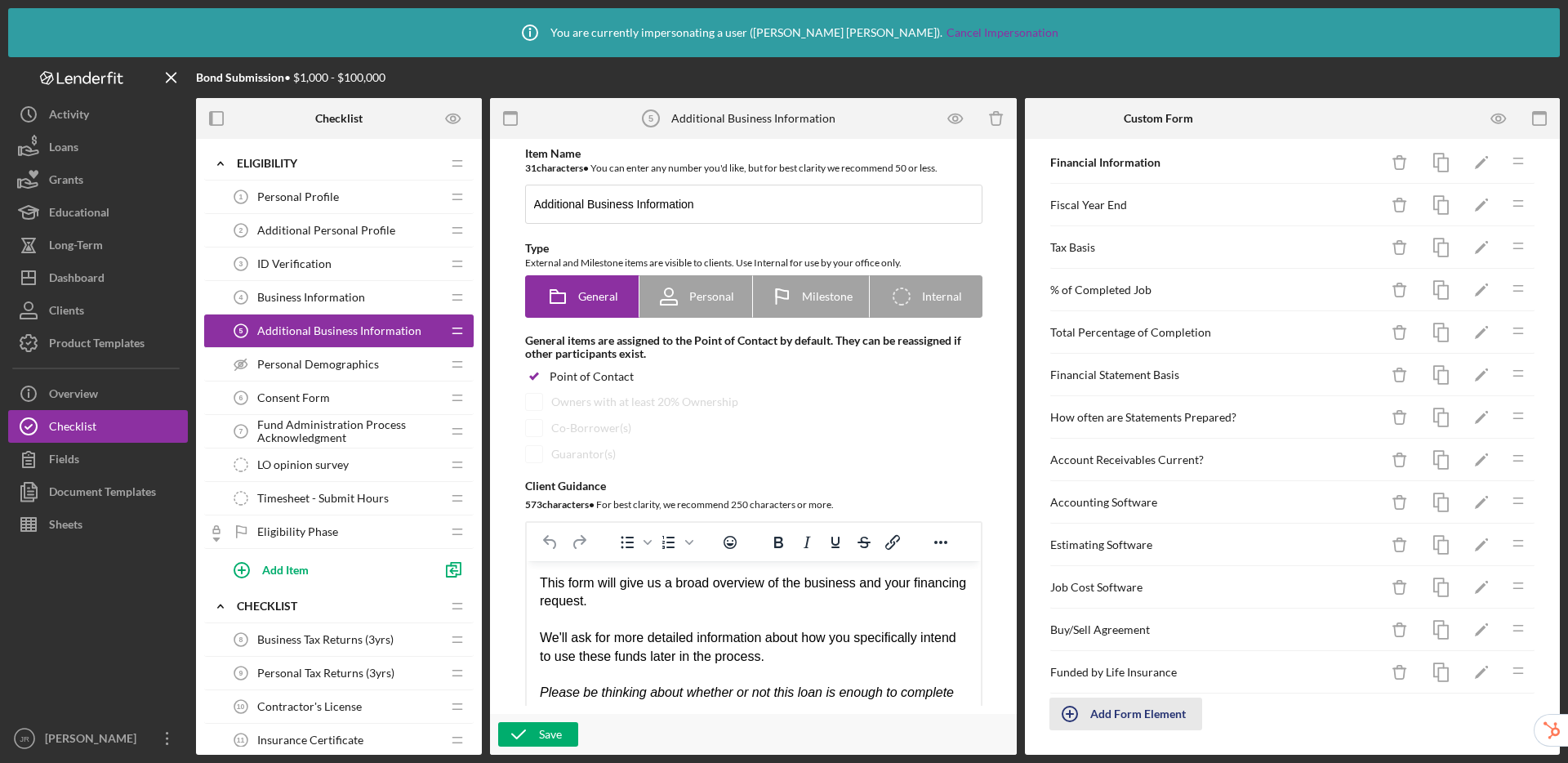
click at [1118, 716] on div "Add Form Element" at bounding box center [1138, 713] width 96 height 33
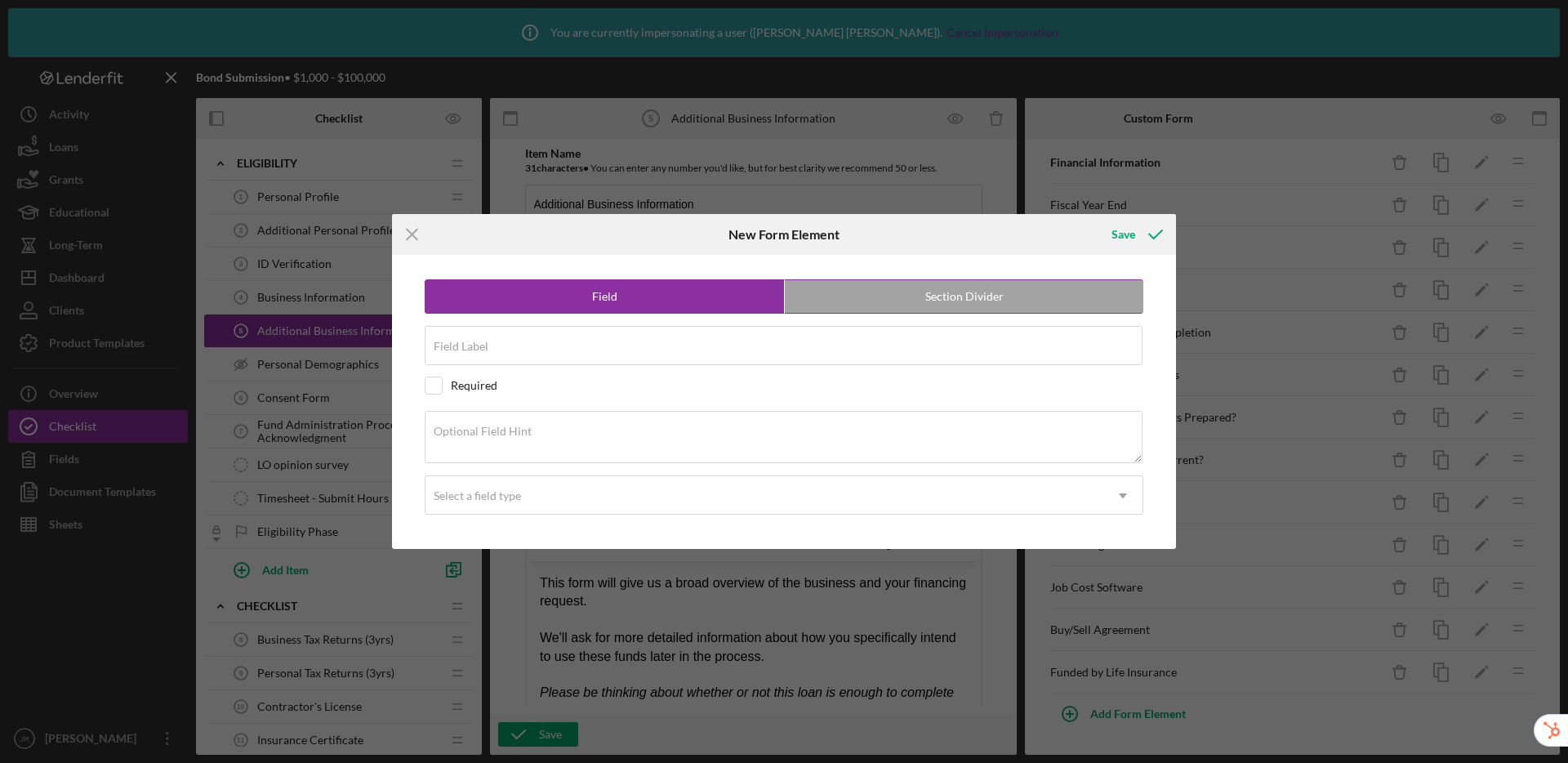
click at [907, 298] on label "Section Divider" at bounding box center [965, 297] width 358 height 33
radio input "false"
radio input "true"
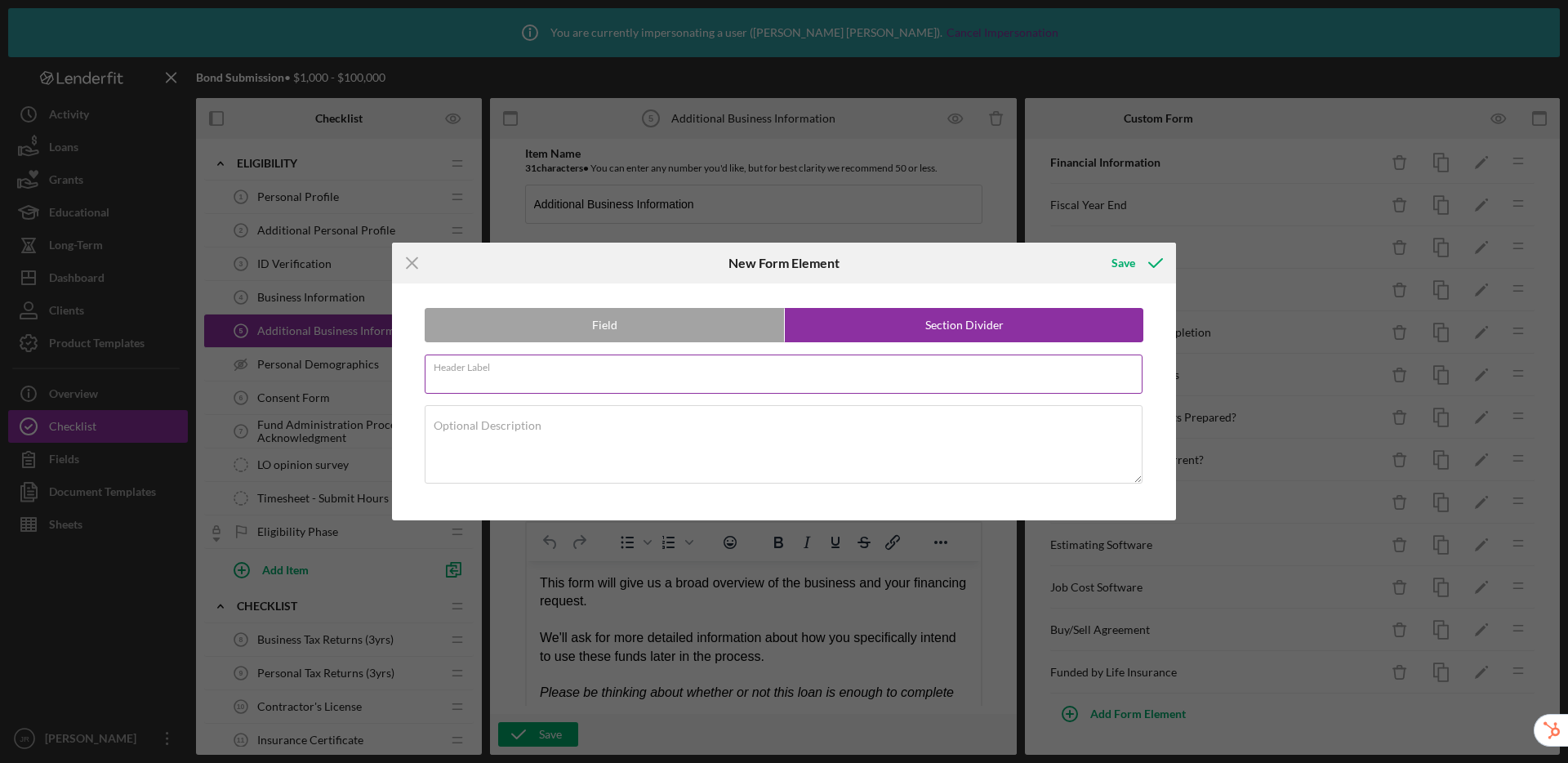
click at [669, 374] on input "Header Label" at bounding box center [784, 374] width 718 height 39
type input "History"
click at [1123, 261] on div "Save" at bounding box center [1123, 263] width 23 height 33
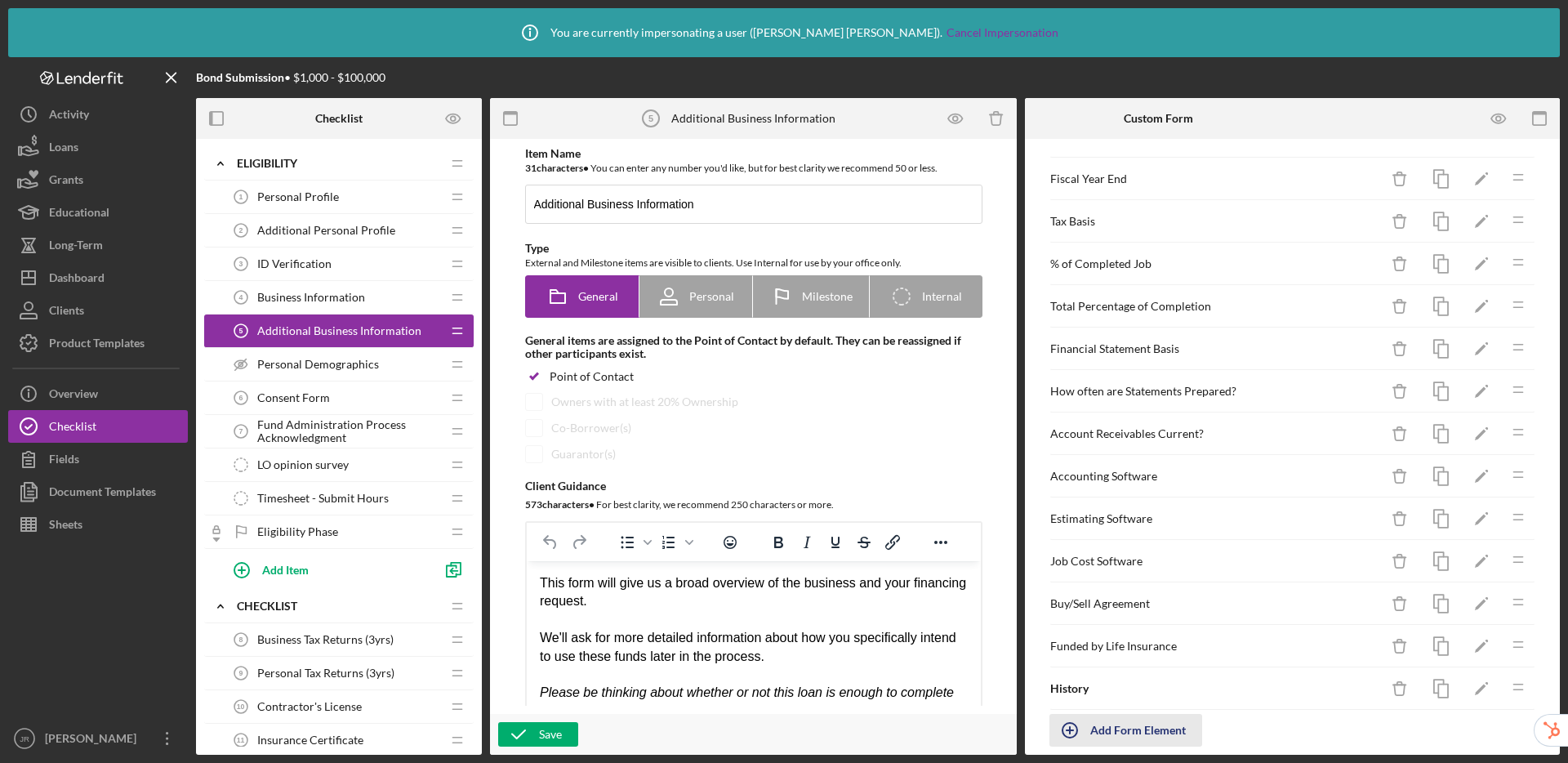
click at [1142, 737] on div "Add Form Element" at bounding box center [1138, 730] width 96 height 33
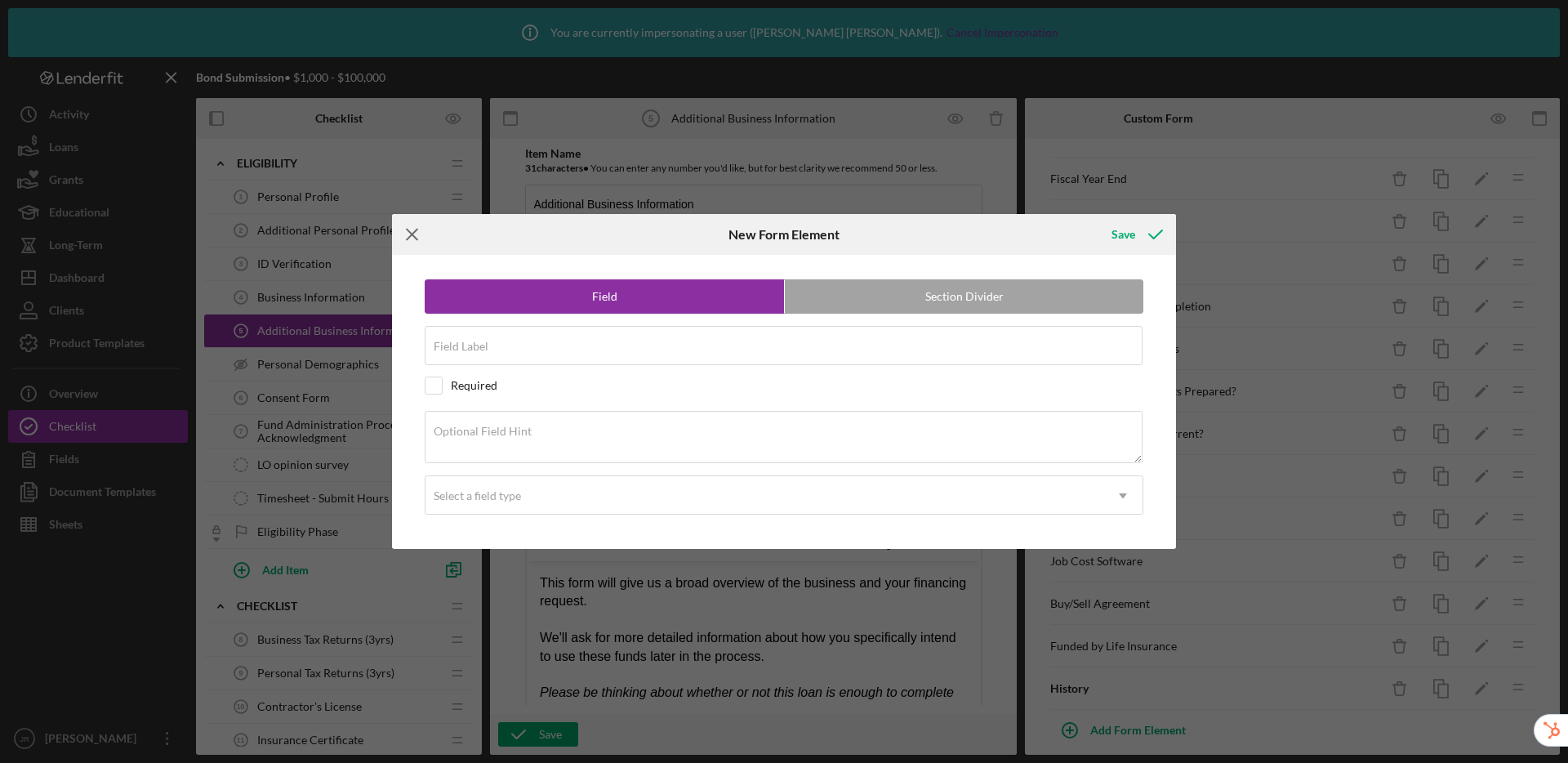
click at [408, 228] on icon "Icon/Menu Close" at bounding box center [413, 235] width 41 height 41
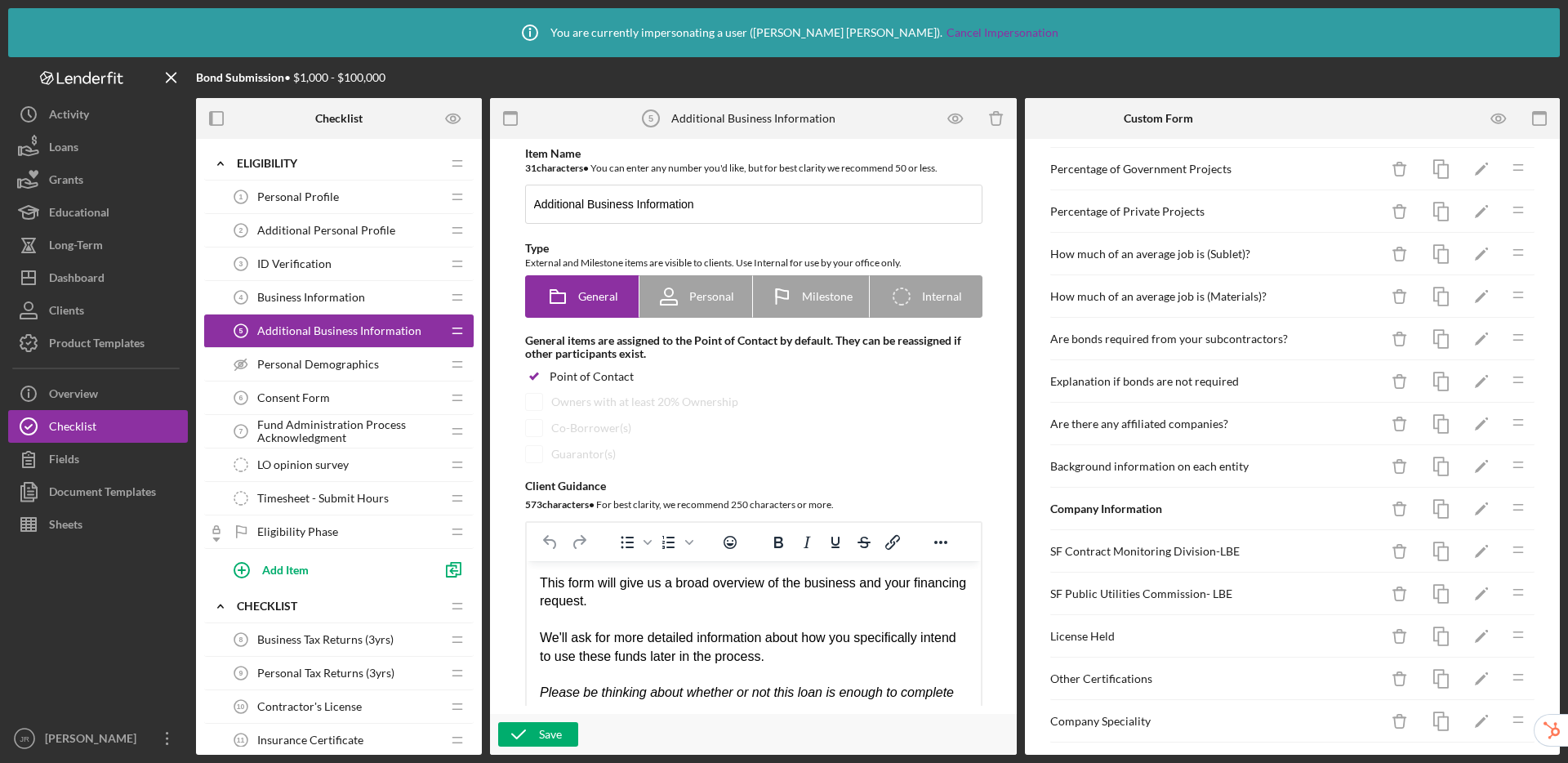
scroll to position [257, 0]
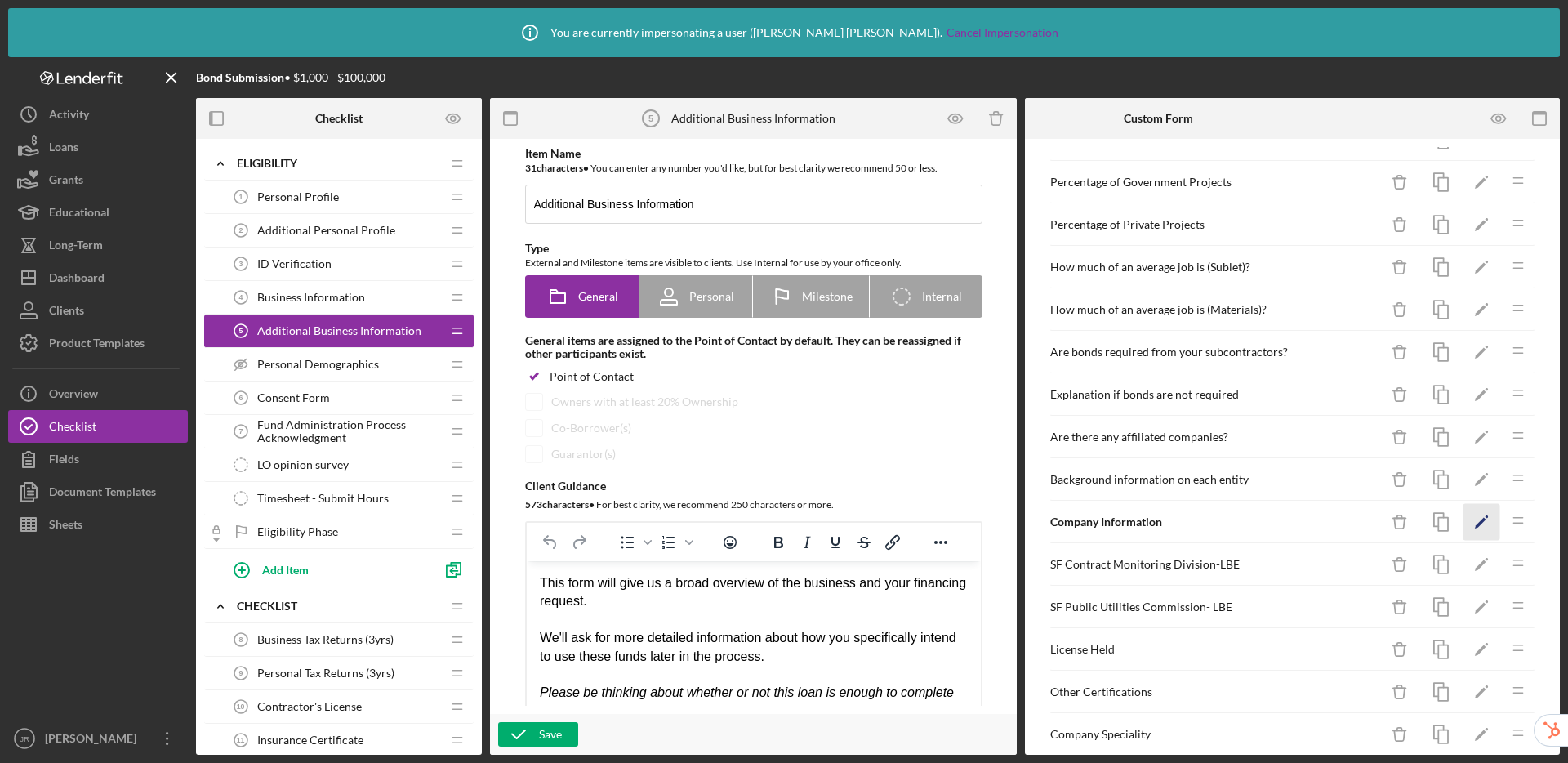
drag, startPoint x: 1499, startPoint y: 588, endPoint x: 1471, endPoint y: 531, distance: 63.5
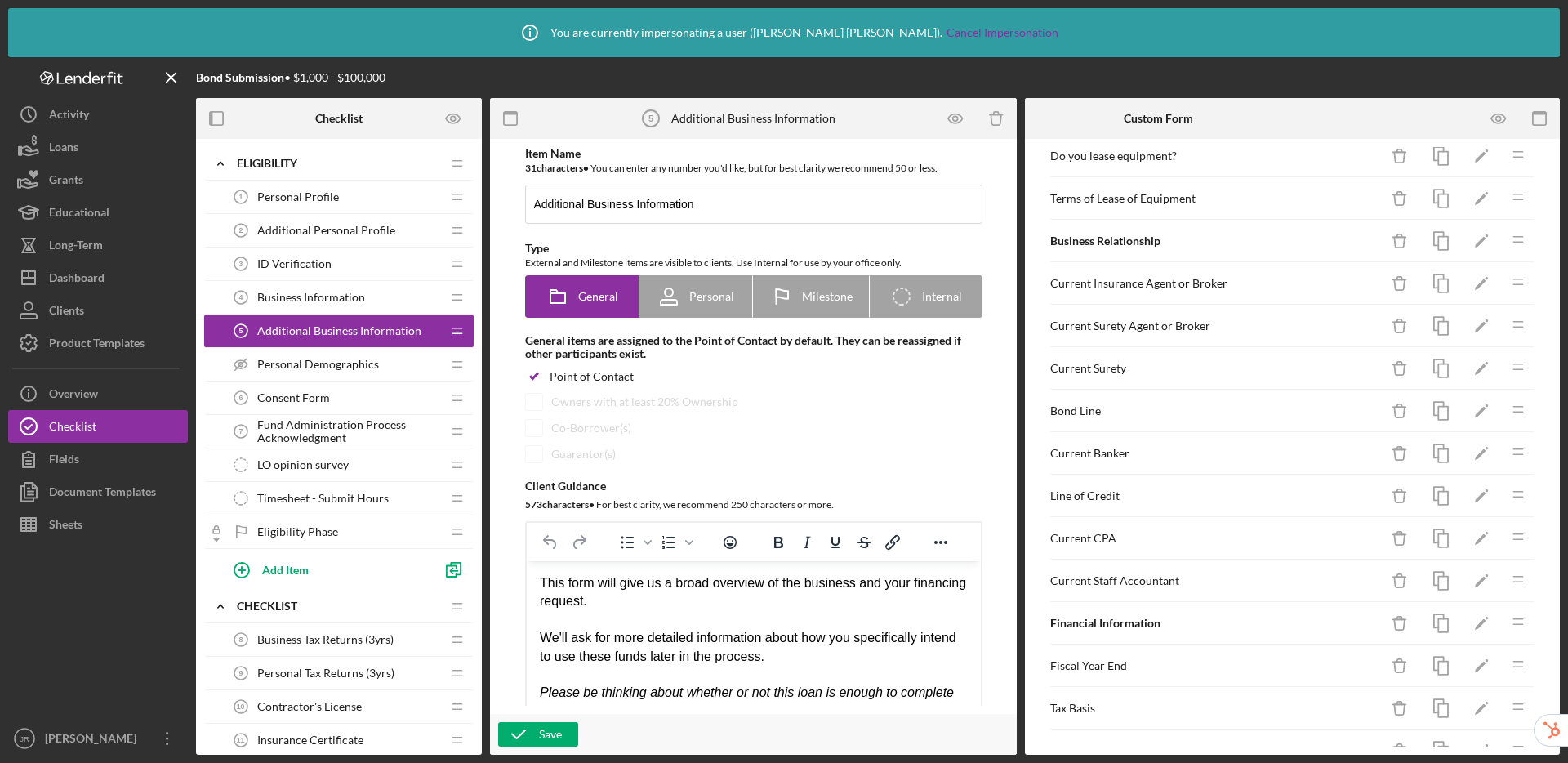
scroll to position [1764, 0]
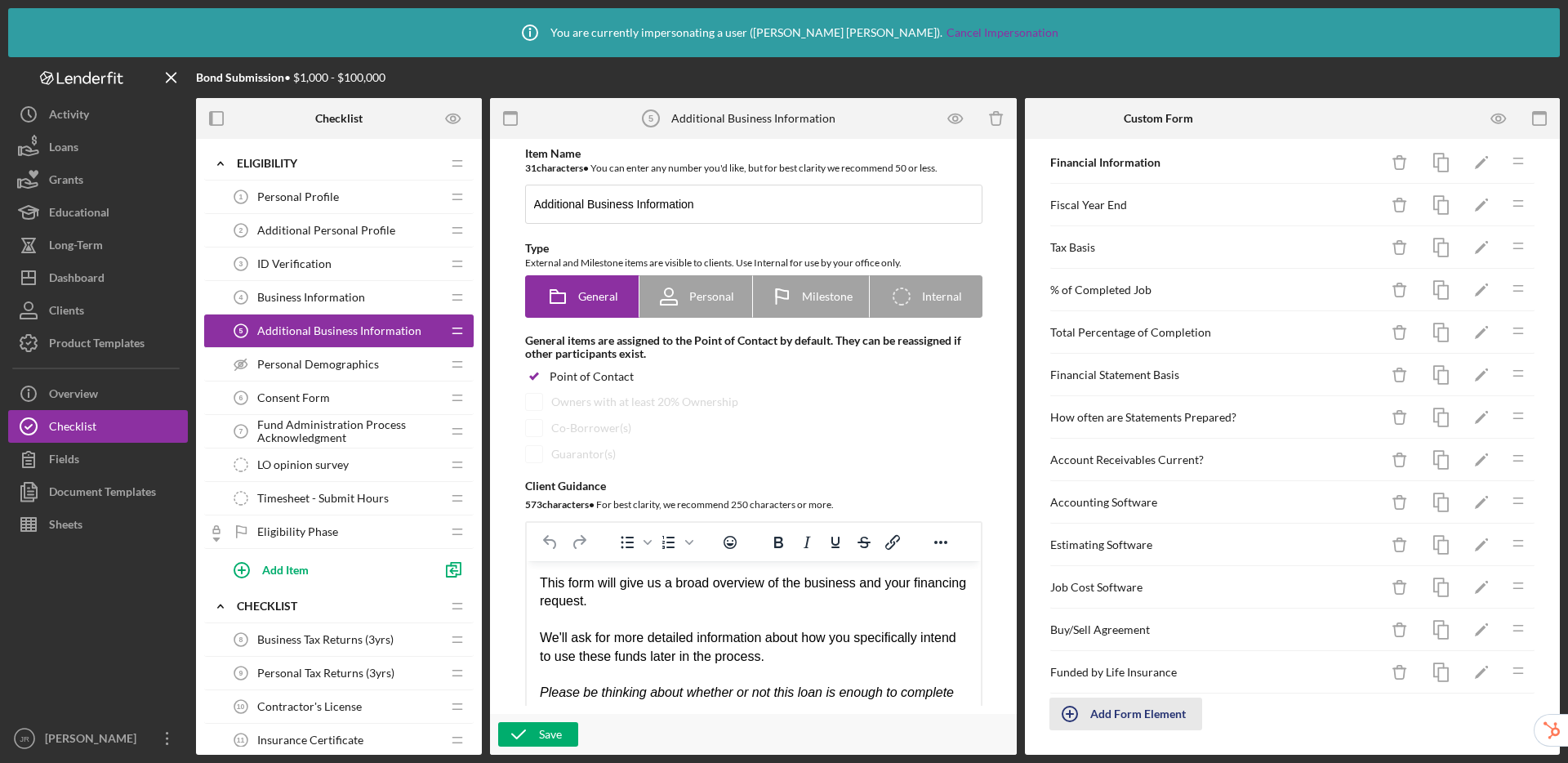
click at [1159, 720] on div "Add Form Element" at bounding box center [1138, 713] width 96 height 33
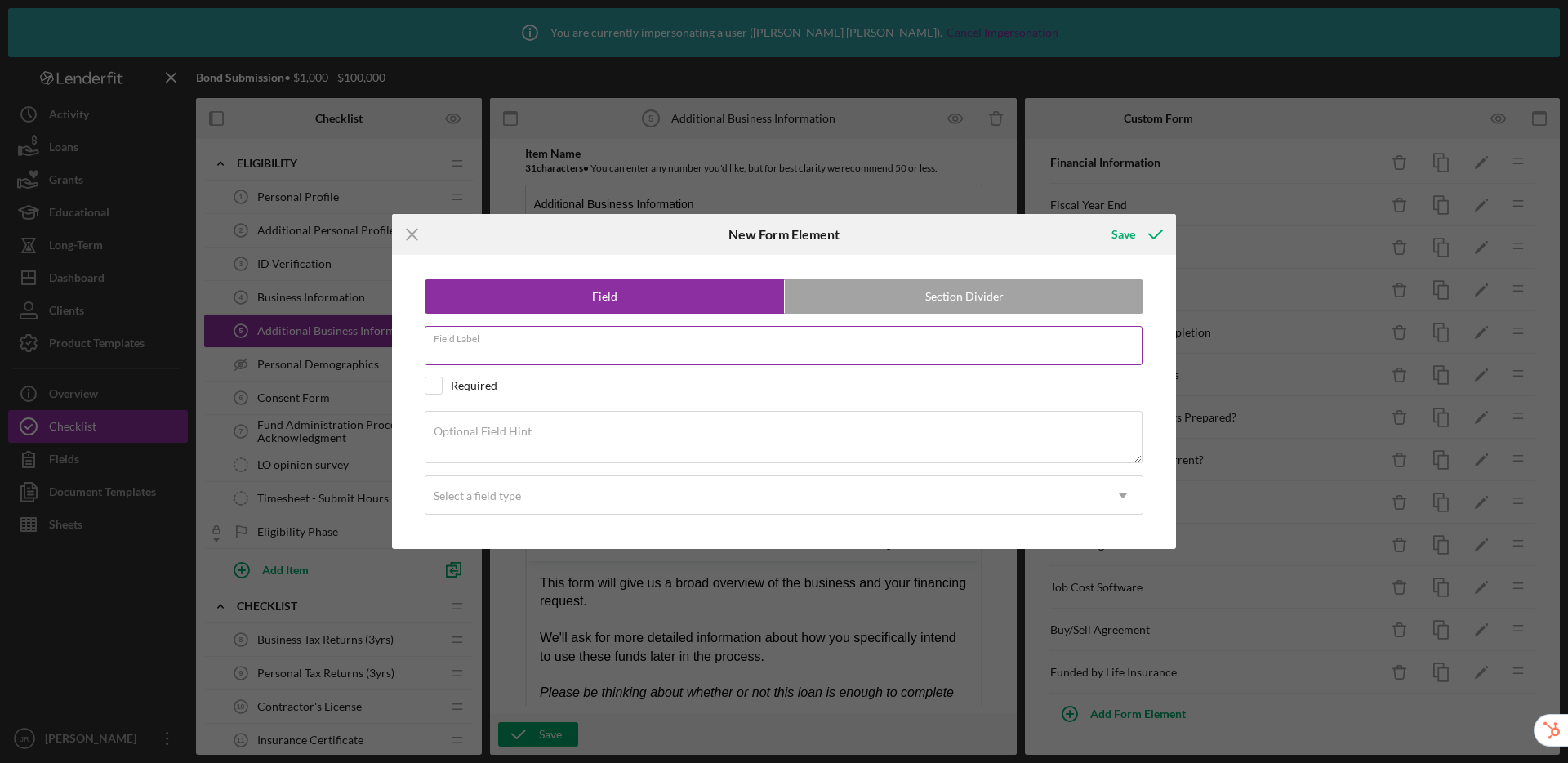
click at [558, 343] on div "Field Label" at bounding box center [784, 346] width 719 height 41
click at [1135, 232] on icon "submit" at bounding box center [1156, 235] width 41 height 41
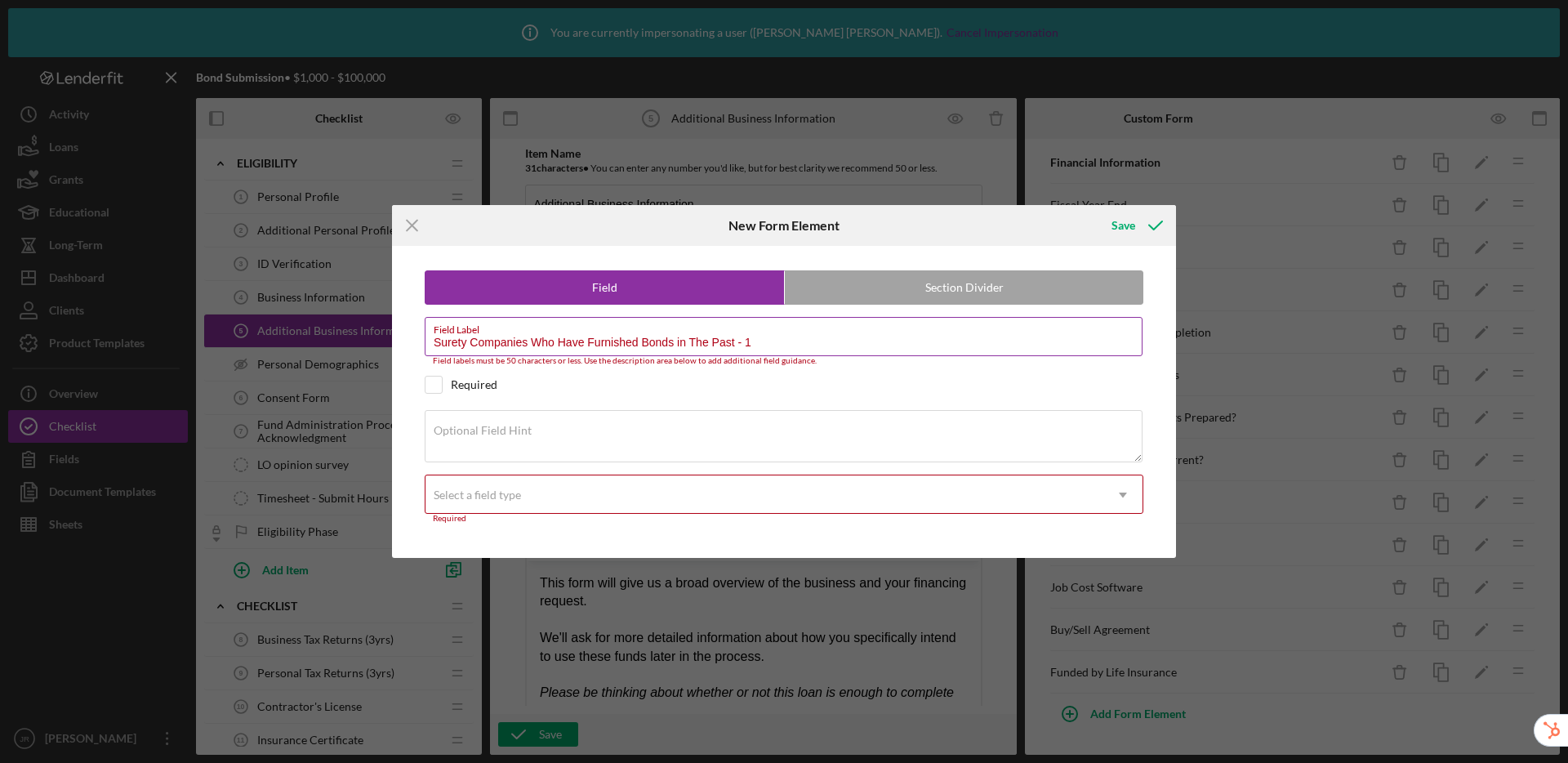
click at [806, 328] on label "Field Label" at bounding box center [788, 327] width 709 height 18
click at [806, 328] on input "Surety Companies Who Have Furnished Bonds in The Past - 1" at bounding box center [784, 337] width 718 height 39
drag, startPoint x: 802, startPoint y: 335, endPoint x: 619, endPoint y: 338, distance: 183.0
click at [619, 338] on div "Field Label Surety Companies Who Have Furnished Bonds in The Past - 1 Field lab…" at bounding box center [784, 342] width 719 height 49
drag, startPoint x: 532, startPoint y: 344, endPoint x: 810, endPoint y: 351, distance: 278.1
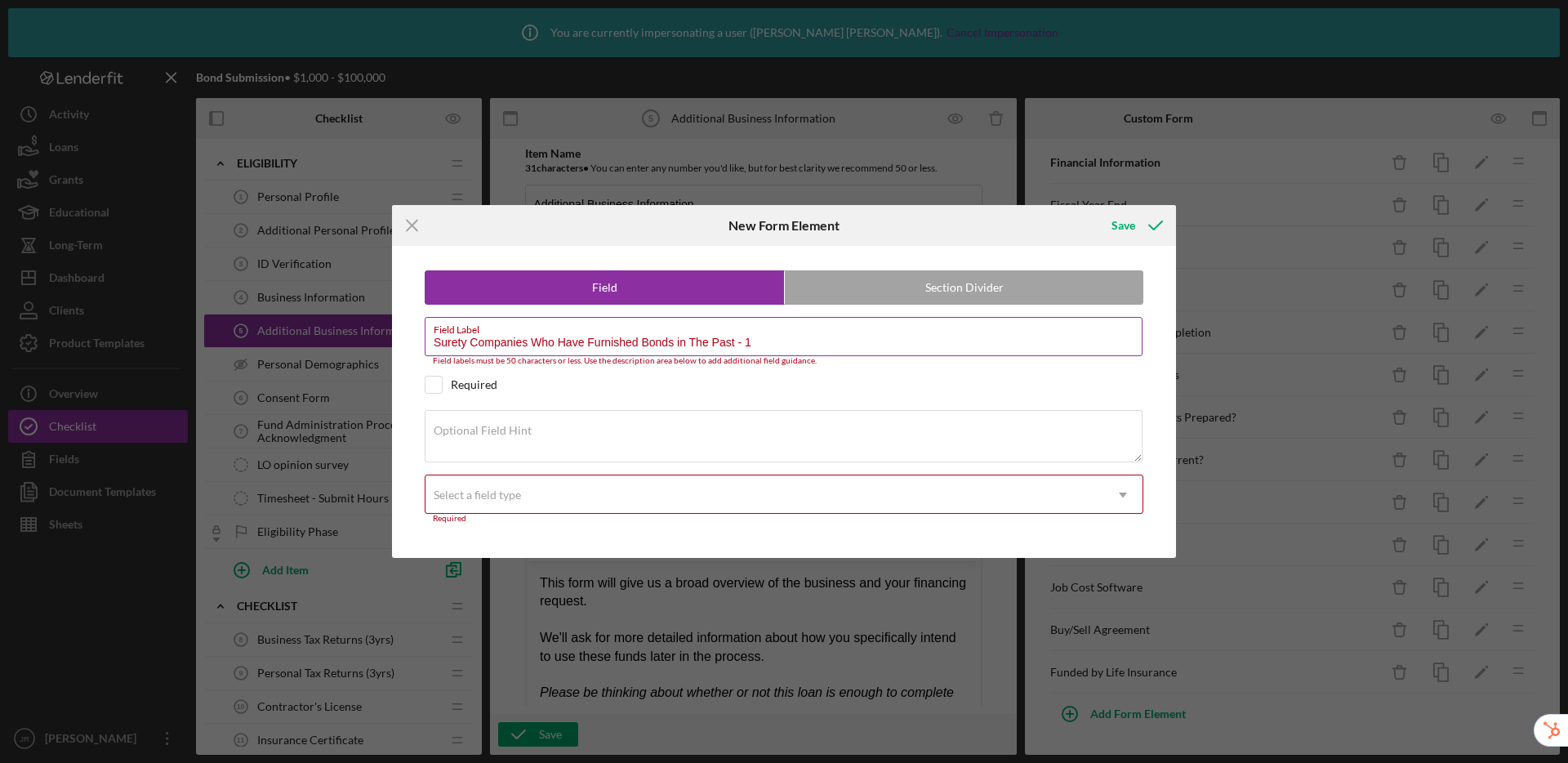
click at [810, 351] on input "Surety Companies Who Have Furnished Bonds in The Past - 1" at bounding box center [784, 337] width 718 height 39
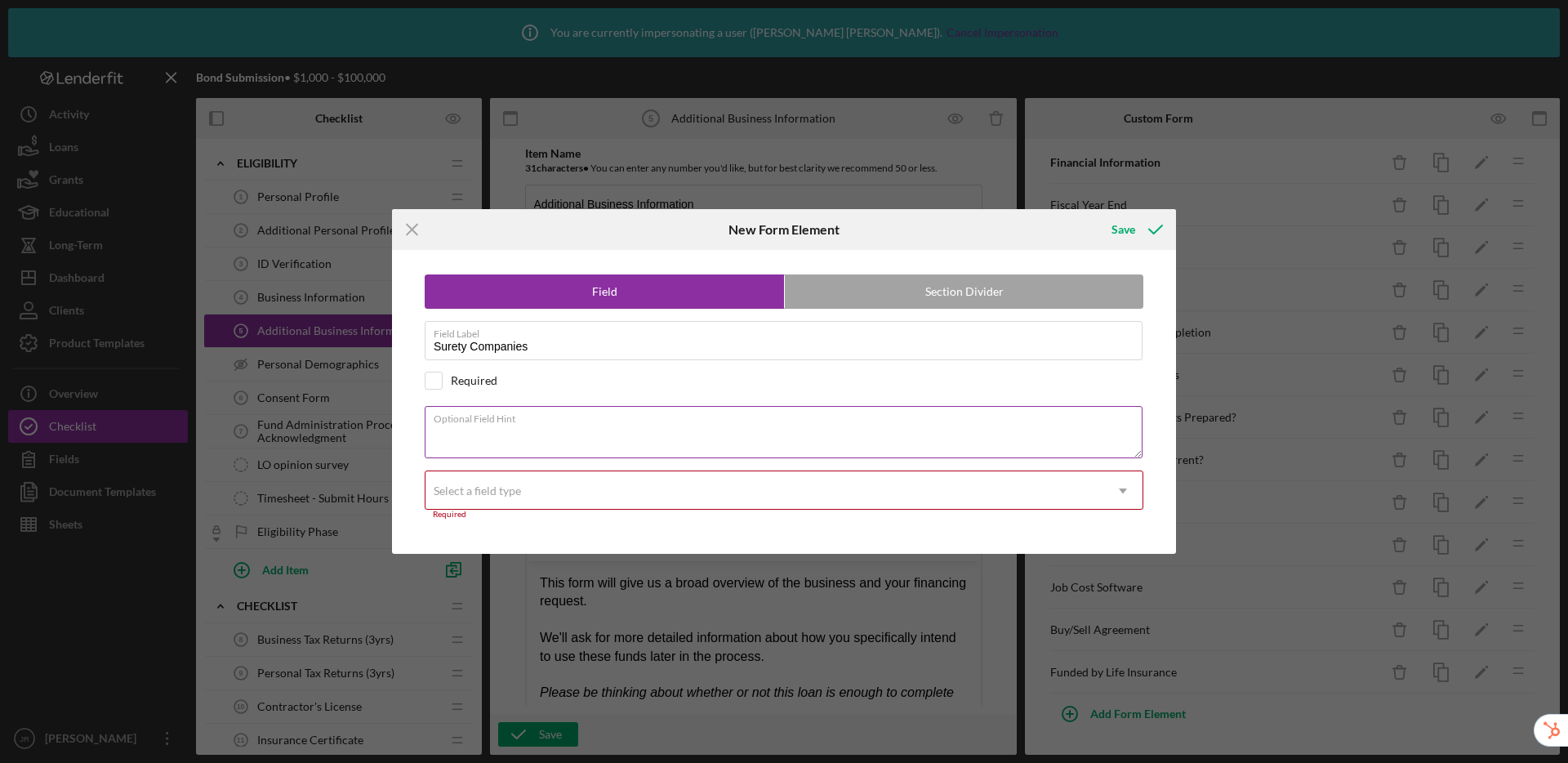
click at [541, 430] on textarea "Optional Field Hint" at bounding box center [784, 433] width 718 height 53
click at [569, 349] on input "Surety Companies" at bounding box center [784, 341] width 718 height 39
type input "Surety Company - 1"
click at [541, 431] on textarea "Optional Field Hint" at bounding box center [784, 433] width 718 height 53
type textarea "Surety companies who have furnished bonds in the past"
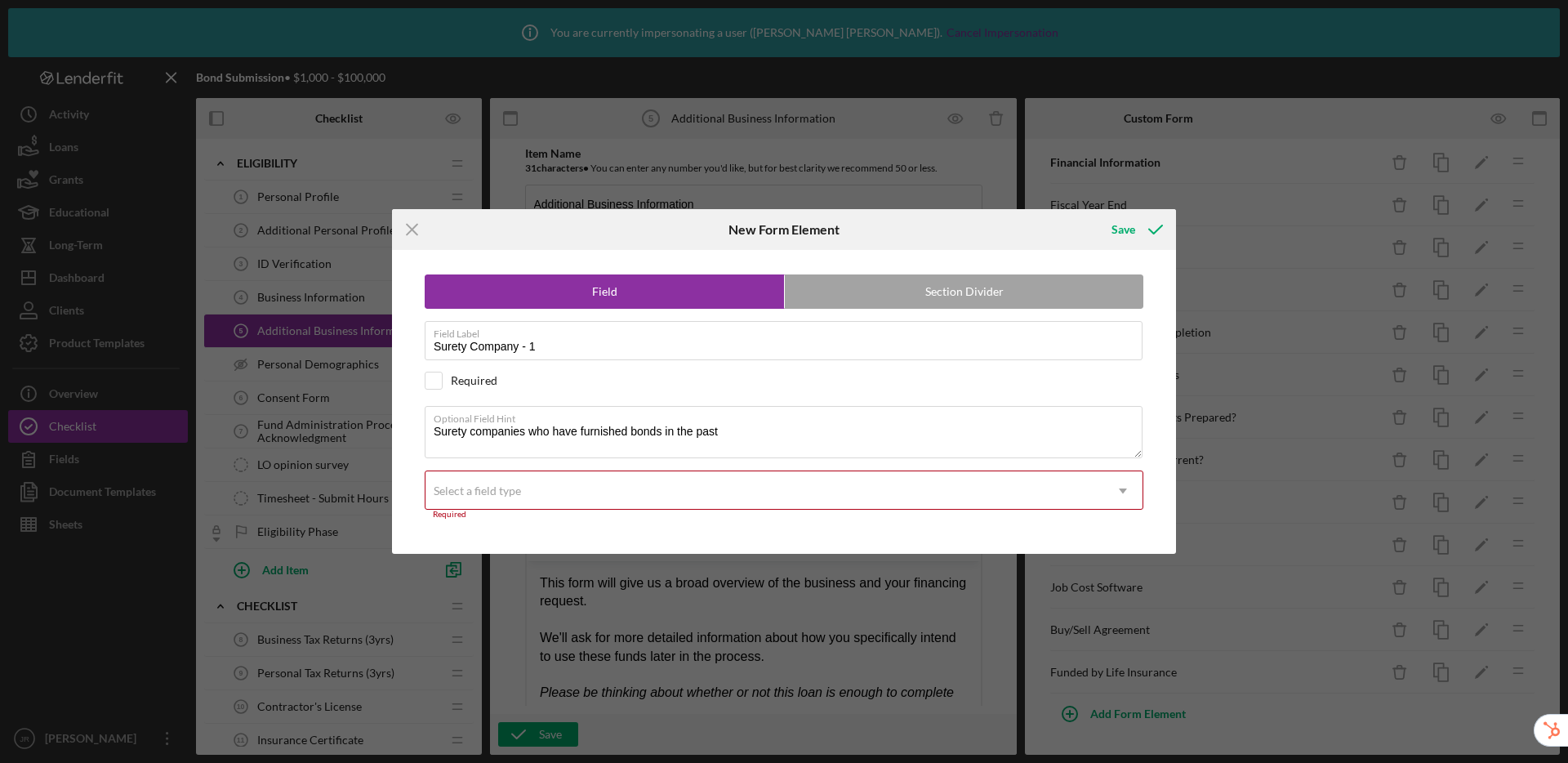
click at [589, 502] on div "Select a field type" at bounding box center [765, 491] width 678 height 38
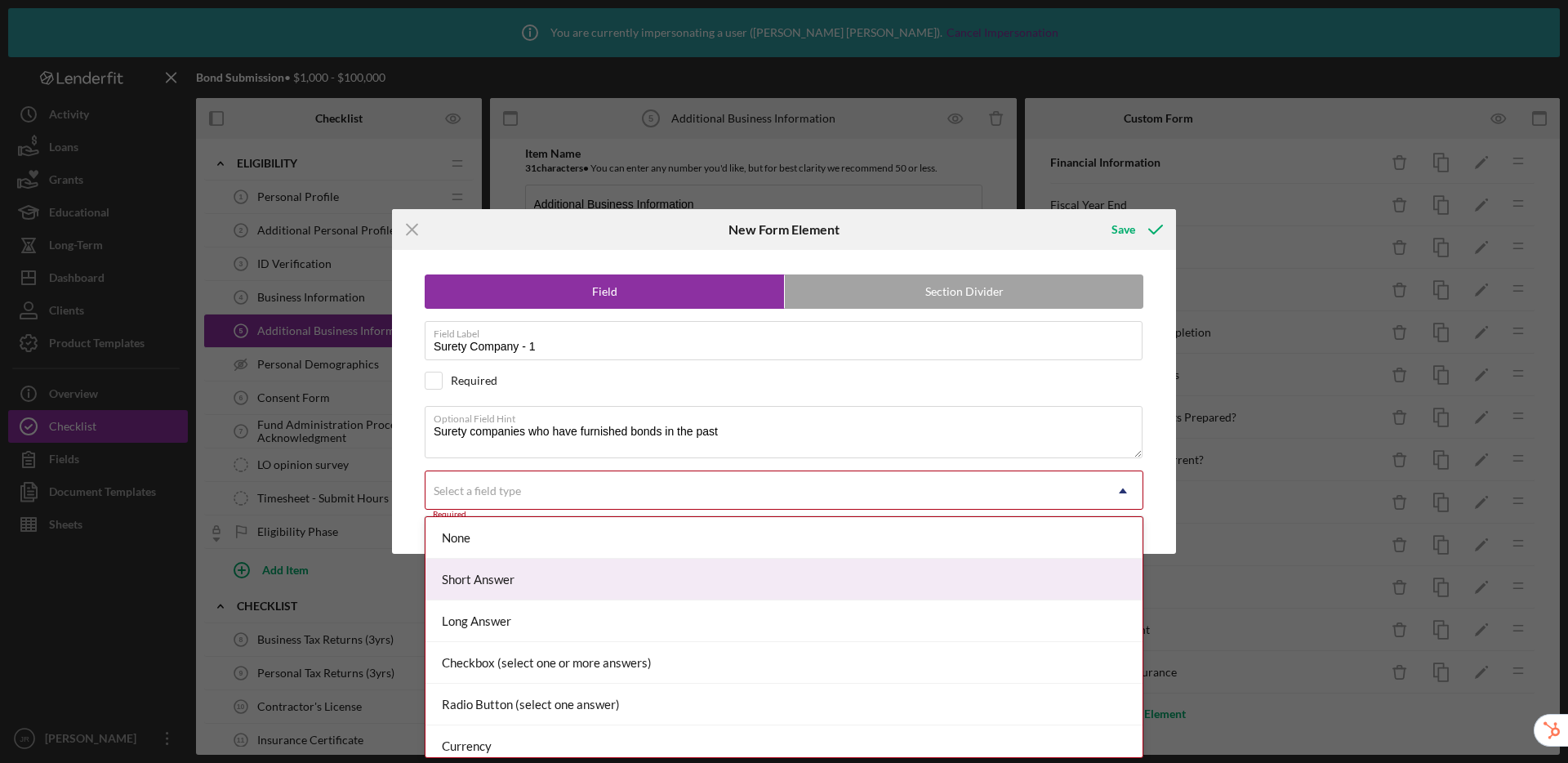
click at [614, 574] on div "Short Answer" at bounding box center [784, 579] width 717 height 41
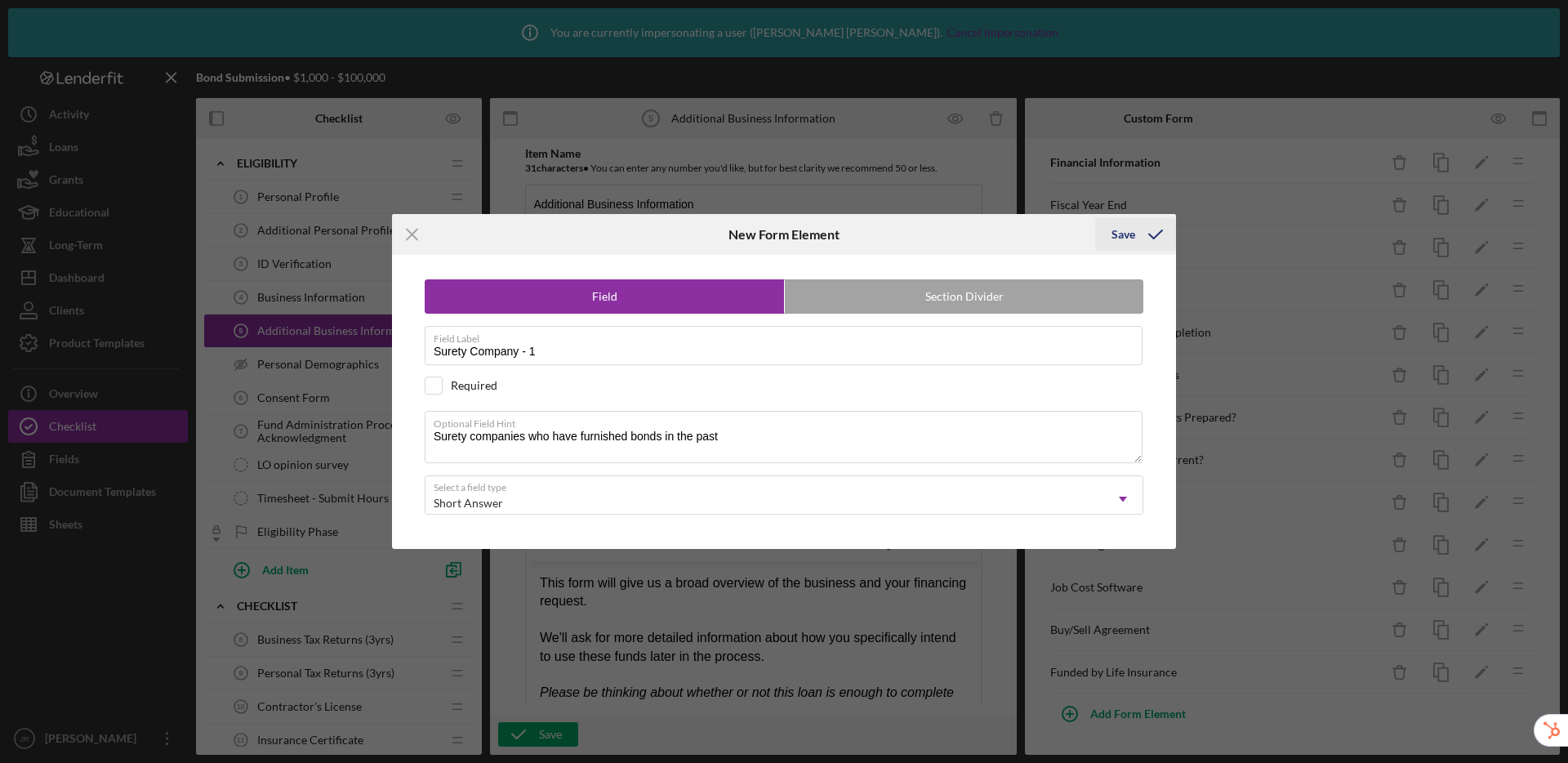
click at [1128, 231] on div "Save" at bounding box center [1123, 234] width 23 height 33
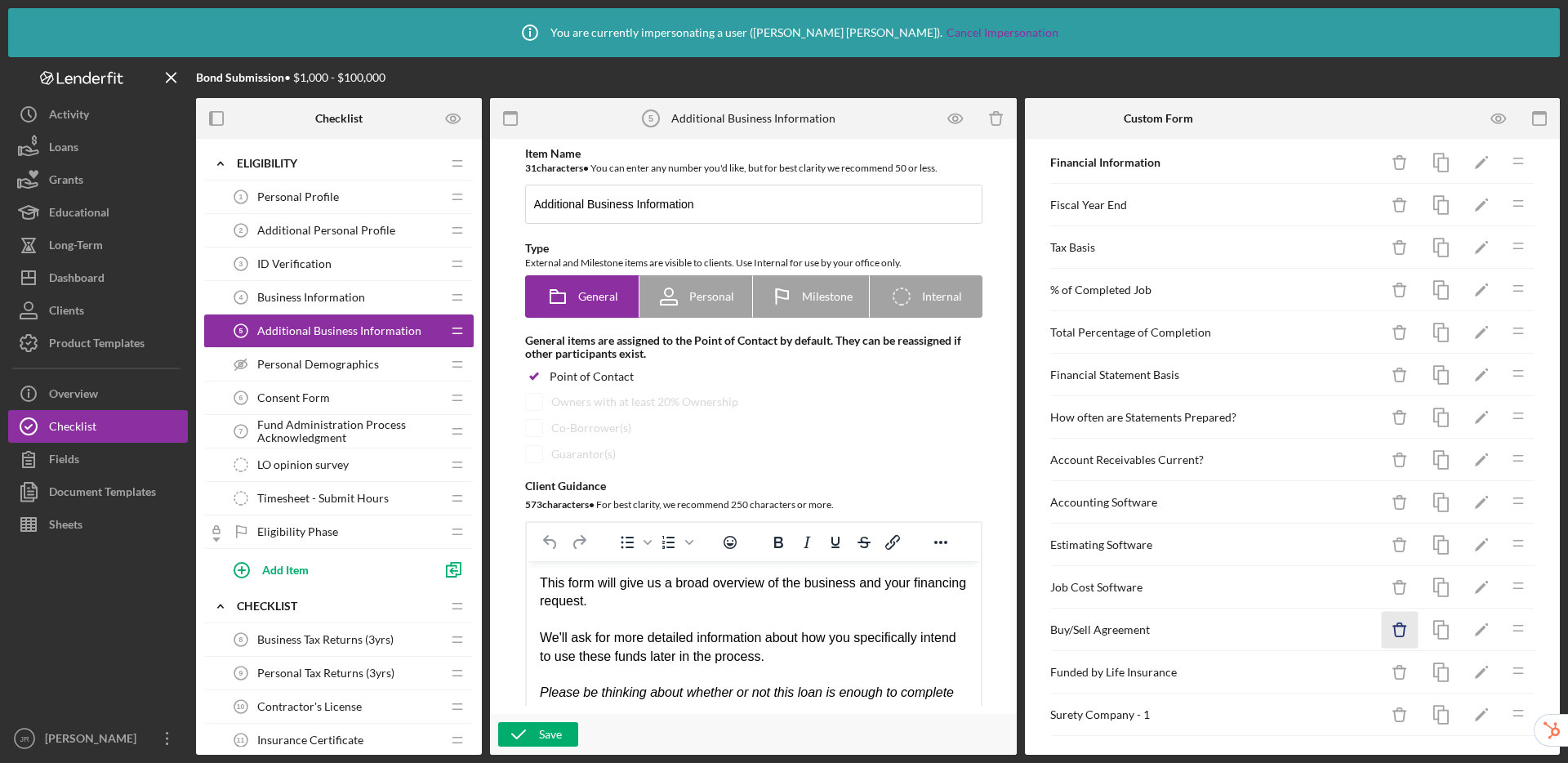
scroll to position [1790, 0]
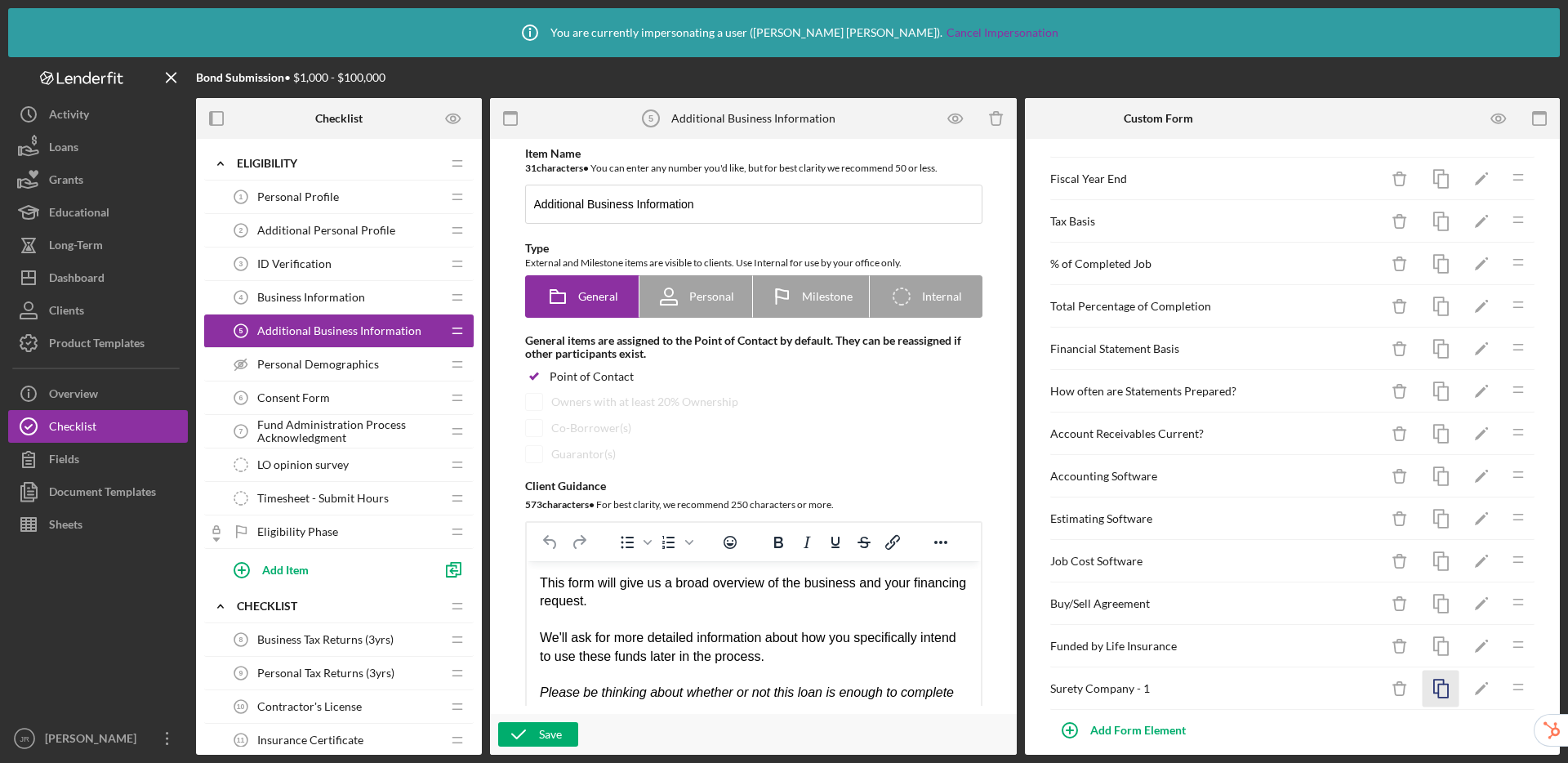
click at [1423, 697] on icon "button" at bounding box center [1441, 689] width 37 height 37
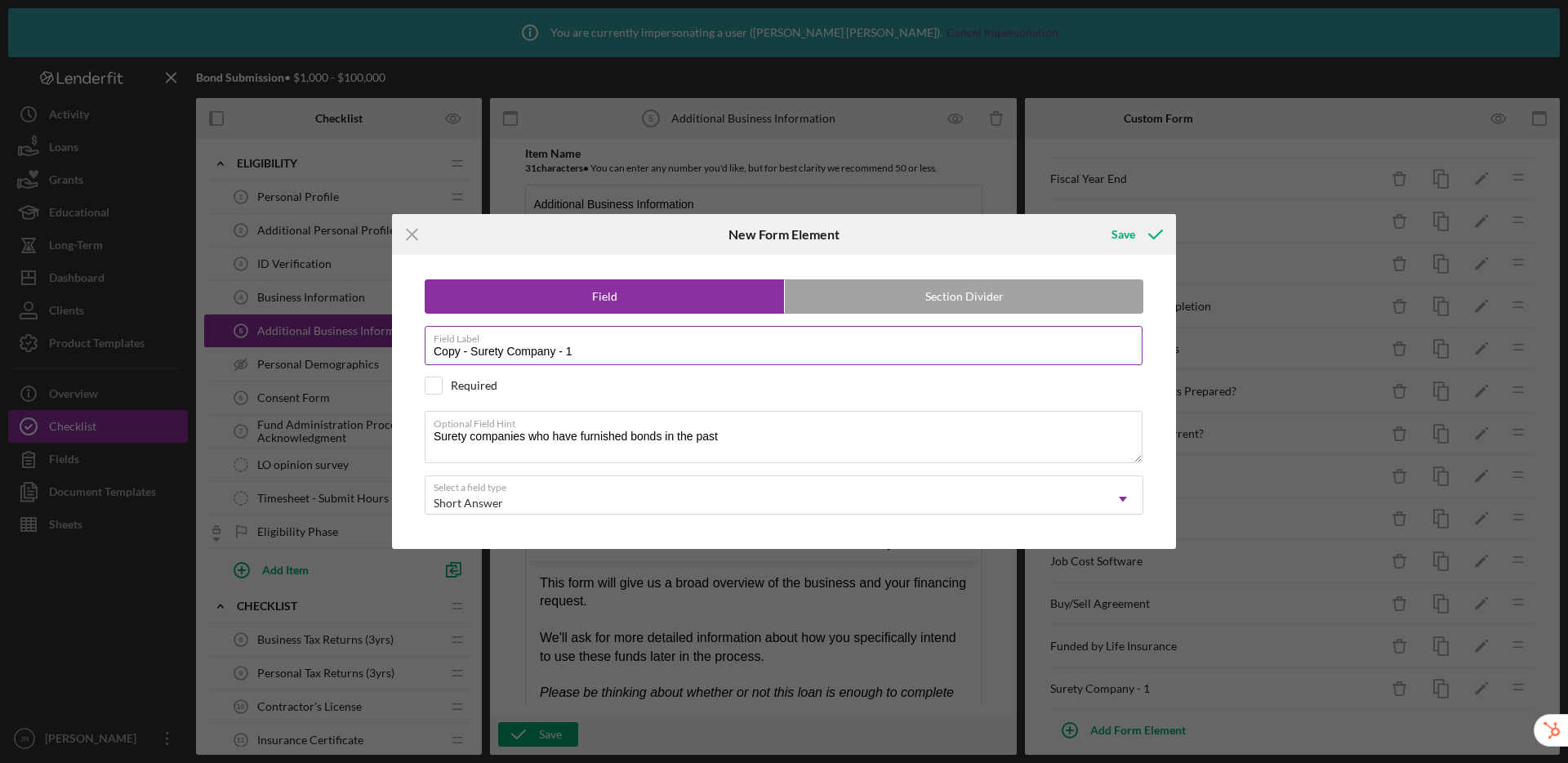
click at [660, 351] on input "Copy - Surety Company - 1" at bounding box center [784, 345] width 718 height 39
type input "Copy - Surety Company - 2"
click at [1135, 231] on icon "submit" at bounding box center [1156, 235] width 41 height 41
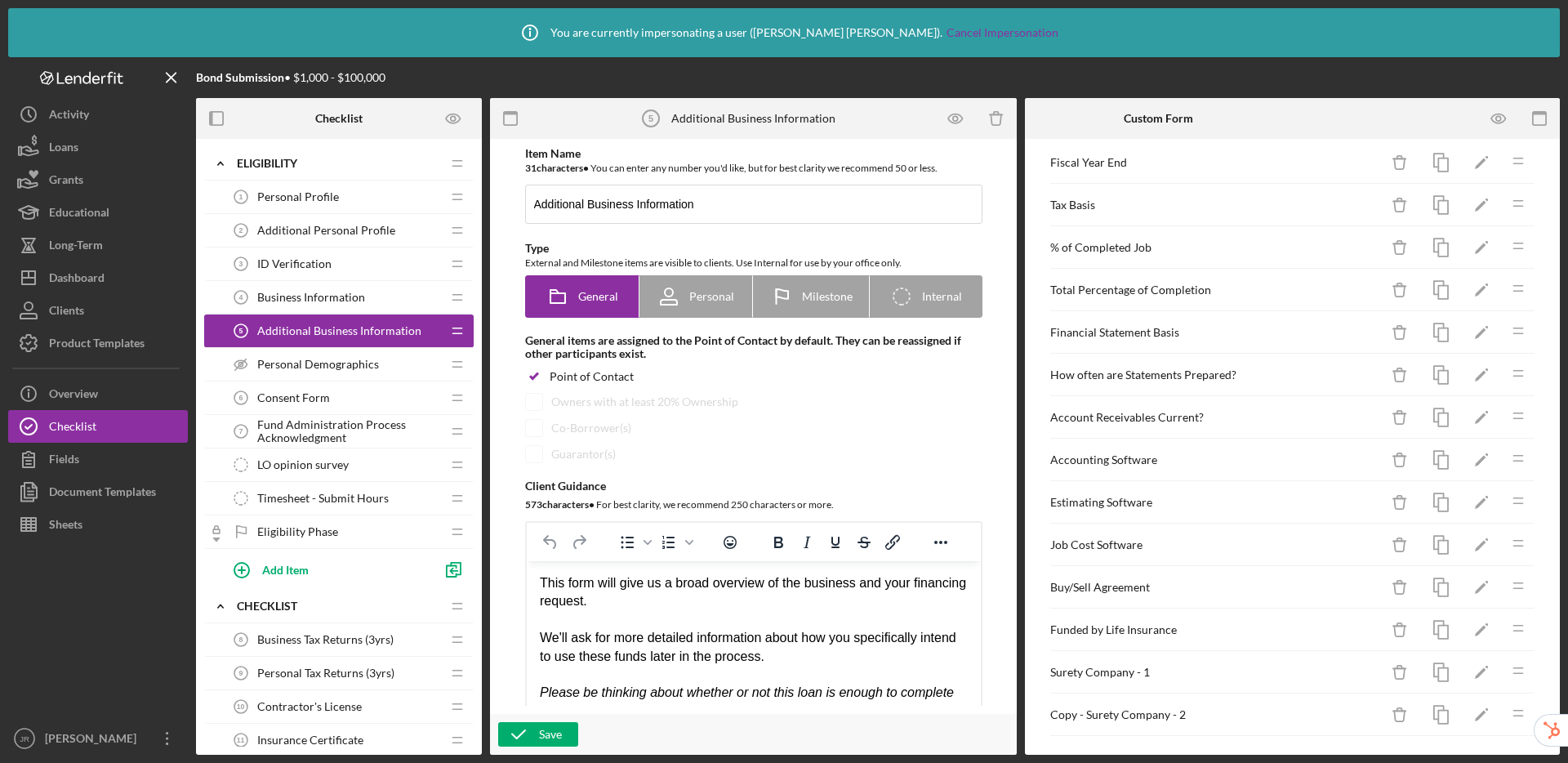
scroll to position [1849, 0]
click at [1464, 666] on icon "Icon/Edit" at bounding box center [1482, 672] width 37 height 37
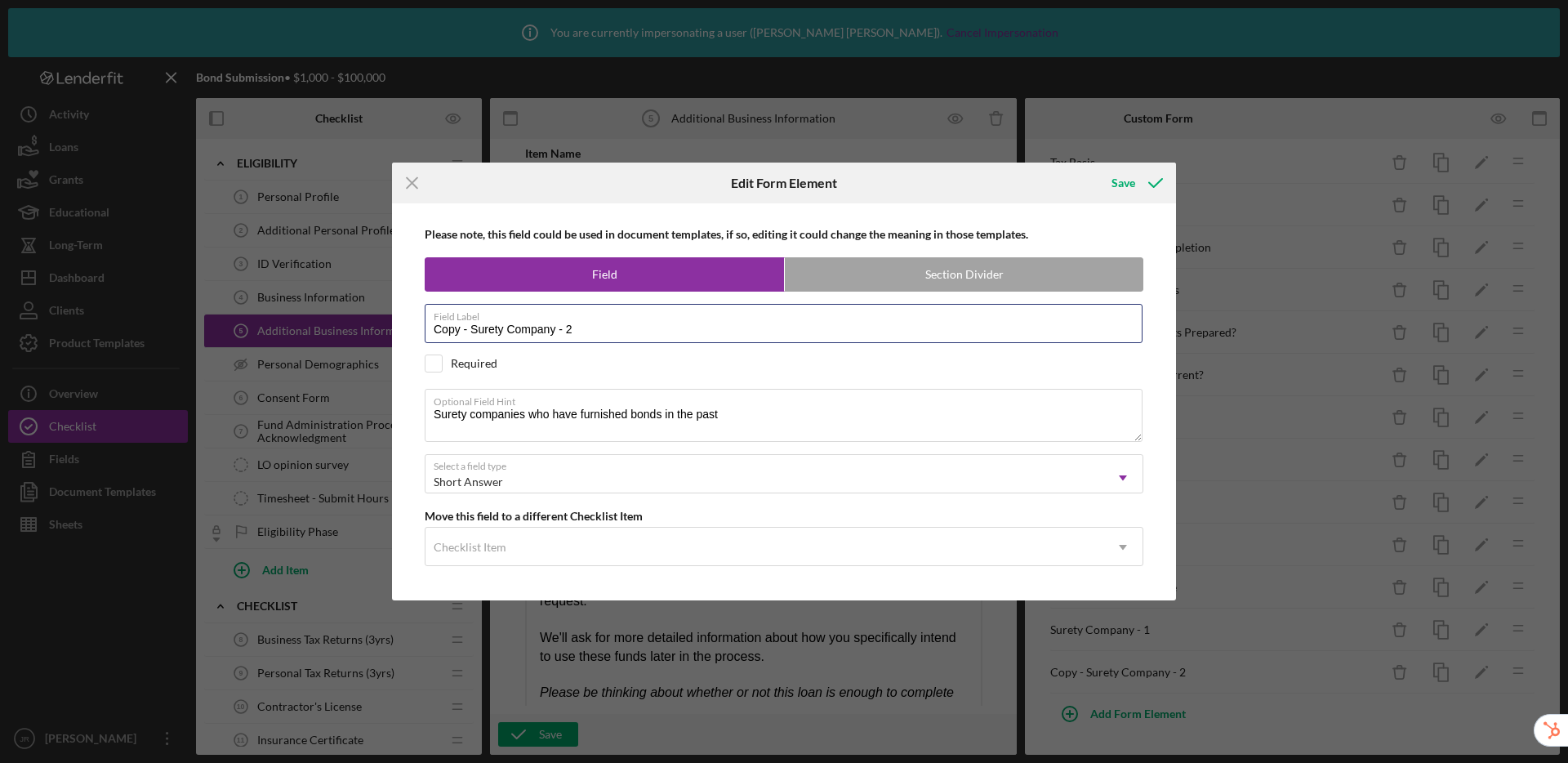
drag, startPoint x: 472, startPoint y: 327, endPoint x: 378, endPoint y: 321, distance: 94.2
click at [378, 321] on div "Icon/Menu Close Edit Form Element Save Please note, this field could be used in…" at bounding box center [784, 381] width 1568 height 763
type input "Surety Company - 2"
click at [1095, 167] on button "Save" at bounding box center [1135, 183] width 81 height 33
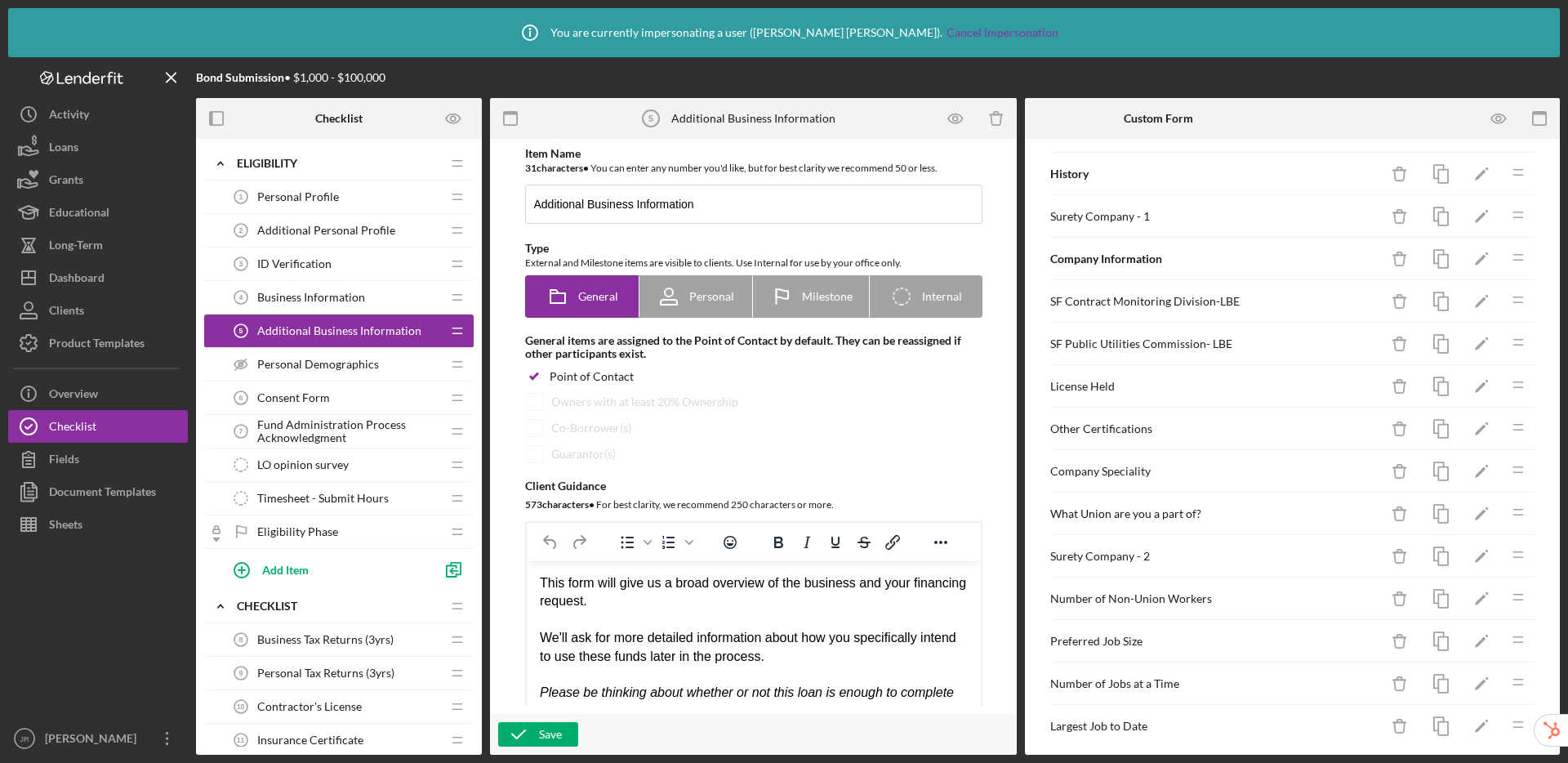
scroll to position [282, 0]
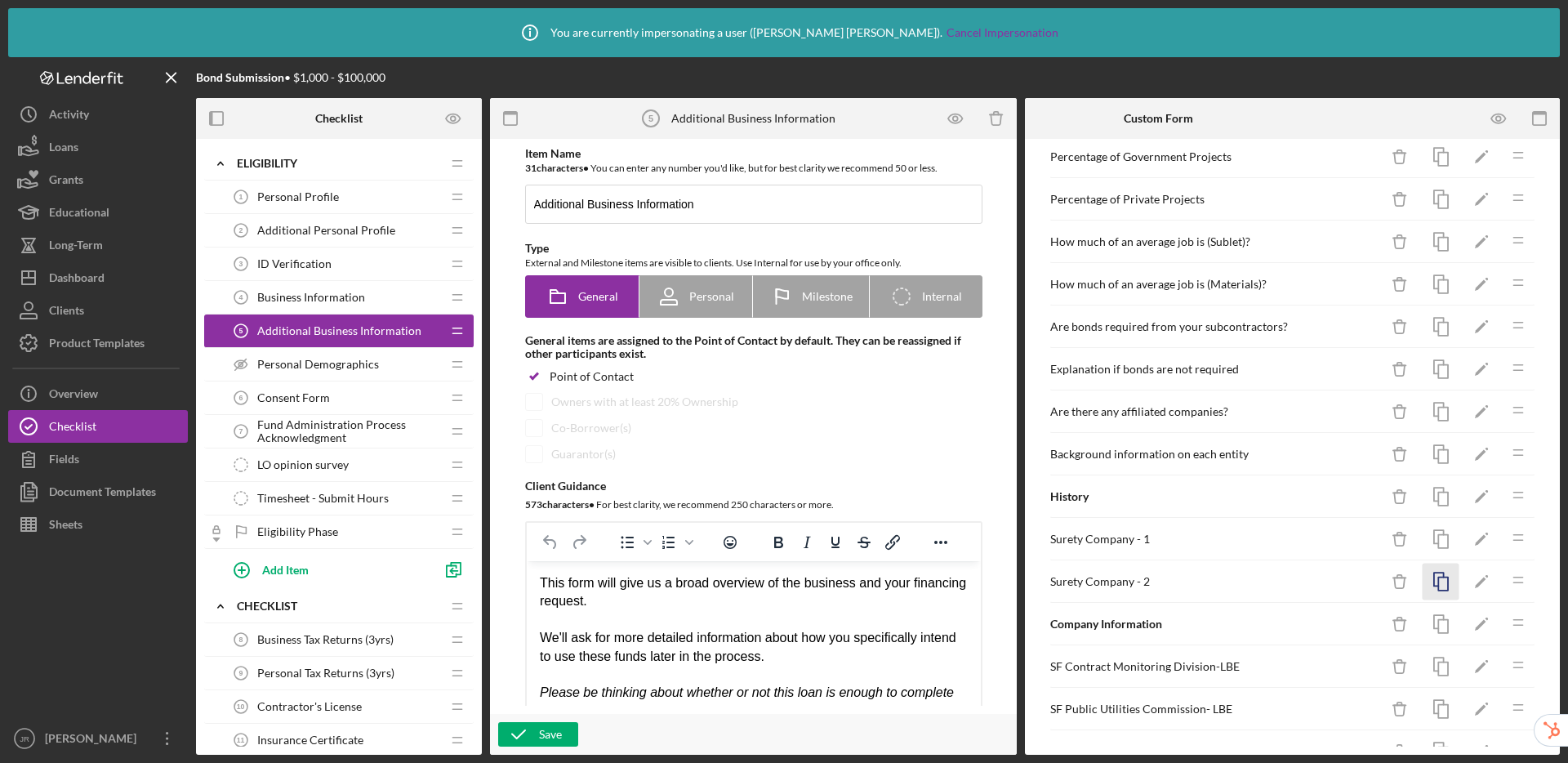
click at [1429, 582] on icon "button" at bounding box center [1441, 582] width 37 height 37
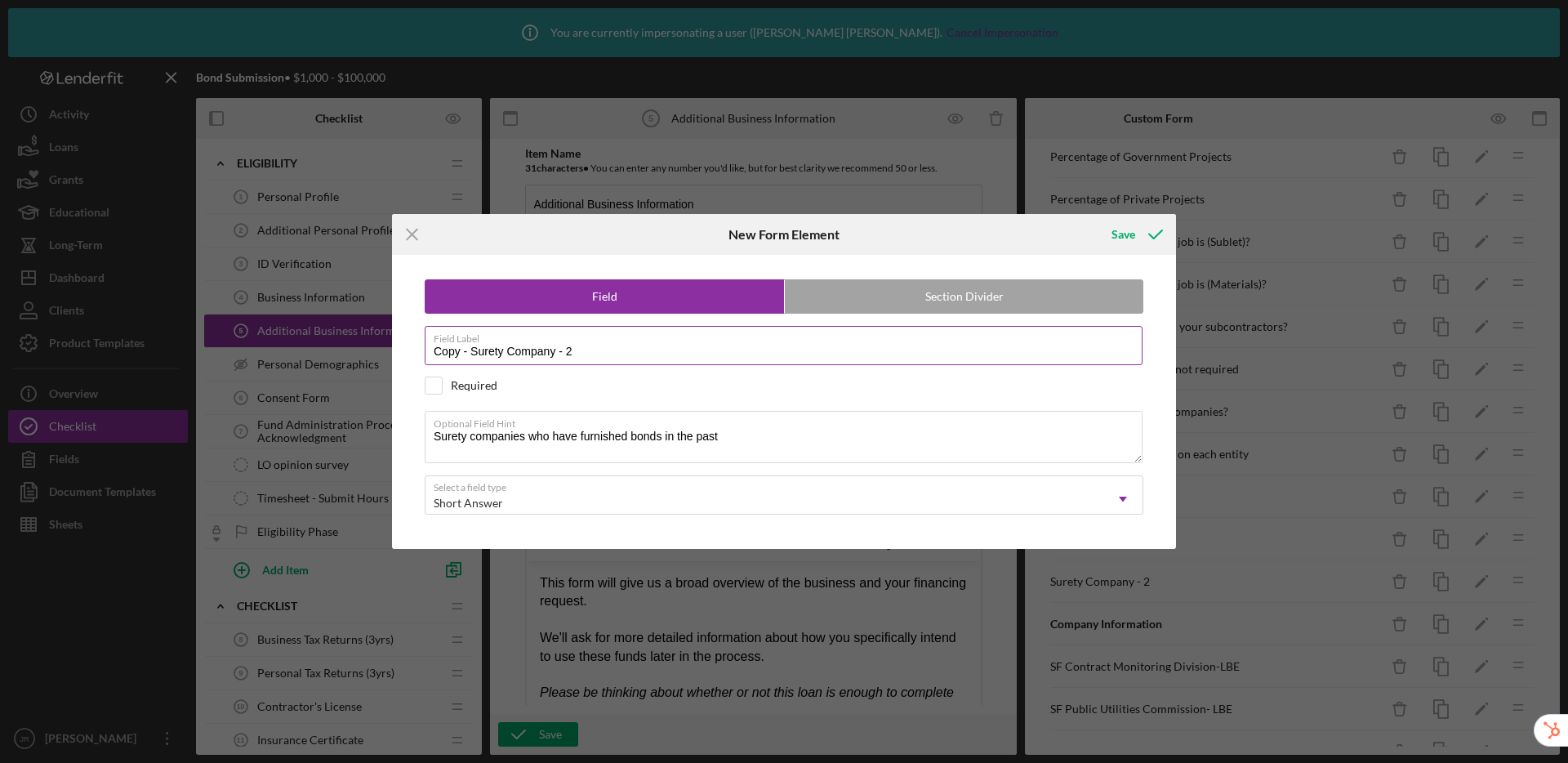
click at [592, 348] on input "Copy - Surety Company - 2" at bounding box center [784, 345] width 718 height 39
drag, startPoint x: 471, startPoint y: 354, endPoint x: 375, endPoint y: 334, distance: 98.1
click at [375, 334] on div "Icon/Menu Close New Form Element Save Field Section Divider Field Label Copy - …" at bounding box center [784, 381] width 1568 height 763
type input "Surety Company - 3"
click at [1095, 218] on button "Save" at bounding box center [1135, 234] width 81 height 33
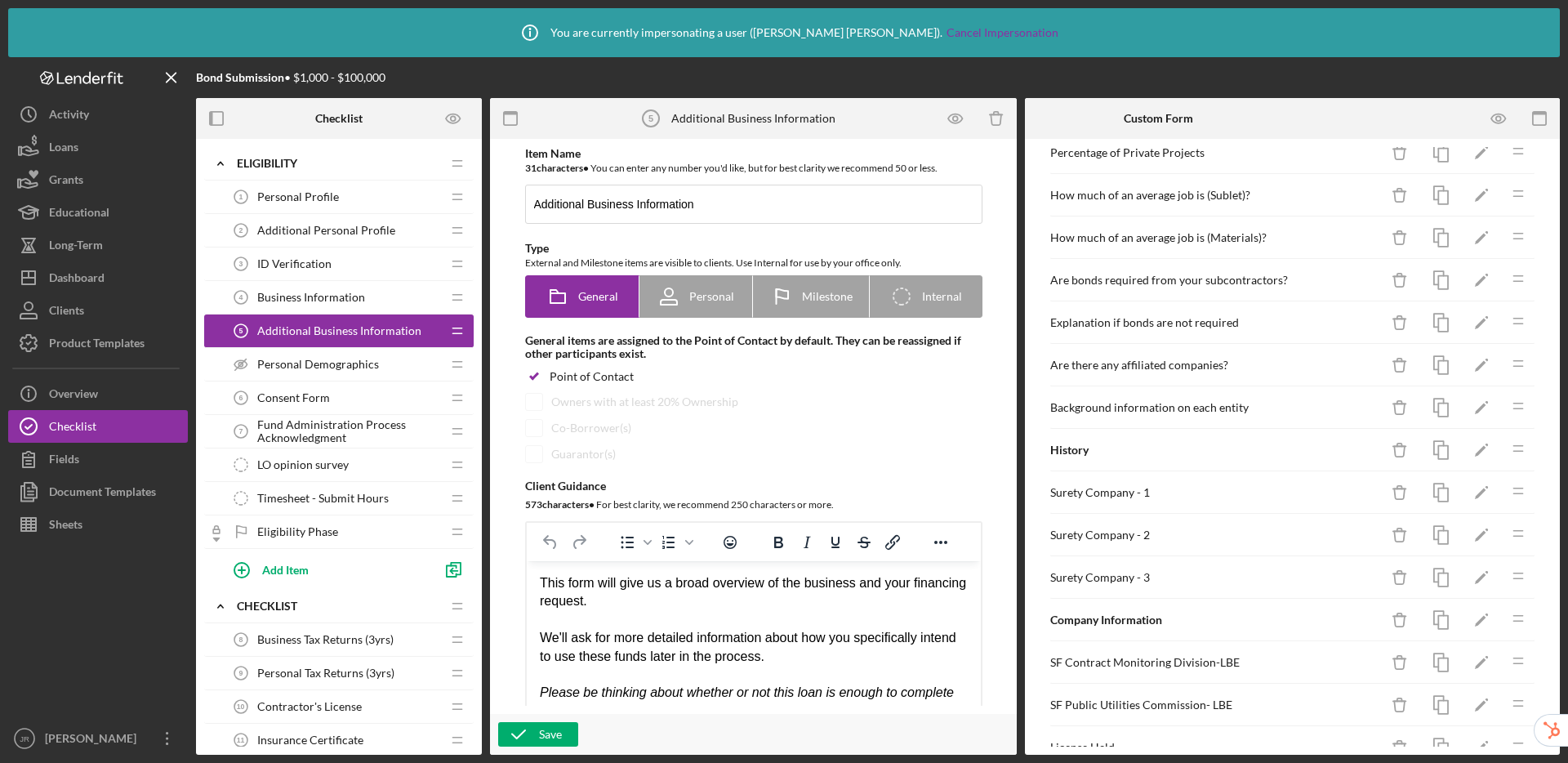
scroll to position [419, 0]
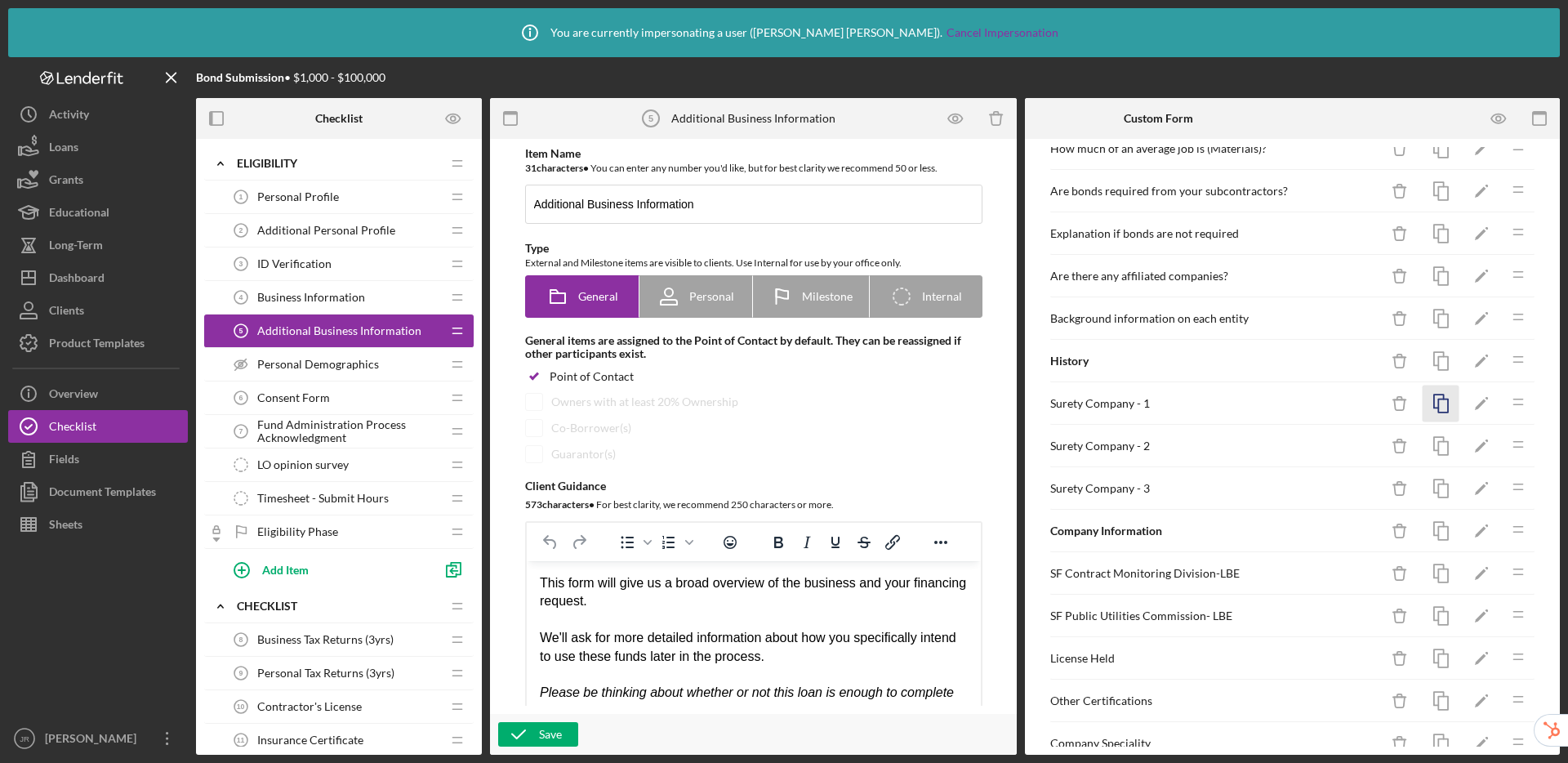
click at [1439, 400] on rect "button" at bounding box center [1443, 406] width 9 height 13
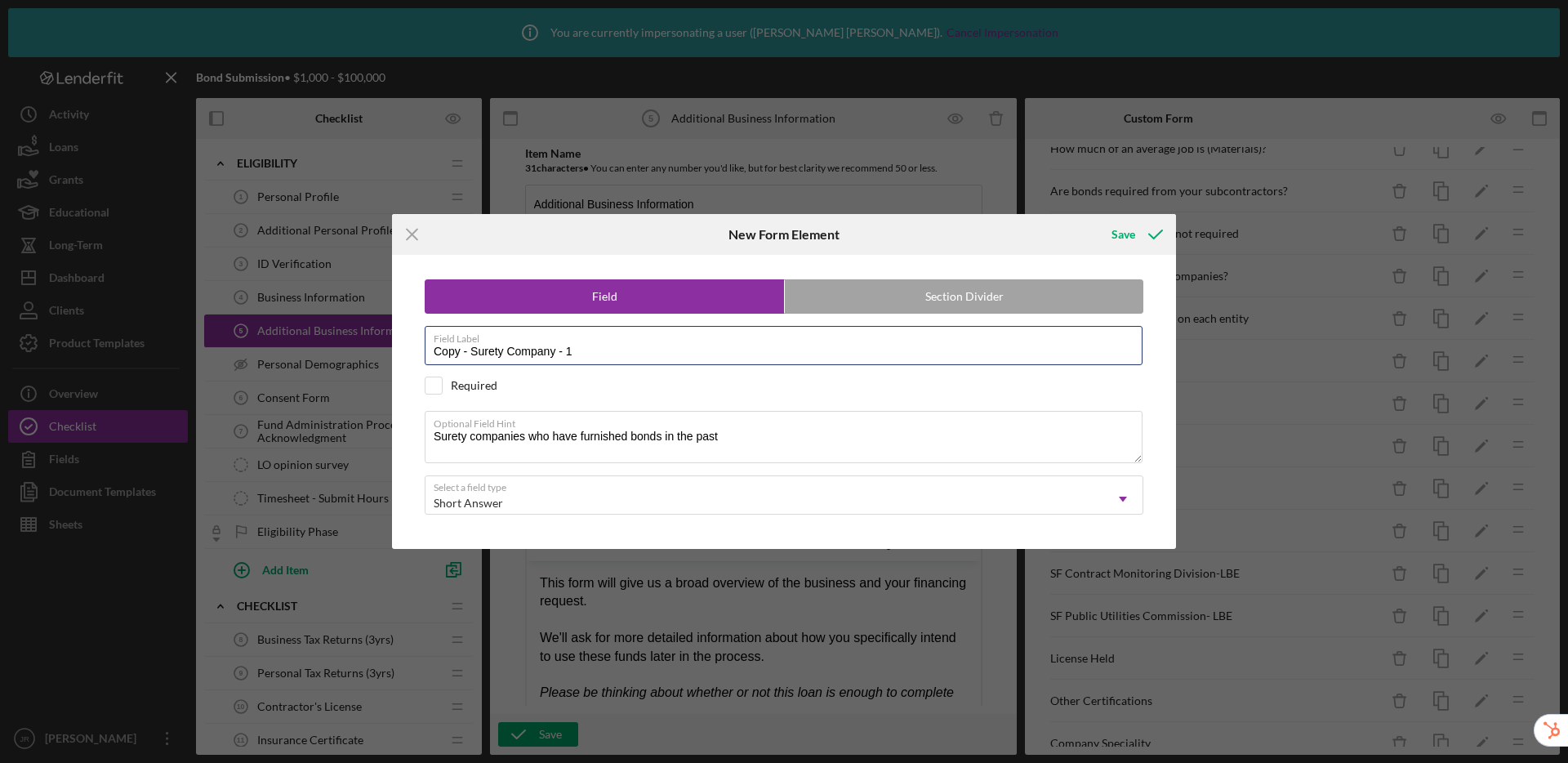
drag, startPoint x: 463, startPoint y: 350, endPoint x: 404, endPoint y: 341, distance: 59.7
click at [404, 341] on div "Field Section Divider Field Label Copy - Surety Company - 1 Required Optional F…" at bounding box center [784, 402] width 768 height 294
drag, startPoint x: 521, startPoint y: 352, endPoint x: 477, endPoint y: 351, distance: 44.0
click at [477, 351] on input "Surety Company - 1" at bounding box center [784, 345] width 718 height 39
drag, startPoint x: 521, startPoint y: 354, endPoint x: 470, endPoint y: 347, distance: 51.5
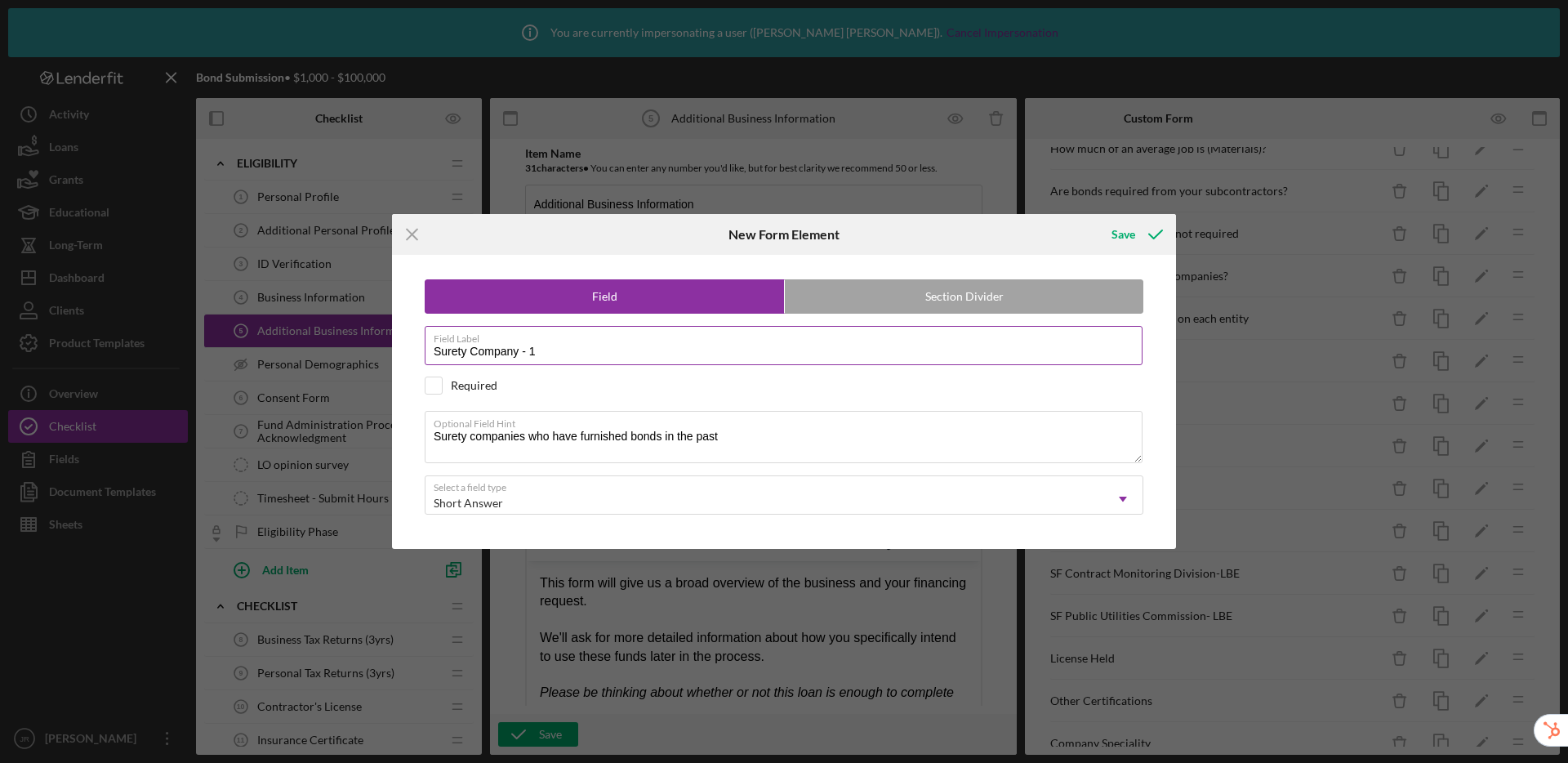
click at [470, 347] on input "Surety Company - 1" at bounding box center [784, 345] width 718 height 39
click at [593, 350] on input "Surety Company - 1" at bounding box center [784, 345] width 718 height 39
drag, startPoint x: 521, startPoint y: 353, endPoint x: 345, endPoint y: 333, distance: 177.1
click at [345, 333] on div "Icon/Menu Close New Form Element Save Field Section Divider Field Label Surety …" at bounding box center [784, 381] width 1568 height 763
type input "Agent - 1"
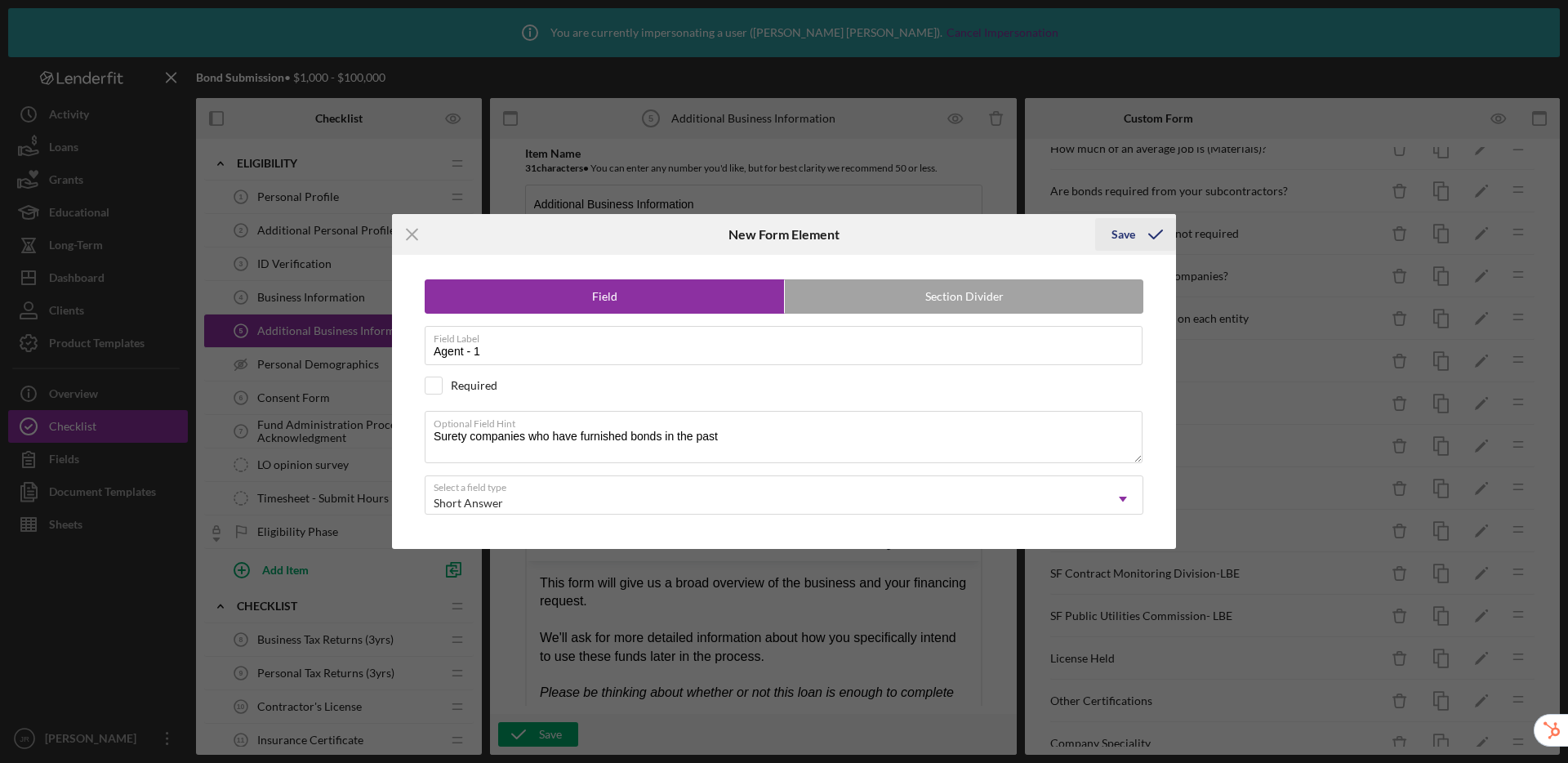
click at [1132, 232] on div "Save" at bounding box center [1123, 234] width 23 height 33
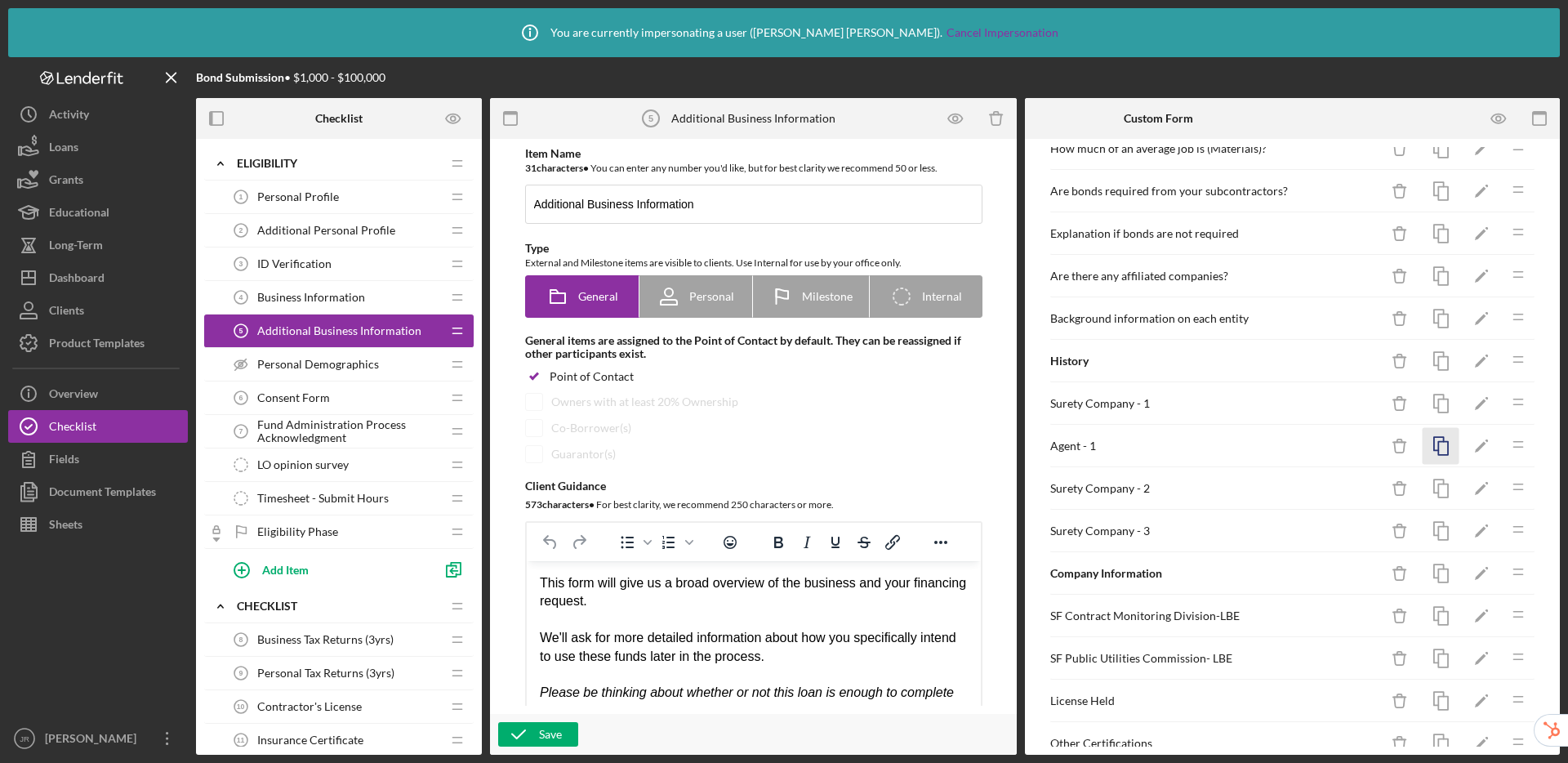
click at [1439, 446] on rect "button" at bounding box center [1443, 449] width 9 height 13
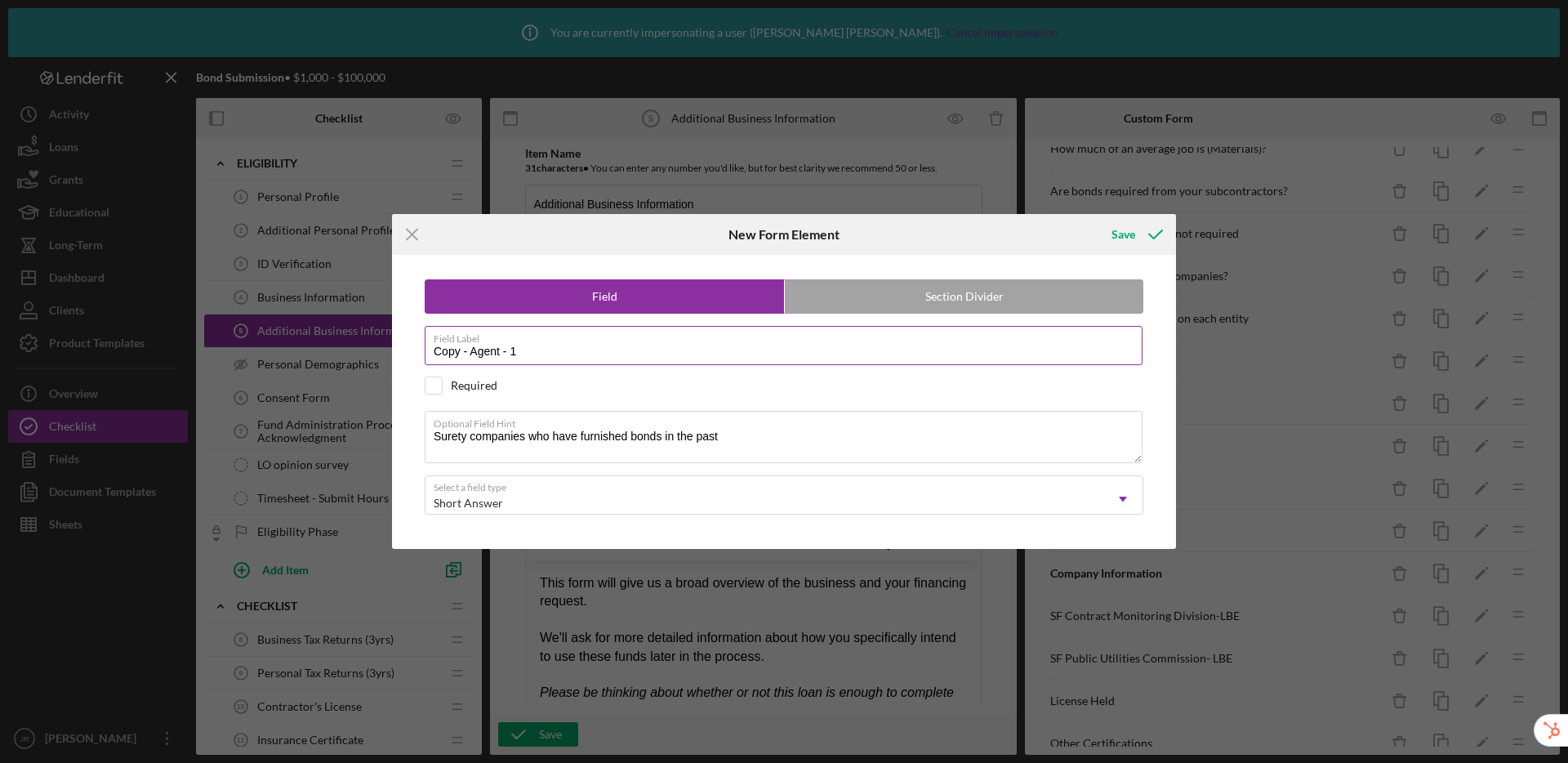
click at [589, 357] on input "Copy - Agent - 1" at bounding box center [784, 345] width 718 height 39
drag, startPoint x: 470, startPoint y: 356, endPoint x: 386, endPoint y: 344, distance: 84.9
click at [386, 344] on div "Icon/Menu Close New Form Element Save Field Section Divider Field Label Copy - …" at bounding box center [784, 381] width 1568 height 763
type input "Agent - 2"
click at [1095, 218] on button "Save" at bounding box center [1135, 234] width 81 height 33
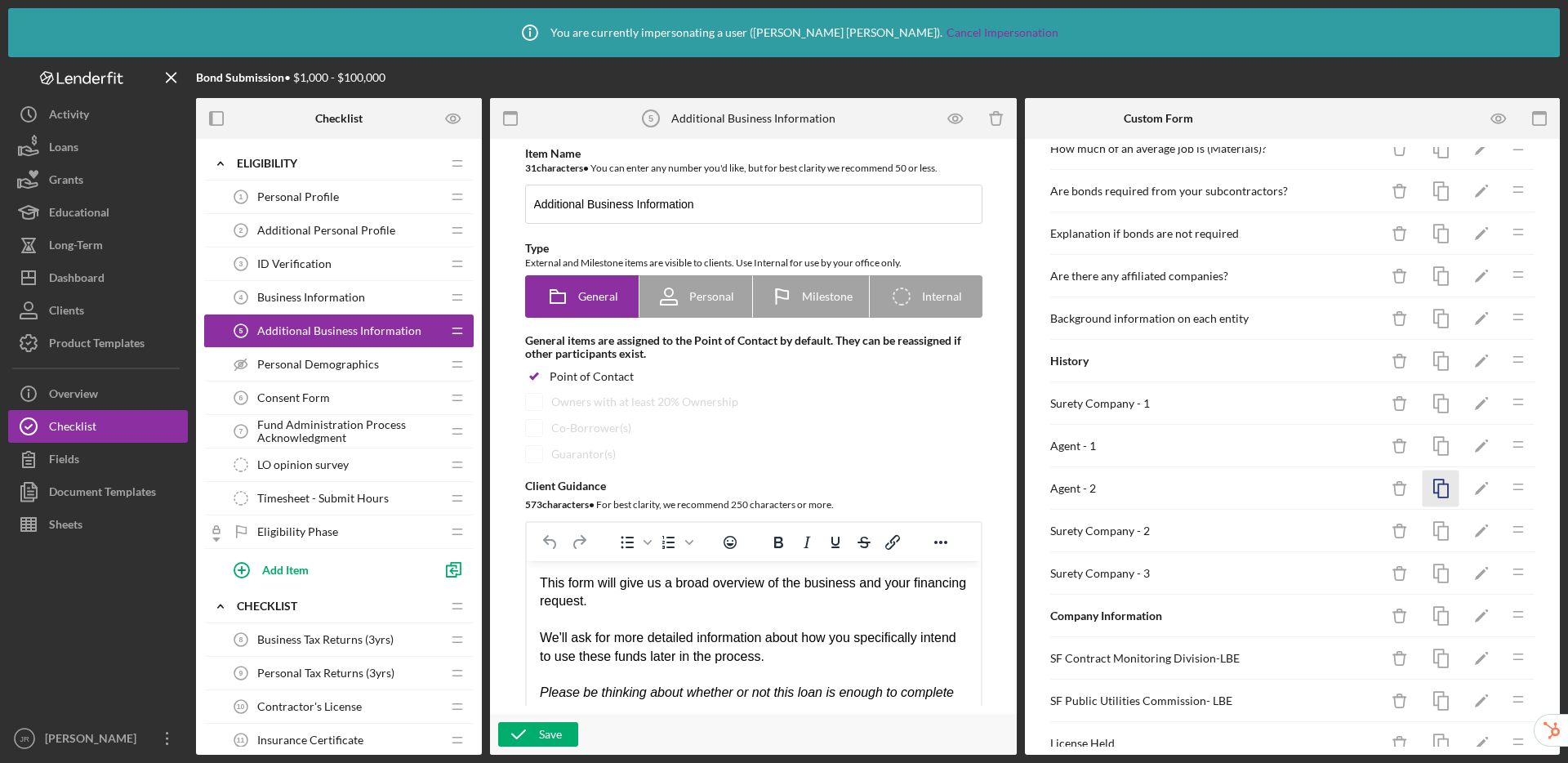
click at [1432, 494] on icon "button" at bounding box center [1441, 488] width 37 height 37
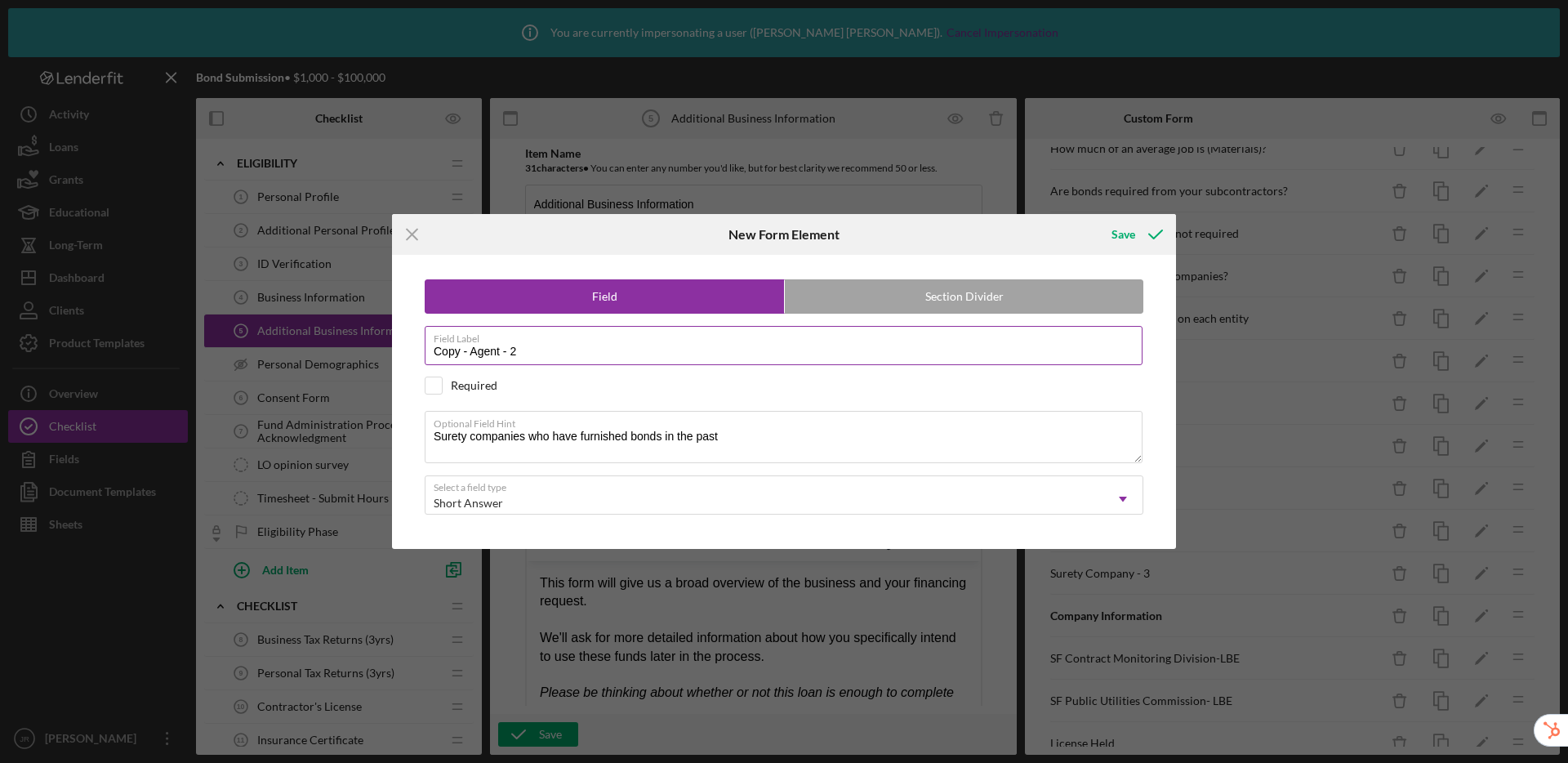
click at [609, 348] on input "Copy - Agent - 2" at bounding box center [784, 345] width 718 height 39
drag, startPoint x: 471, startPoint y: 354, endPoint x: 344, endPoint y: 334, distance: 128.6
click at [344, 334] on div "Icon/Menu Close New Form Element Save Field Section Divider Field Label Copy - …" at bounding box center [784, 381] width 1568 height 763
type input "Agent - 3"
click at [1095, 218] on button "Save" at bounding box center [1135, 234] width 81 height 33
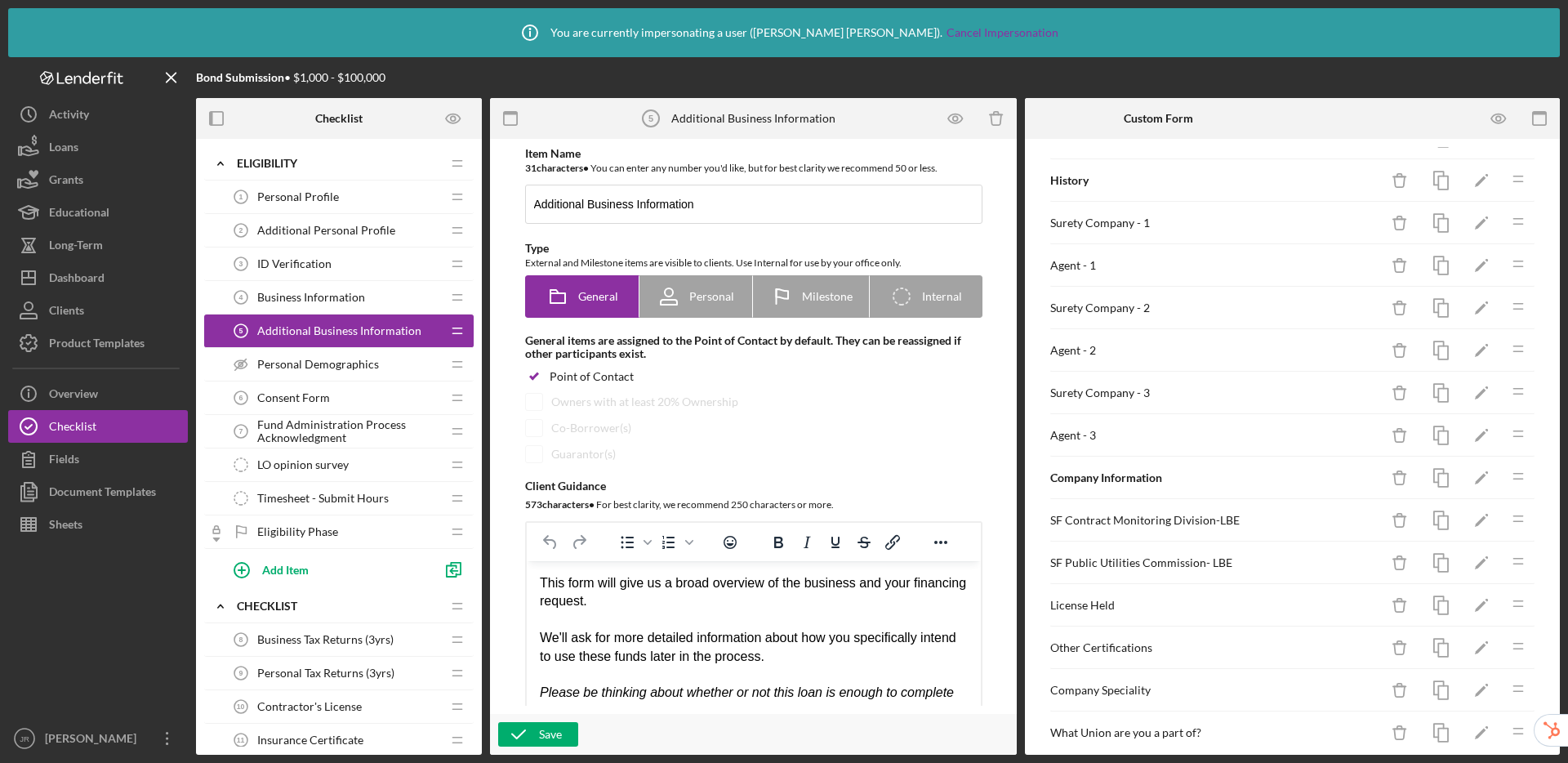
scroll to position [585, 0]
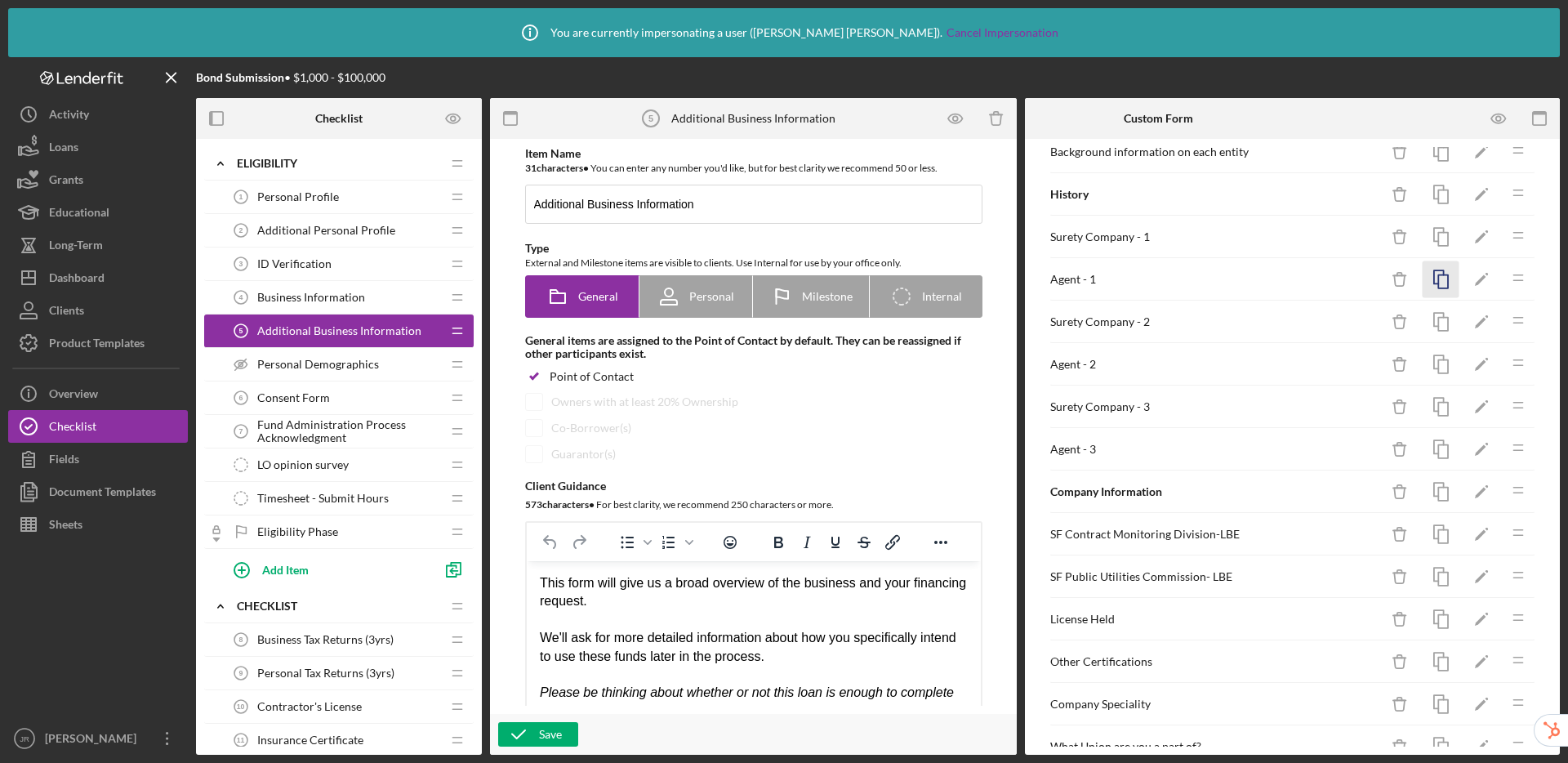
click at [1433, 281] on icon "button" at bounding box center [1441, 280] width 37 height 37
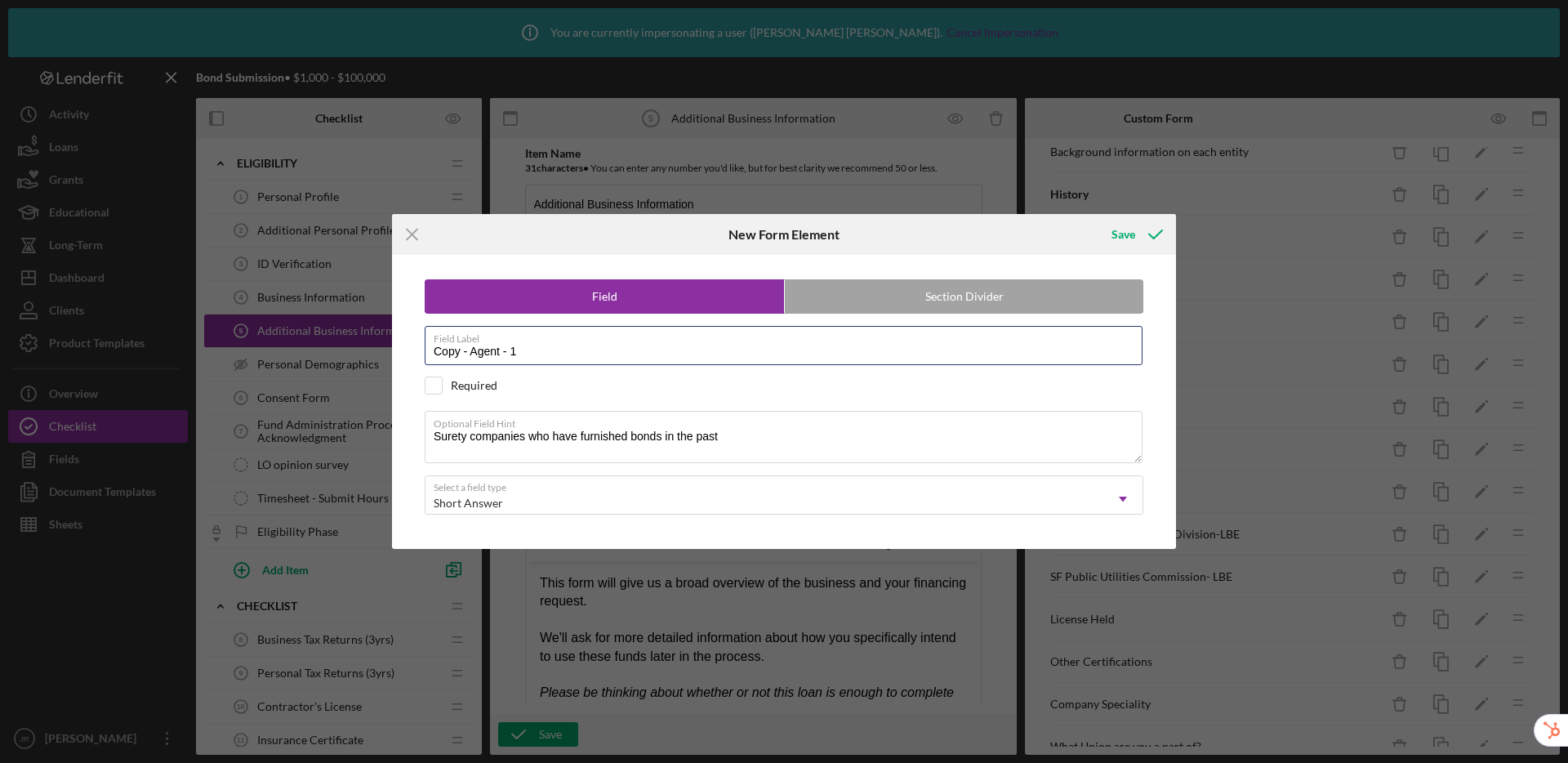
drag, startPoint x: 542, startPoint y: 350, endPoint x: 415, endPoint y: 347, distance: 127.0
click at [415, 347] on div "Field Section Divider Field Label Copy - Agent - 1 Required Optional Field Hint…" at bounding box center [784, 402] width 768 height 294
type input "Surety Company Phone Number - 1"
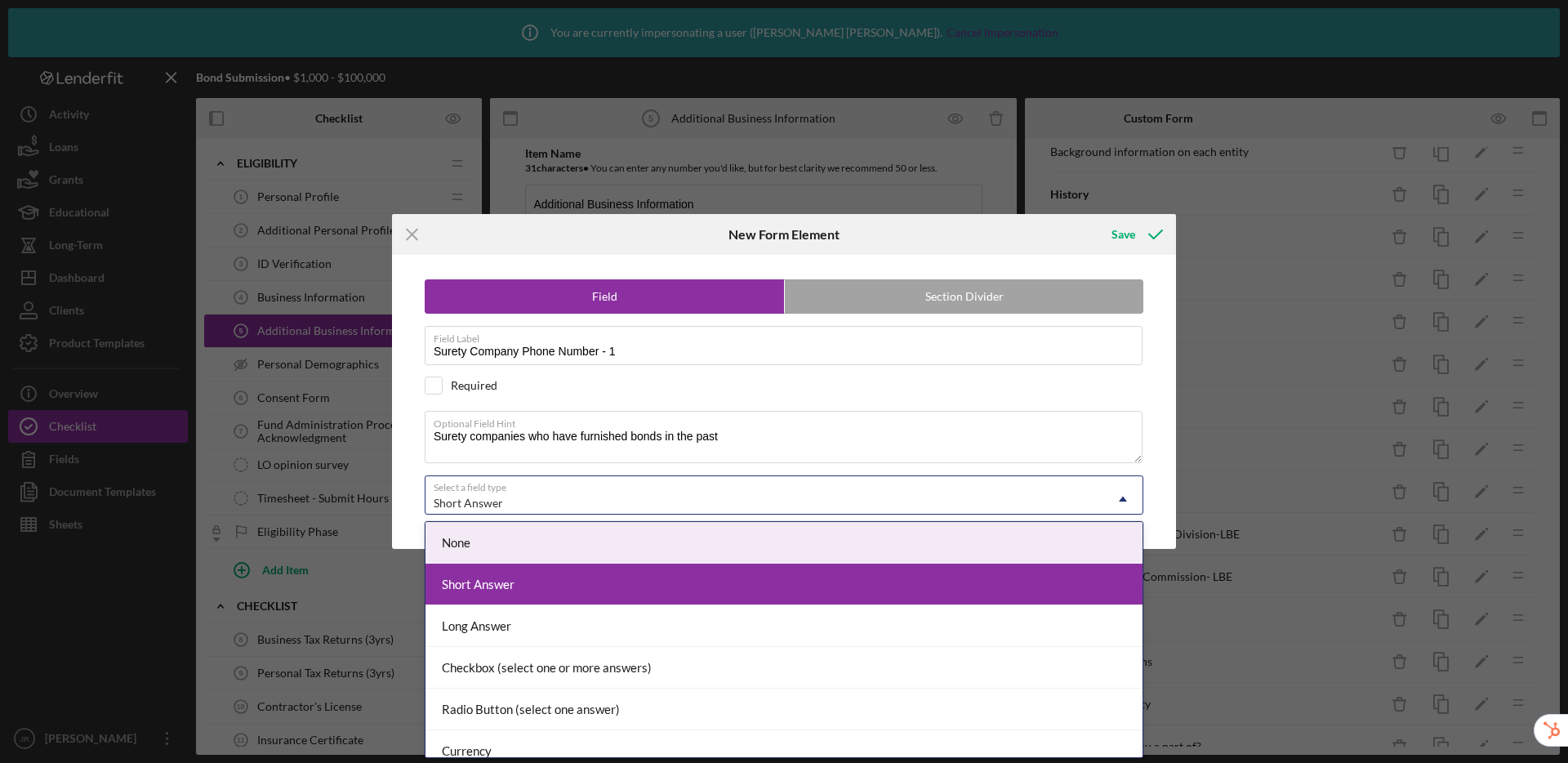
click at [593, 496] on div "Short Answer" at bounding box center [765, 503] width 678 height 38
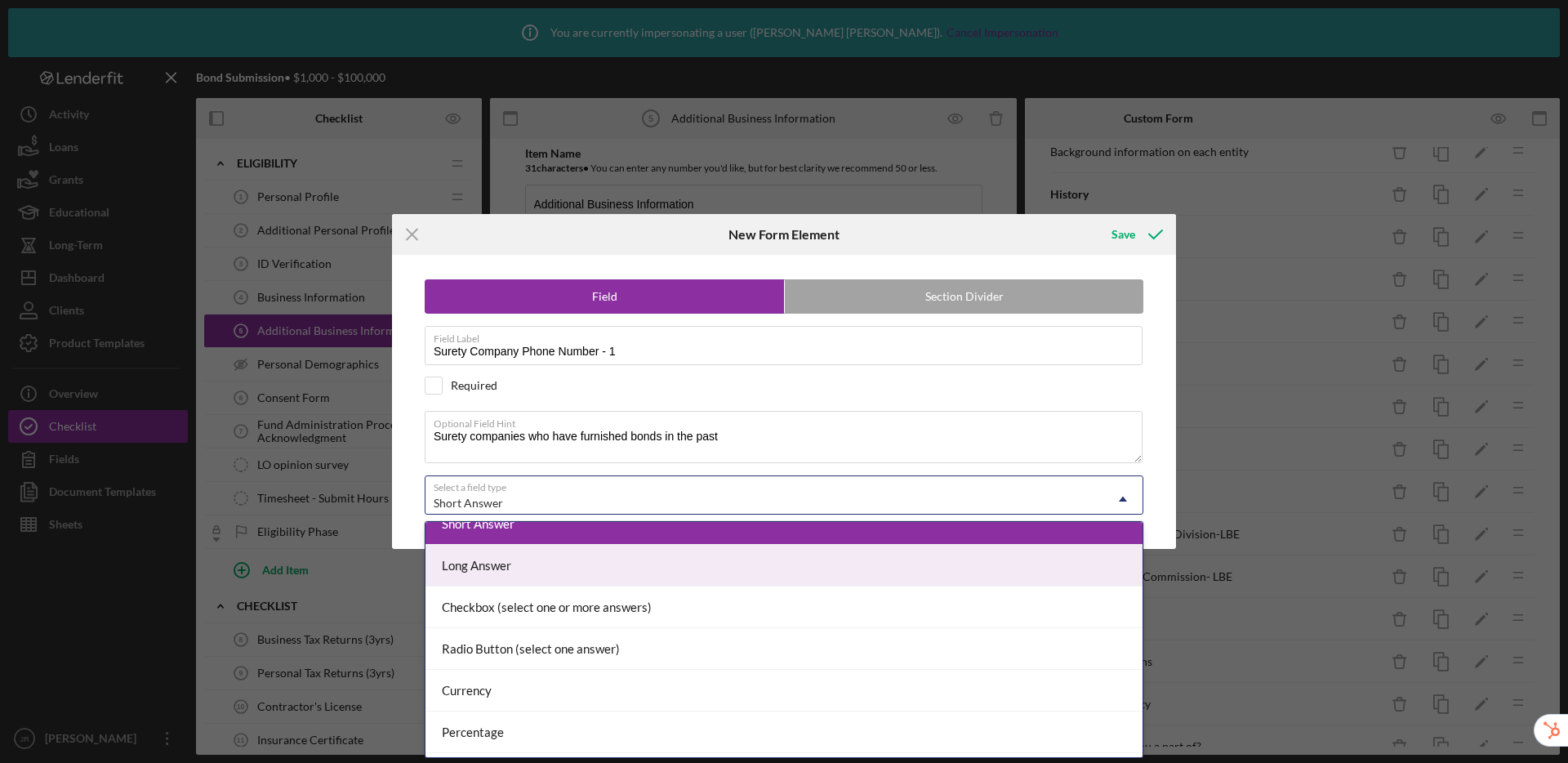
scroll to position [130, 0]
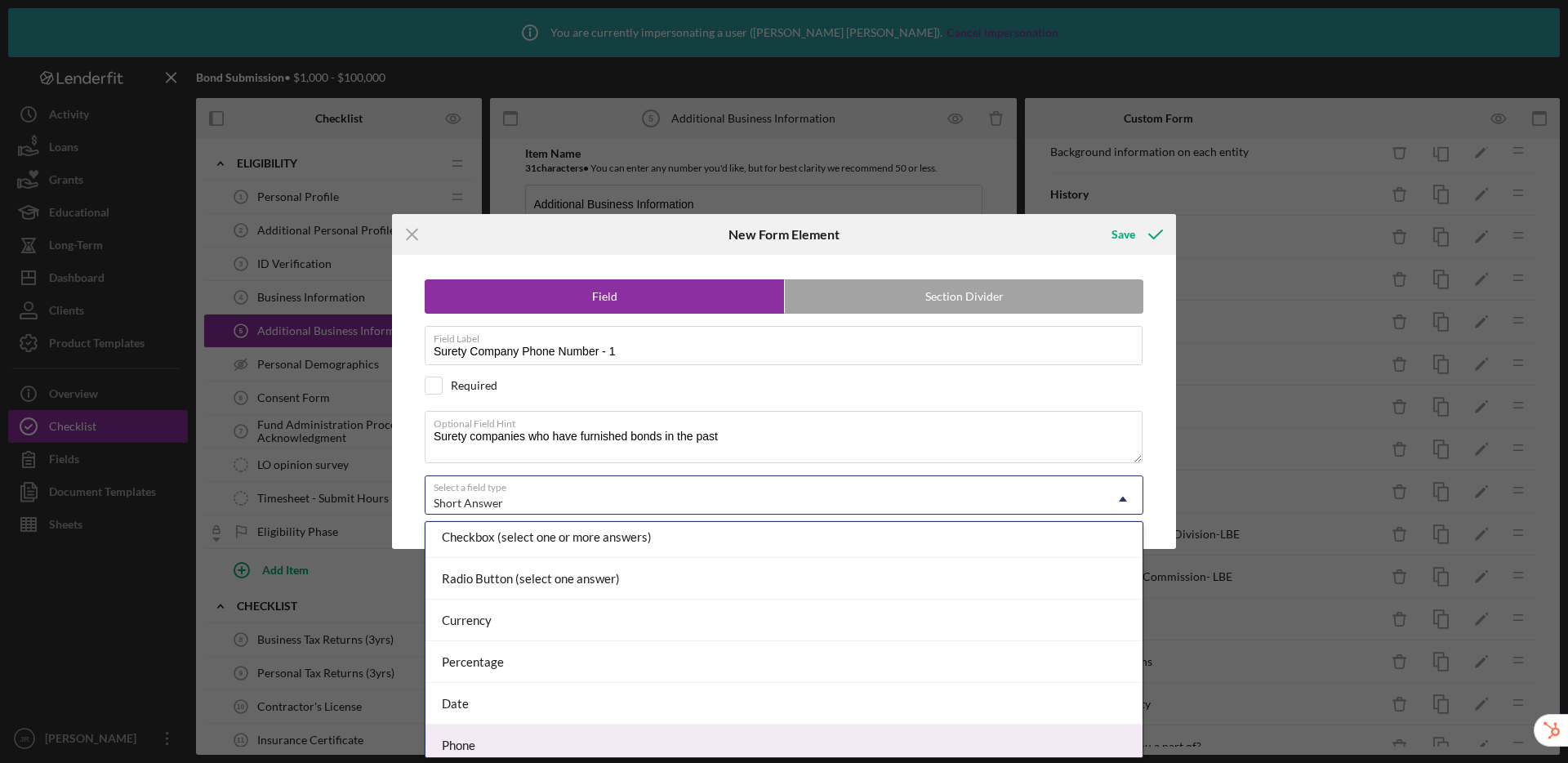
click at [606, 730] on div "Phone" at bounding box center [784, 745] width 717 height 41
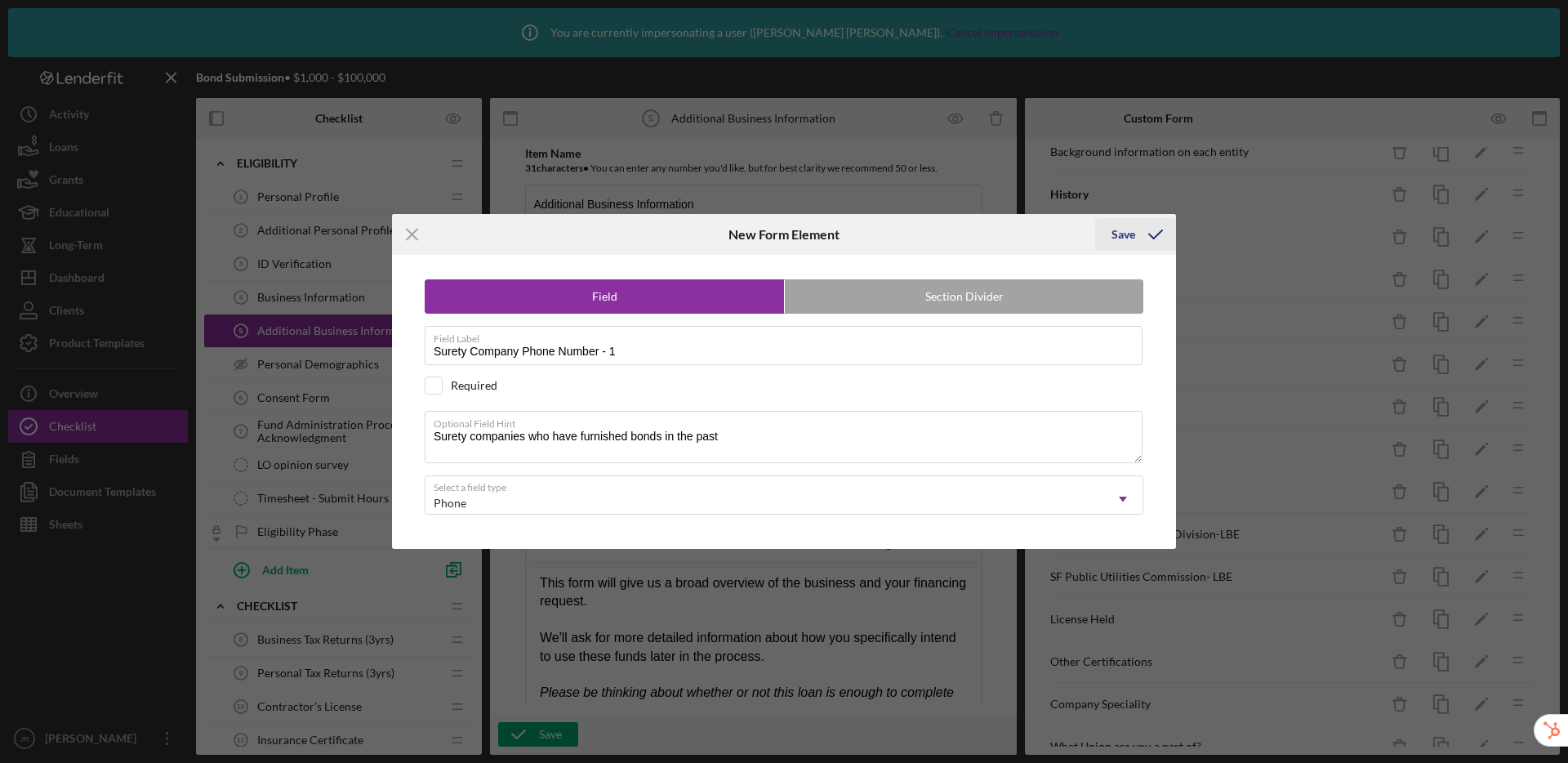
click at [1134, 222] on div "Save" at bounding box center [1123, 234] width 23 height 33
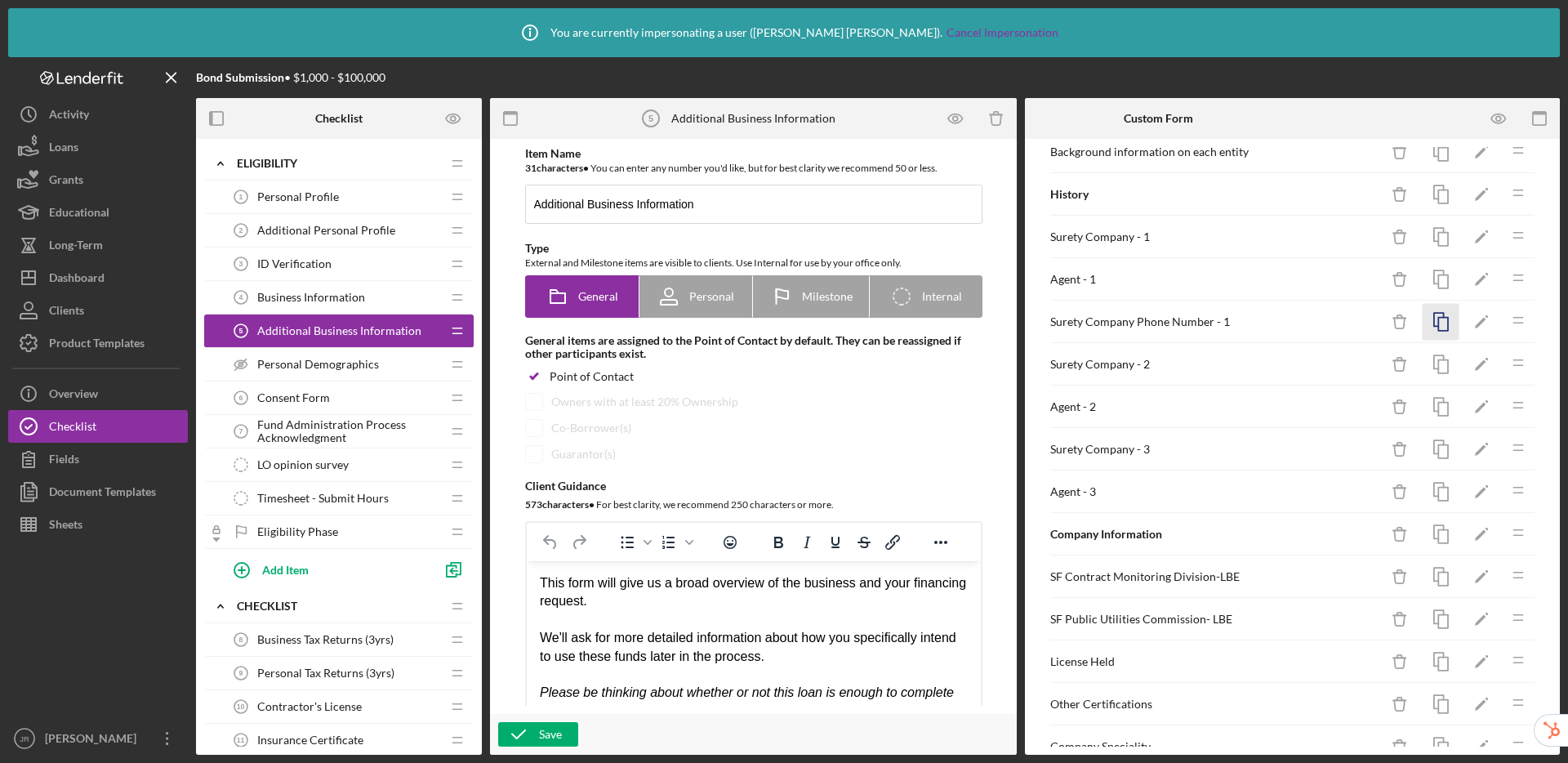
click at [1429, 322] on icon "button" at bounding box center [1441, 322] width 37 height 37
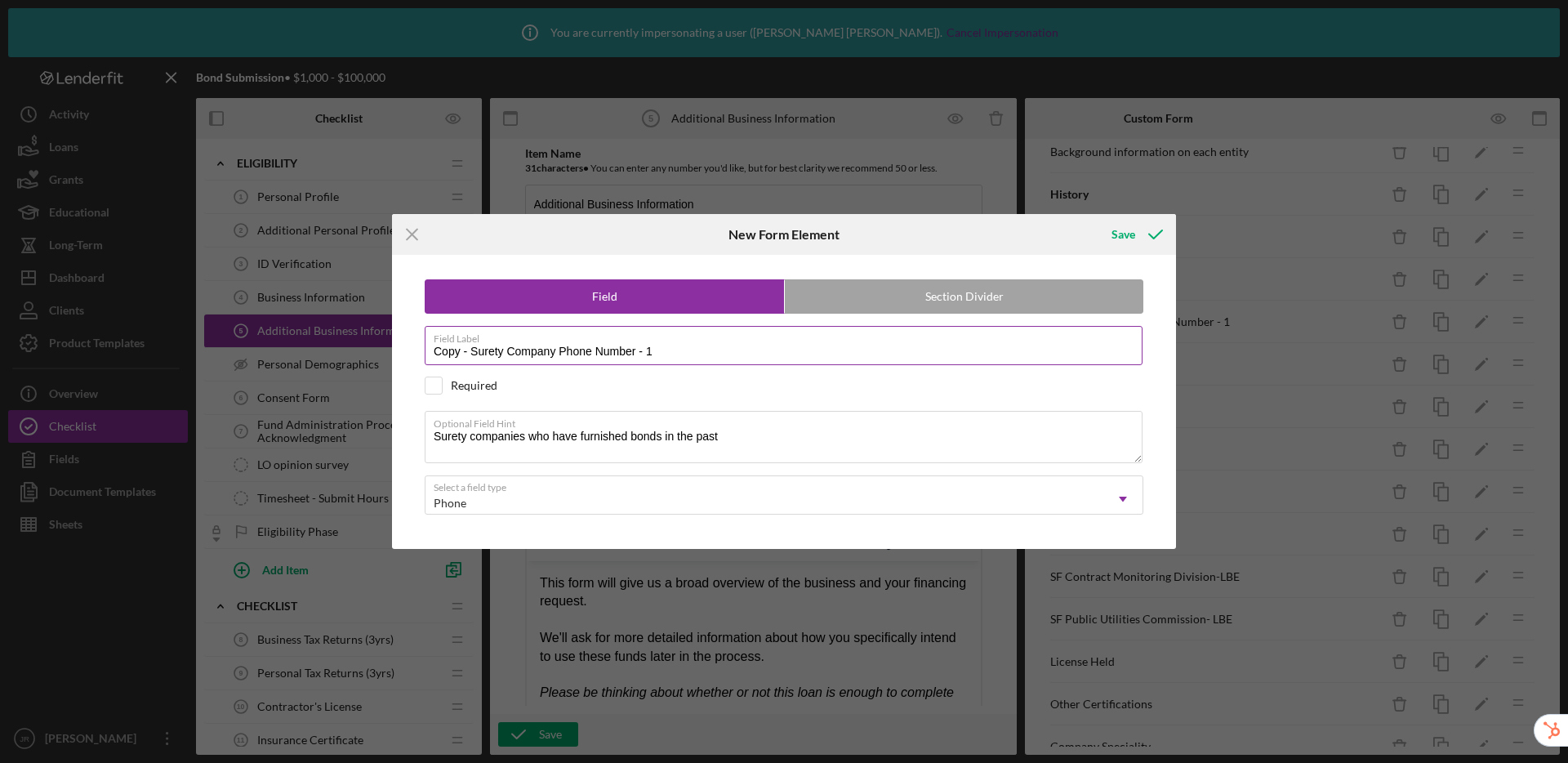
drag, startPoint x: 1119, startPoint y: 311, endPoint x: 820, endPoint y: 360, distance: 303.0
click at [820, 360] on input "Copy - Surety Company Phone Number - 1" at bounding box center [784, 345] width 718 height 39
drag, startPoint x: 469, startPoint y: 353, endPoint x: 330, endPoint y: 333, distance: 140.4
click at [330, 333] on div "Icon/Menu Close New Form Element Save Field Section Divider Field Label Copy - …" at bounding box center [784, 381] width 1568 height 763
drag, startPoint x: 472, startPoint y: 351, endPoint x: 343, endPoint y: 338, distance: 129.7
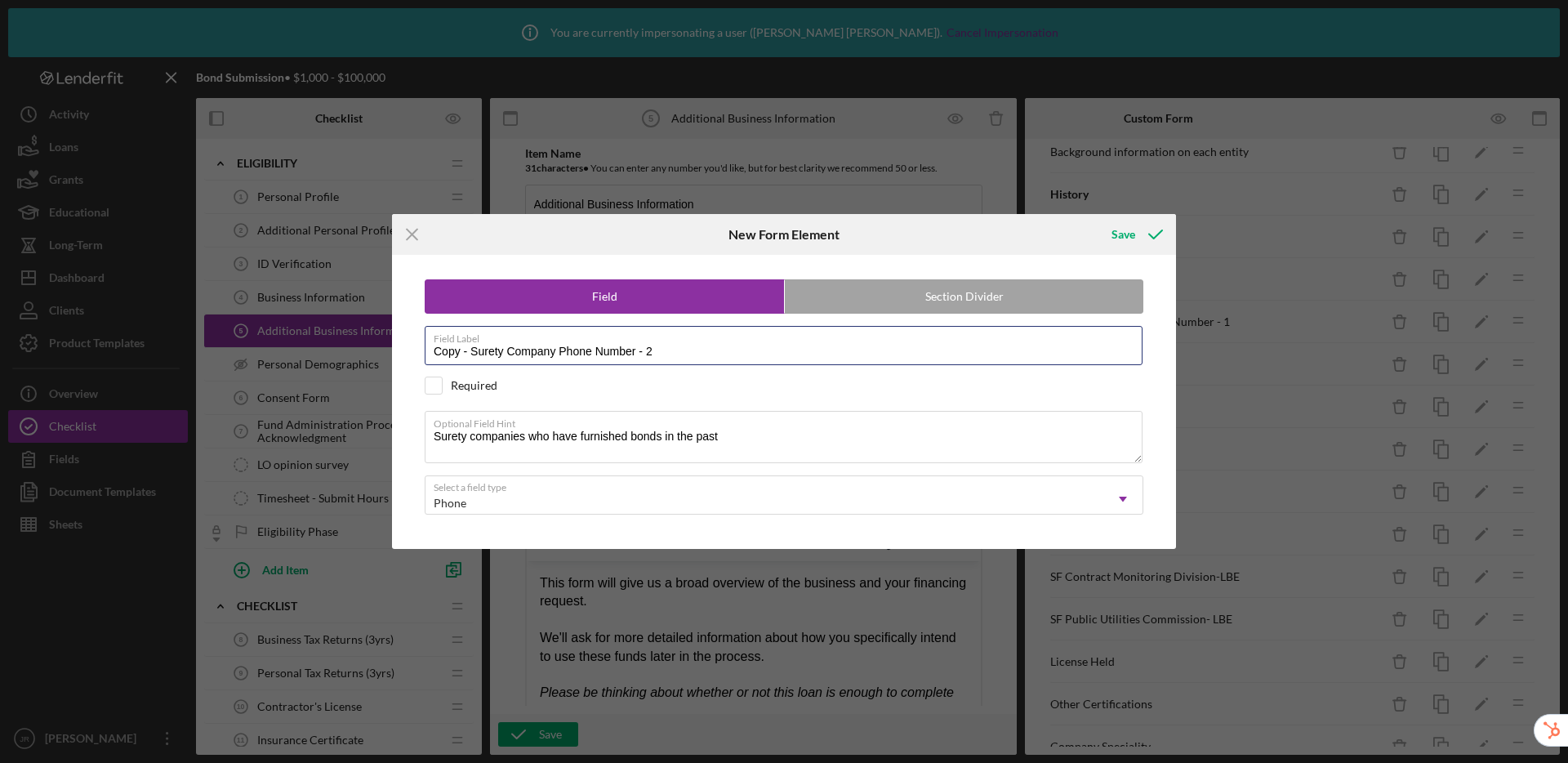
click at [343, 338] on div "Icon/Menu Close New Form Element Save Field Section Divider Field Label Copy - …" at bounding box center [784, 381] width 1568 height 763
type input "Surety Company Phone Number - 2"
click at [1095, 218] on button "Save" at bounding box center [1135, 234] width 81 height 33
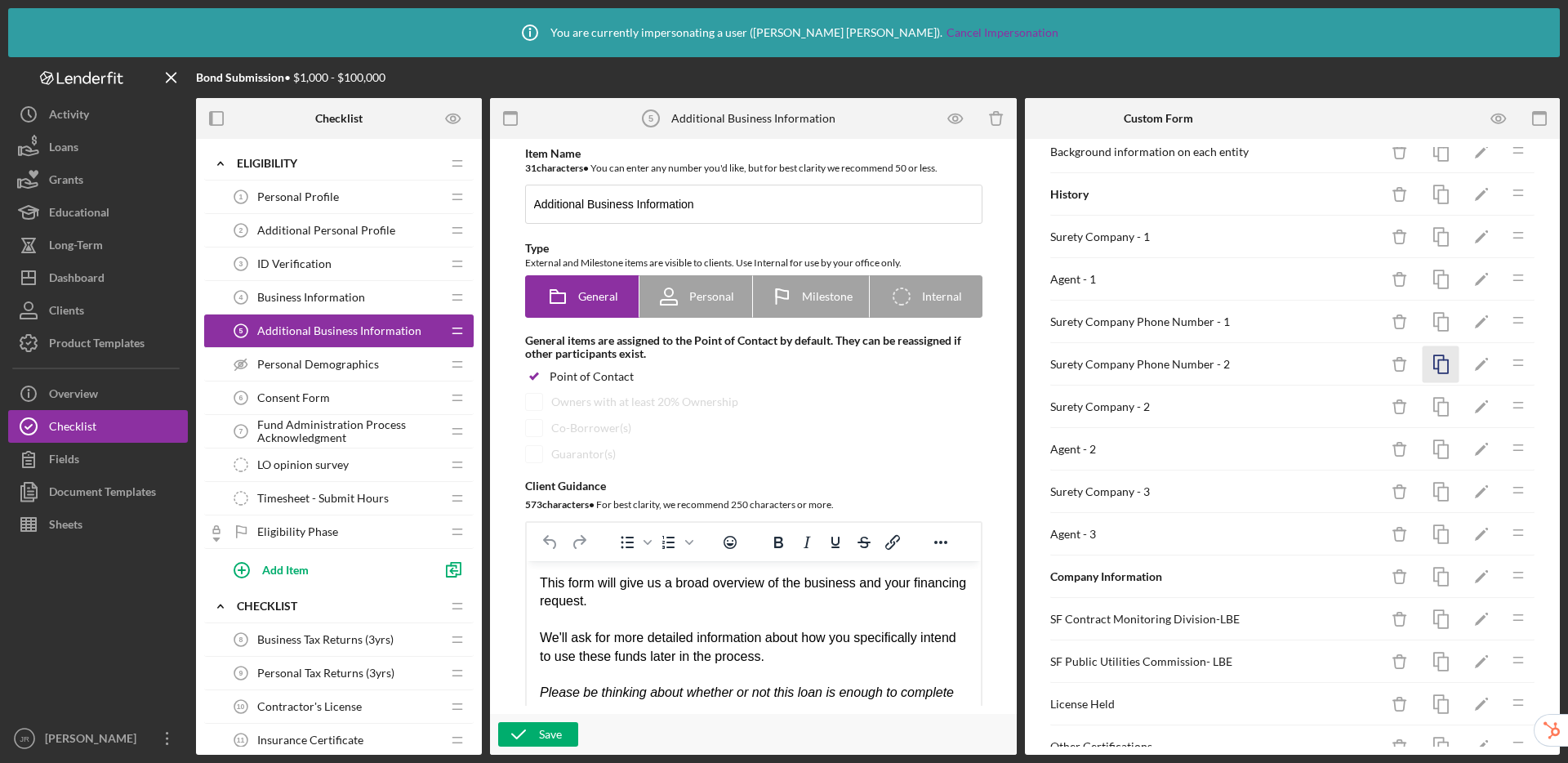
click at [1429, 358] on icon "button" at bounding box center [1441, 364] width 37 height 37
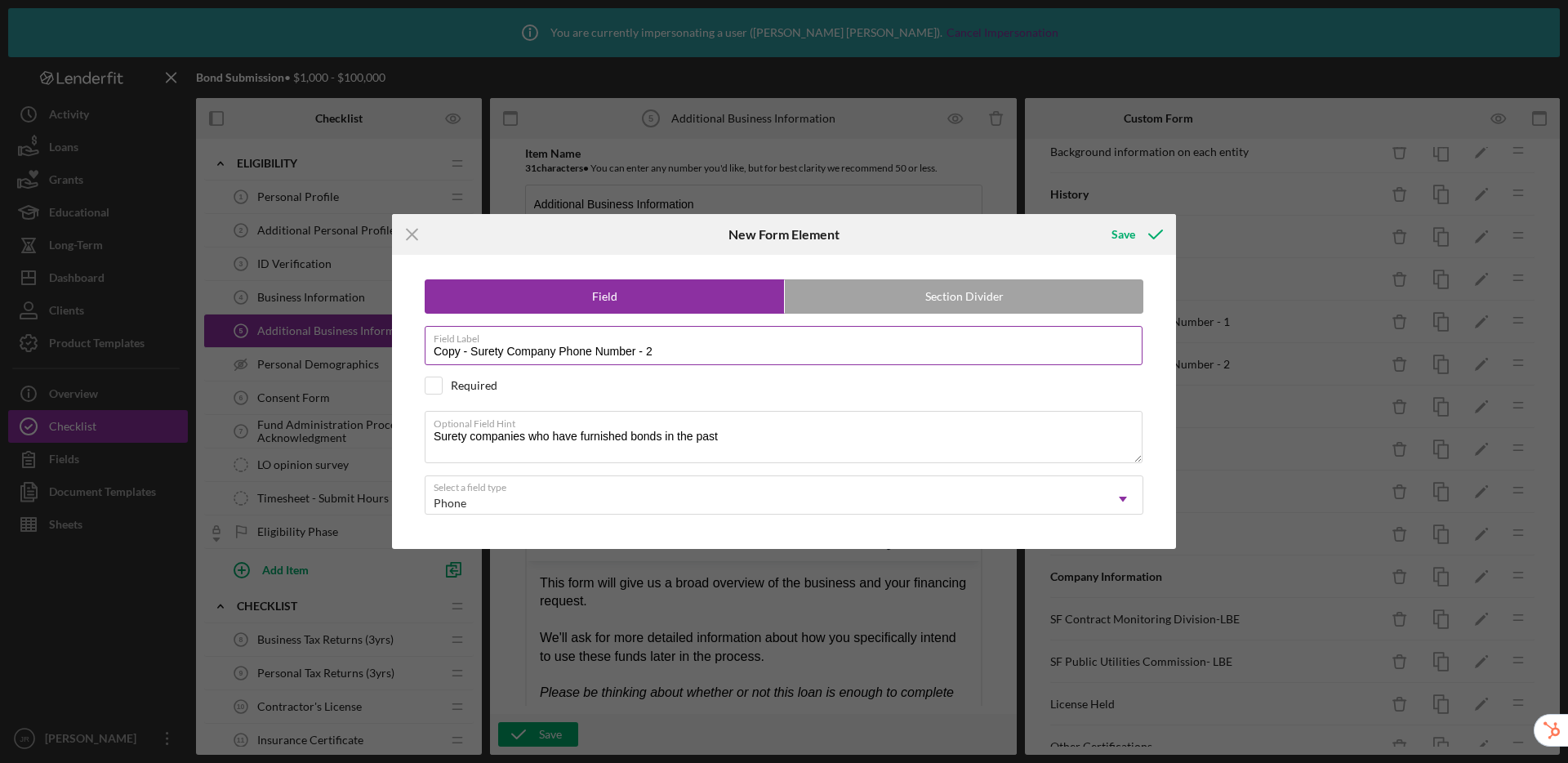
click at [767, 359] on input "Copy - Surety Company Phone Number - 2" at bounding box center [784, 345] width 718 height 39
drag, startPoint x: 471, startPoint y: 352, endPoint x: 380, endPoint y: 343, distance: 91.4
click at [380, 343] on div "Icon/Menu Close New Form Element Save Field Section Divider Field Label Copy - …" at bounding box center [784, 381] width 1568 height 763
type input "Surety Company Phone Number - 3"
click at [1095, 218] on button "Save" at bounding box center [1135, 234] width 81 height 33
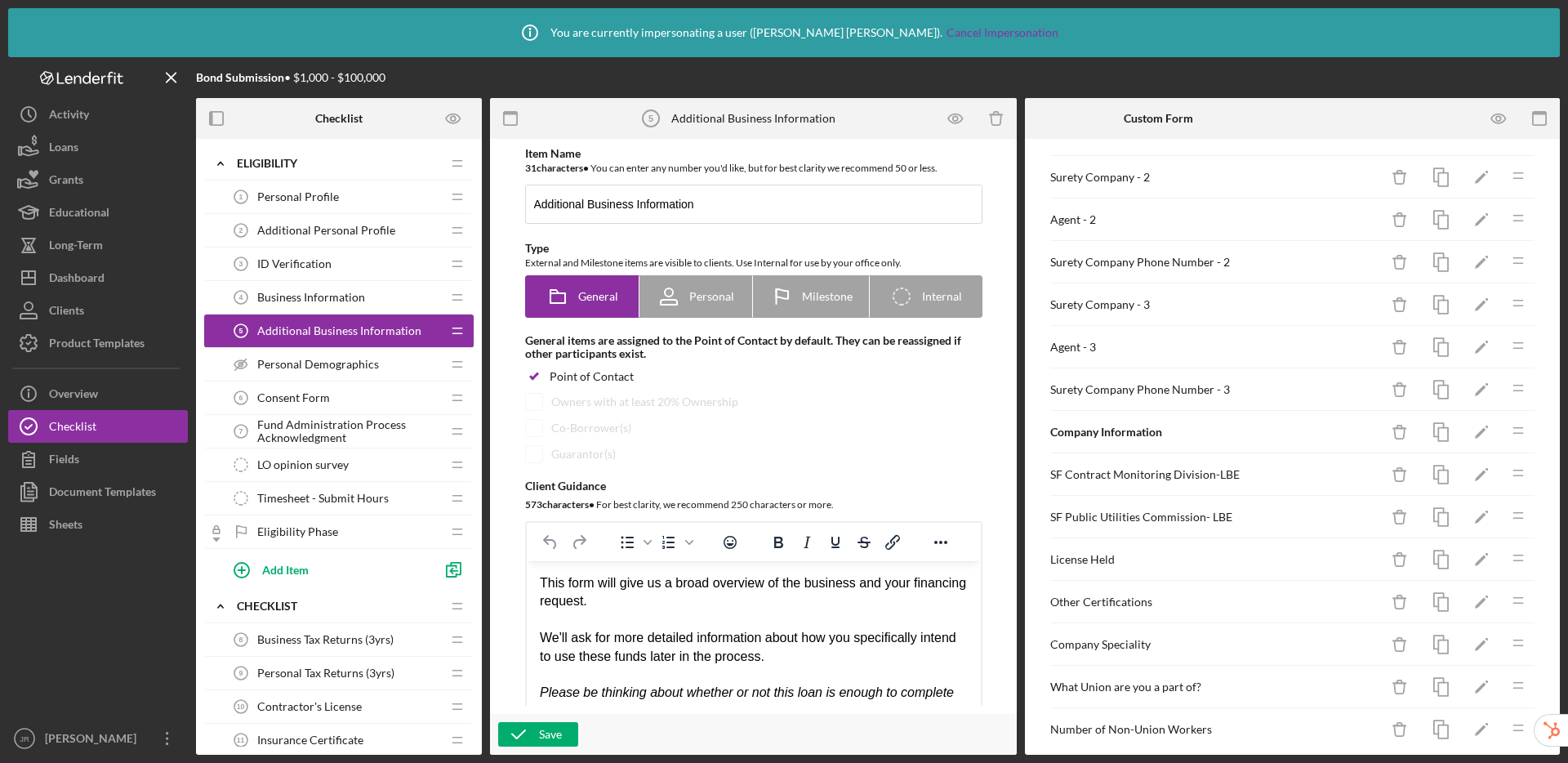
scroll to position [760, 0]
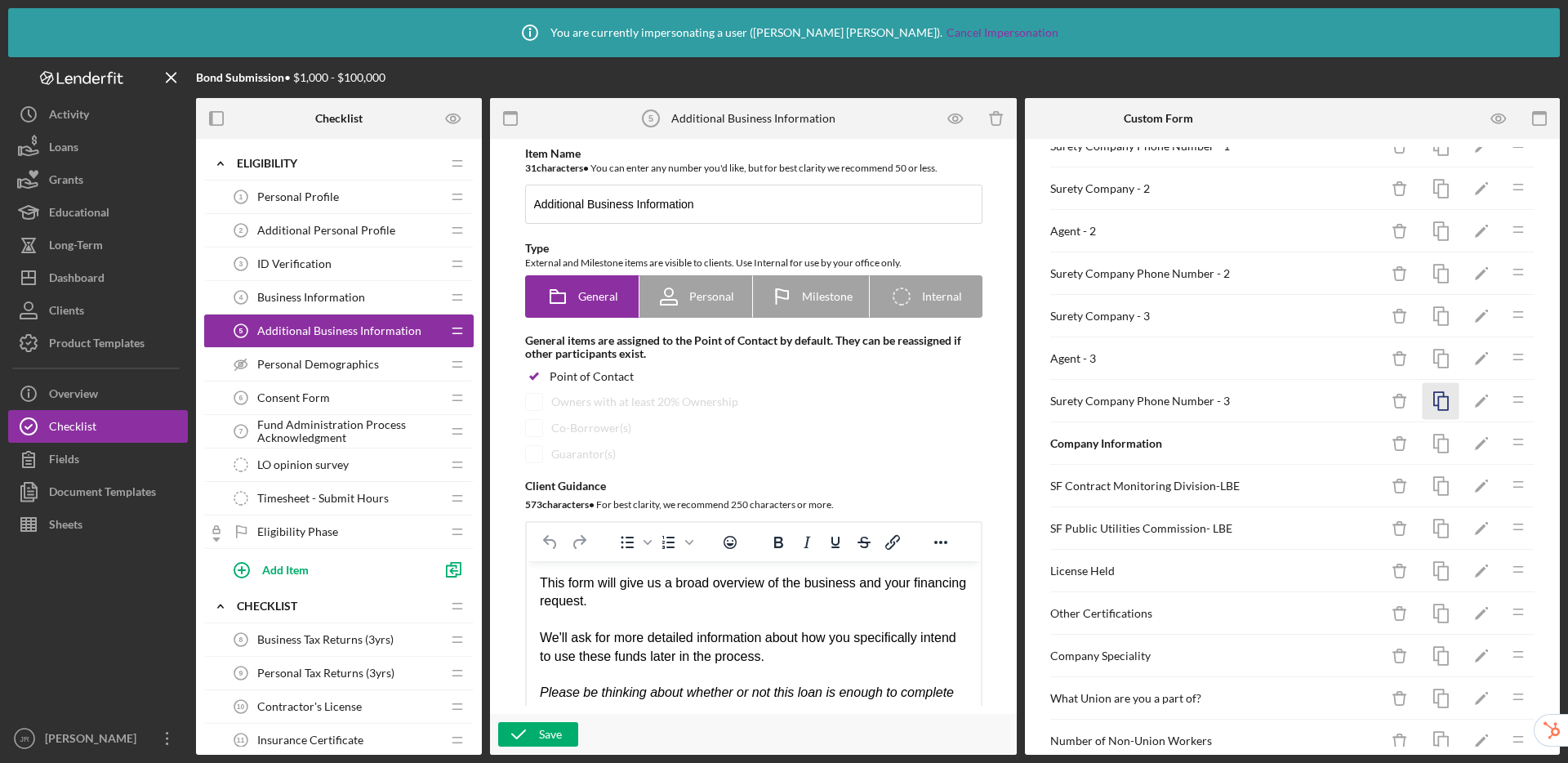
click at [1429, 404] on icon "button" at bounding box center [1441, 401] width 37 height 37
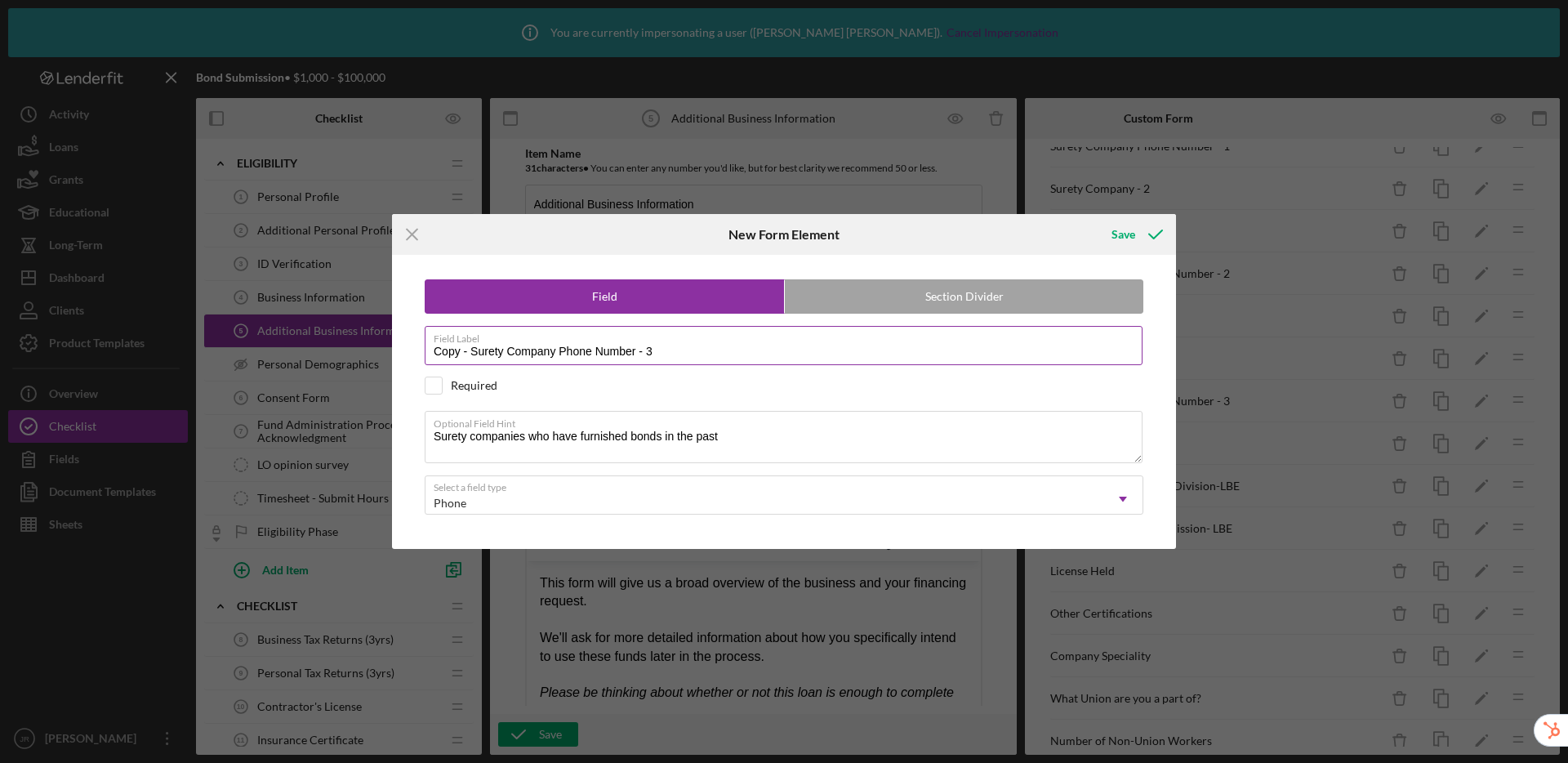
drag, startPoint x: 685, startPoint y: 358, endPoint x: 455, endPoint y: 334, distance: 231.2
click at [455, 334] on div "Field Label Copy - Surety Company Phone Number - 3" at bounding box center [784, 346] width 719 height 41
type input "Have you ever been denied surety credit?"
drag, startPoint x: 704, startPoint y: 427, endPoint x: 359, endPoint y: 399, distance: 346.1
click at [359, 399] on div "Icon/Menu Close New Form Element Save Field Section Divider Field Label Have yo…" at bounding box center [784, 381] width 1568 height 763
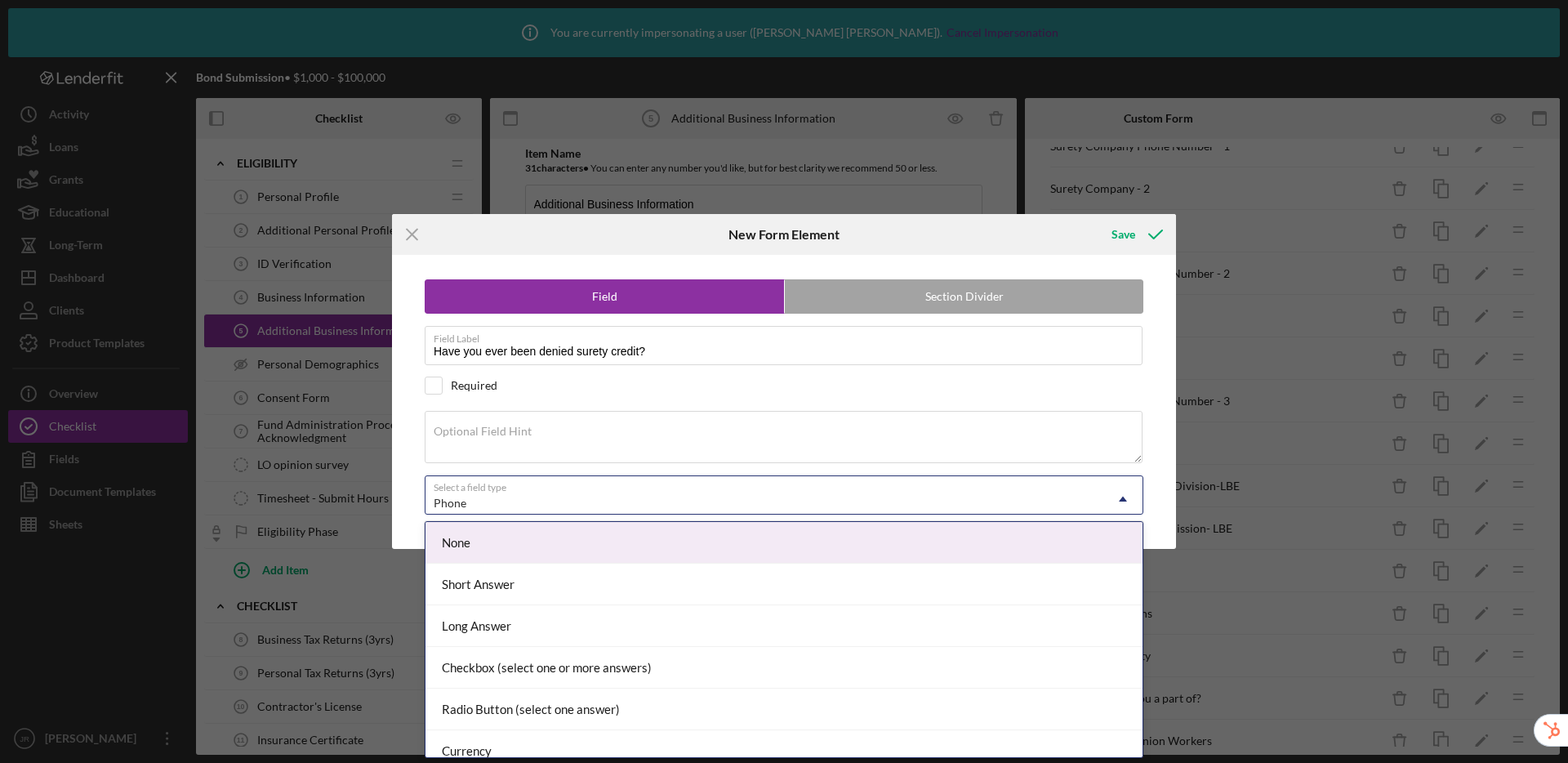
click at [560, 502] on div "Phone" at bounding box center [765, 503] width 678 height 38
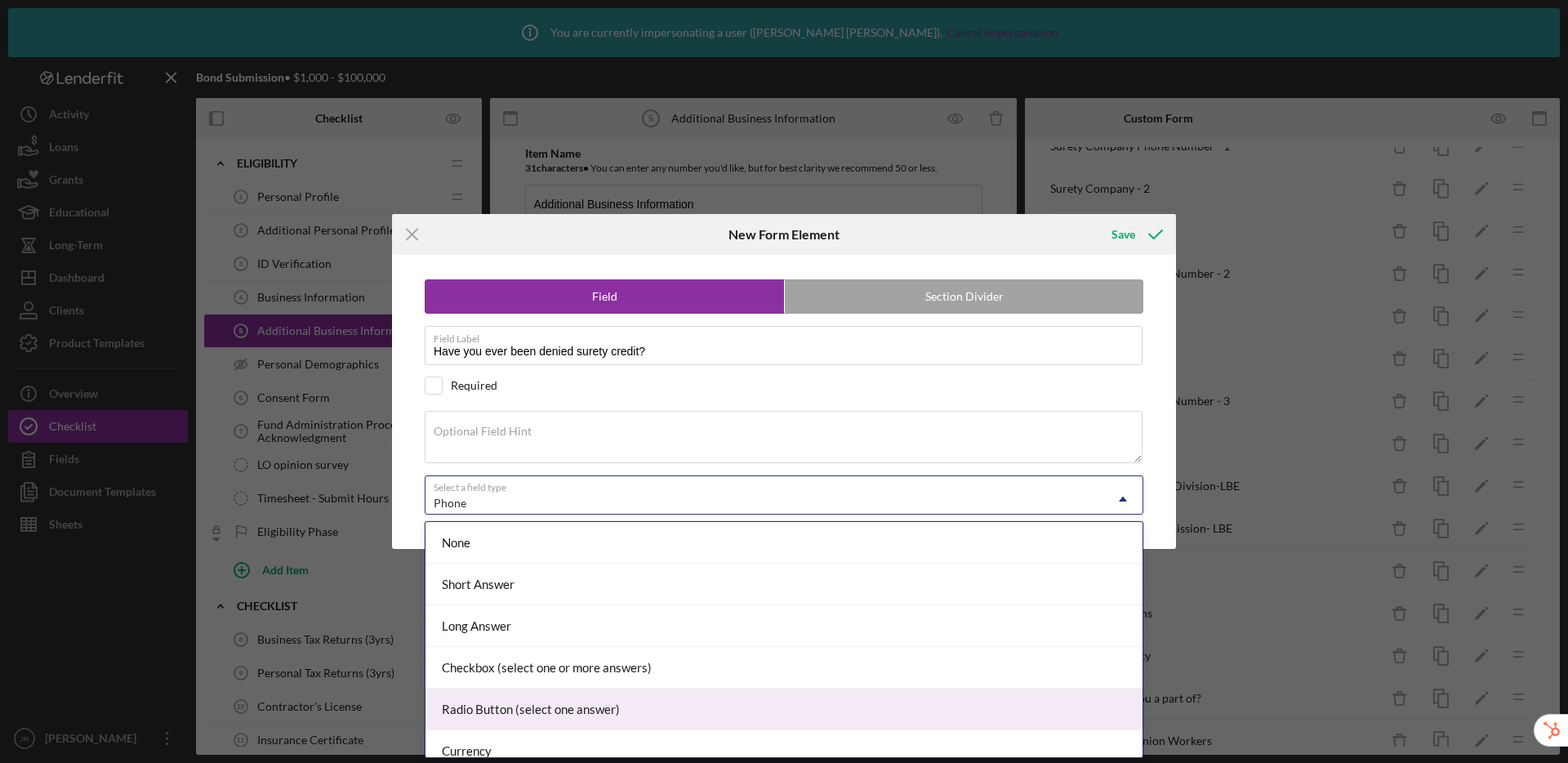
drag, startPoint x: 586, startPoint y: 700, endPoint x: 586, endPoint y: 691, distance: 9.0
click at [586, 700] on div "Radio Button (select one answer)" at bounding box center [784, 710] width 717 height 41
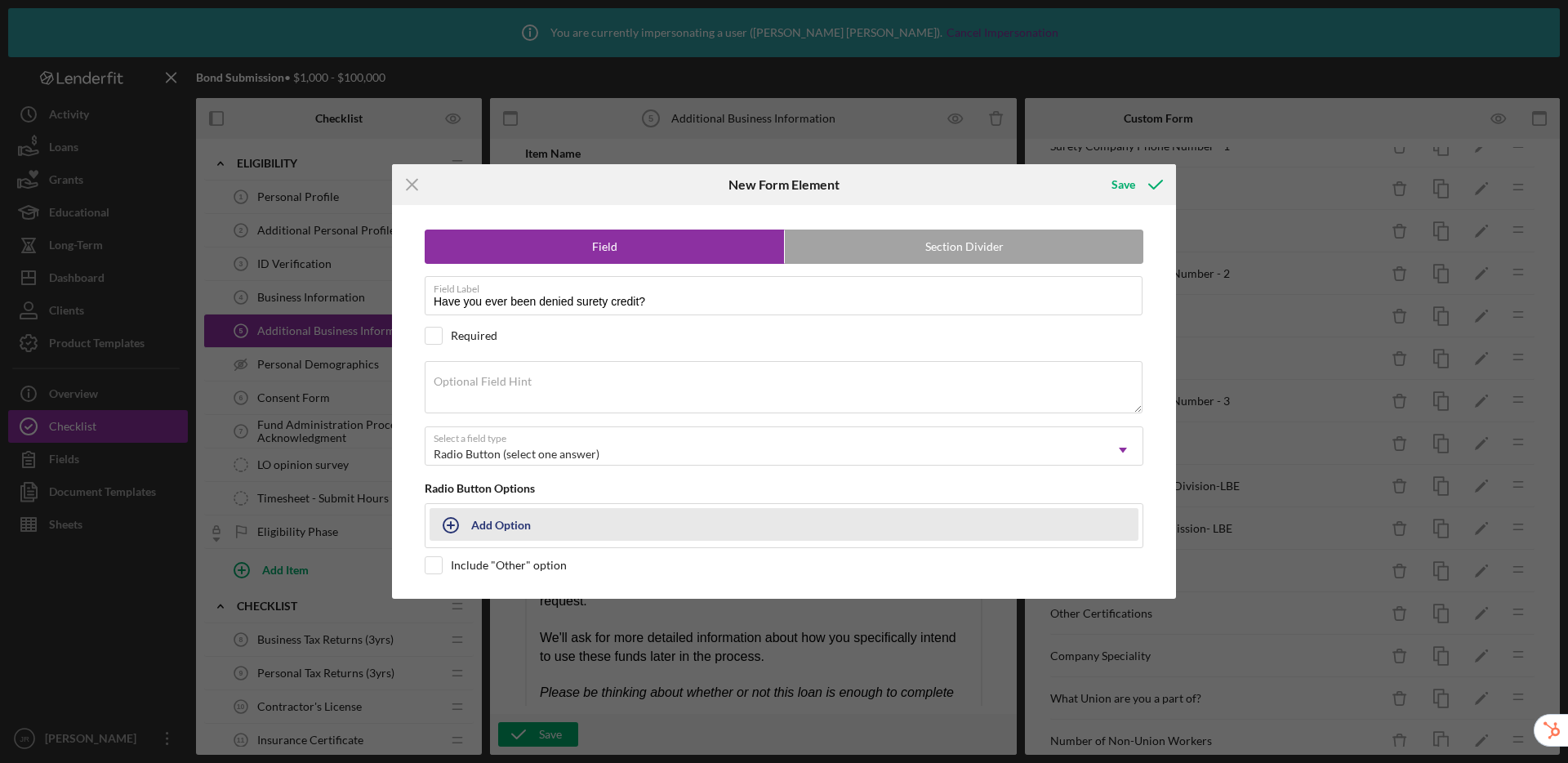
click at [504, 527] on div "Add Option" at bounding box center [501, 524] width 60 height 31
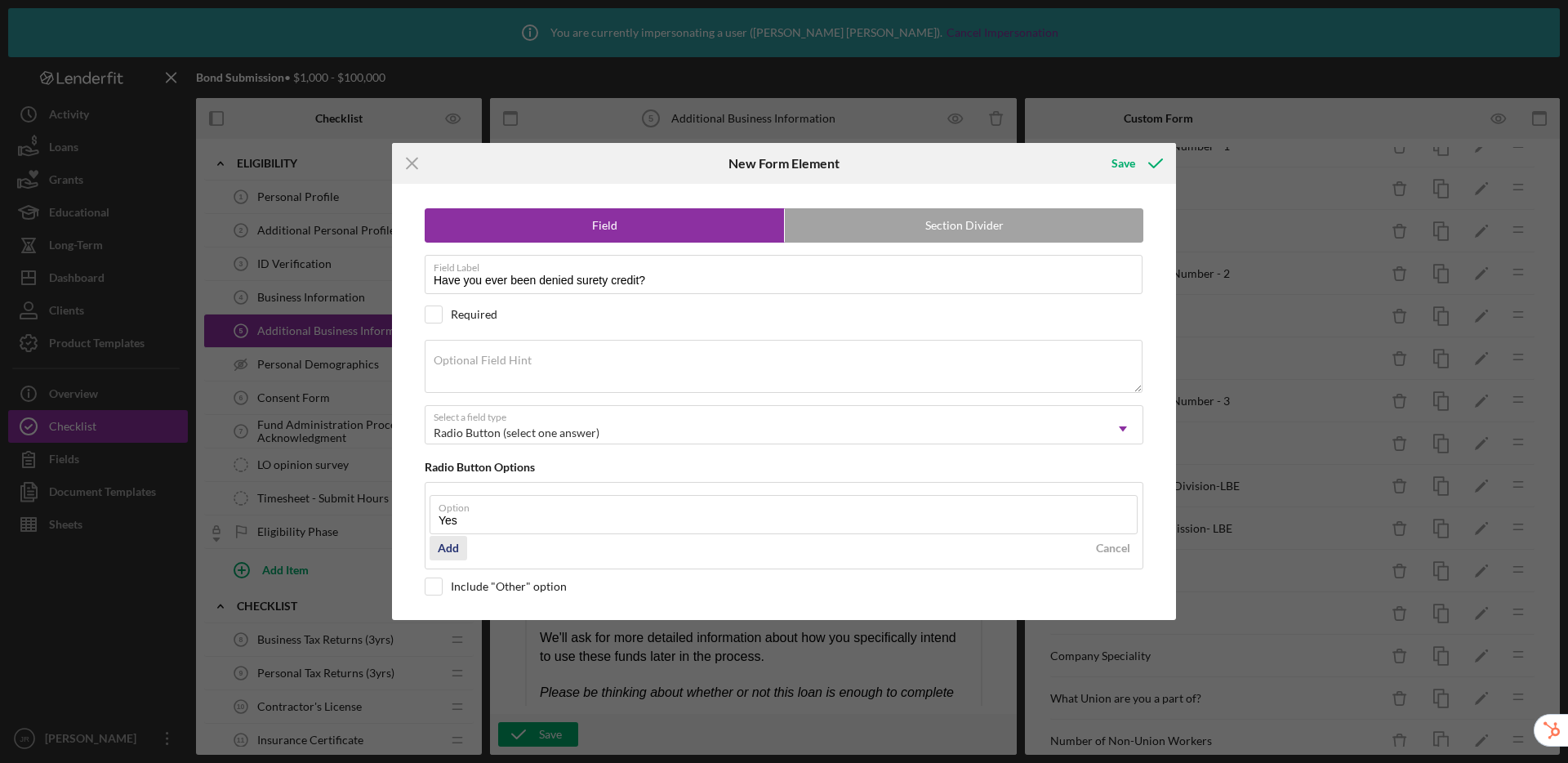
type input "Yes"
click at [444, 547] on div "Add" at bounding box center [449, 548] width 22 height 24
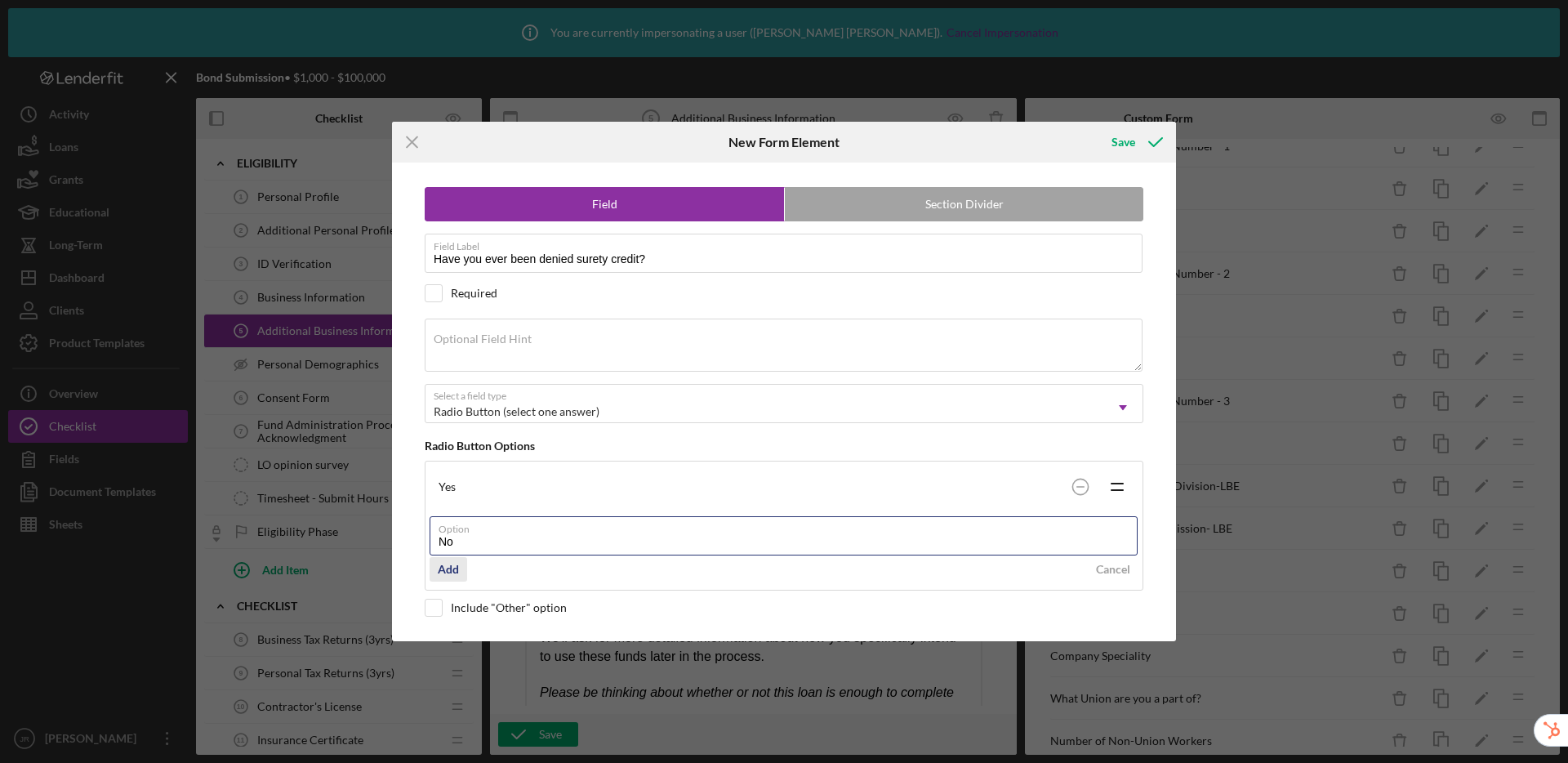
type input "No"
click at [449, 573] on div "Add" at bounding box center [449, 570] width 22 height 24
click at [1128, 124] on div "Save" at bounding box center [1135, 143] width 81 height 41
click at [1125, 139] on div "Save" at bounding box center [1123, 142] width 23 height 33
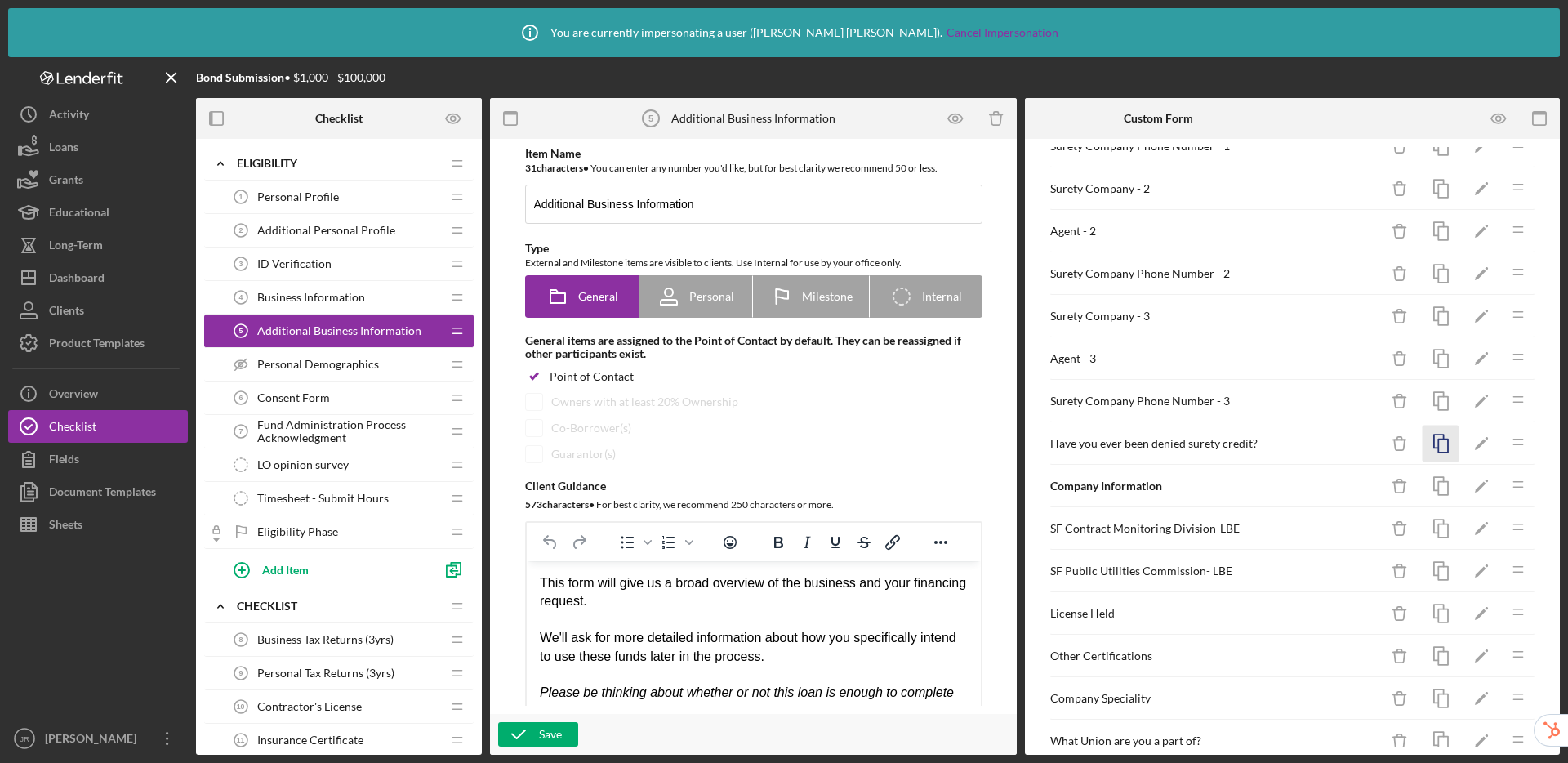
click at [1439, 442] on rect "button" at bounding box center [1443, 446] width 9 height 13
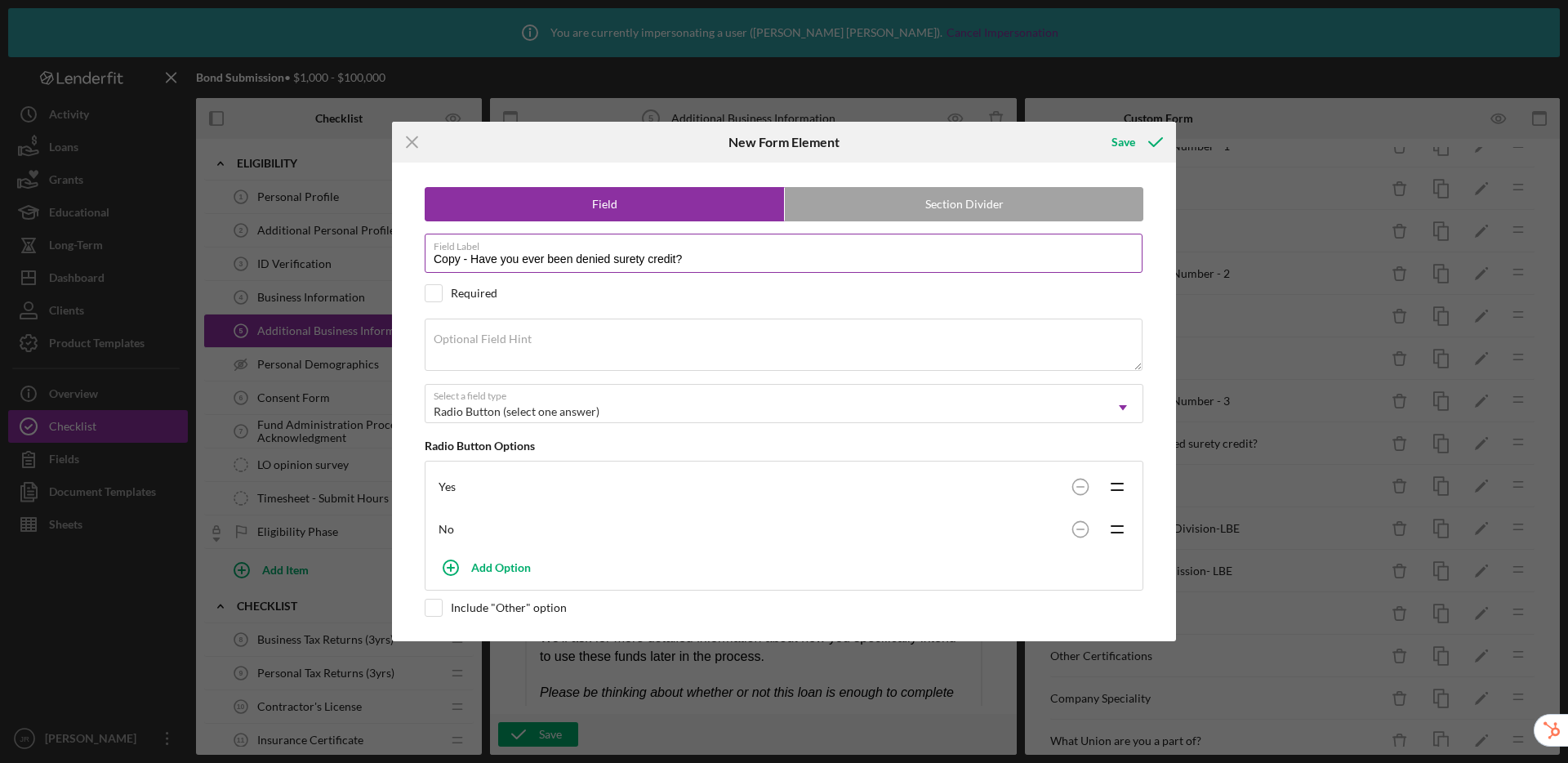
drag, startPoint x: 738, startPoint y: 257, endPoint x: 438, endPoint y: 243, distance: 300.3
click at [438, 243] on div "Field Label Copy - Have you ever been denied surety credit? Required" at bounding box center [784, 254] width 719 height 41
paste input "Has your bonding credit ever been terminated by a surety"
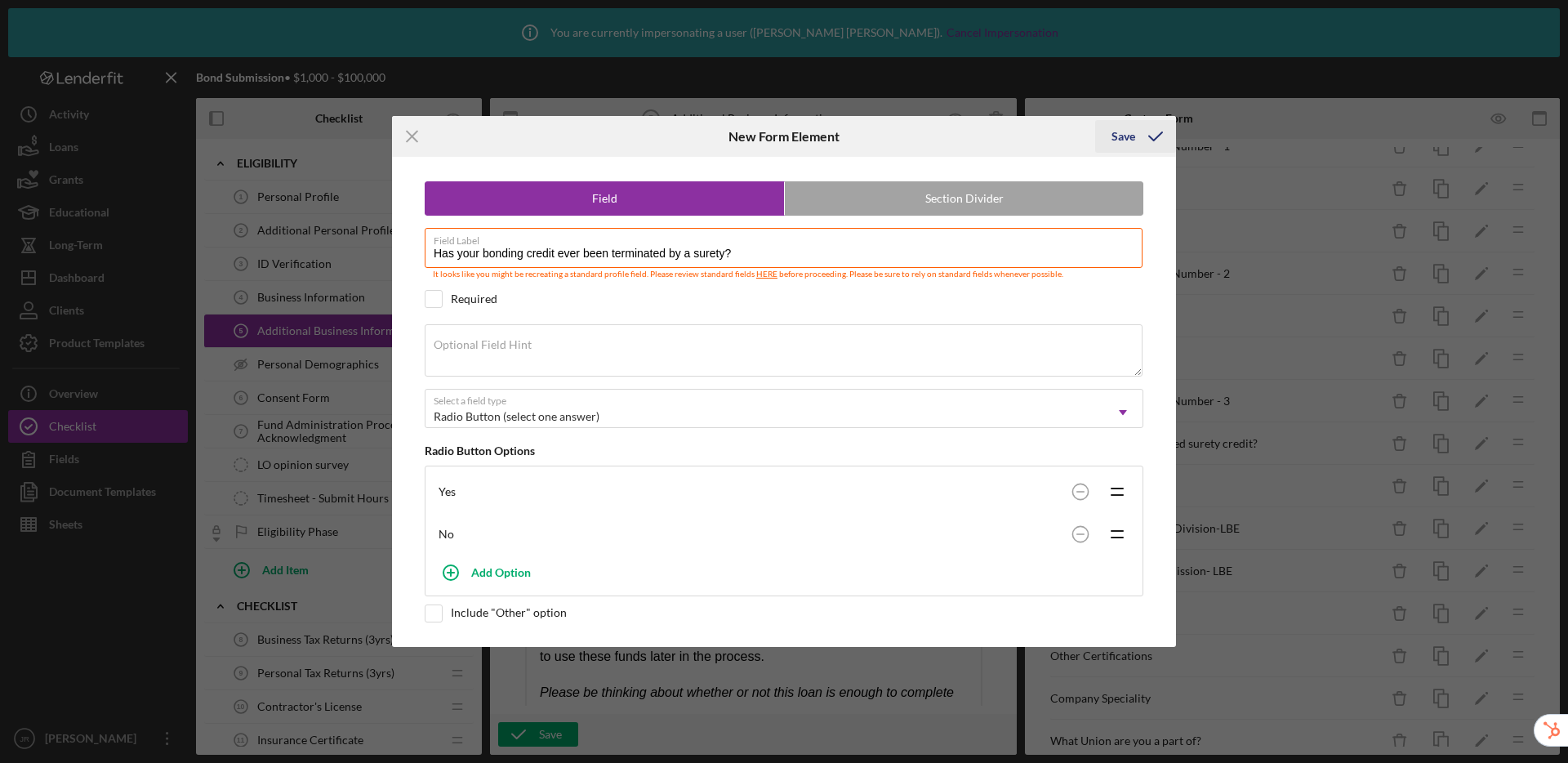
click at [1128, 137] on div "Save" at bounding box center [1123, 136] width 23 height 33
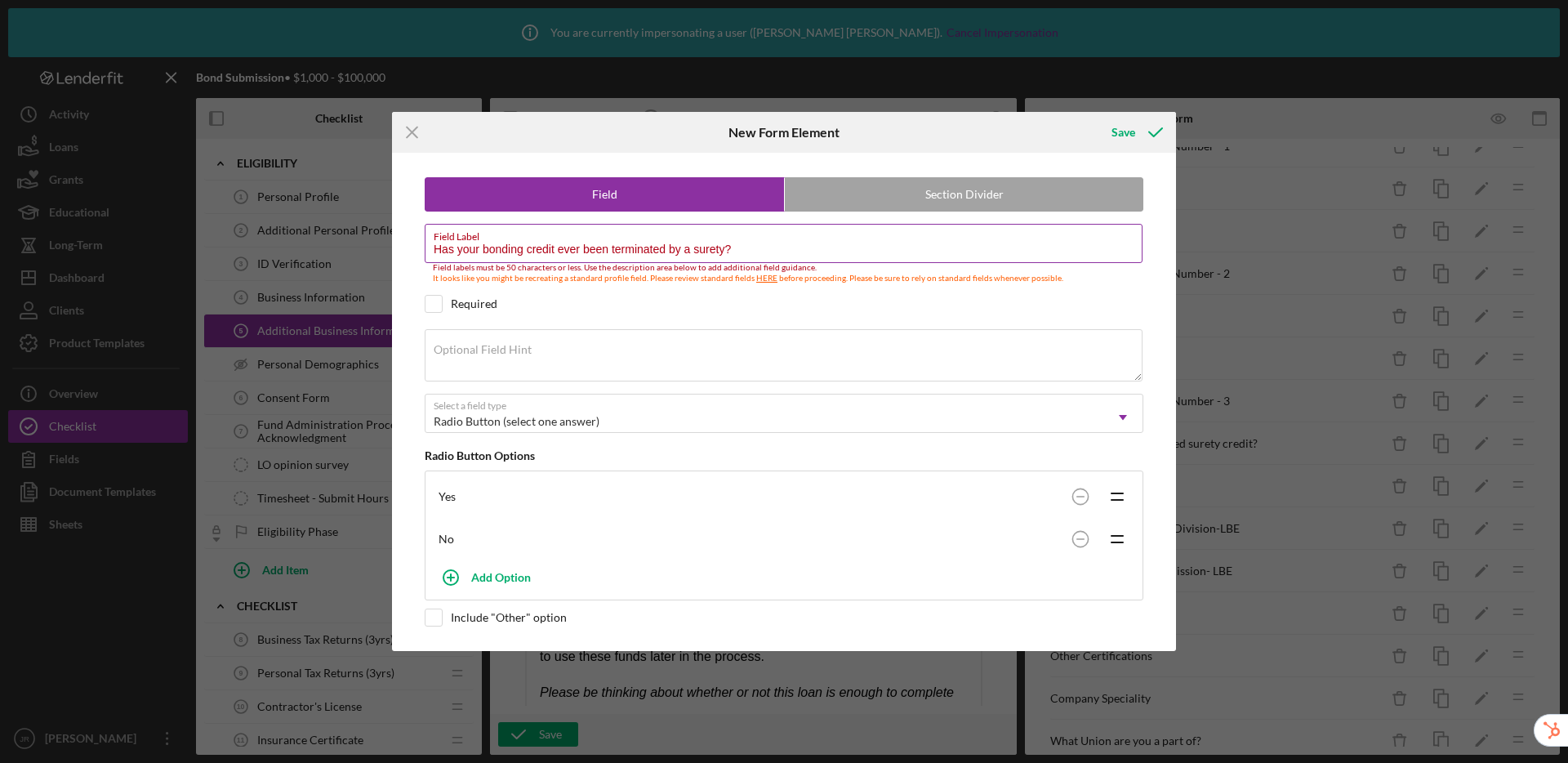
drag, startPoint x: 731, startPoint y: 252, endPoint x: 738, endPoint y: 240, distance: 13.9
click at [732, 249] on input "Has your bonding credit ever been terminated by a surety?" at bounding box center [784, 244] width 718 height 39
click at [1117, 135] on div "Save" at bounding box center [1123, 132] width 23 height 33
click at [799, 249] on input "Has your bonding credit ever been terminated by a surety" at bounding box center [784, 244] width 718 height 39
click at [478, 250] on input "Has your bonding credit ever been terminated by a surety?" at bounding box center [784, 244] width 718 height 39
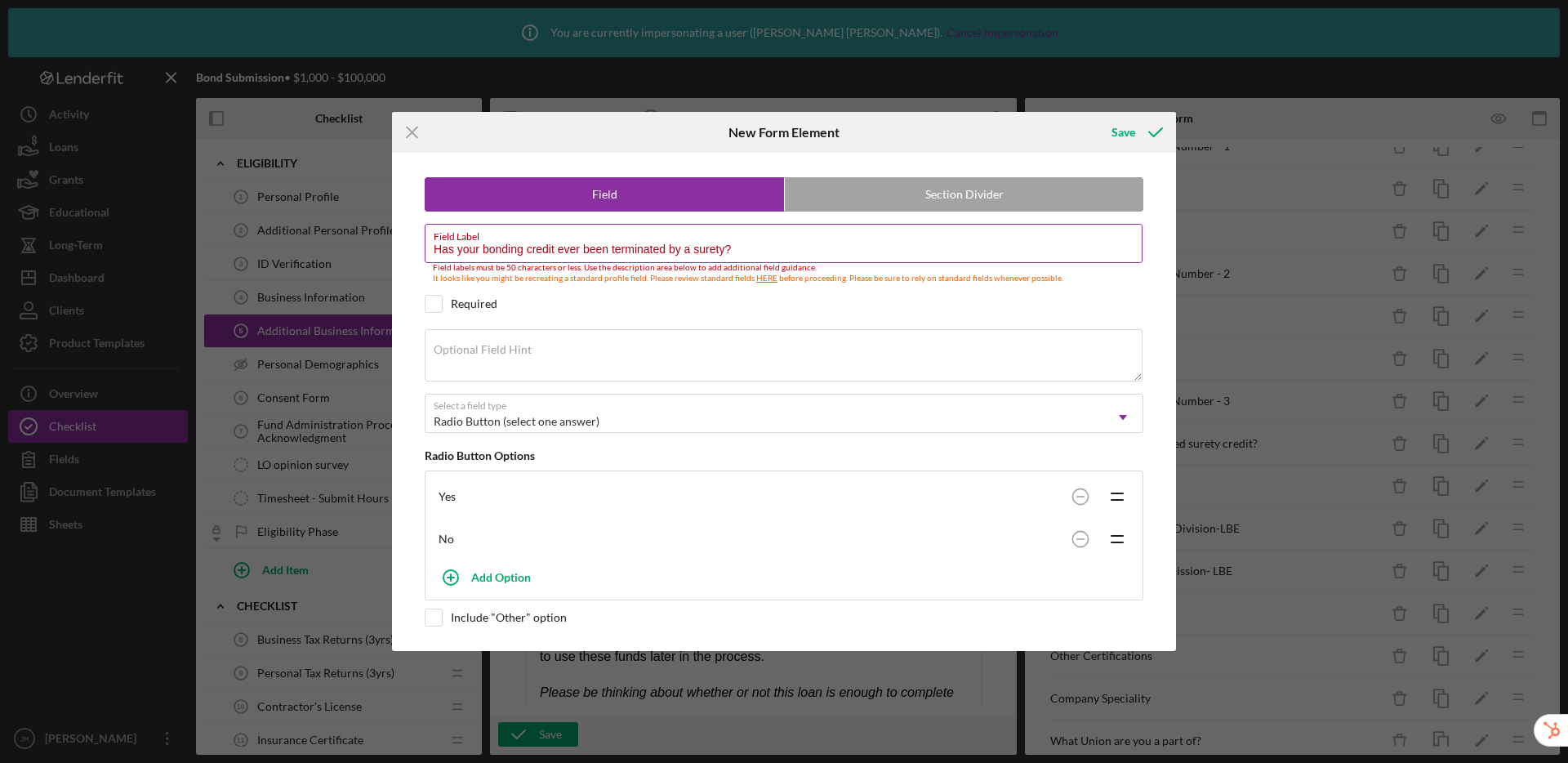
drag, startPoint x: 438, startPoint y: 248, endPoint x: 704, endPoint y: 247, distance: 266.0
click at [704, 247] on input "Has your bonding credit ever been terminated by a surety?" at bounding box center [784, 244] width 718 height 39
drag, startPoint x: 762, startPoint y: 251, endPoint x: 407, endPoint y: 239, distance: 355.2
click at [407, 239] on div "Field Section Divider Field Label Has your bonding credit ever been terminated …" at bounding box center [784, 403] width 768 height 499
type input "Has your bonding credit ever been terminated by a surety?"
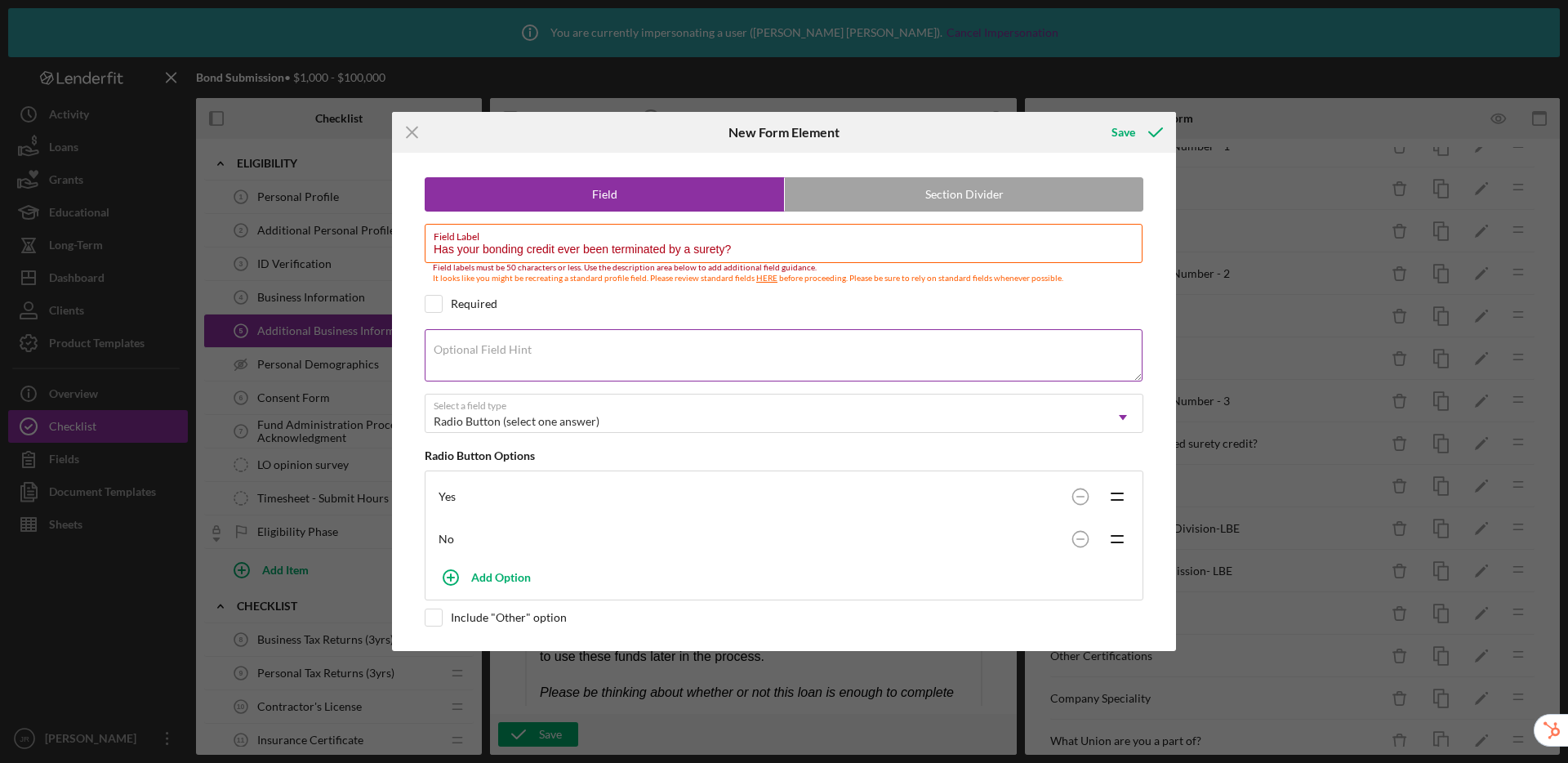
click at [480, 350] on label "Optional Field Hint" at bounding box center [482, 350] width 98 height 13
click at [480, 350] on textarea "Optional Field Hint" at bounding box center [784, 356] width 718 height 53
paste textarea "Has your bonding credit ever been terminated by a surety?"
type textarea "Has your bonding credit ever been terminated by a surety?"
drag, startPoint x: 736, startPoint y: 251, endPoint x: 405, endPoint y: 246, distance: 331.0
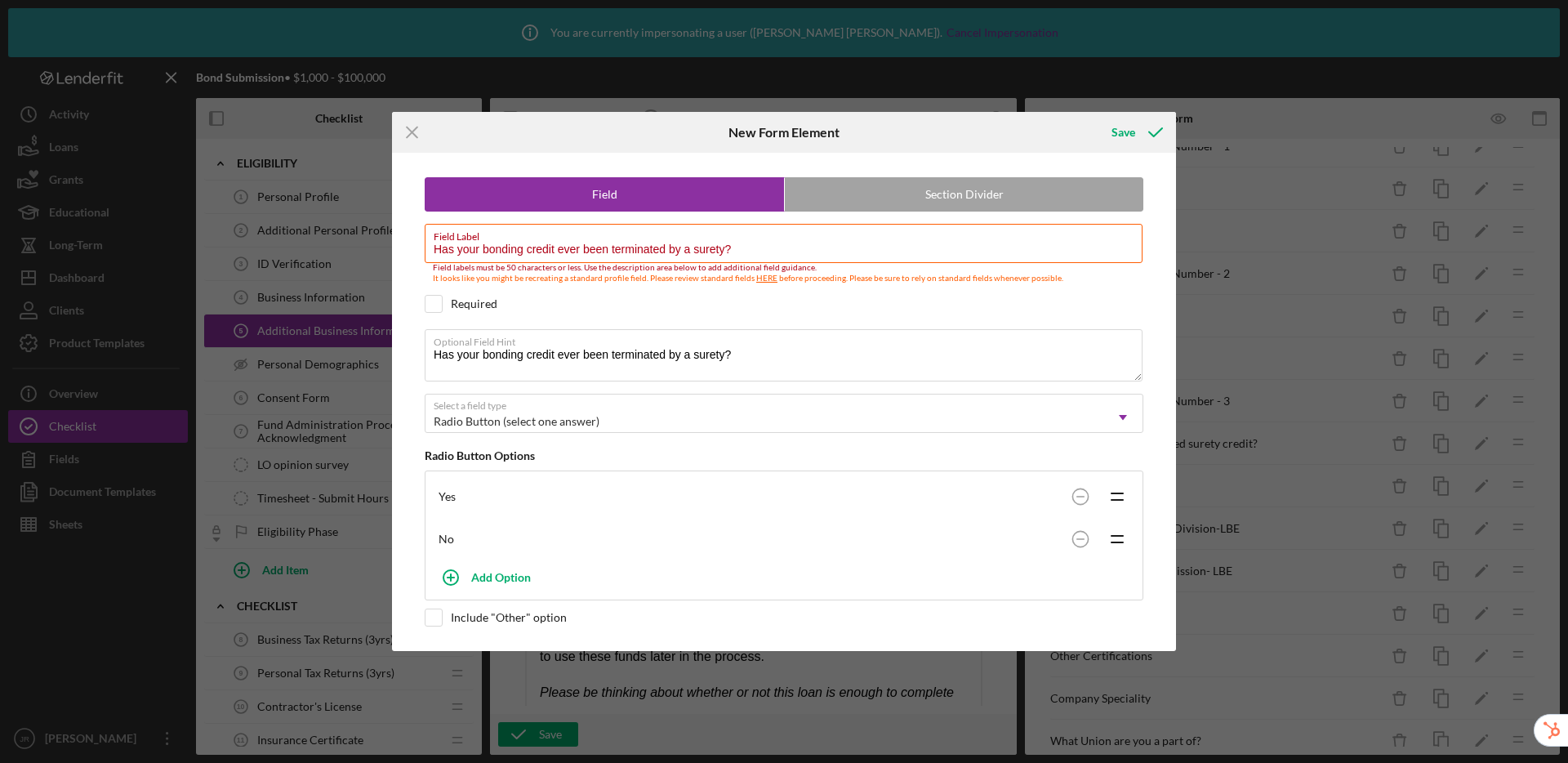
click at [405, 246] on div "Field Section Divider Field Label Has your bonding credit ever been terminated …" at bounding box center [784, 403] width 768 height 499
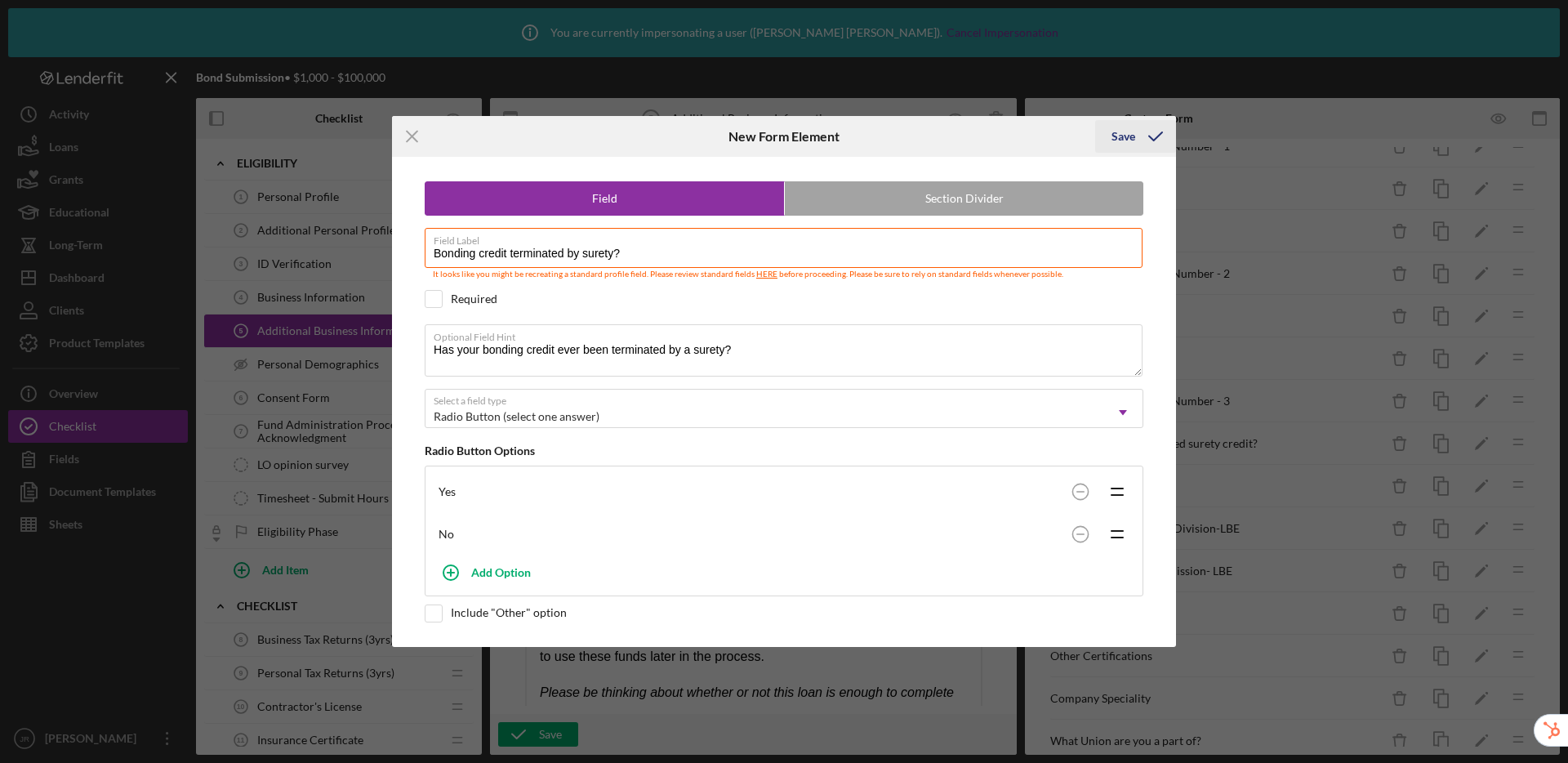
type input "Bonding credit terminated by surety?"
click at [1126, 138] on div "Save" at bounding box center [1123, 136] width 23 height 33
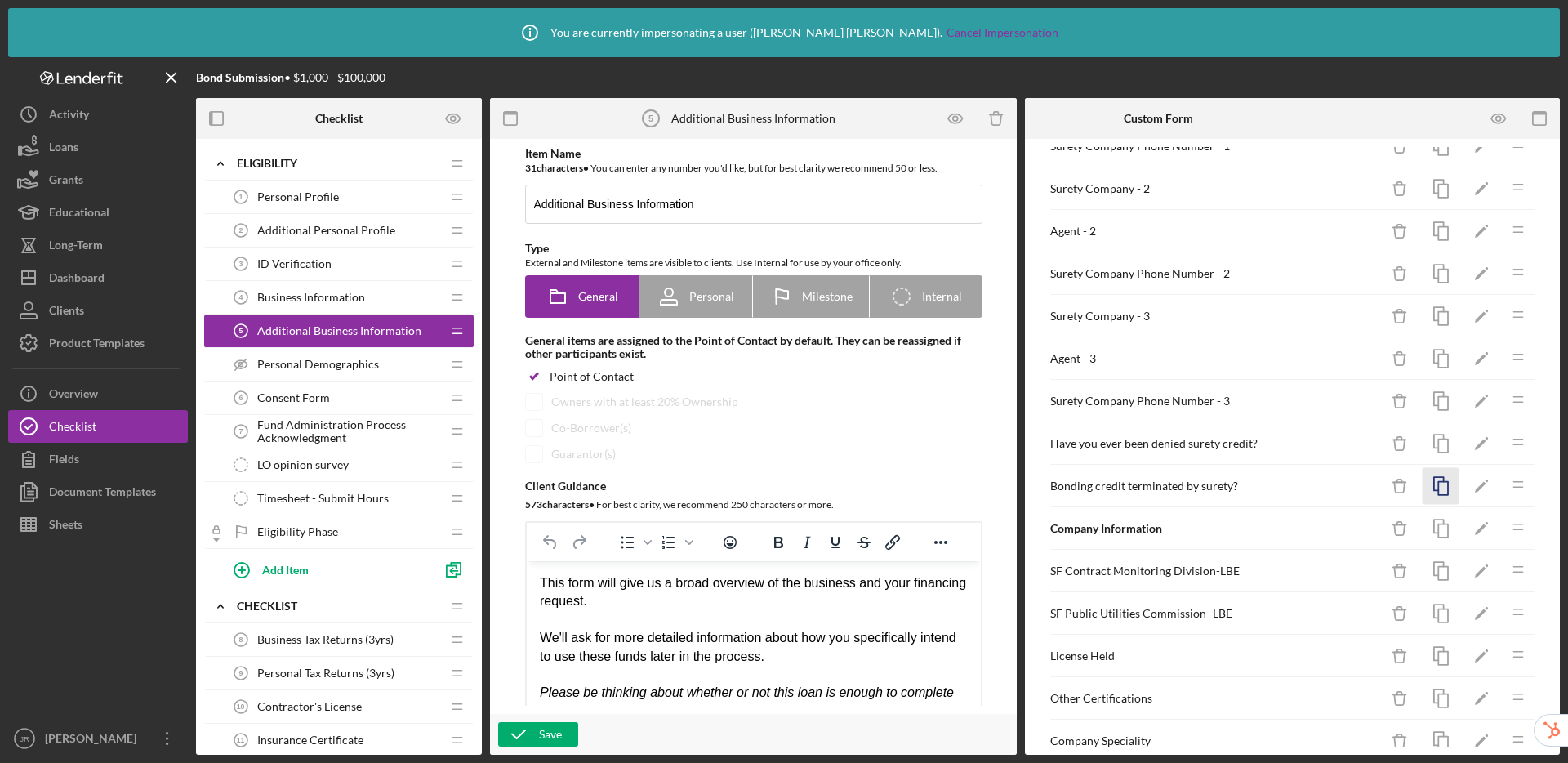
click at [1431, 487] on icon "button" at bounding box center [1441, 486] width 37 height 37
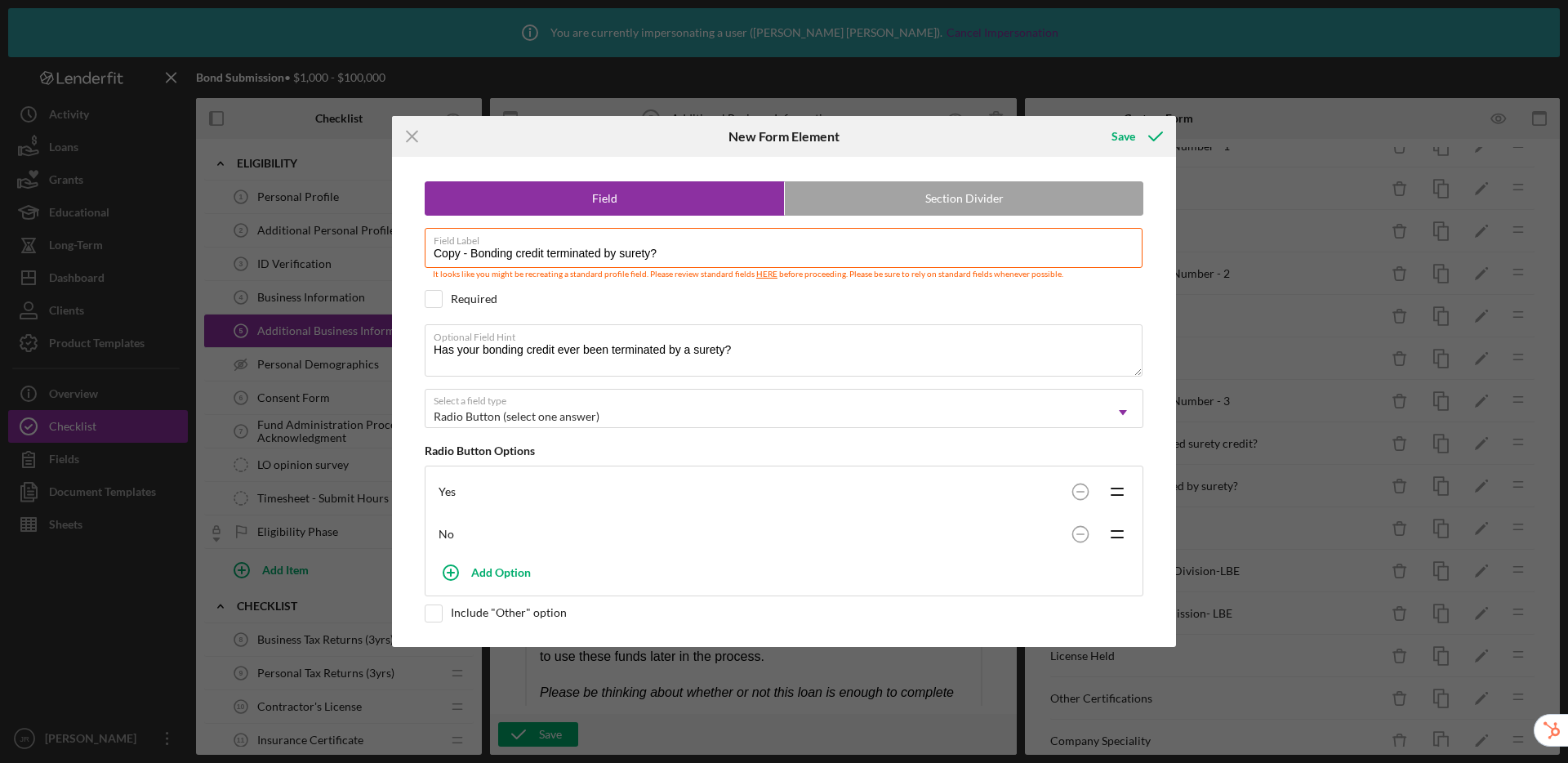
drag, startPoint x: 694, startPoint y: 255, endPoint x: 402, endPoint y: 249, distance: 292.1
click at [402, 249] on div "Field Section Divider Field Label Copy - Bonding credit terminated by surety? R…" at bounding box center [784, 401] width 768 height 489
paste input "Have any of your bonded jobs resulted in a loss to a"
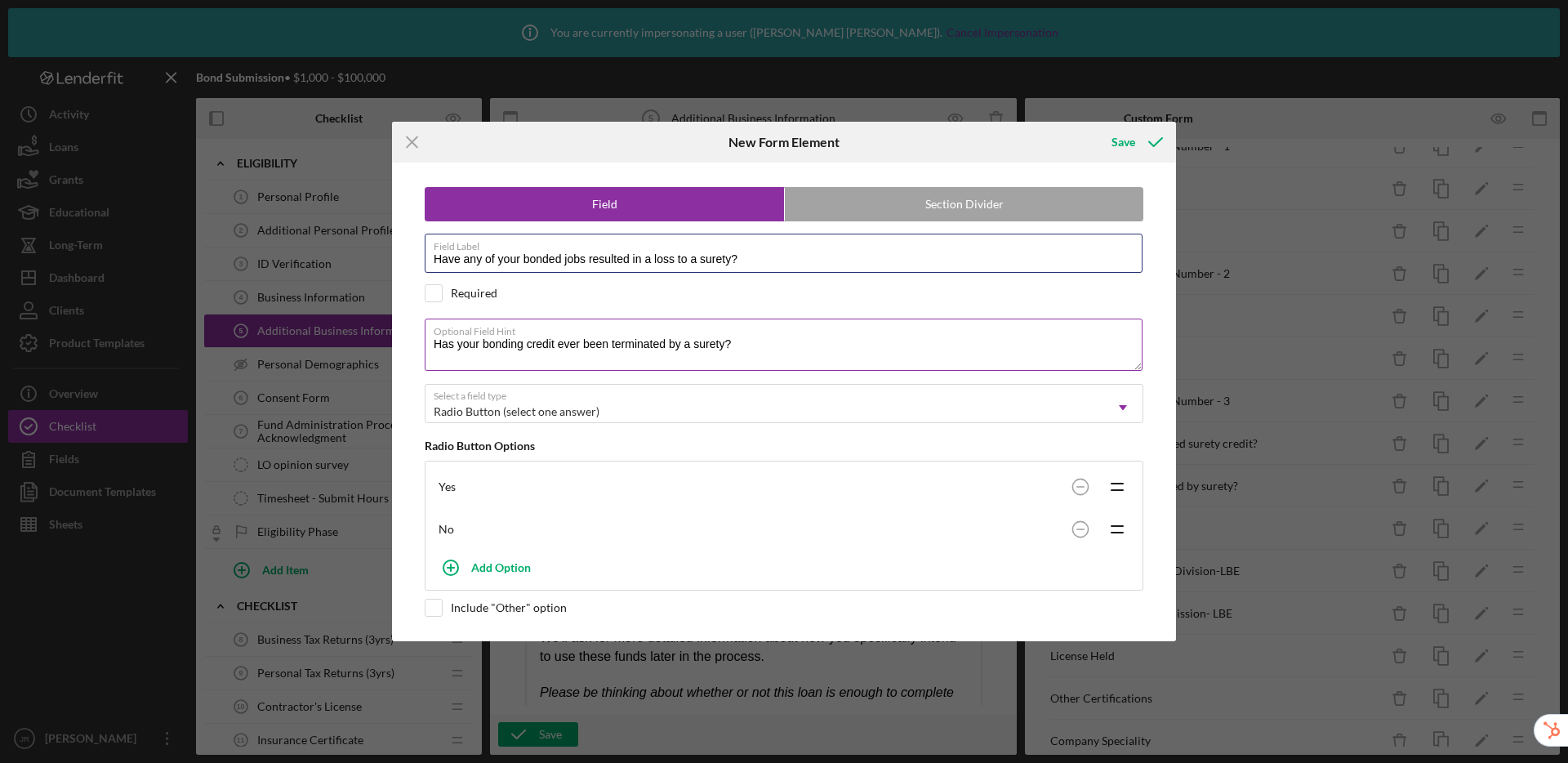
type input "Have any of your bonded jobs resulted in a loss to a surety?"
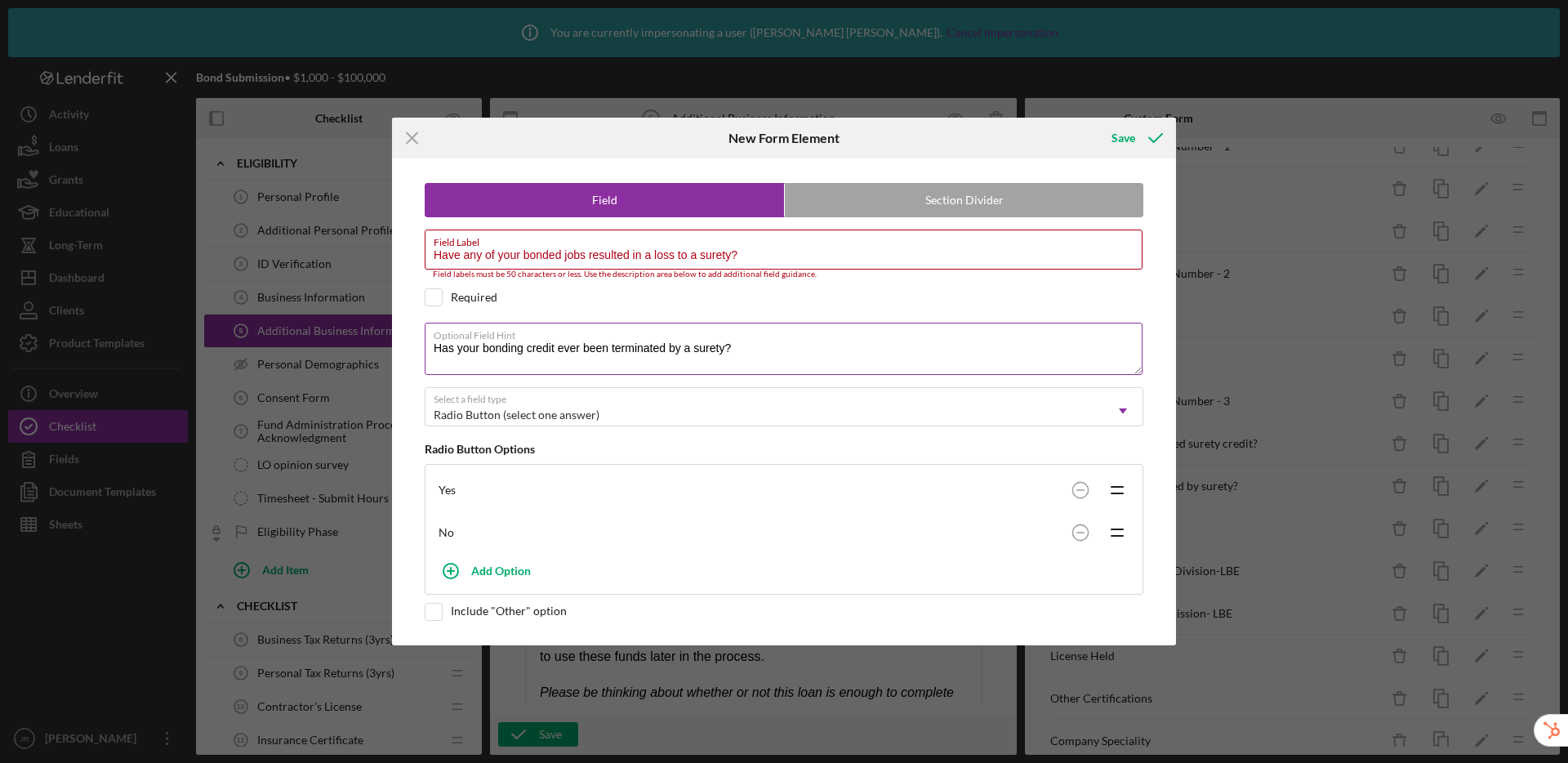
drag, startPoint x: 734, startPoint y: 353, endPoint x: 440, endPoint y: 325, distance: 295.3
click at [440, 325] on div "Optional Field Hint Has your bonding credit ever been terminated by a surety?" at bounding box center [784, 350] width 719 height 54
click at [1149, 141] on icon "submit" at bounding box center [1156, 138] width 41 height 41
click at [500, 264] on input "Have any of your bonded jobs resulted in a loss to a surety?" at bounding box center [784, 250] width 718 height 39
drag, startPoint x: 781, startPoint y: 256, endPoint x: 379, endPoint y: 252, distance: 402.0
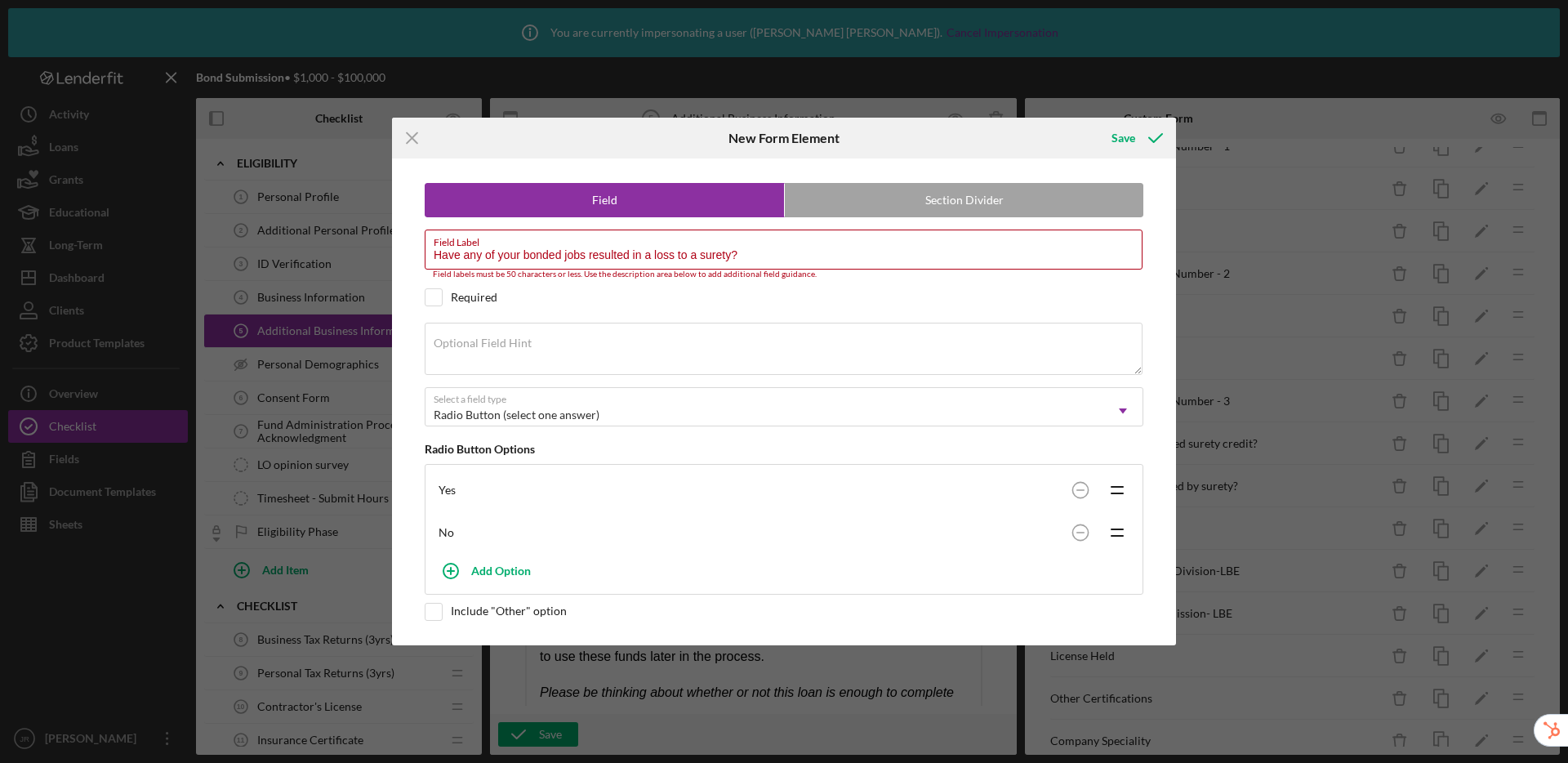
click at [379, 252] on div "Icon/Menu Close New Form Element Save Field Section Divider Field Label Have an…" at bounding box center [784, 381] width 1568 height 763
click at [467, 351] on textarea "Optional Field Hint" at bounding box center [784, 349] width 718 height 53
paste textarea "Have any of your bonded jobs resulted in a loss to a surety?"
type textarea "Have any of your bonded jobs resulted in a loss to a surety?"
drag, startPoint x: 588, startPoint y: 255, endPoint x: 388, endPoint y: 246, distance: 200.2
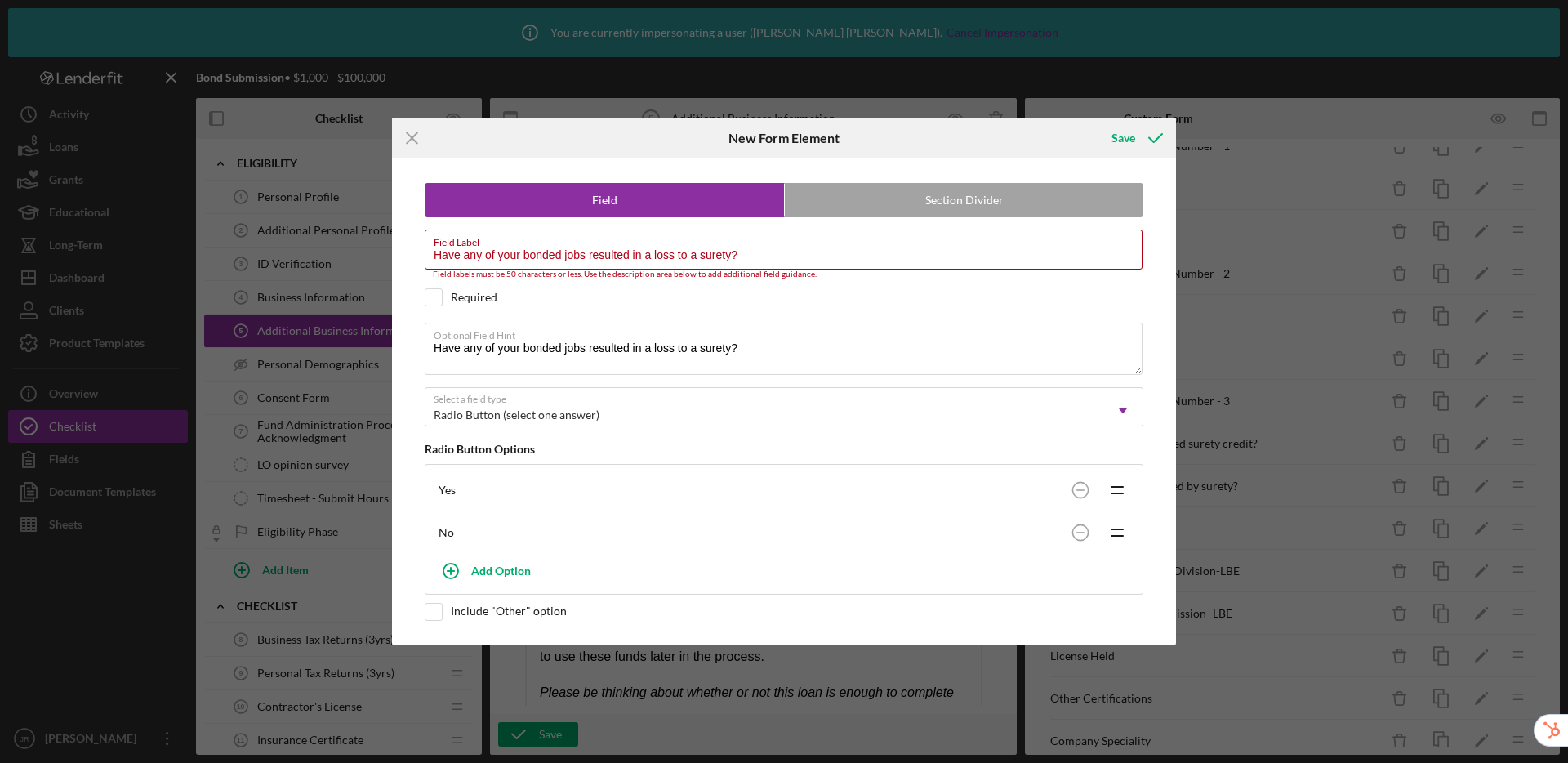
click at [388, 246] on div "Icon/Menu Close New Form Element Save Field Section Divider Field Label Have an…" at bounding box center [784, 381] width 1568 height 763
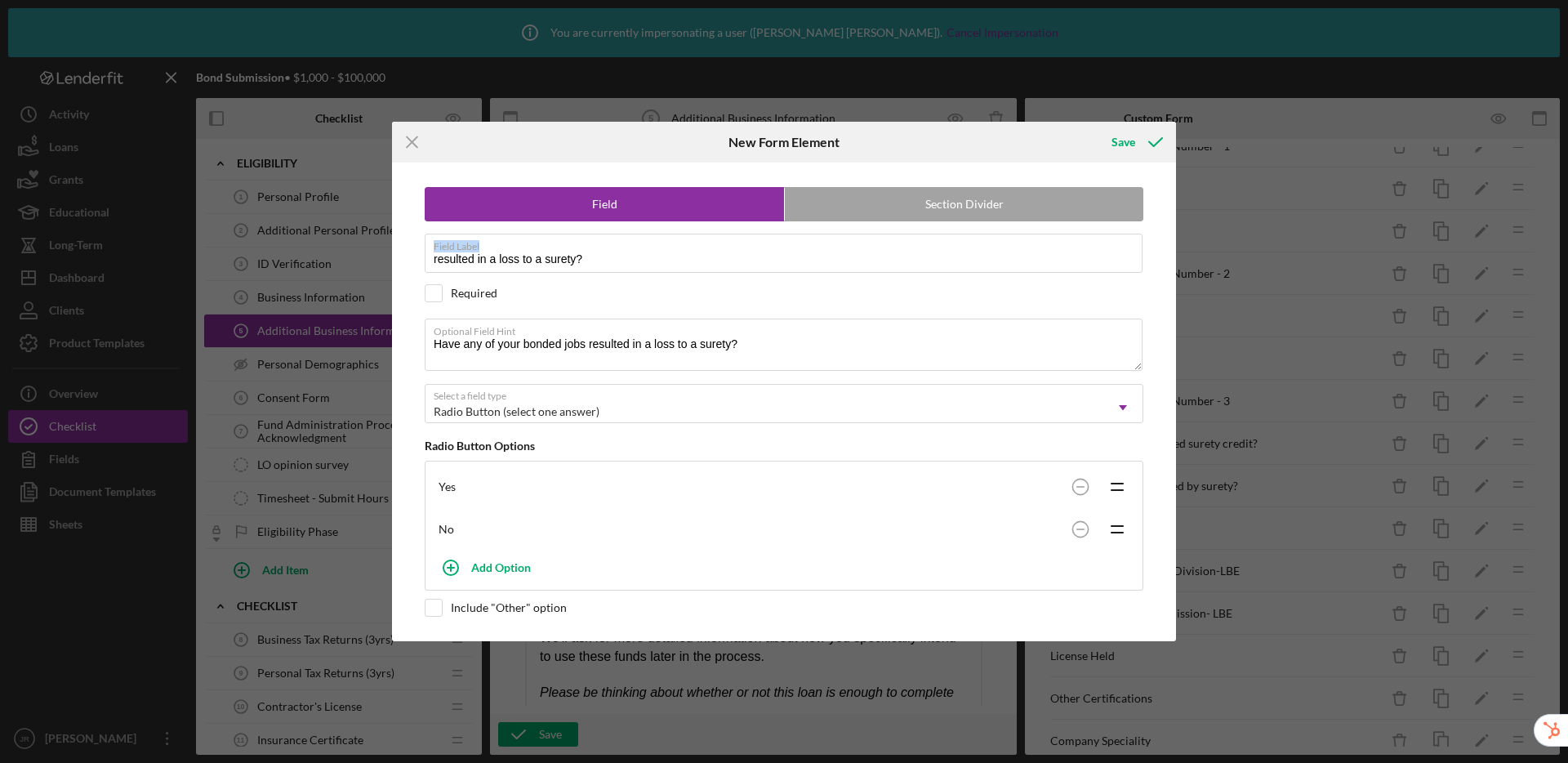
drag, startPoint x: 624, startPoint y: 251, endPoint x: 347, endPoint y: 233, distance: 277.6
click at [347, 233] on div "Icon/Menu Close New Form Element Save Field Section Divider Field Label resulte…" at bounding box center [784, 381] width 1568 height 763
drag, startPoint x: 531, startPoint y: 258, endPoint x: 391, endPoint y: 252, distance: 140.1
click at [392, 252] on div "Field Section Divider Field Label resulted in a loss to a surety? Required Opti…" at bounding box center [784, 401] width 784 height 478
type input "Loss to a surety caused by bonded jobs?"
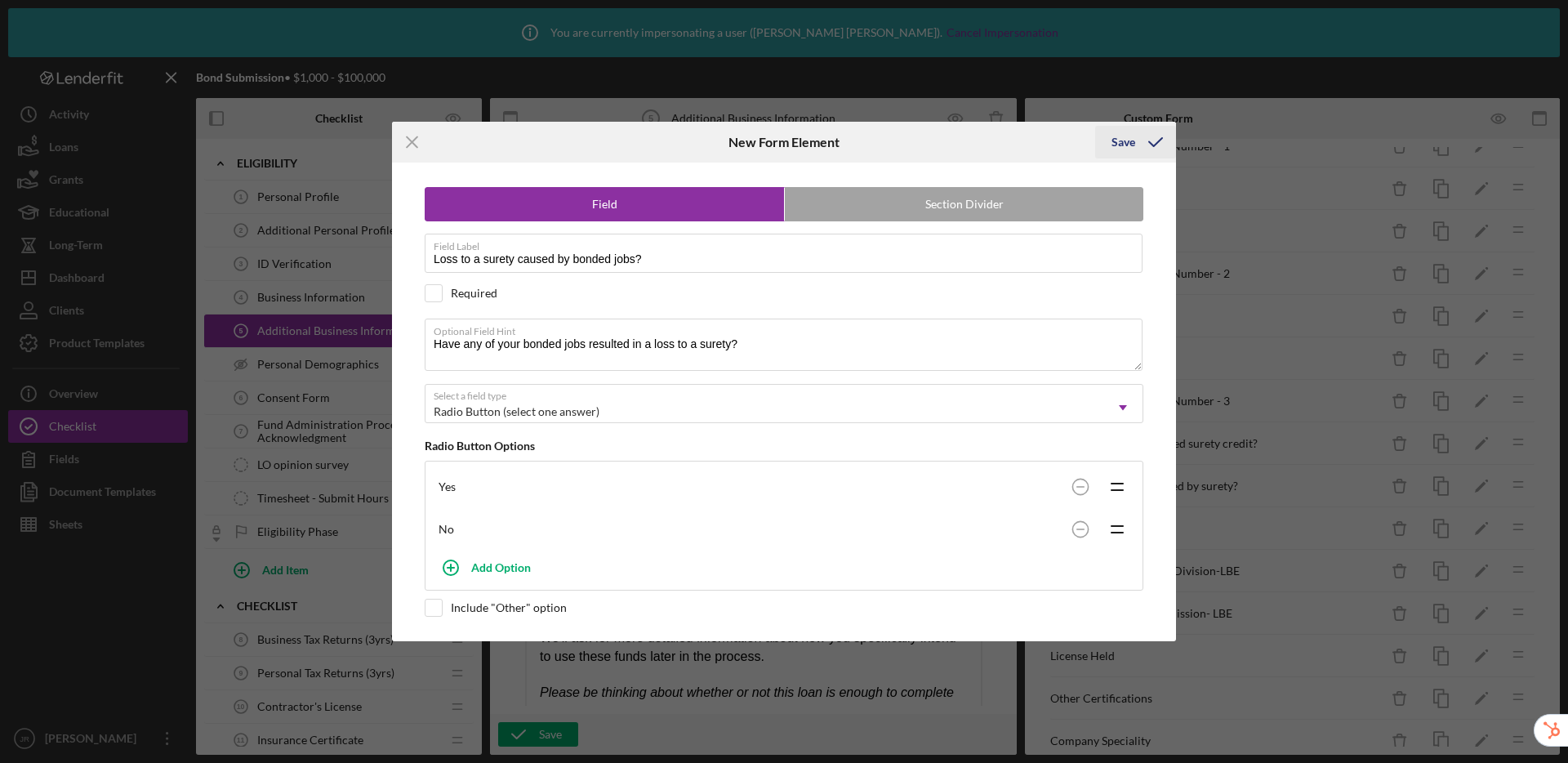
click at [1121, 144] on div "Save" at bounding box center [1123, 142] width 23 height 33
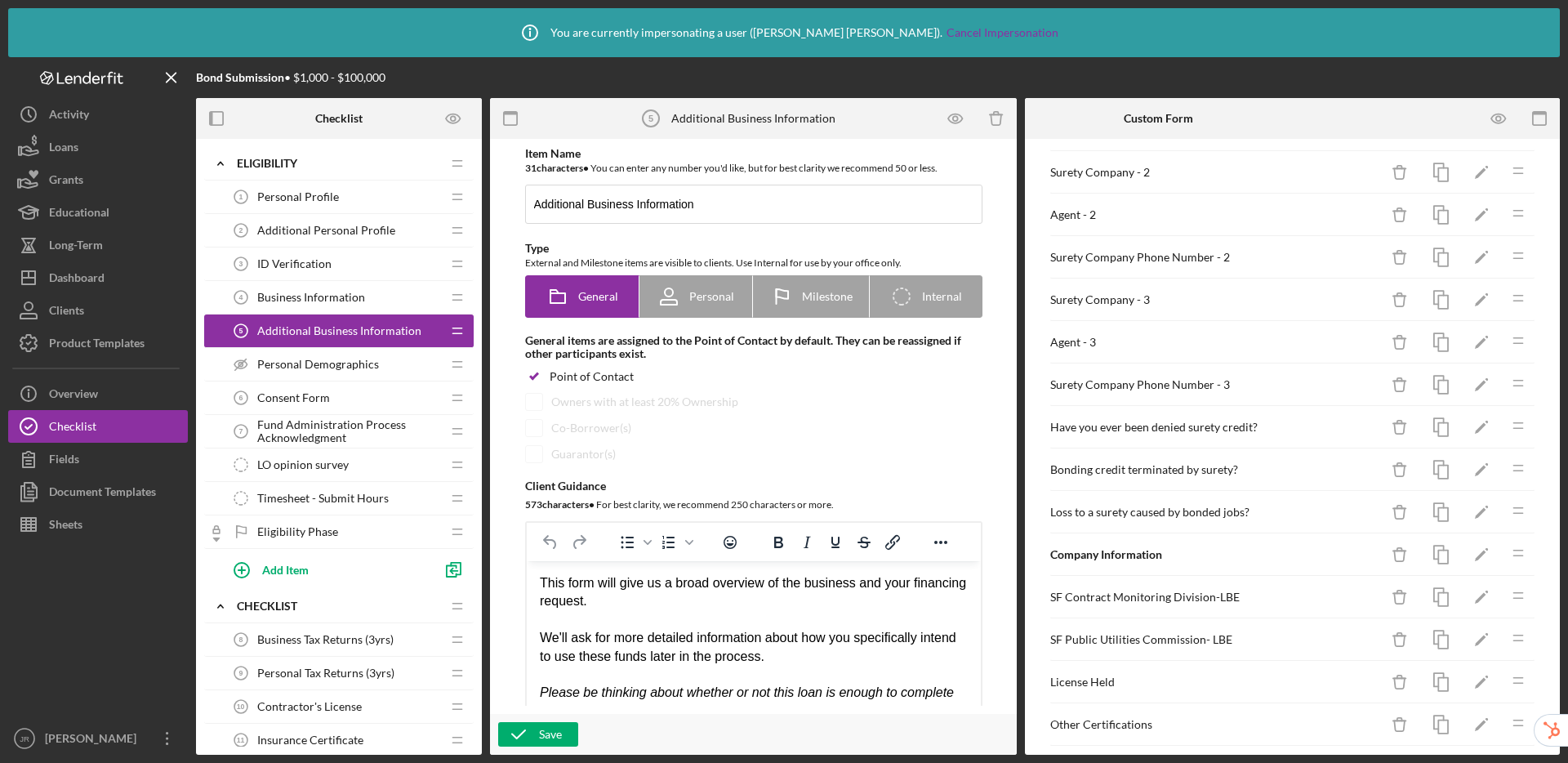
scroll to position [792, 0]
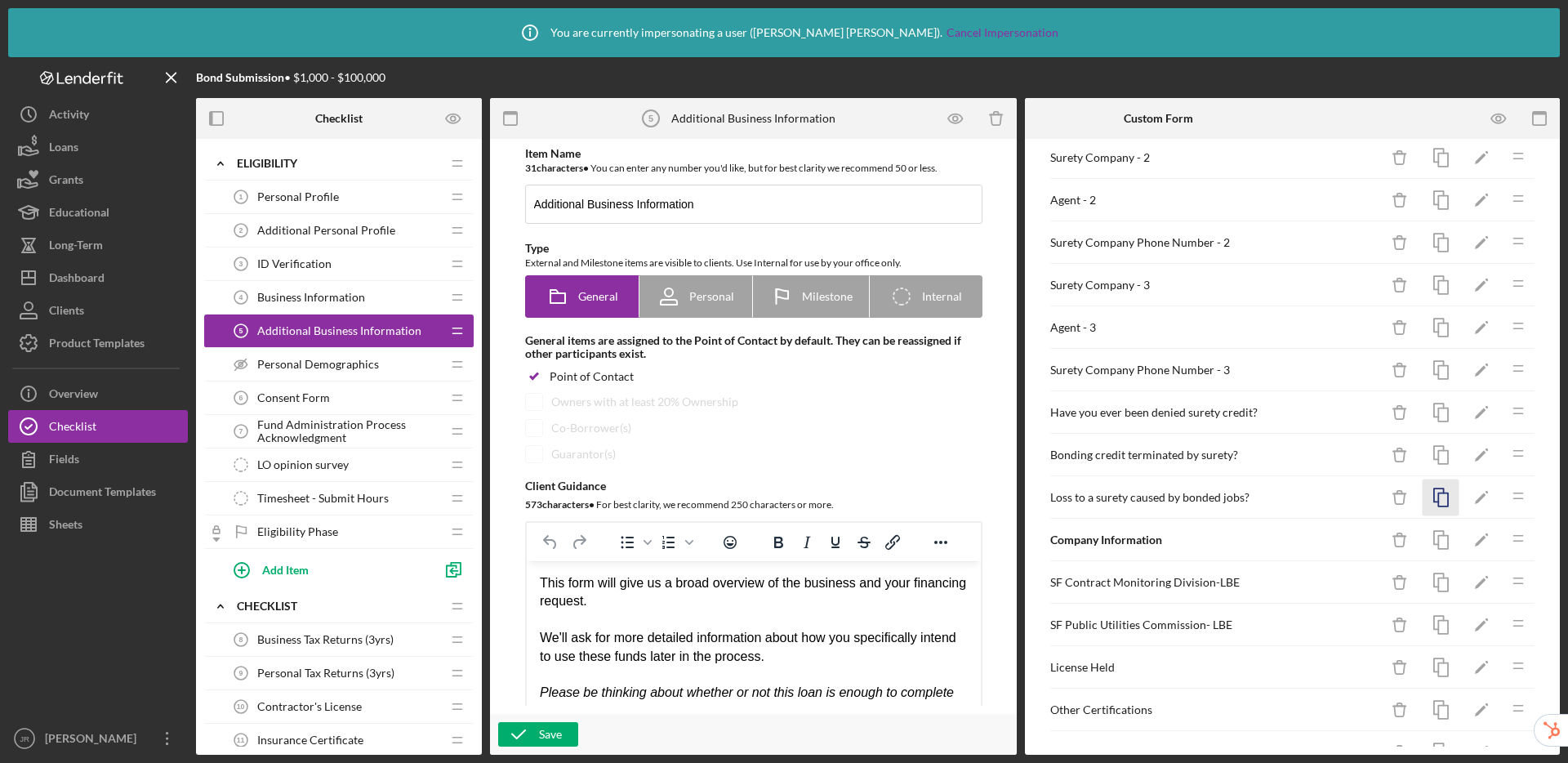
click at [1429, 500] on icon "button" at bounding box center [1441, 497] width 37 height 37
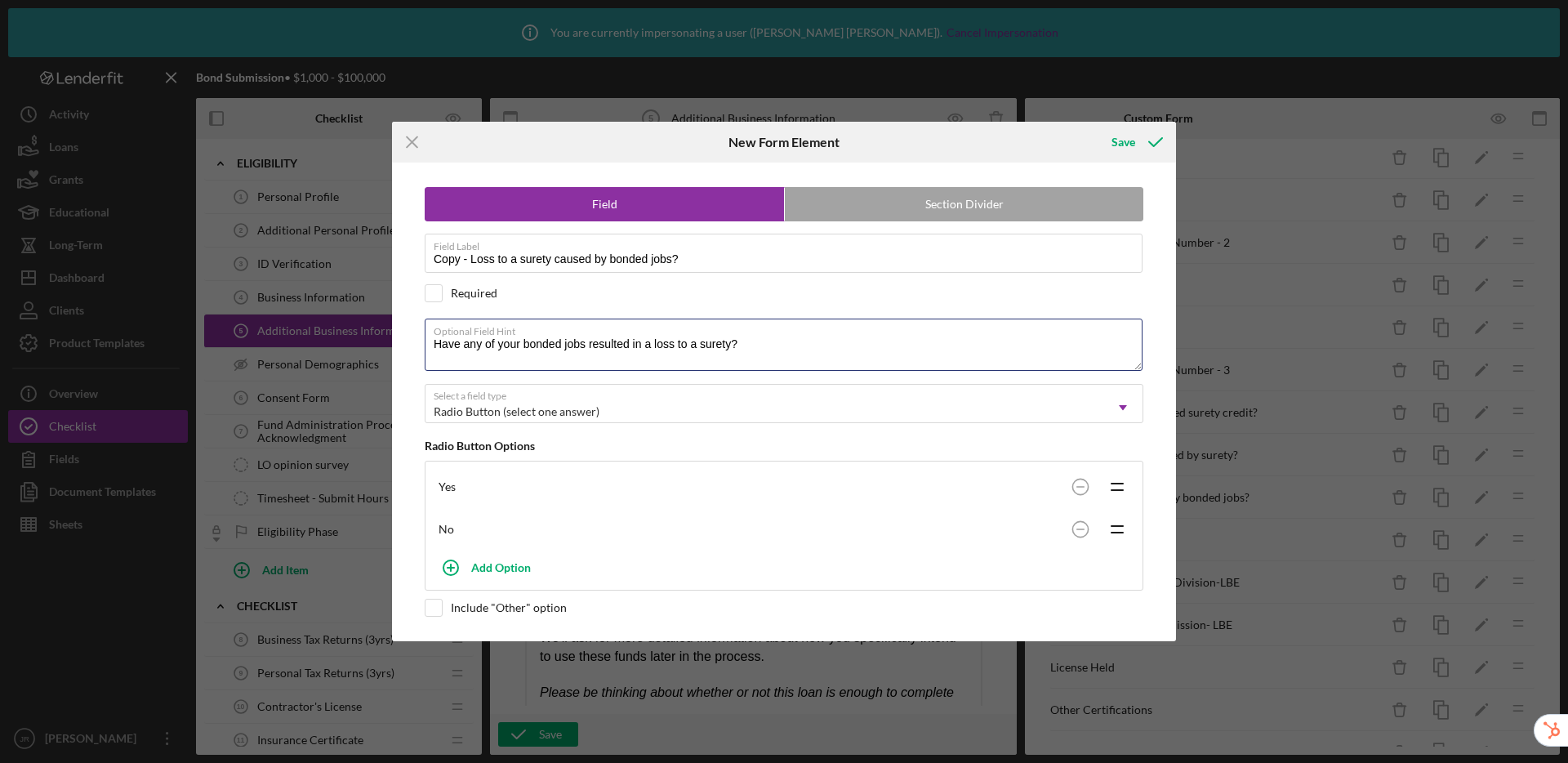
drag, startPoint x: 754, startPoint y: 347, endPoint x: 422, endPoint y: 344, distance: 332.0
click at [422, 344] on div "Field Section Divider Field Label Copy - Loss to a surety caused by bonded jobs…" at bounding box center [784, 401] width 768 height 478
paste textarea "s your firm and/or you personally ever petitioned for bankruptcy, failed in bus…"
type textarea "Has your firm and/or you personally ever petitioned for bankruptcy, failed in b…"
drag, startPoint x: 704, startPoint y: 255, endPoint x: 437, endPoint y: 251, distance: 267.0
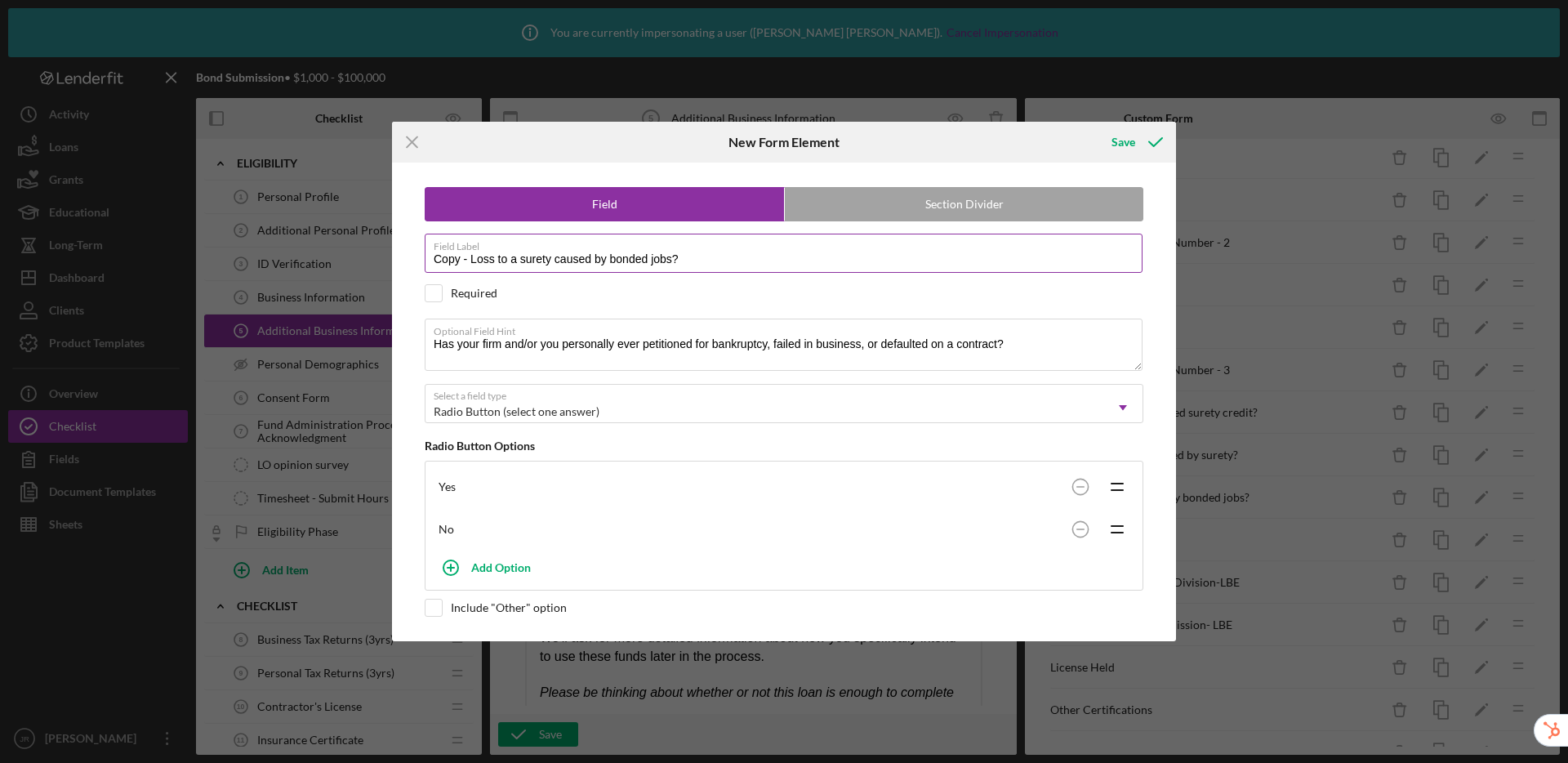
click at [437, 251] on div "Field Label Copy - Loss to a surety caused by bonded jobs?" at bounding box center [784, 254] width 719 height 41
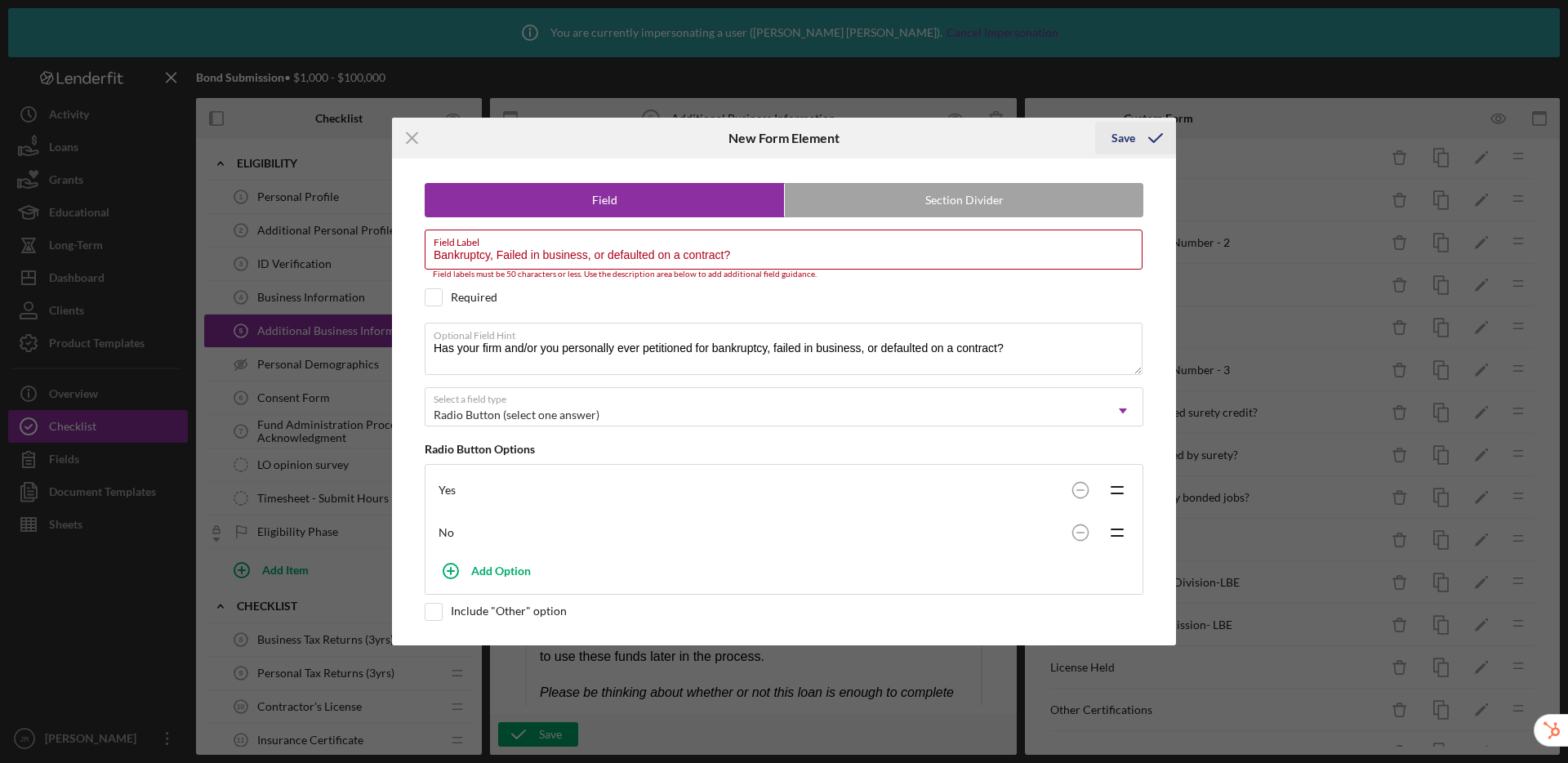
click at [1120, 140] on div "Save" at bounding box center [1123, 138] width 23 height 33
click at [605, 256] on input "Bankruptcy, Failed in business, or defaulted on a contract?" at bounding box center [784, 250] width 718 height 39
click at [497, 255] on input "Bankruptcy, Failed in business, or defaulted on a contract?" at bounding box center [784, 250] width 718 height 39
click at [593, 255] on input "Bankruptcy,Failed in business, or defaulted on a contract?" at bounding box center [784, 250] width 718 height 39
drag, startPoint x: 597, startPoint y: 254, endPoint x: 617, endPoint y: 237, distance: 26.2
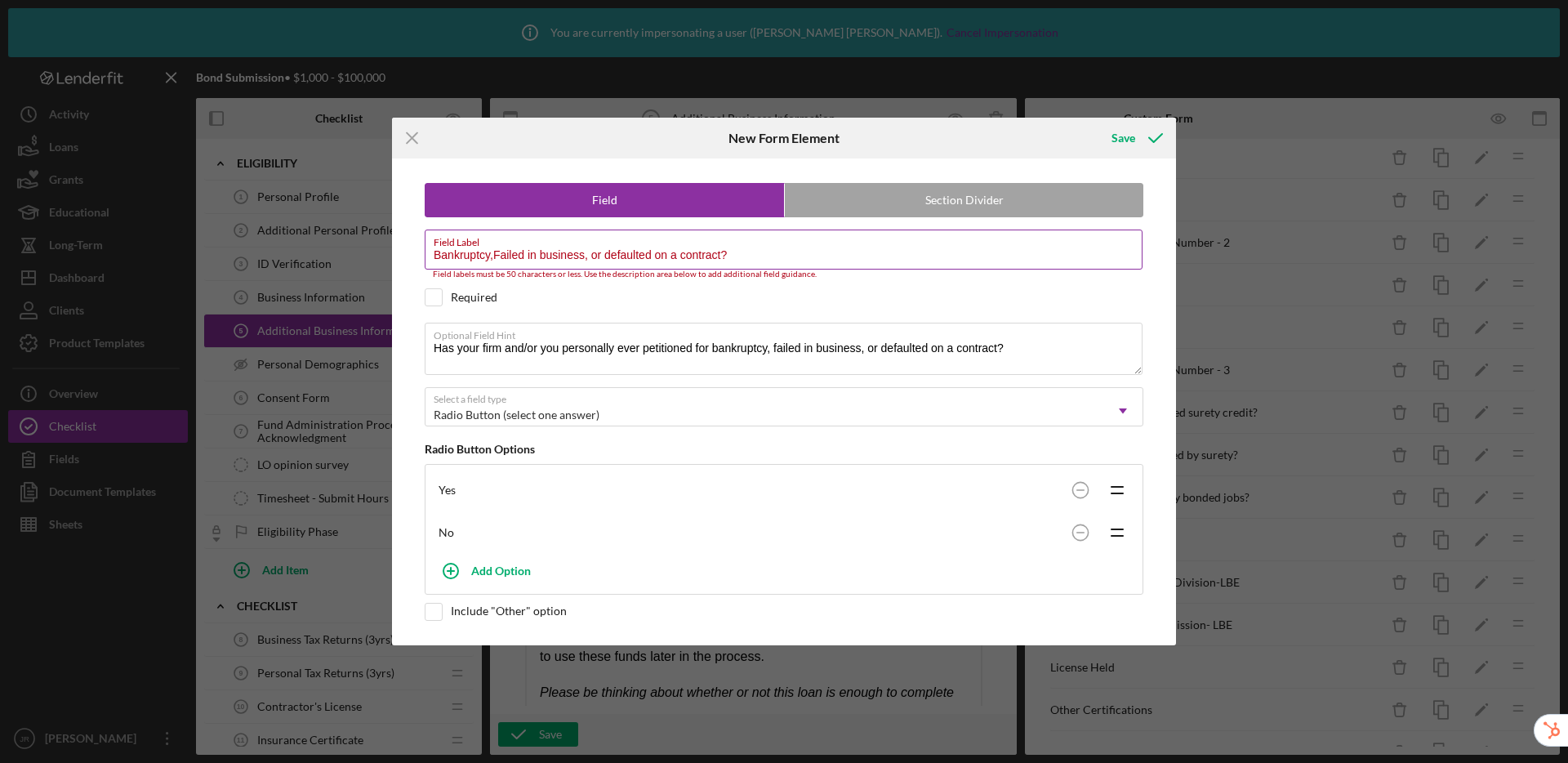
click at [597, 254] on input "Bankruptcy,Failed in business, or defaulted on a contract?" at bounding box center [784, 250] width 718 height 39
click at [1130, 138] on div "Save" at bounding box center [1123, 138] width 23 height 33
drag, startPoint x: 763, startPoint y: 259, endPoint x: 393, endPoint y: 256, distance: 370.0
click at [393, 256] on div "Field Section Divider Field Label Bankruptcy,Failed in business,defaulted on a …" at bounding box center [784, 402] width 784 height 486
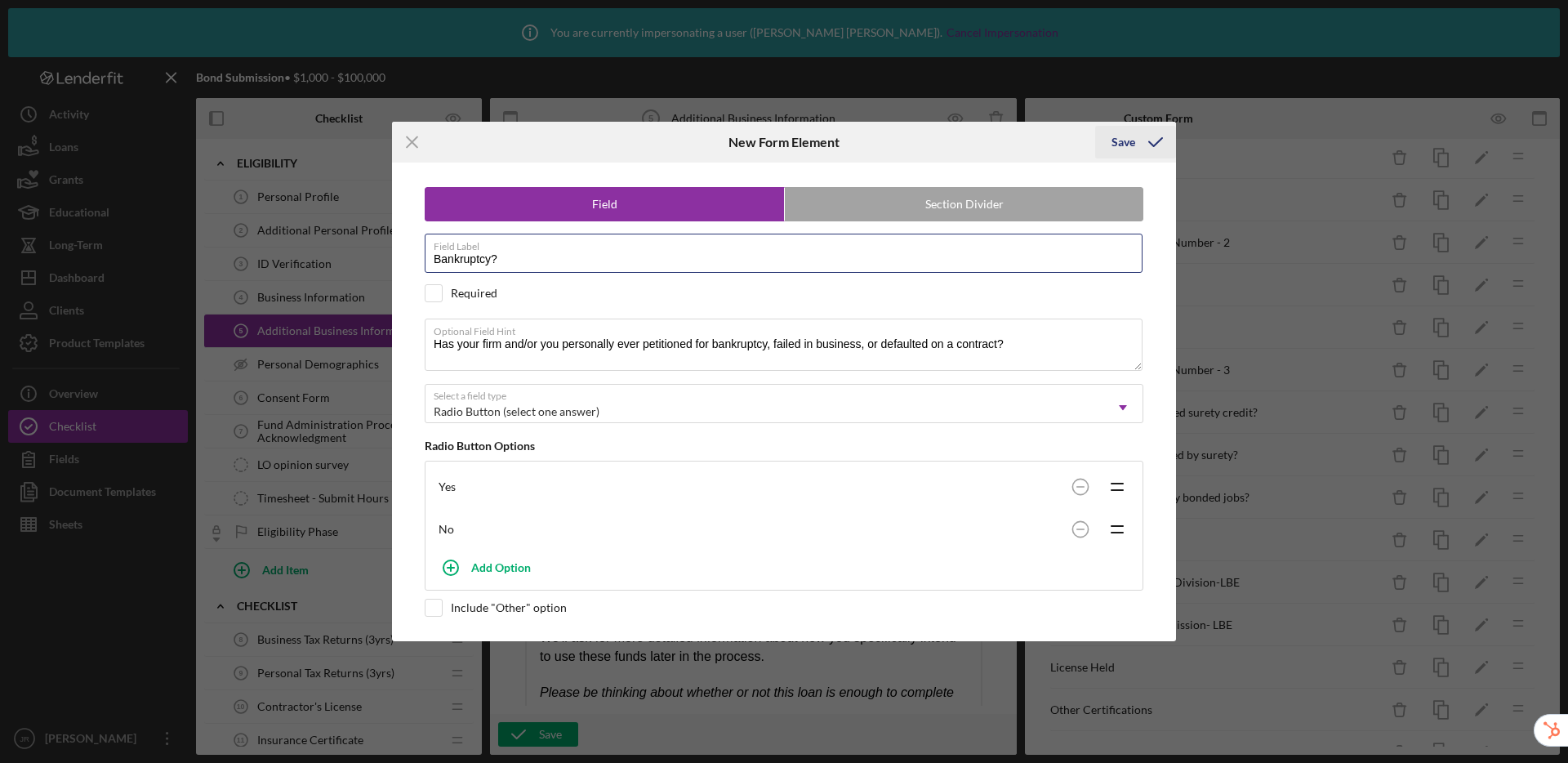
type input "Bankruptcy?"
click at [1127, 138] on div "Save" at bounding box center [1123, 142] width 23 height 33
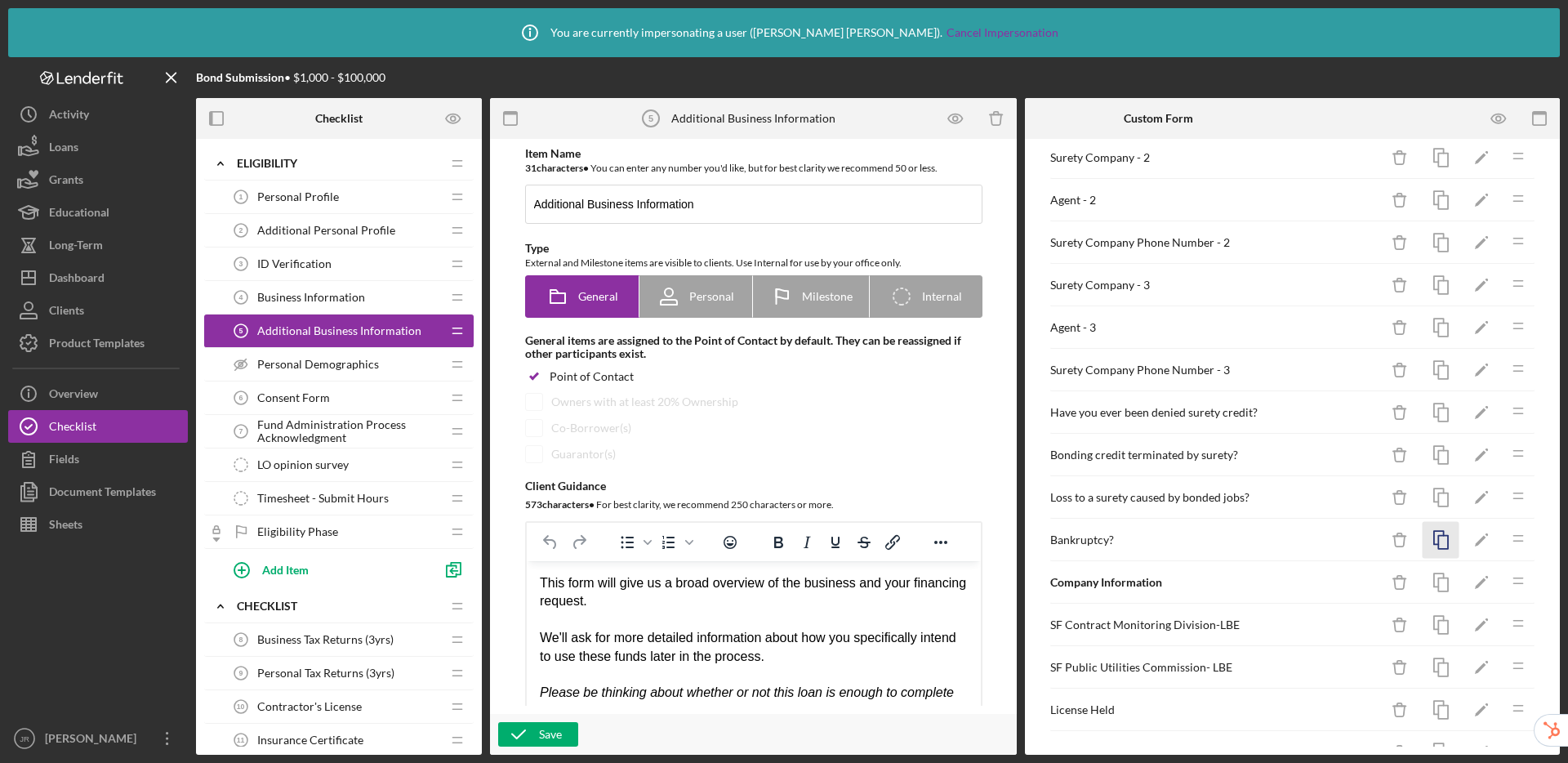
click at [1427, 546] on icon "button" at bounding box center [1441, 540] width 37 height 37
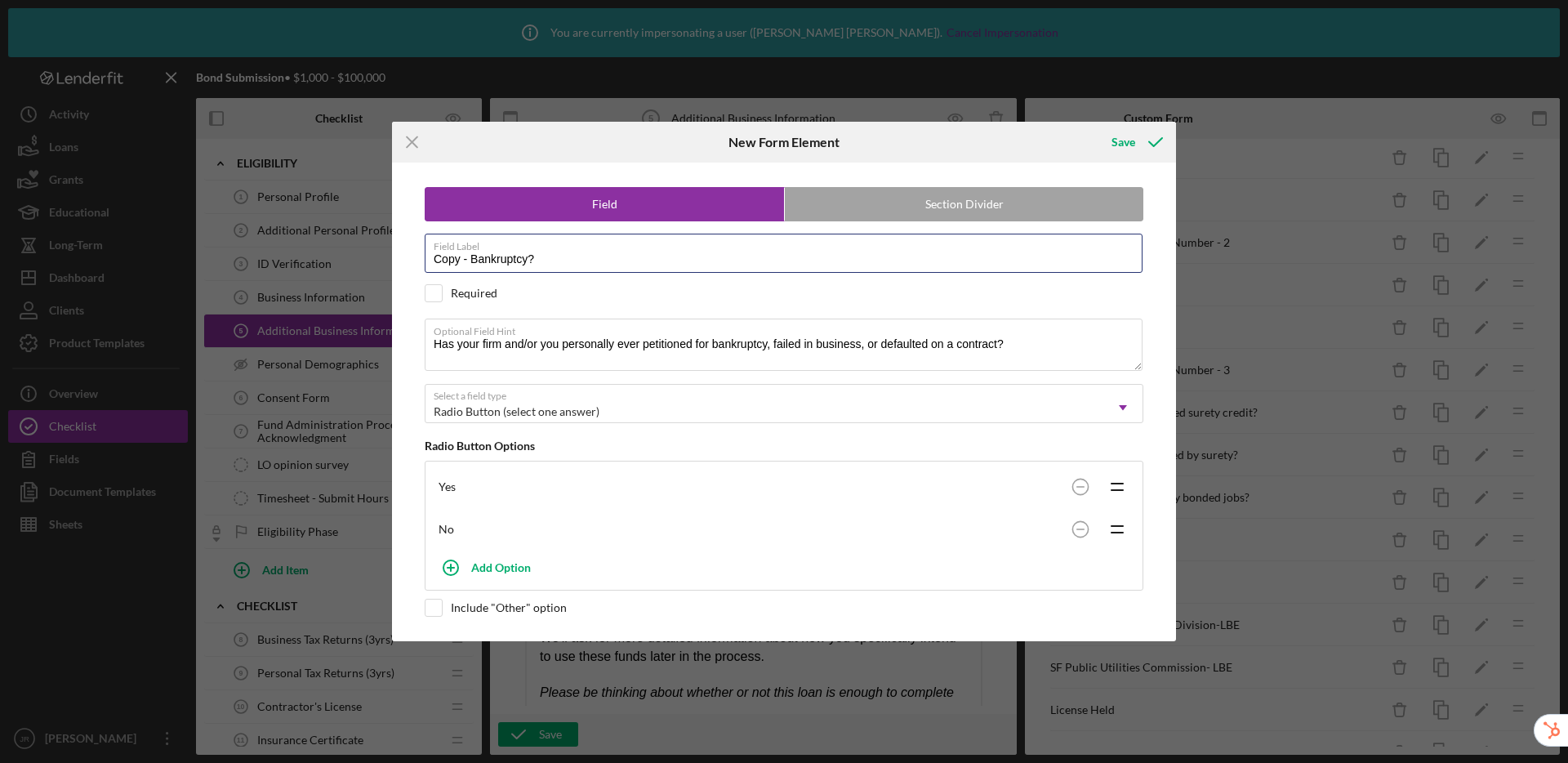
drag, startPoint x: 503, startPoint y: 262, endPoint x: 404, endPoint y: 260, distance: 99.0
click at [404, 260] on div "Field Section Divider Field Label Copy - Bankruptcy? Required Required Optional…" at bounding box center [784, 401] width 768 height 478
paste input "Has your firm ever been involved in any litigation or disputes"
type input "Has your firm ever been involved in any litigation or disputes?"
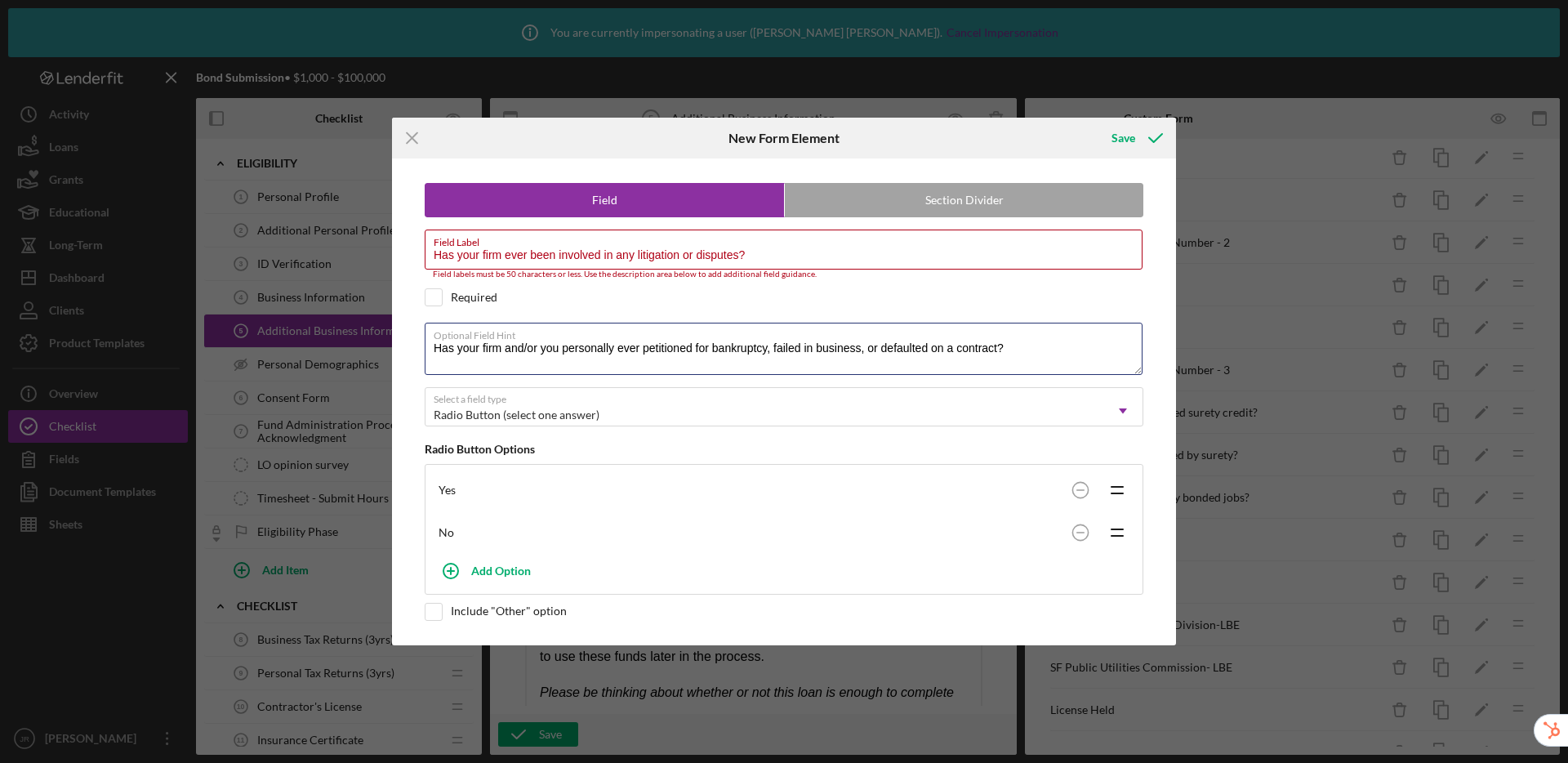
drag, startPoint x: 1036, startPoint y: 350, endPoint x: 400, endPoint y: 348, distance: 636.0
click at [401, 348] on div "Field Section Divider Field Label Has your firm ever been involved in any litig…" at bounding box center [784, 402] width 768 height 486
drag, startPoint x: 762, startPoint y: 252, endPoint x: 428, endPoint y: 246, distance: 334.1
click at [428, 246] on input "Has your firm ever been involved in any litigation or disputes?" at bounding box center [784, 250] width 718 height 39
click at [512, 348] on label "Optional Field Hint" at bounding box center [482, 343] width 98 height 13
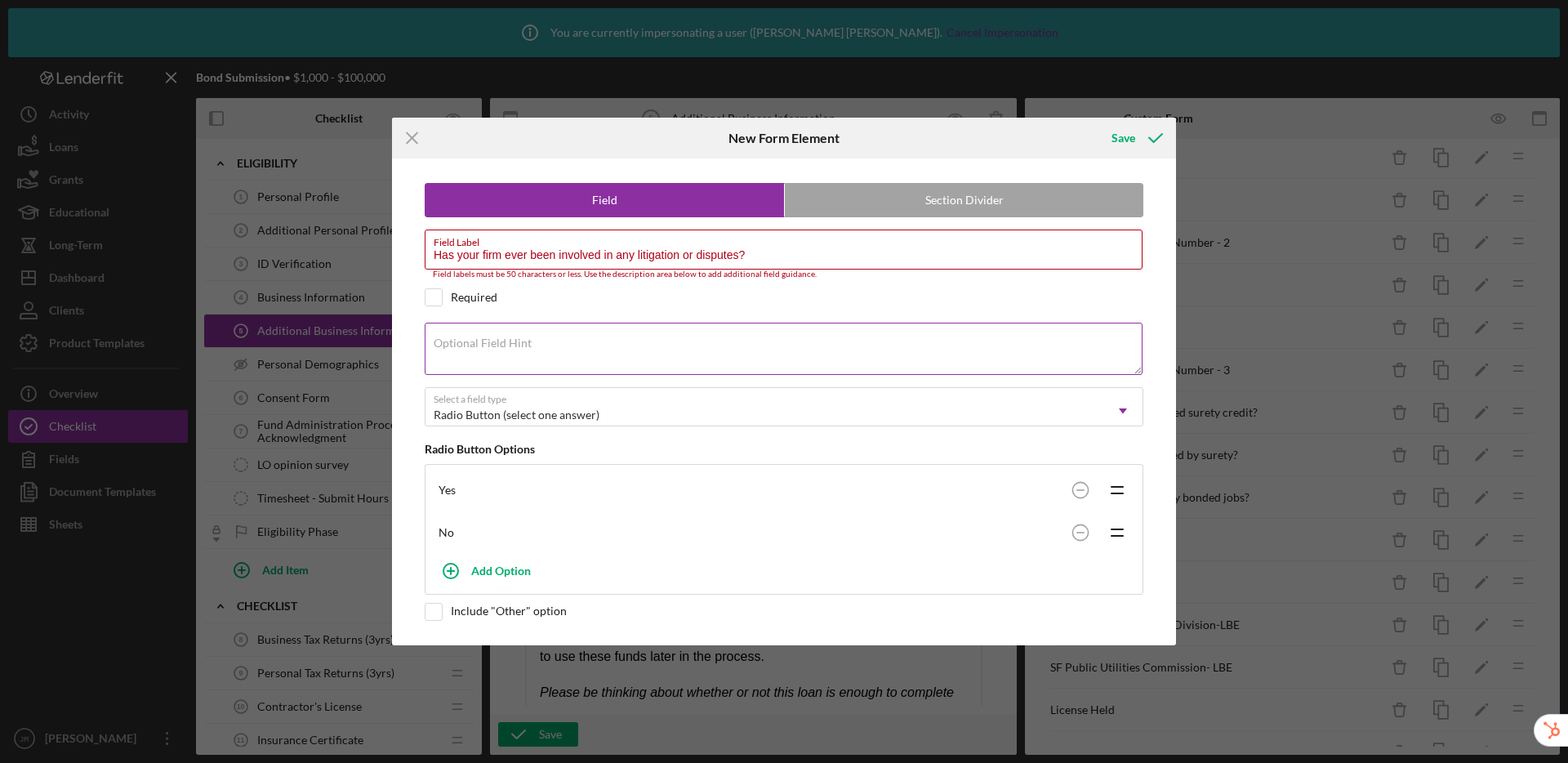
click at [512, 348] on textarea "Optional Field Hint" at bounding box center [784, 349] width 718 height 53
paste textarea "Has your firm ever been involved in any litigation or disputes?"
type textarea "Has your firm ever been involved in any litigation or disputes?"
drag, startPoint x: 776, startPoint y: 249, endPoint x: 322, endPoint y: 202, distance: 456.4
click at [322, 202] on div "Icon/Menu Close New Form Element Save Field Section Divider Field Label Has you…" at bounding box center [784, 381] width 1568 height 763
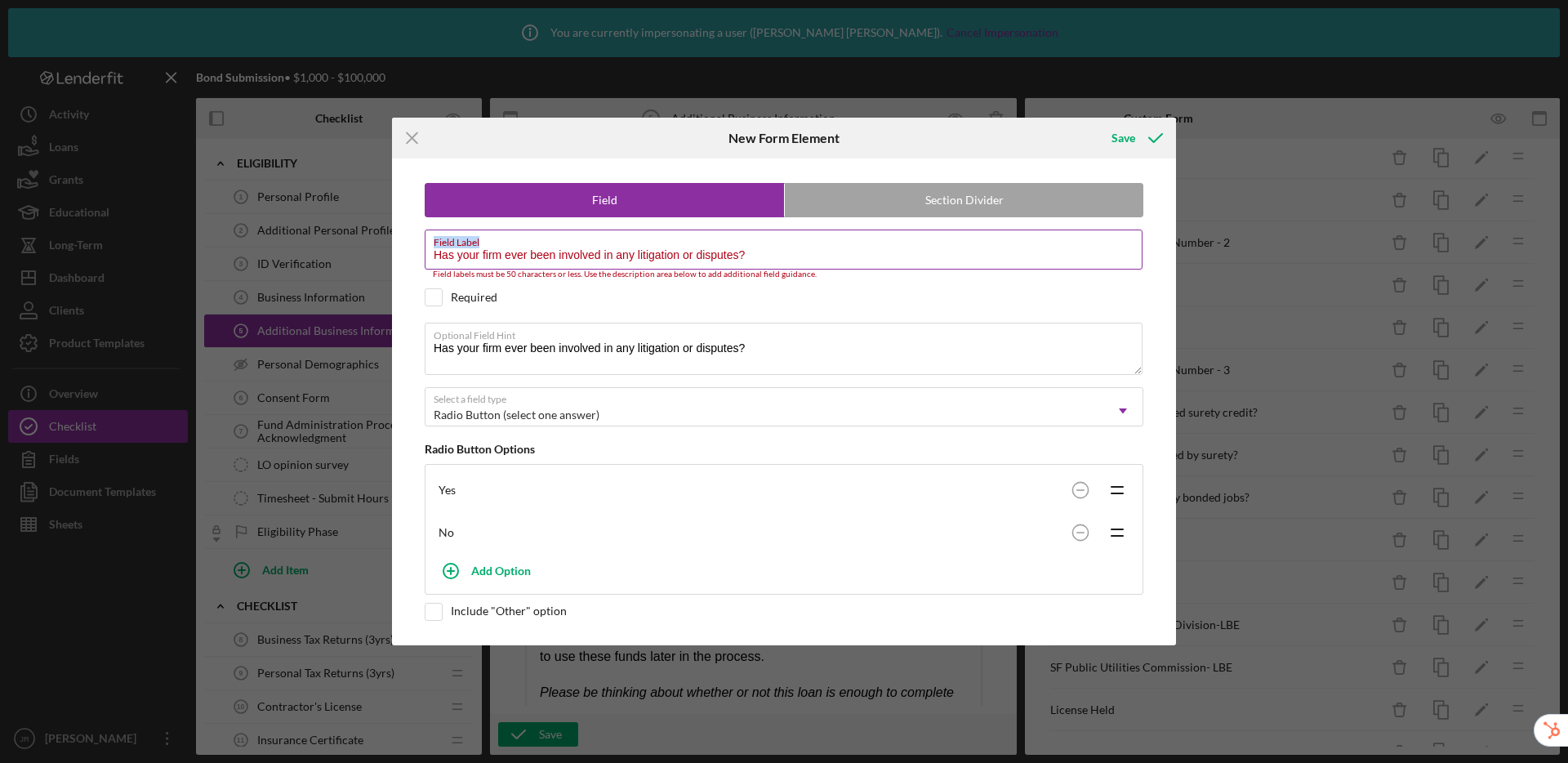
drag, startPoint x: 826, startPoint y: 248, endPoint x: 787, endPoint y: 251, distance: 39.1
click at [787, 251] on div "Field Label Has your firm ever been involved in any litigation or disputes? Fie…" at bounding box center [784, 254] width 719 height 49
drag, startPoint x: 755, startPoint y: 263, endPoint x: 421, endPoint y: 252, distance: 334.2
click at [421, 252] on div "Field Section Divider Field Label Has your firm ever been involved in any litig…" at bounding box center [784, 402] width 768 height 486
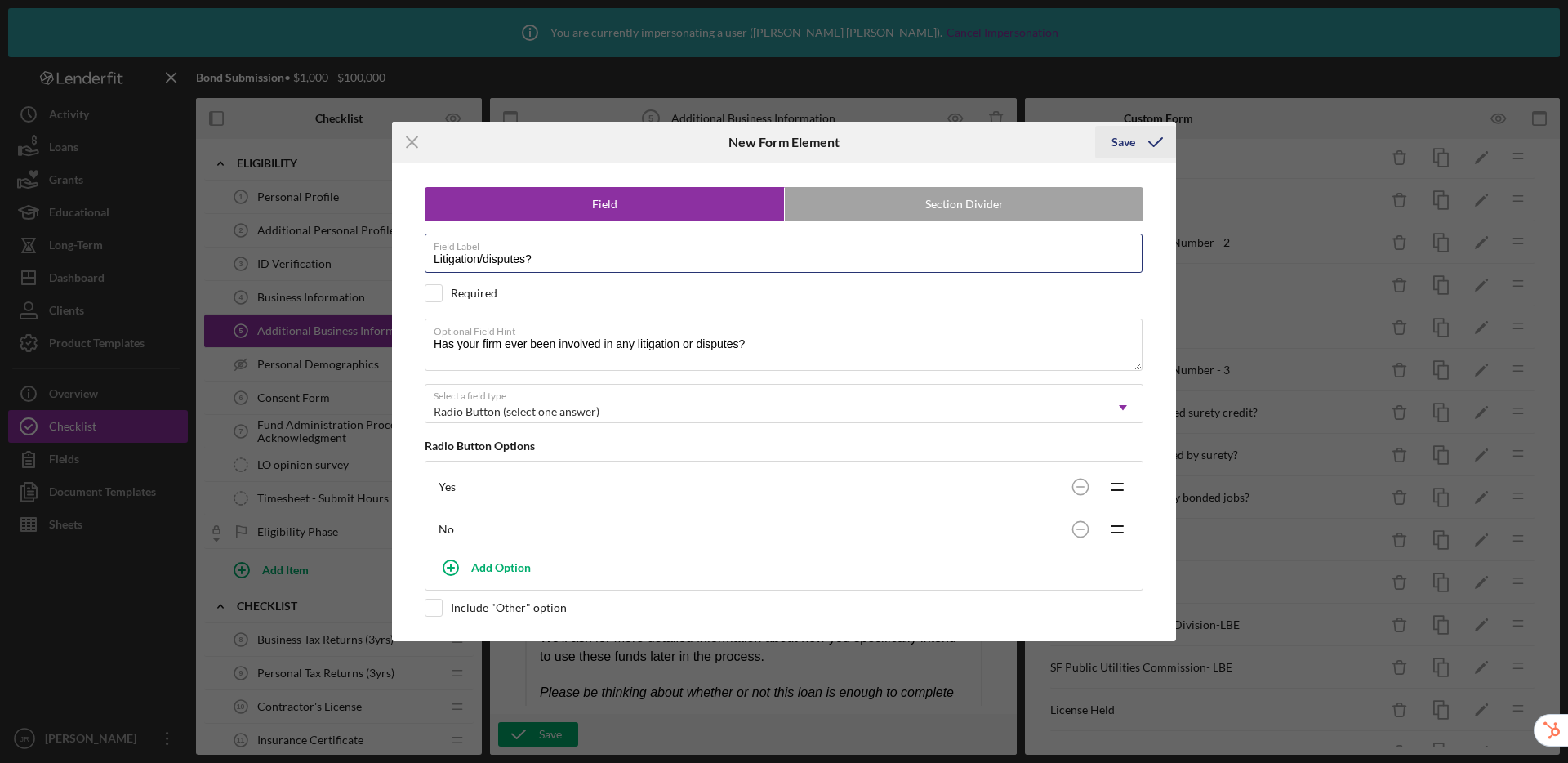
type input "Litigation/disputes?"
click at [1128, 148] on div "Save" at bounding box center [1123, 142] width 23 height 33
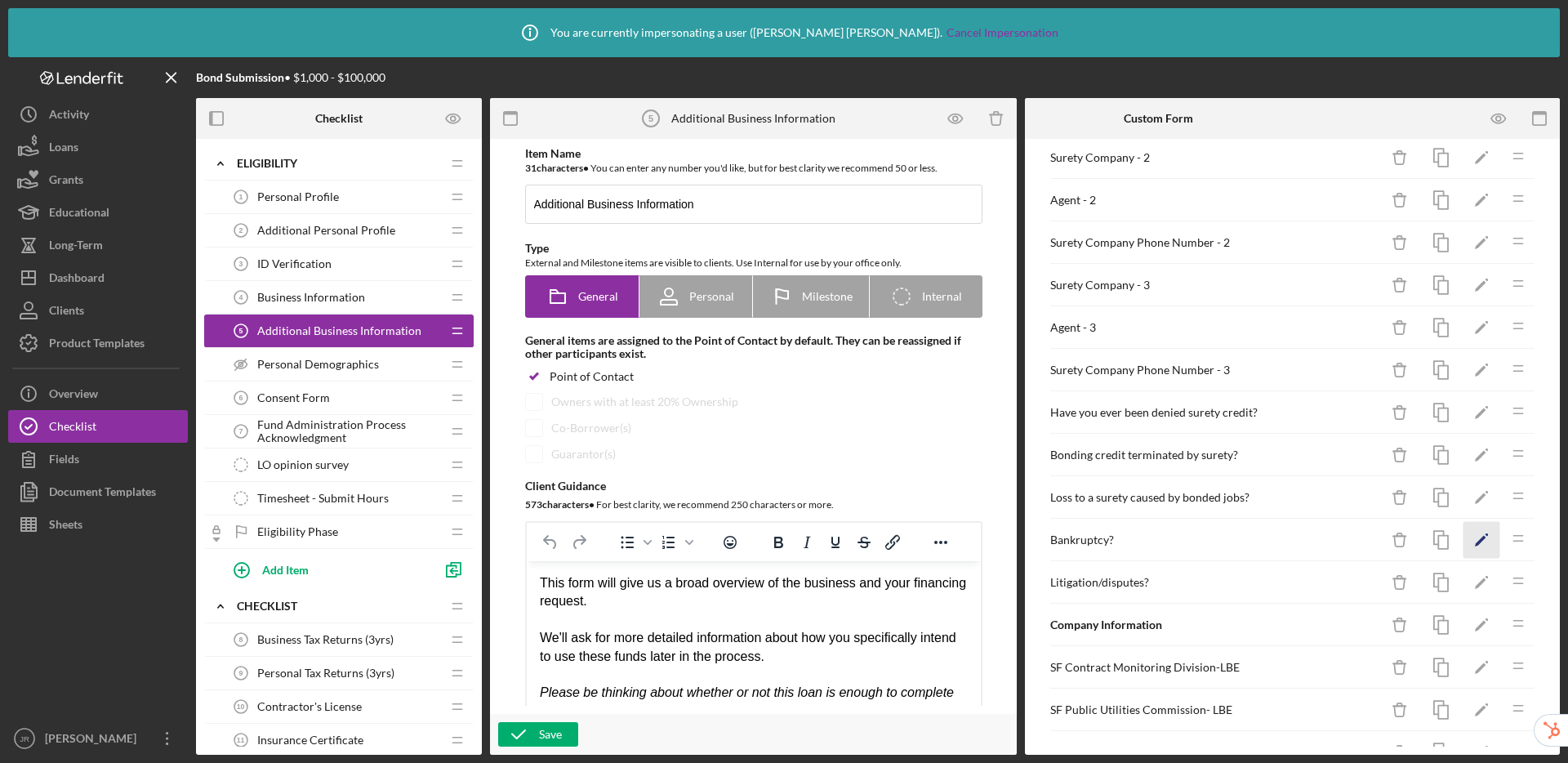
click at [1464, 542] on icon "Icon/Edit" at bounding box center [1482, 540] width 37 height 37
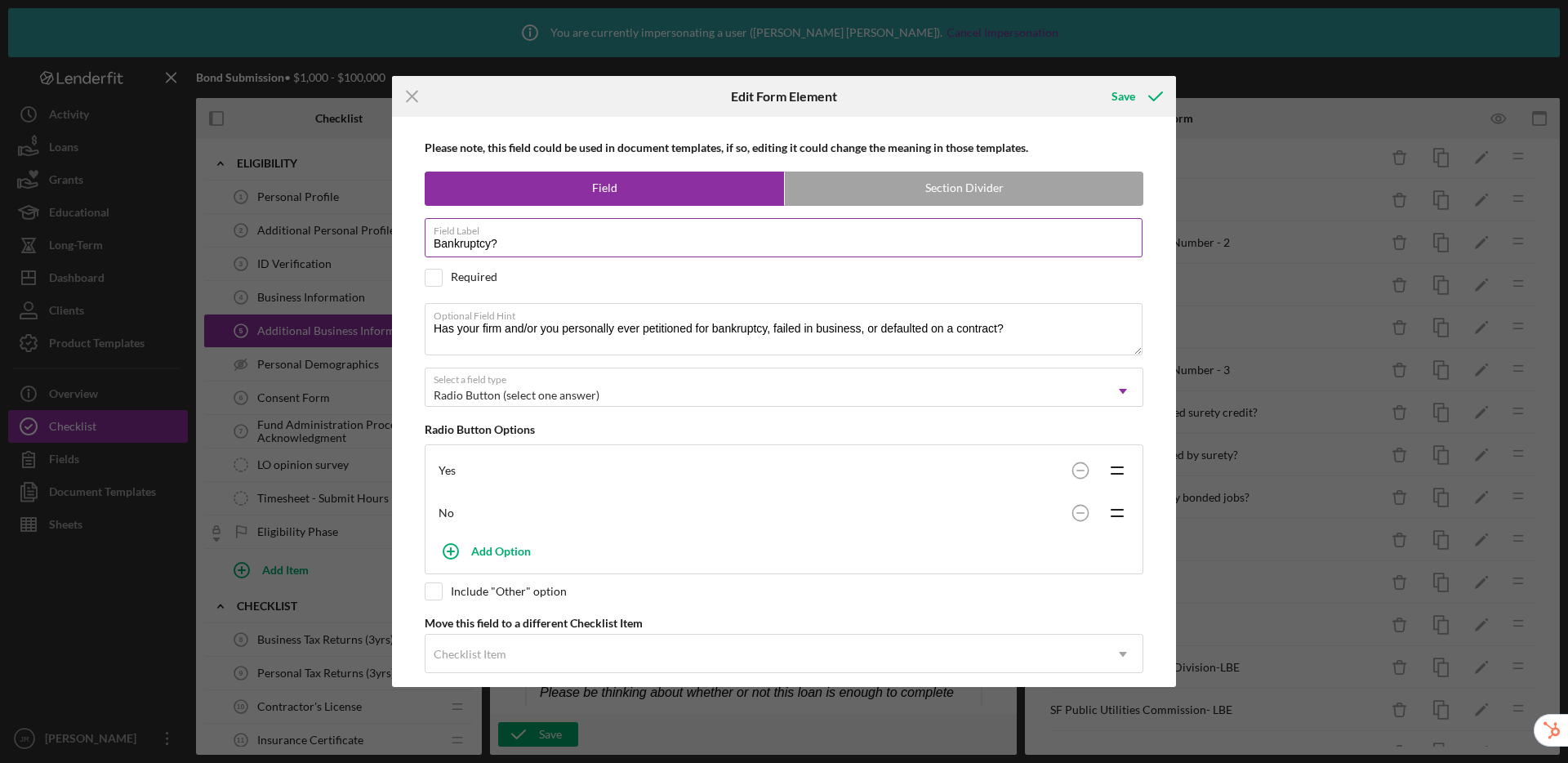
click at [624, 247] on input "Bankruptcy?" at bounding box center [784, 237] width 718 height 39
type input "Bankruptcy/Business Failure?"
click at [1095, 80] on button "Save" at bounding box center [1135, 96] width 81 height 33
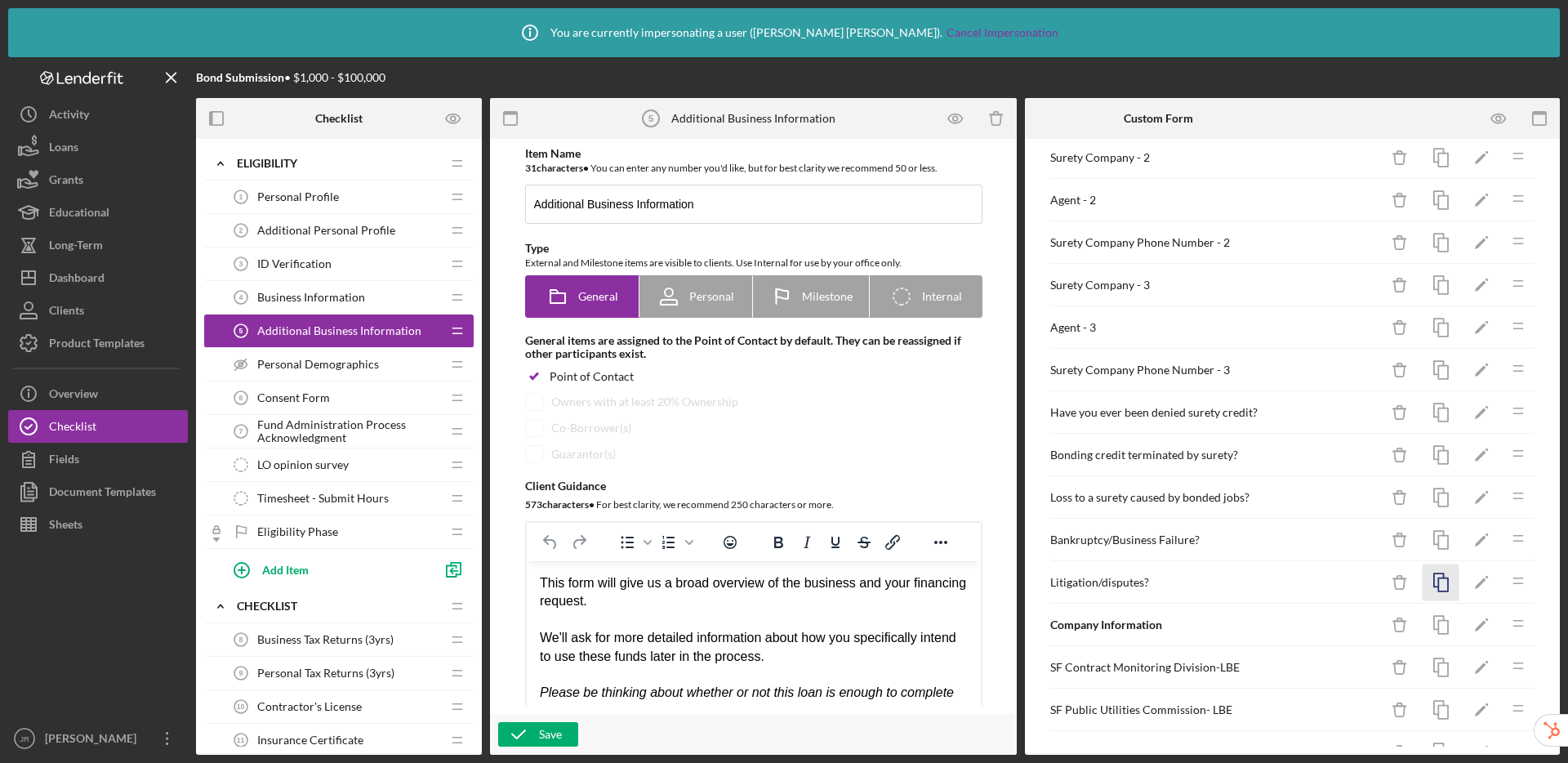
click at [1433, 588] on icon "button" at bounding box center [1441, 583] width 37 height 37
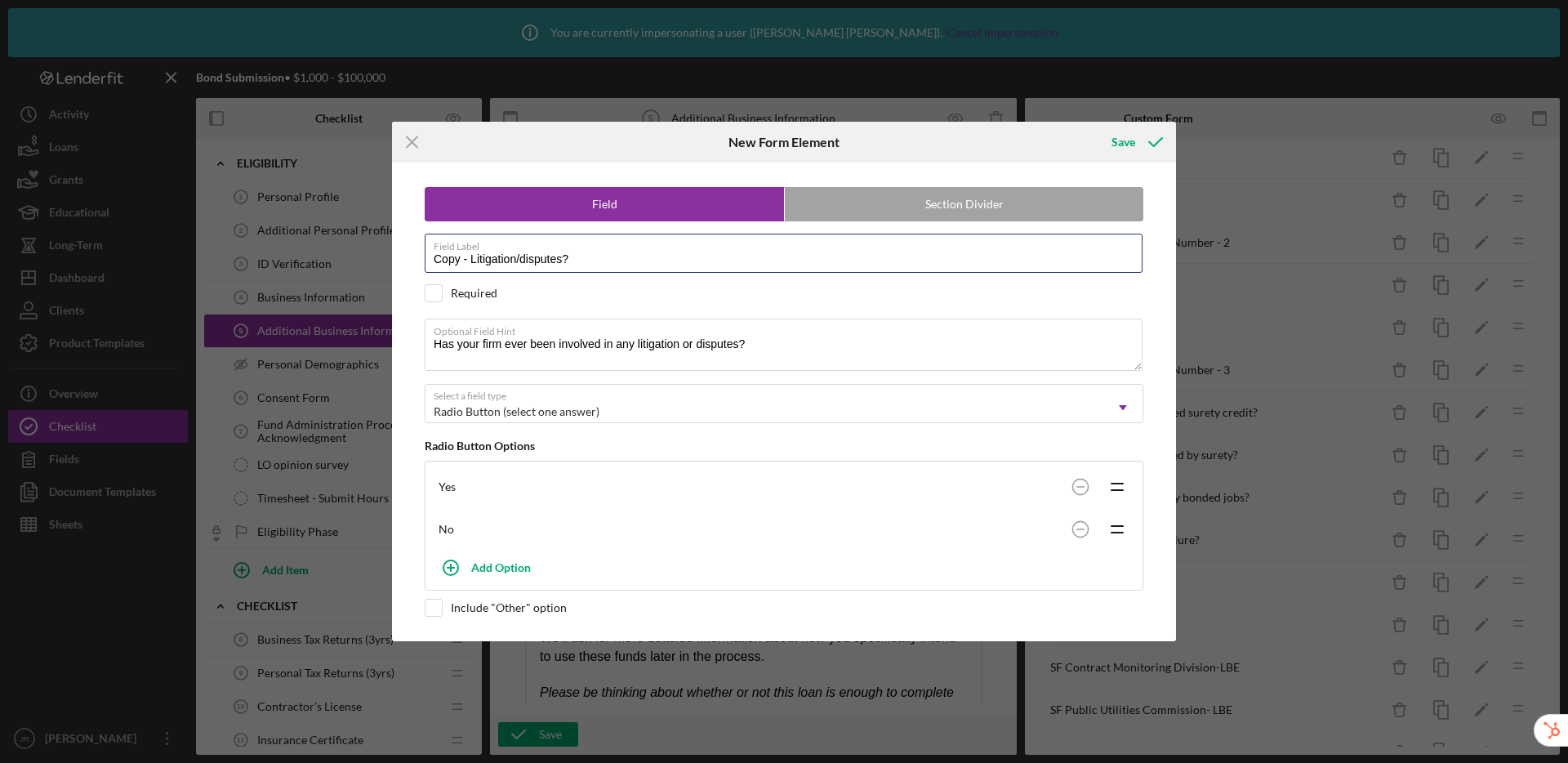
drag, startPoint x: 651, startPoint y: 268, endPoint x: 416, endPoint y: 256, distance: 235.3
click at [416, 256] on div "Field Section Divider Field Label Copy - Litigation/disputes? Required Required…" at bounding box center [784, 401] width 768 height 478
paste input "Has your firm ever had any tax lien"
type input "Has your firm ever had any tax liens?"
drag, startPoint x: 793, startPoint y: 349, endPoint x: 418, endPoint y: 338, distance: 375.2
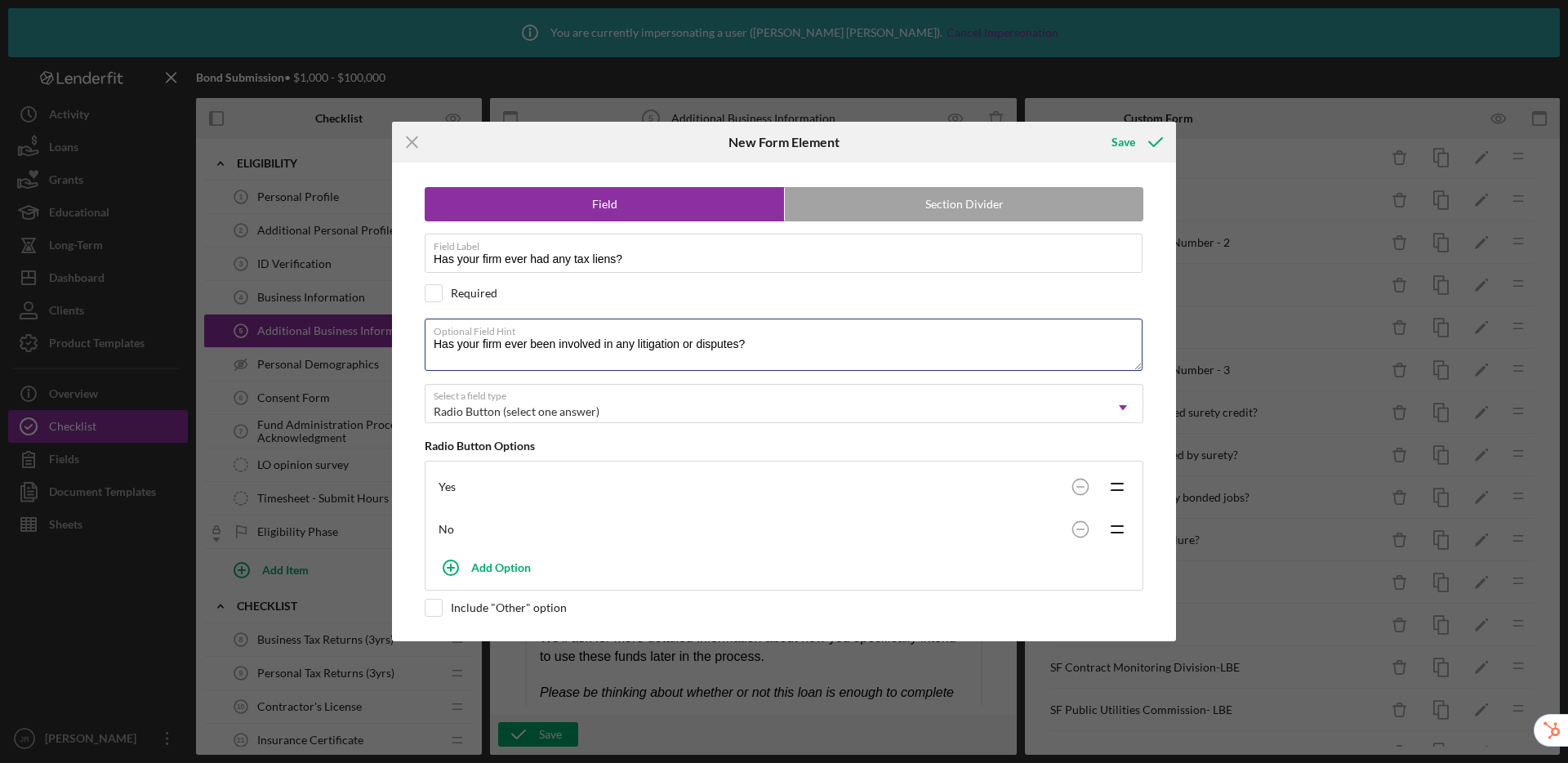
click at [418, 338] on div "Field Section Divider Field Label Has your firm ever had any tax liens? Require…" at bounding box center [784, 401] width 768 height 478
click at [1115, 140] on div "Save" at bounding box center [1123, 142] width 23 height 33
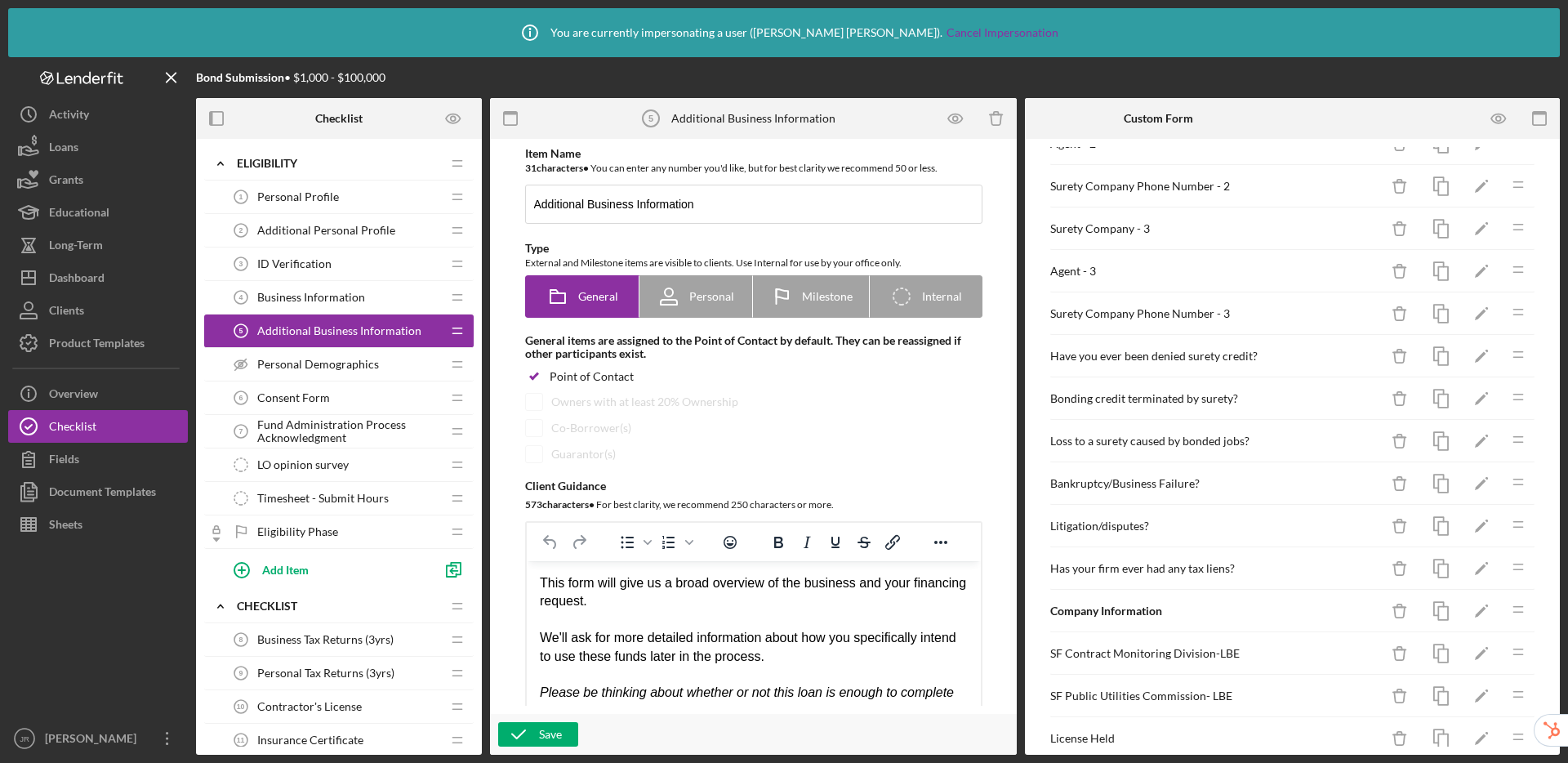
scroll to position [954, 0]
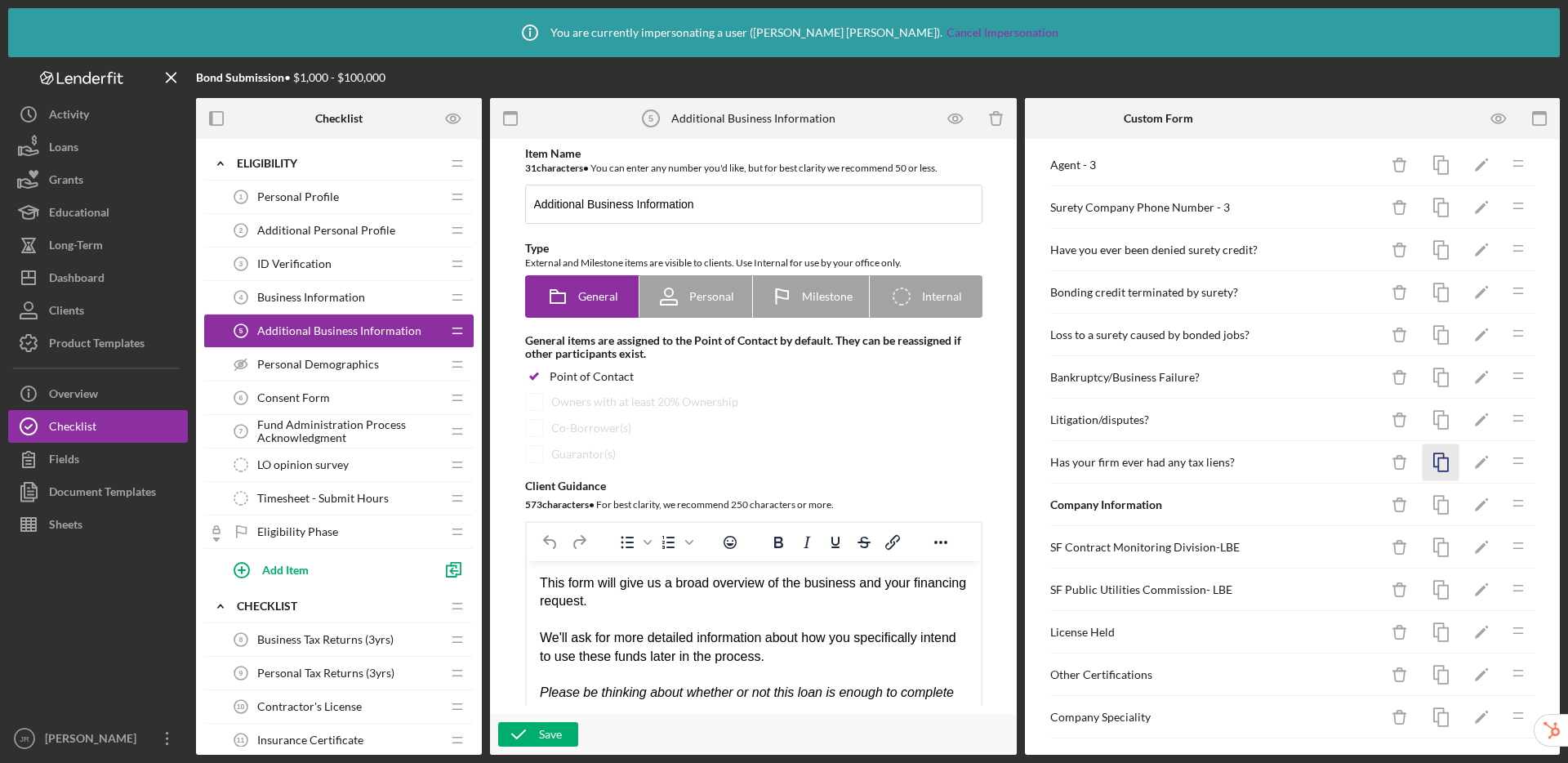
click at [1439, 464] on rect "button" at bounding box center [1443, 465] width 9 height 13
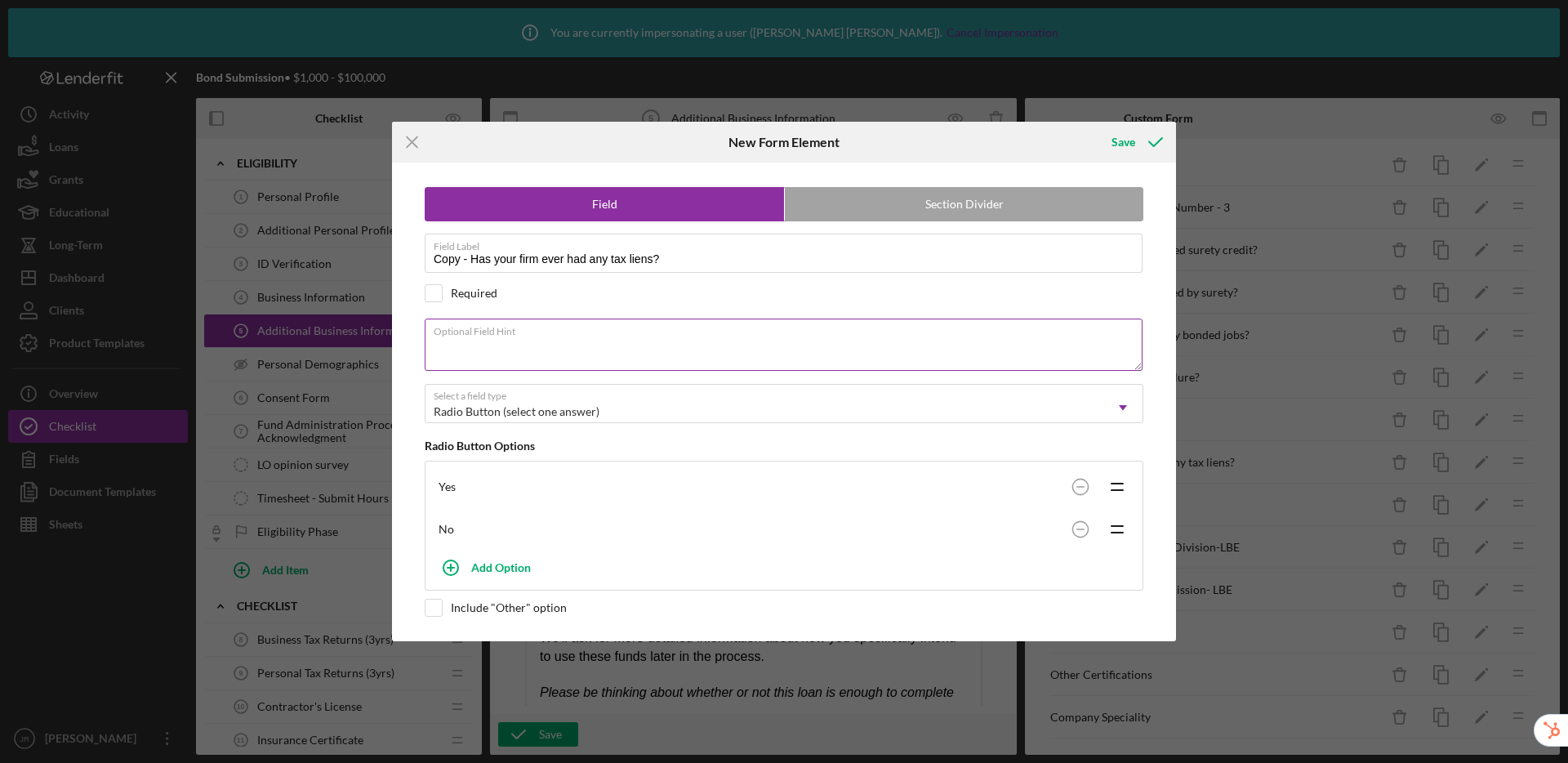
click at [565, 350] on textarea "Optional Field Hint" at bounding box center [784, 345] width 718 height 53
paste textarea "If you answered "Yes" to any of these questions, please explain."
type textarea "If you answered "Yes" to any of these questions, please explain."
drag, startPoint x: 617, startPoint y: 255, endPoint x: 432, endPoint y: 248, distance: 185.1
click at [432, 248] on input "Copy - Has your firm ever had any tax liens?" at bounding box center [784, 253] width 718 height 39
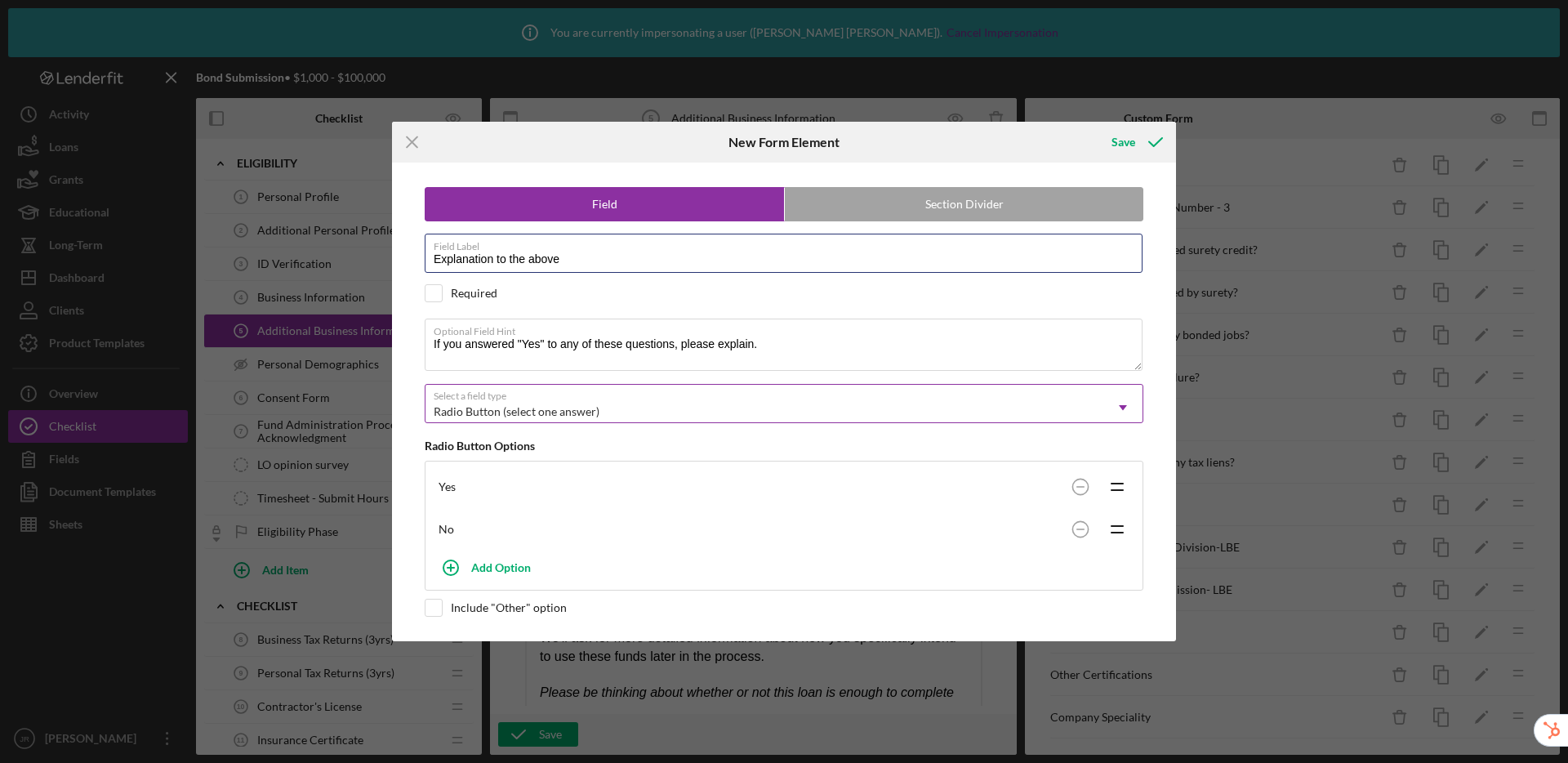
type input "Explanation to the above"
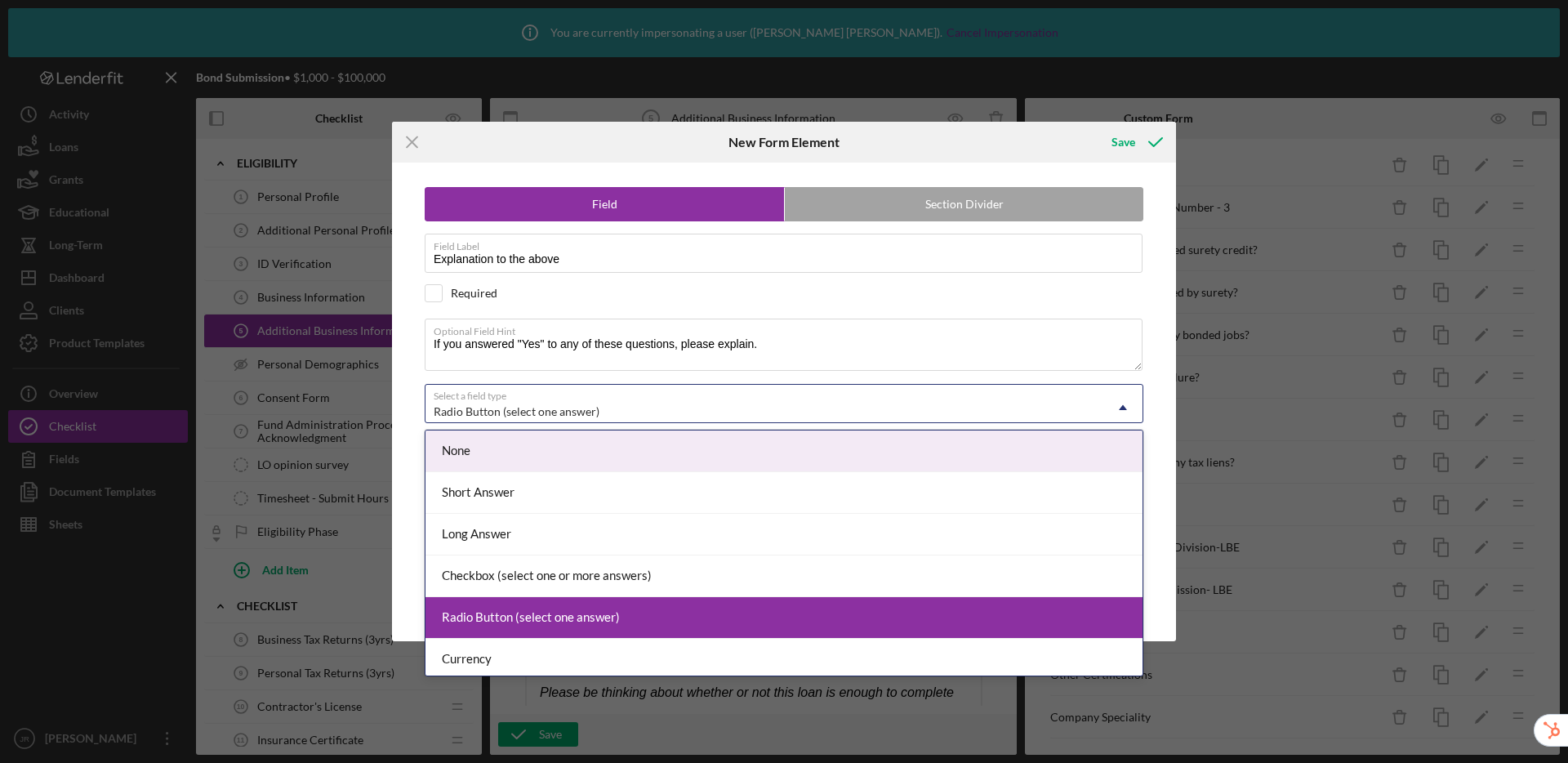
click at [764, 402] on div "Radio Button (select one answer)" at bounding box center [765, 412] width 678 height 38
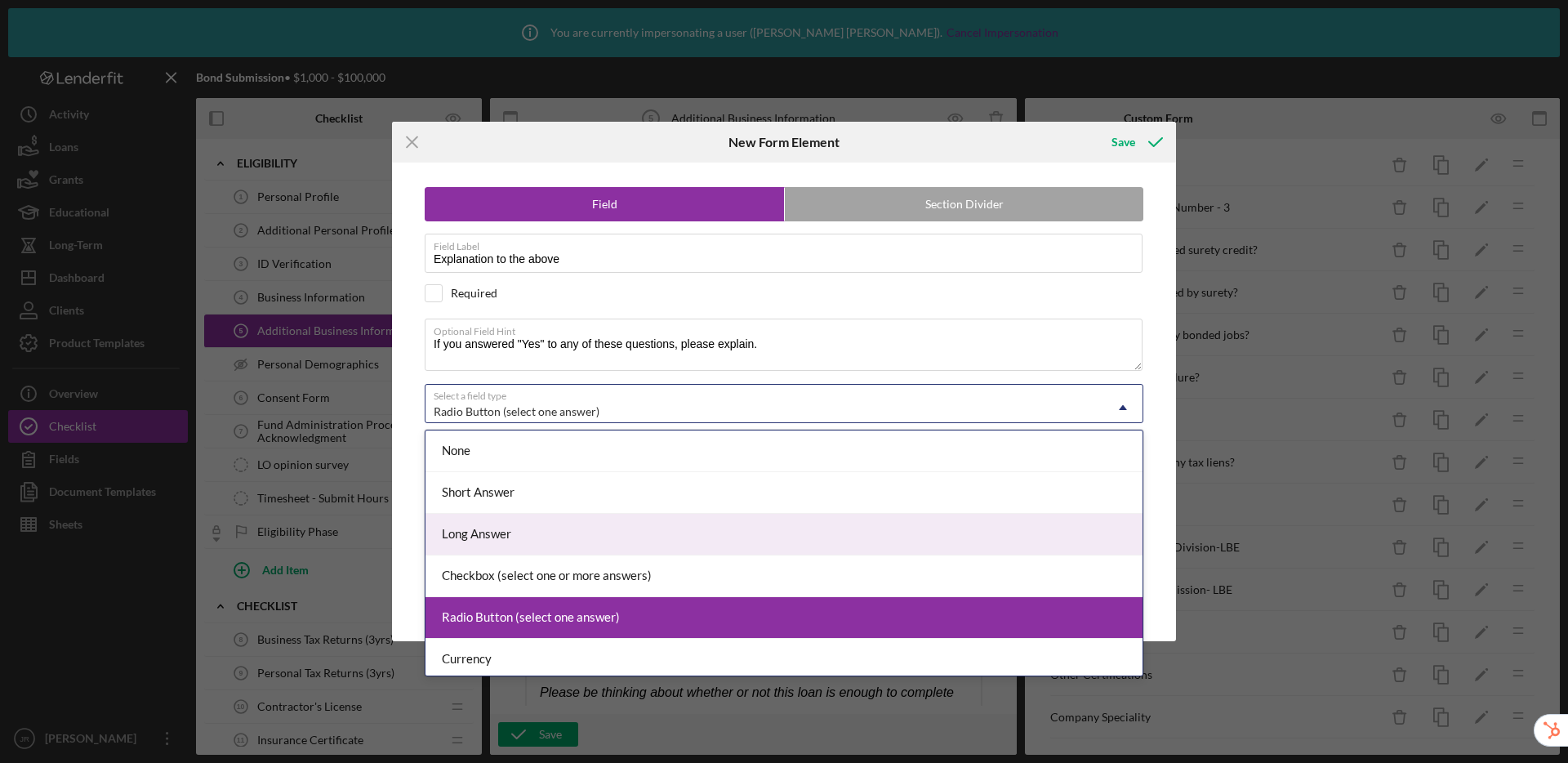
click at [721, 514] on div "Long Answer" at bounding box center [784, 535] width 717 height 41
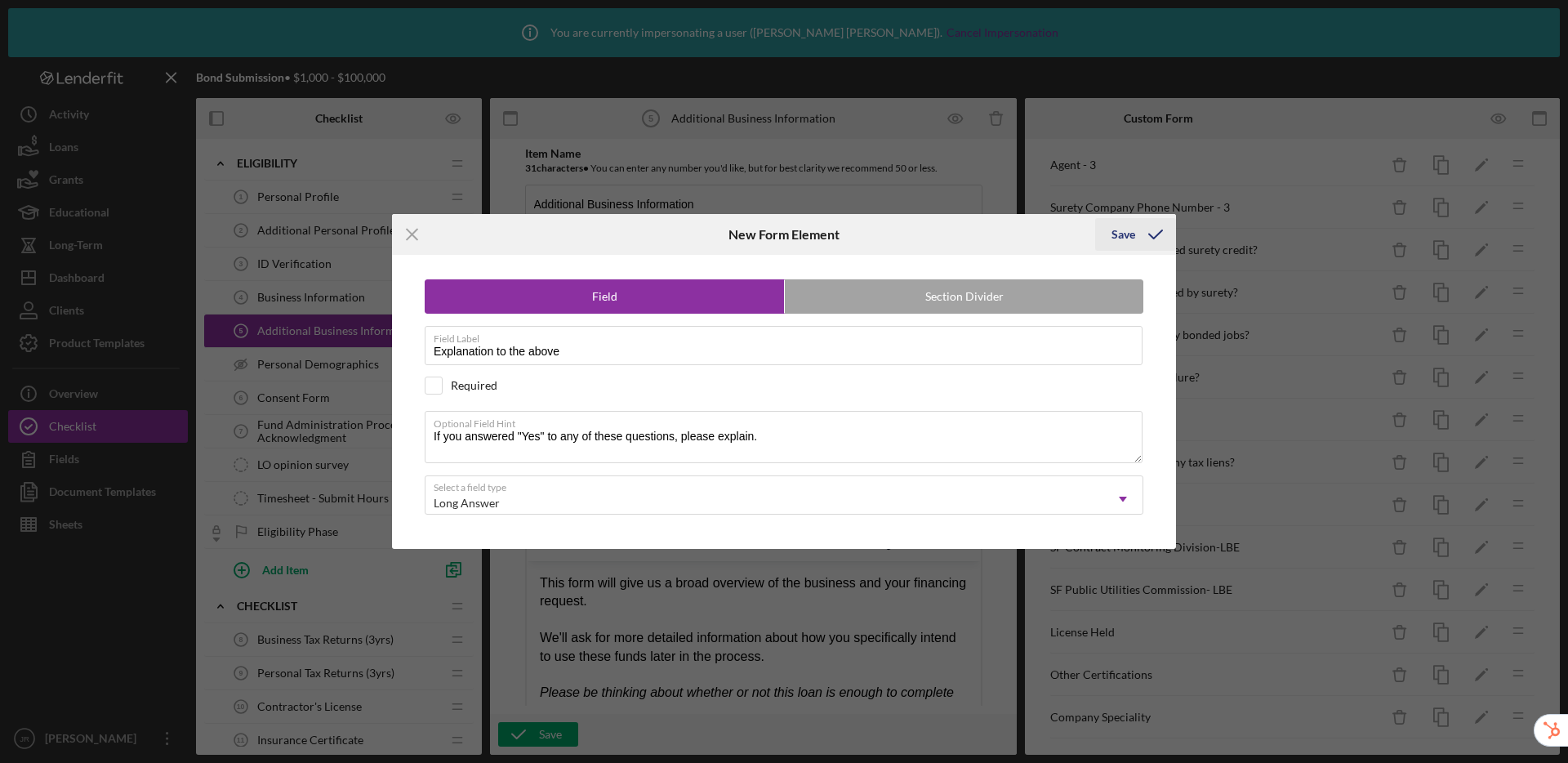
click at [1126, 233] on div "Save" at bounding box center [1123, 234] width 23 height 33
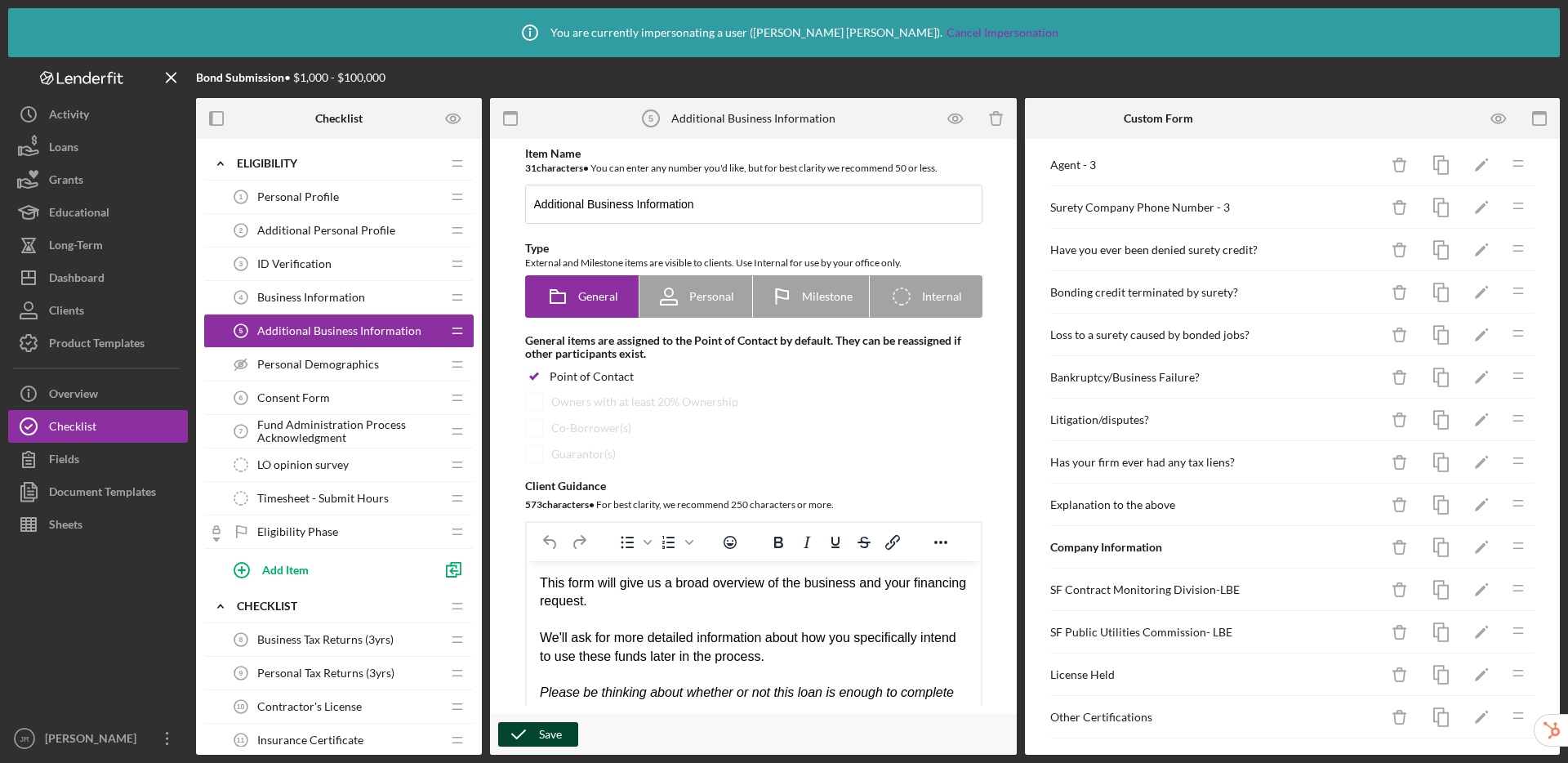
click at [542, 733] on div "Save" at bounding box center [551, 735] width 23 height 24
